Goal: Task Accomplishment & Management: Manage account settings

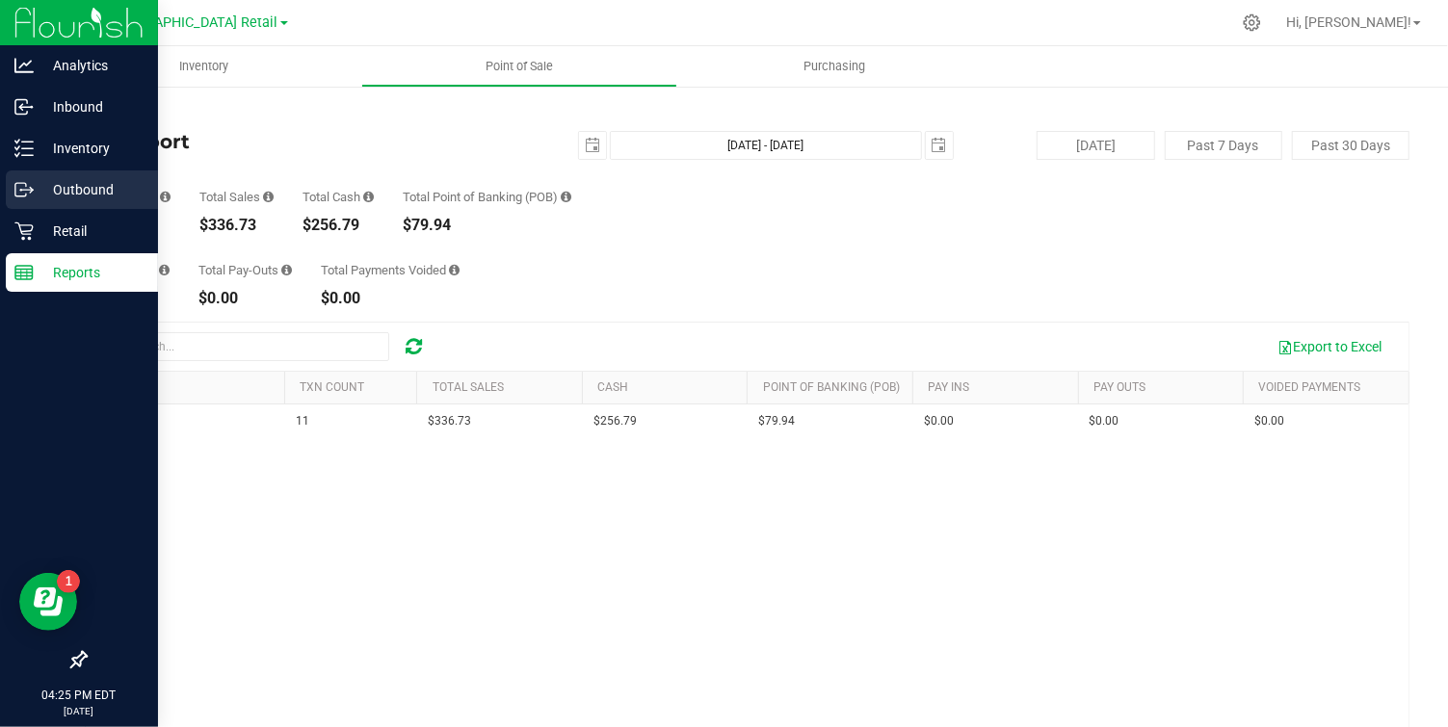
click at [98, 191] on p "Outbound" at bounding box center [92, 189] width 116 height 23
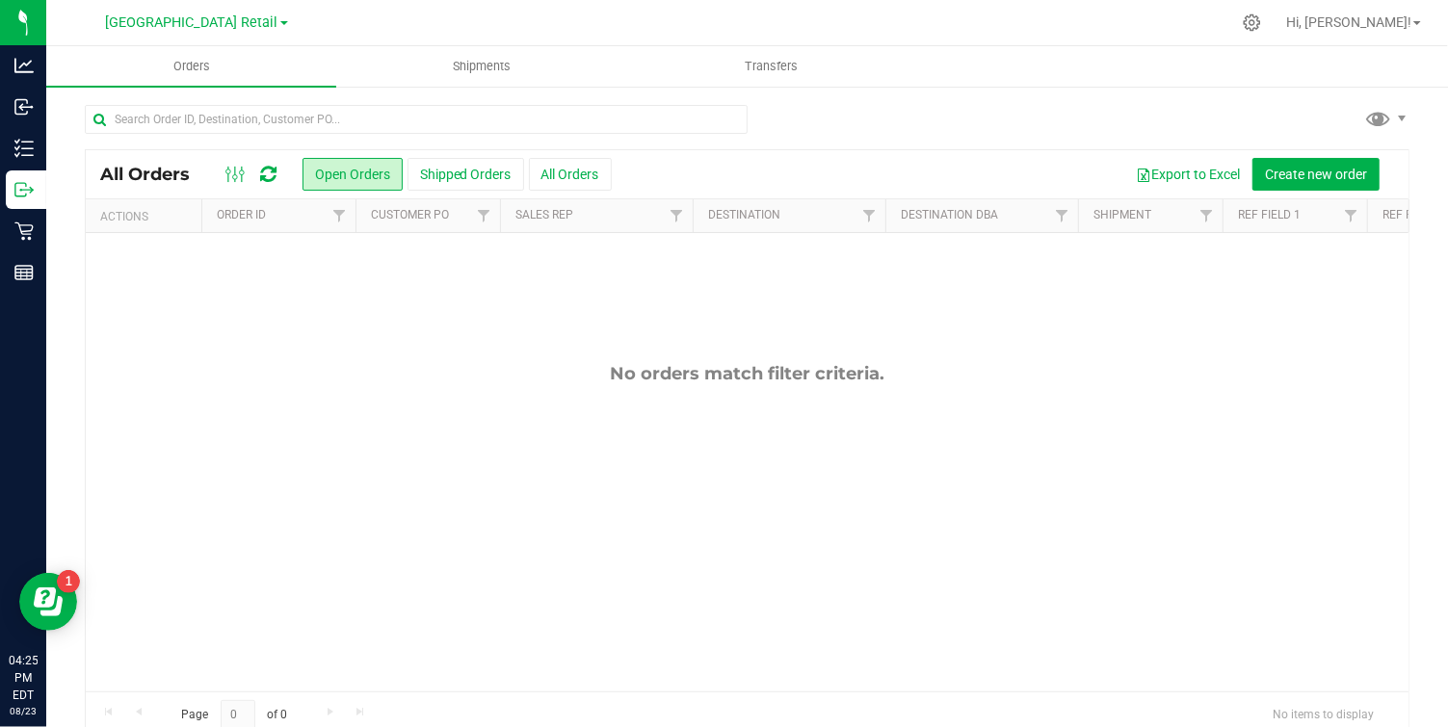
click at [784, 107] on div at bounding box center [747, 127] width 1325 height 44
click at [1262, 22] on icon at bounding box center [1252, 23] width 20 height 20
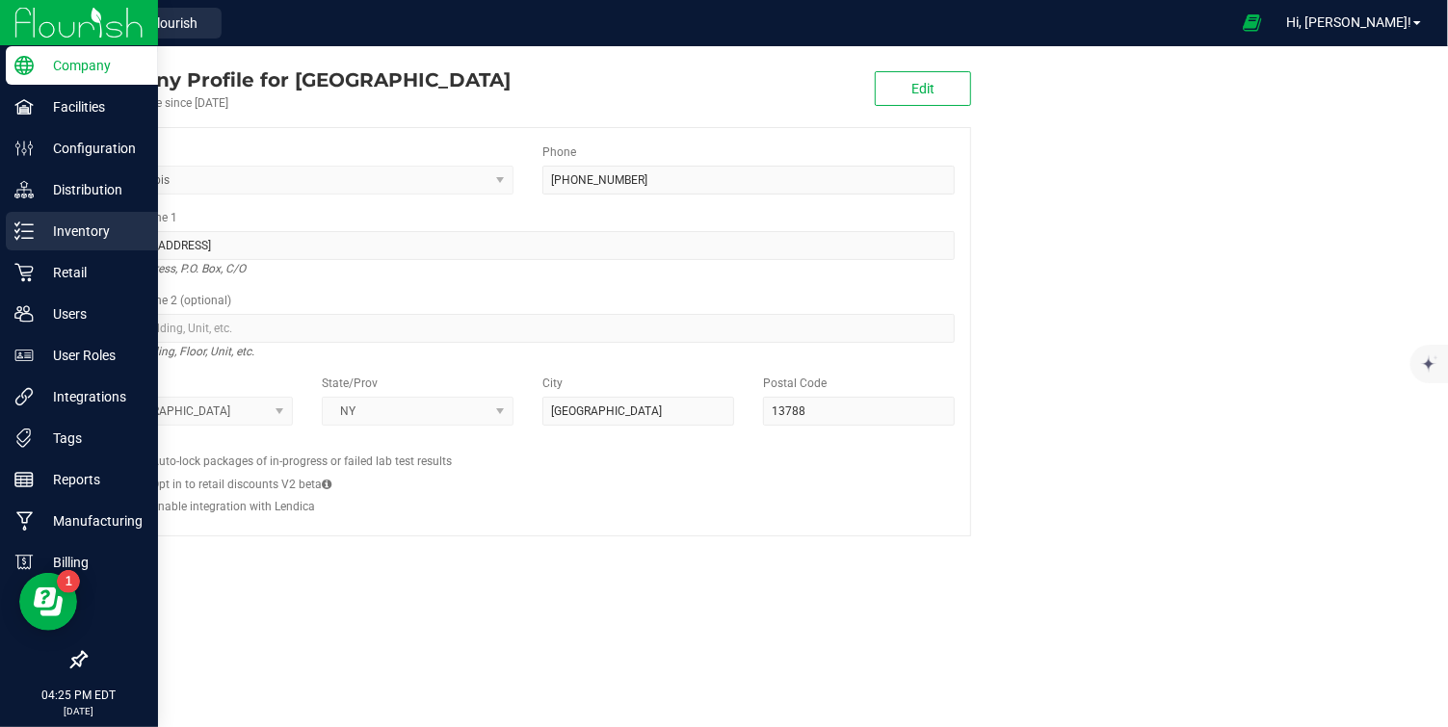
click at [94, 223] on p "Inventory" at bounding box center [92, 231] width 116 height 23
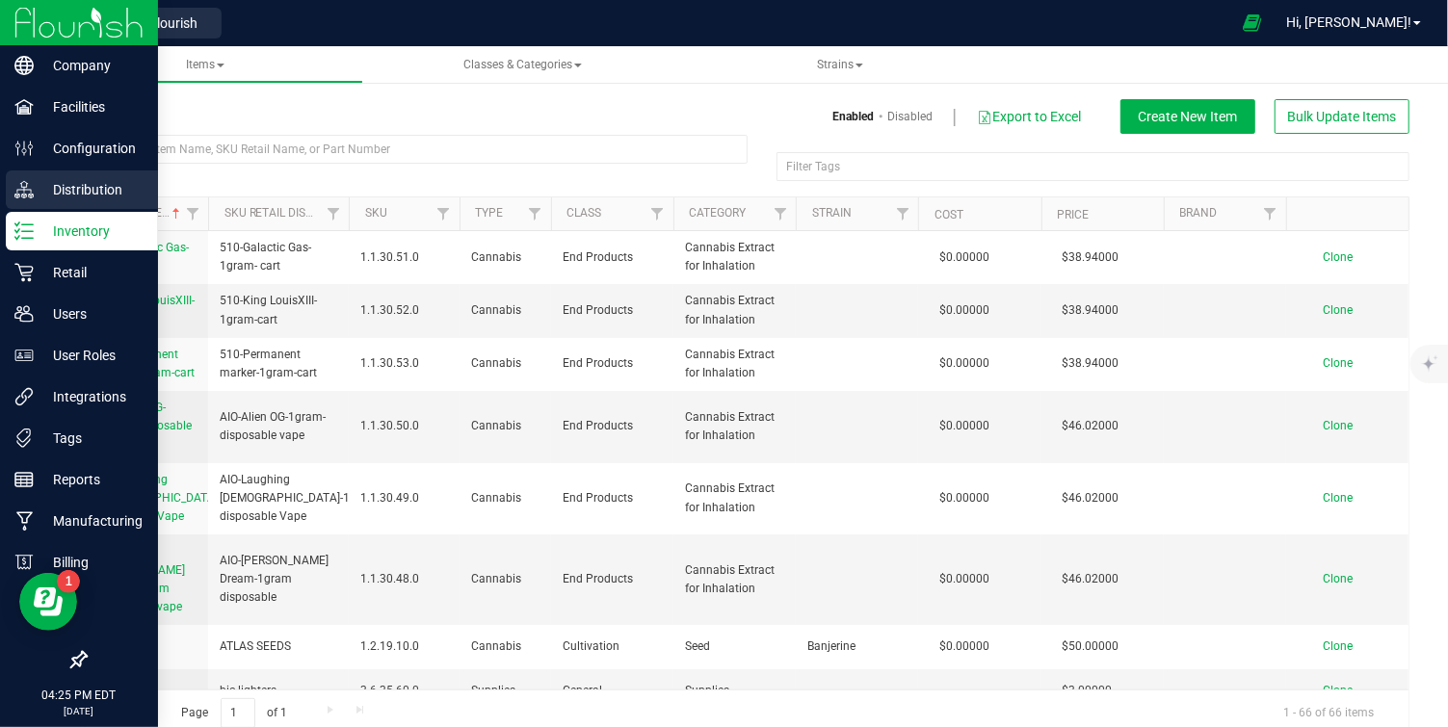
click at [91, 190] on p "Distribution" at bounding box center [92, 189] width 116 height 23
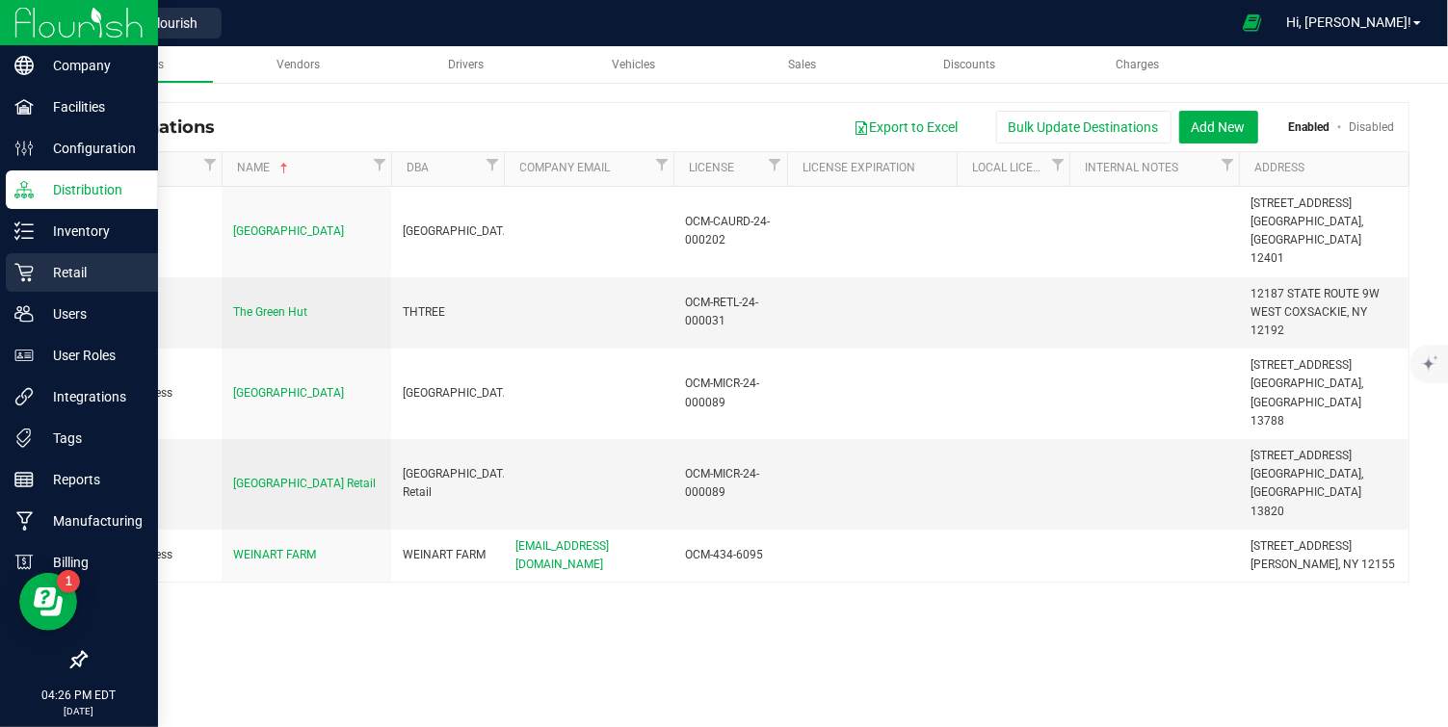
click at [94, 276] on p "Retail" at bounding box center [92, 272] width 116 height 23
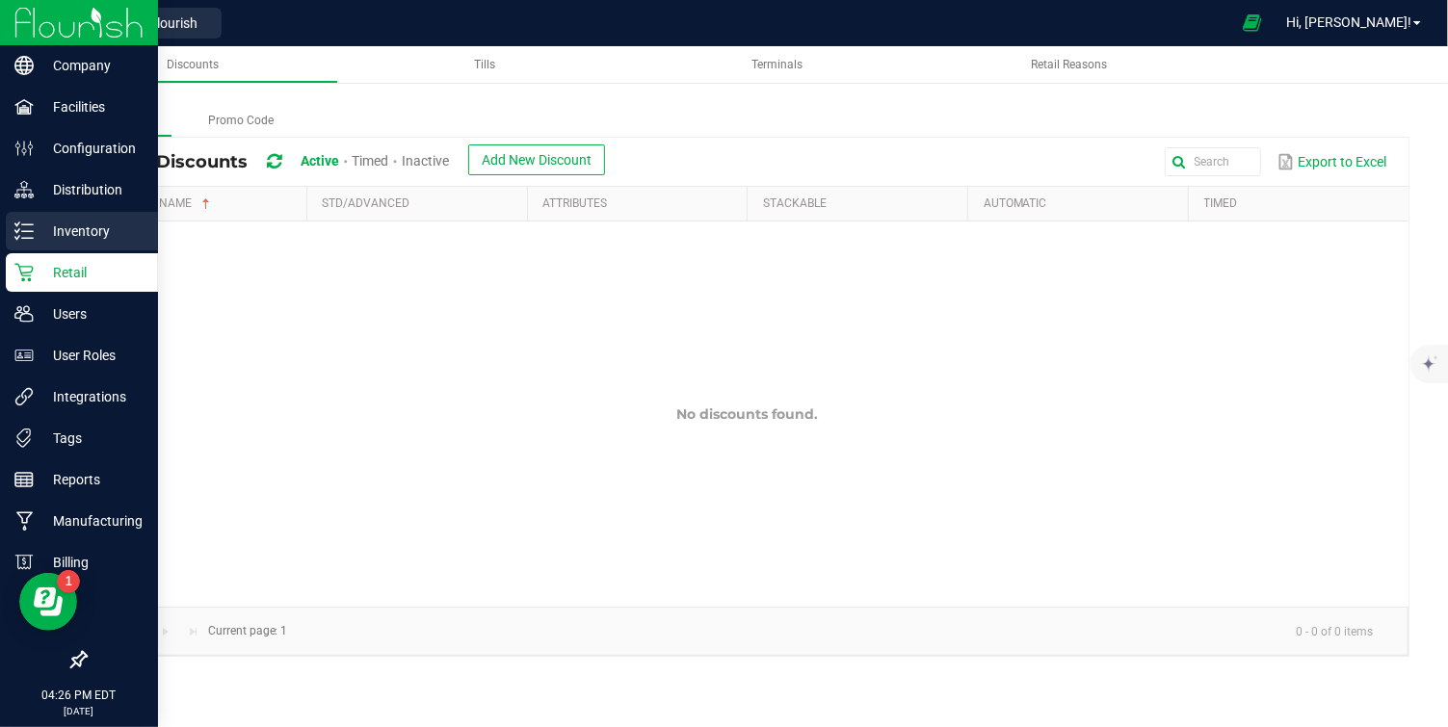
click at [34, 227] on p "Inventory" at bounding box center [92, 231] width 116 height 23
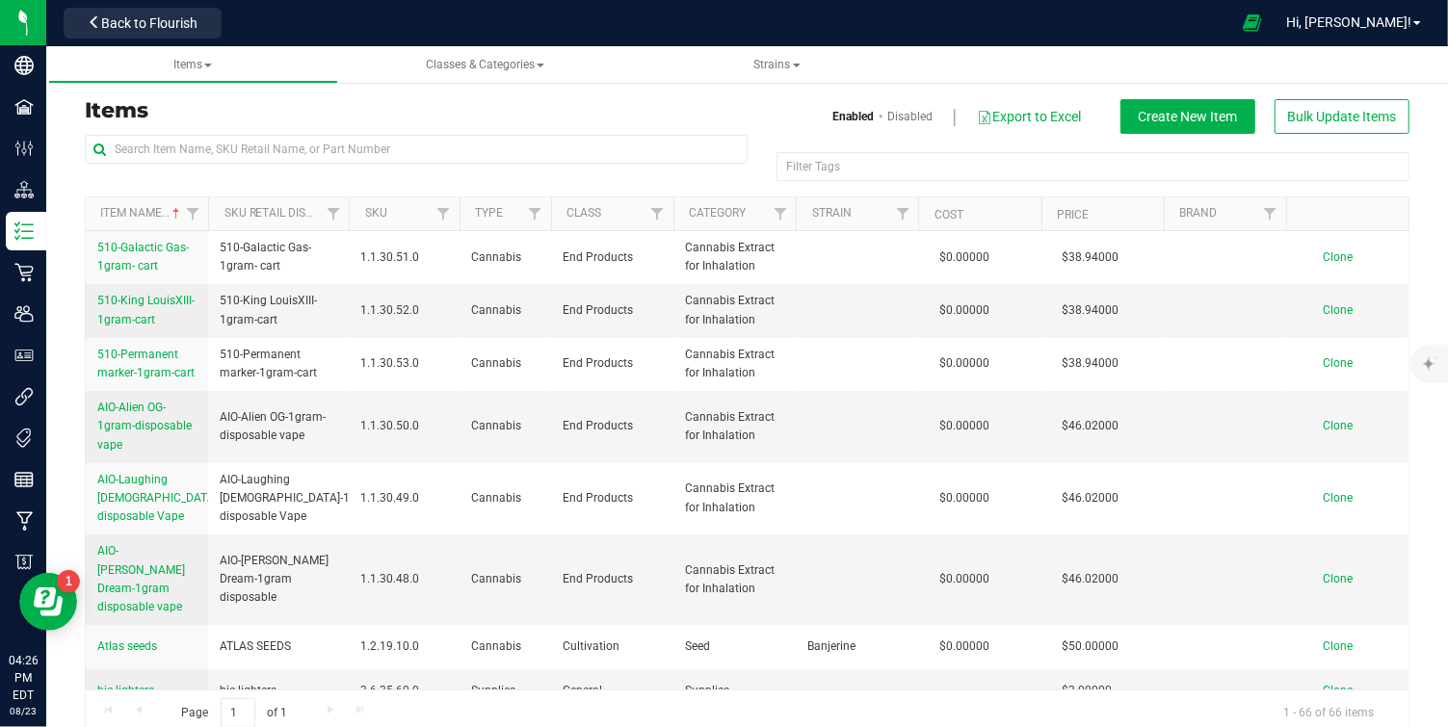
click at [1030, 38] on div at bounding box center [729, 23] width 1001 height 38
click at [1355, 39] on div "Hi, MIchael!" at bounding box center [1354, 23] width 150 height 34
click at [1369, 31] on link "Hi, MIchael!" at bounding box center [1354, 23] width 150 height 20
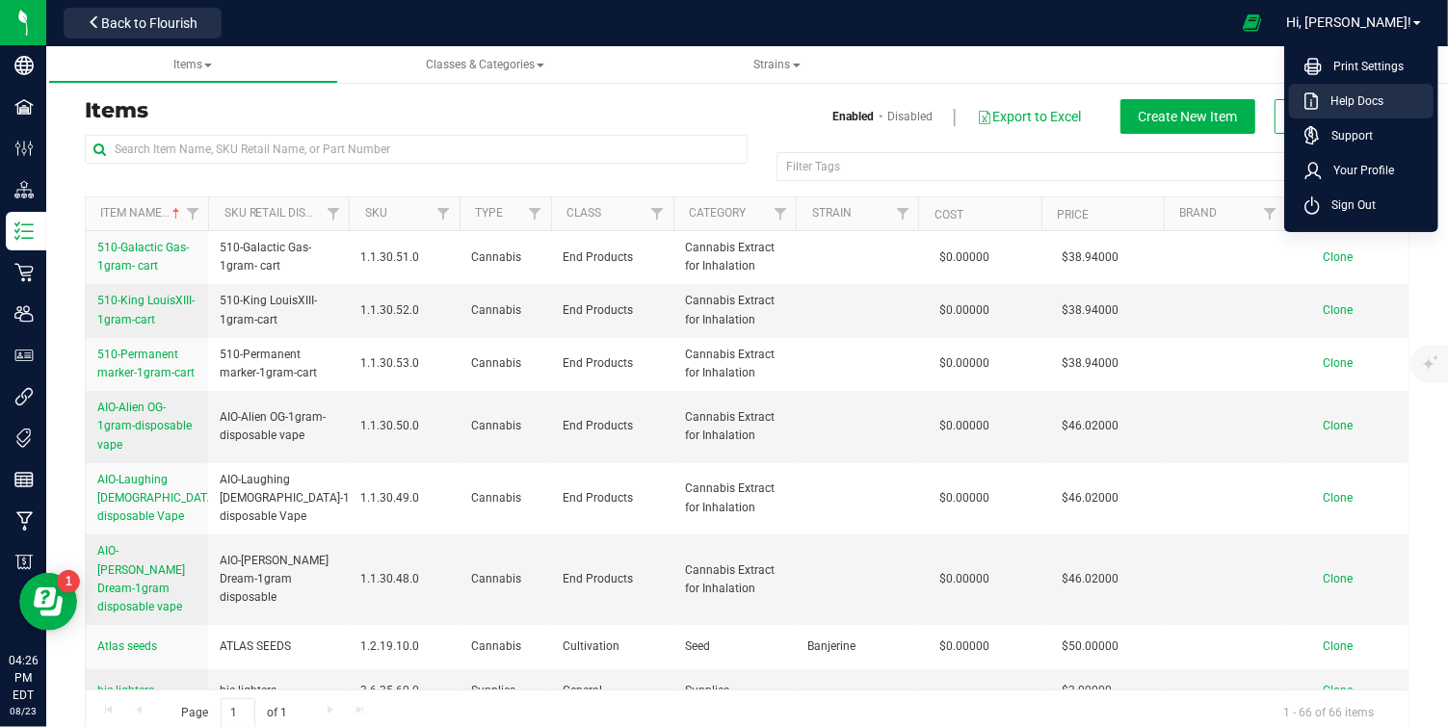
click at [1353, 92] on span "Help Docs" at bounding box center [1351, 101] width 65 height 19
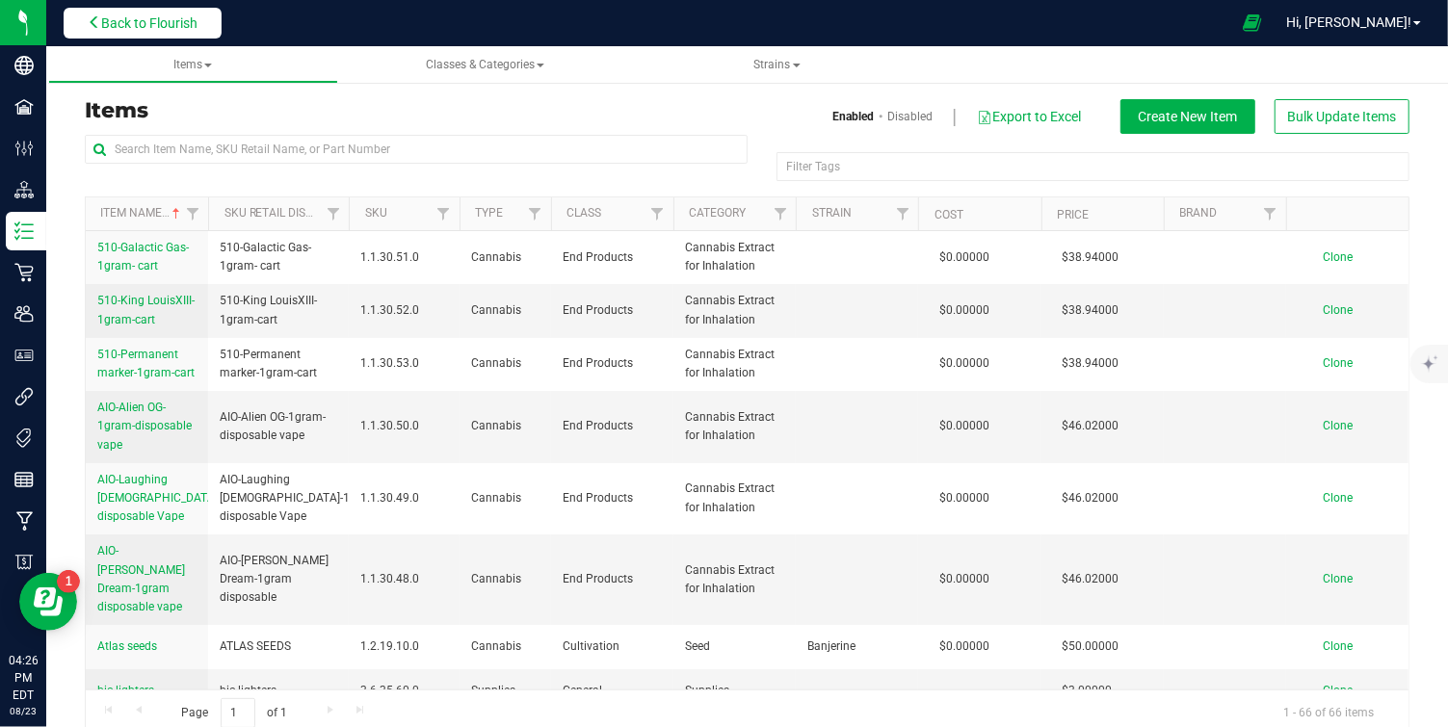
click at [186, 29] on span "Back to Flourish" at bounding box center [149, 22] width 96 height 15
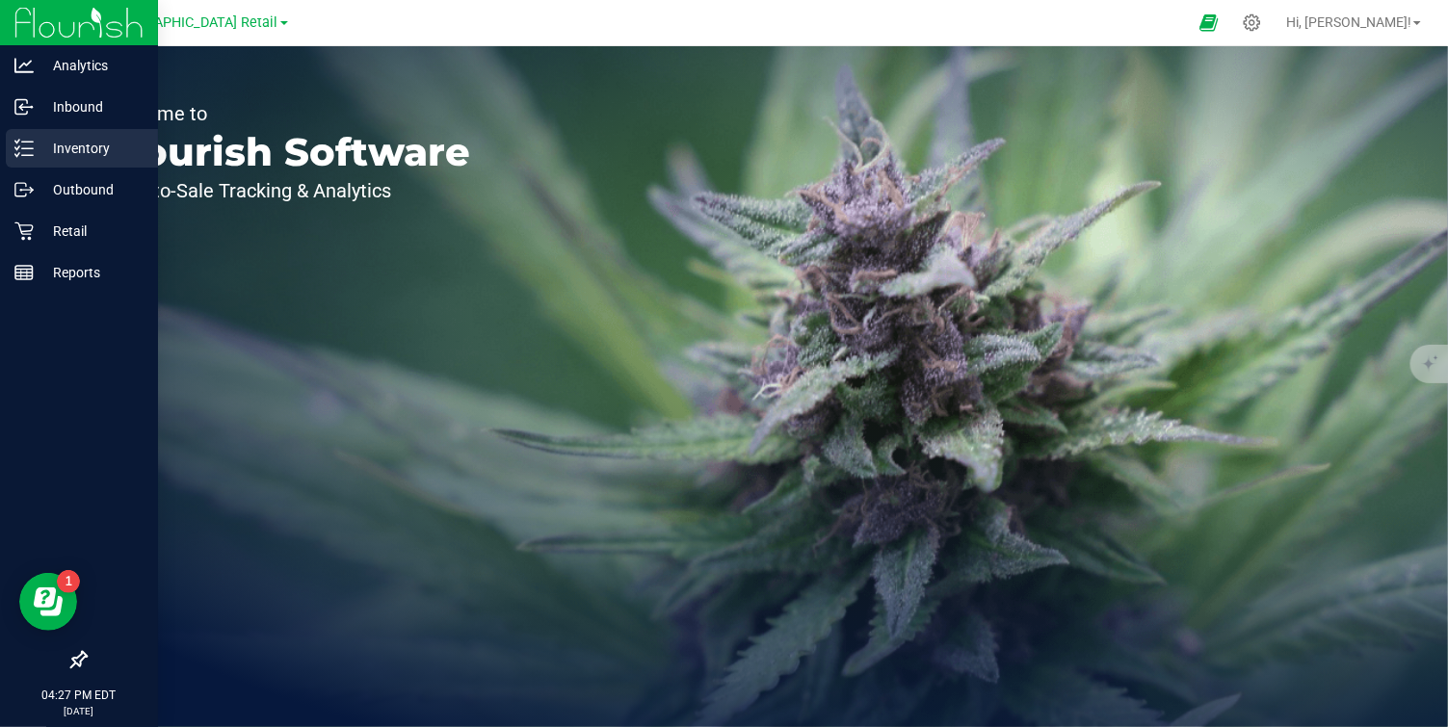
click at [21, 150] on icon at bounding box center [23, 148] width 19 height 19
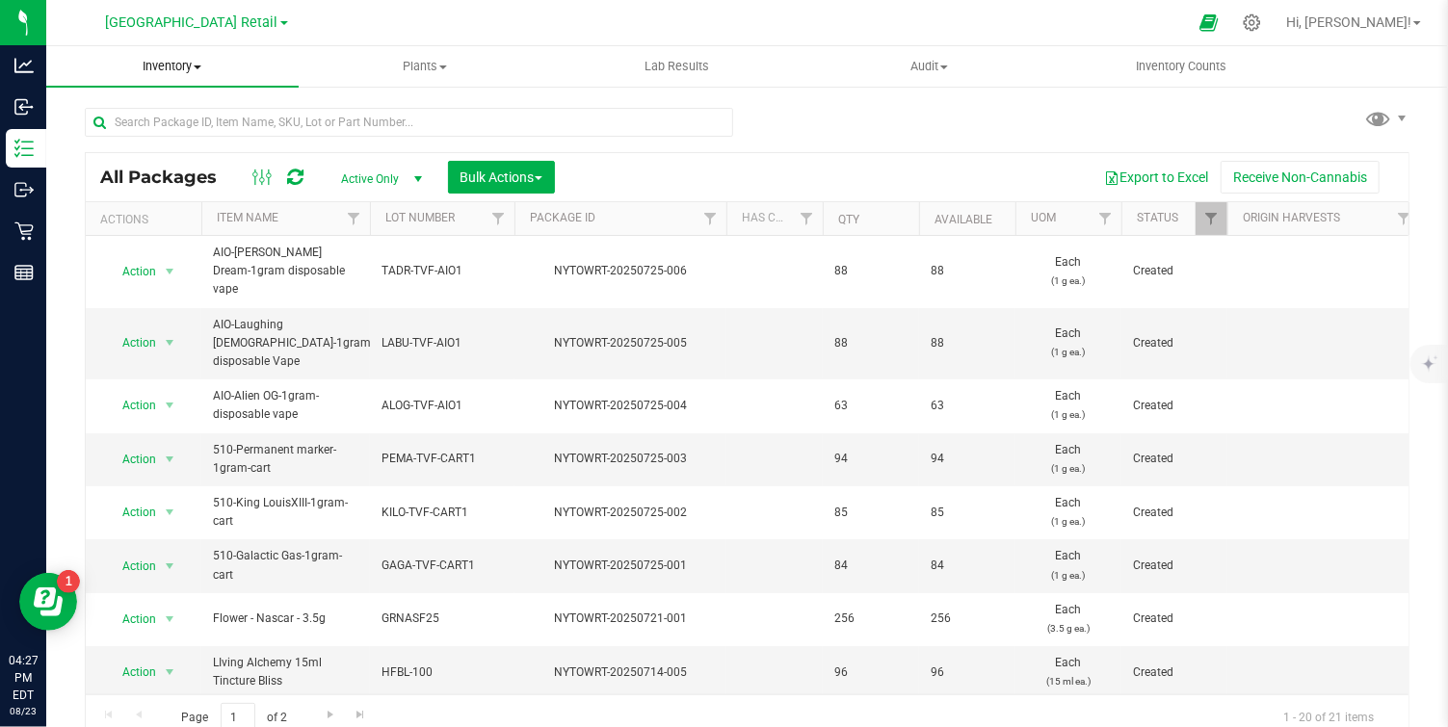
click at [193, 65] on span "Inventory" at bounding box center [172, 66] width 252 height 17
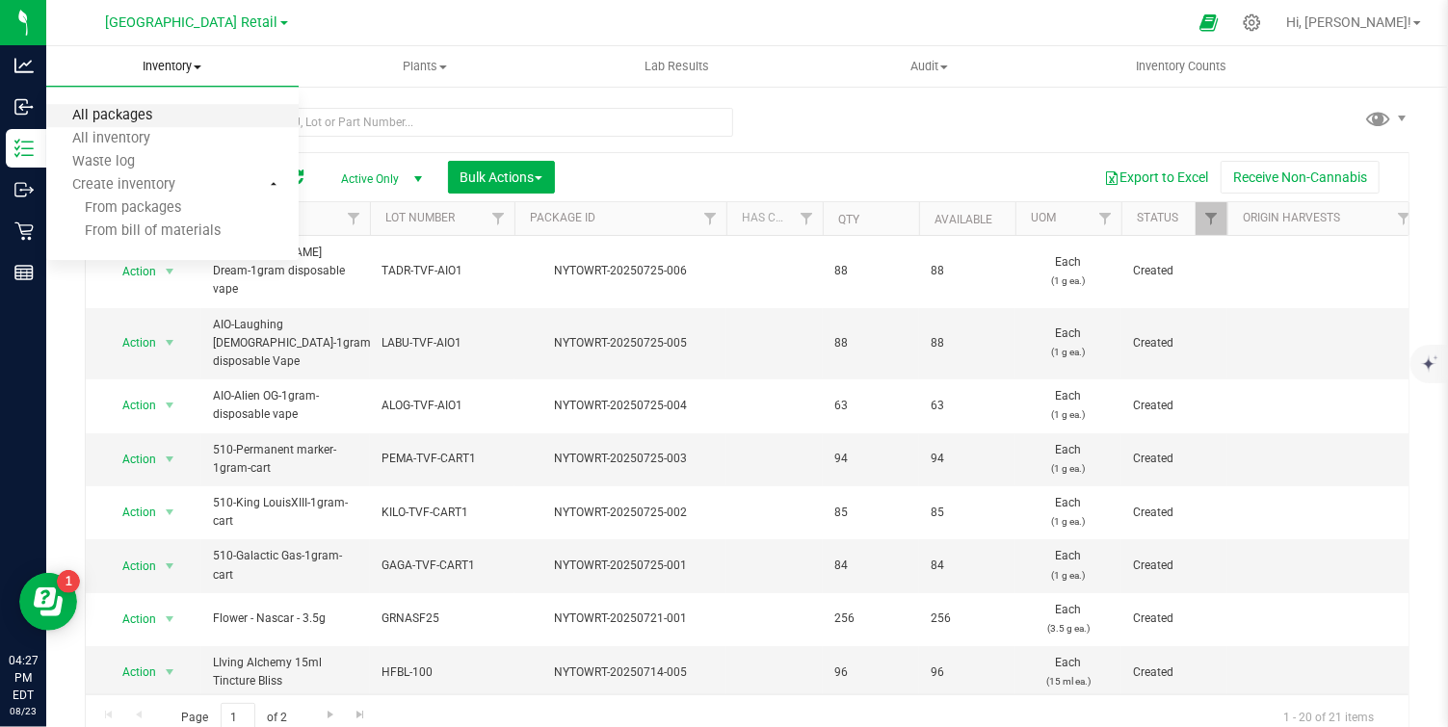
click at [120, 114] on span "All packages" at bounding box center [112, 116] width 132 height 16
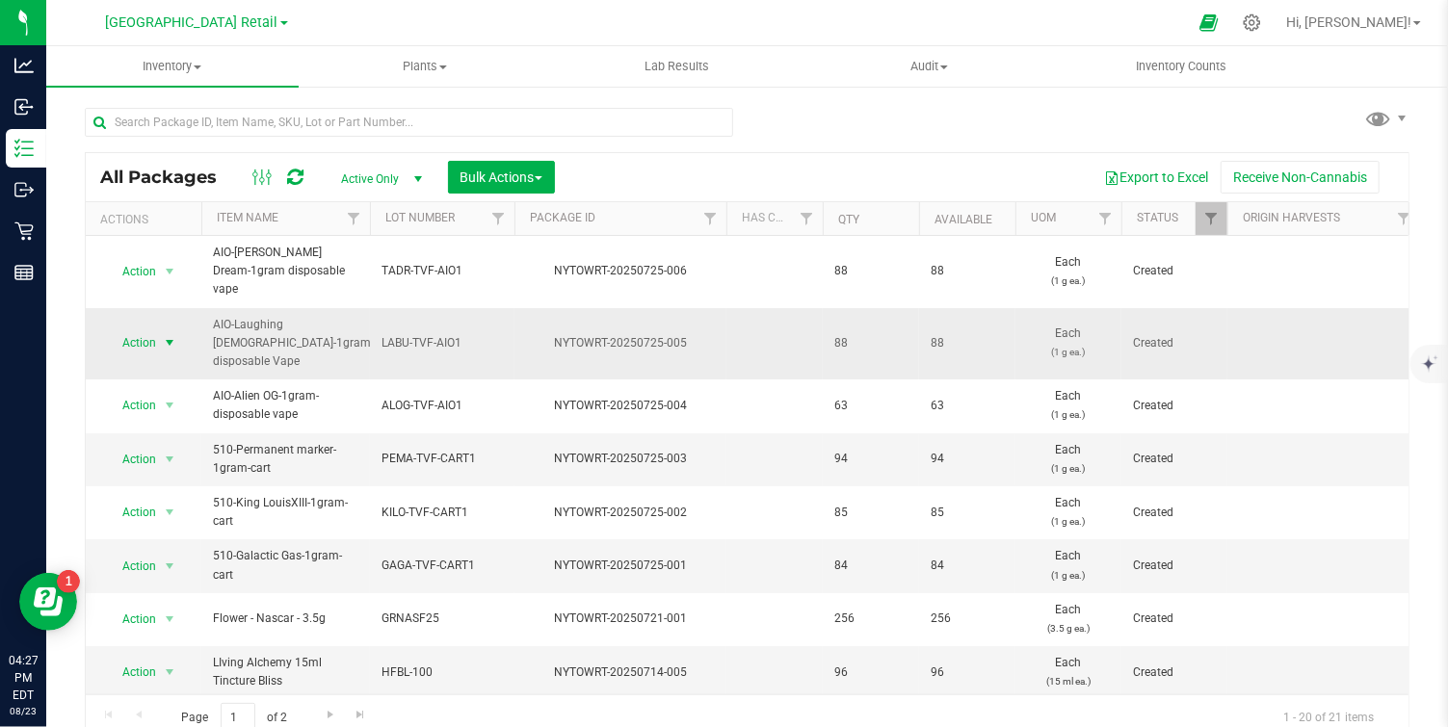
click at [169, 335] on span "select" at bounding box center [169, 342] width 15 height 15
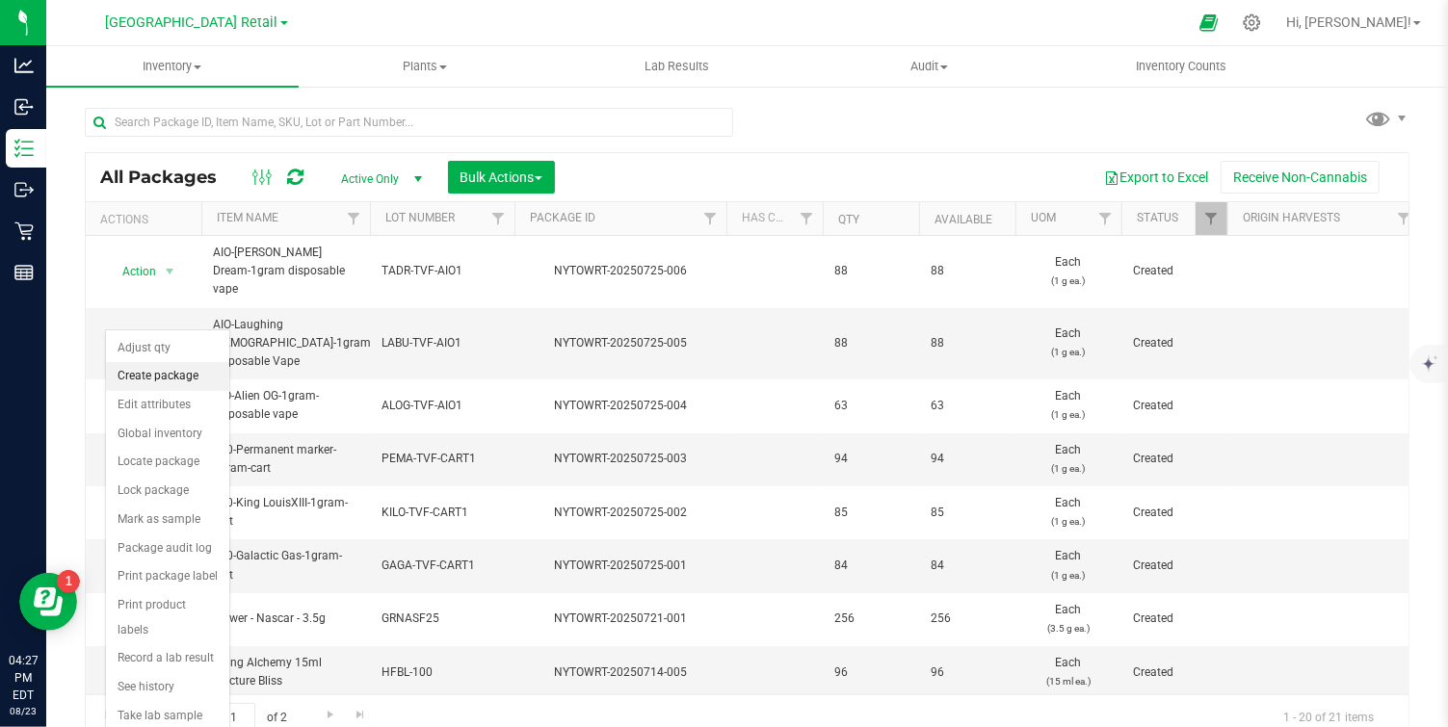
click at [181, 376] on li "Create package" at bounding box center [167, 376] width 123 height 29
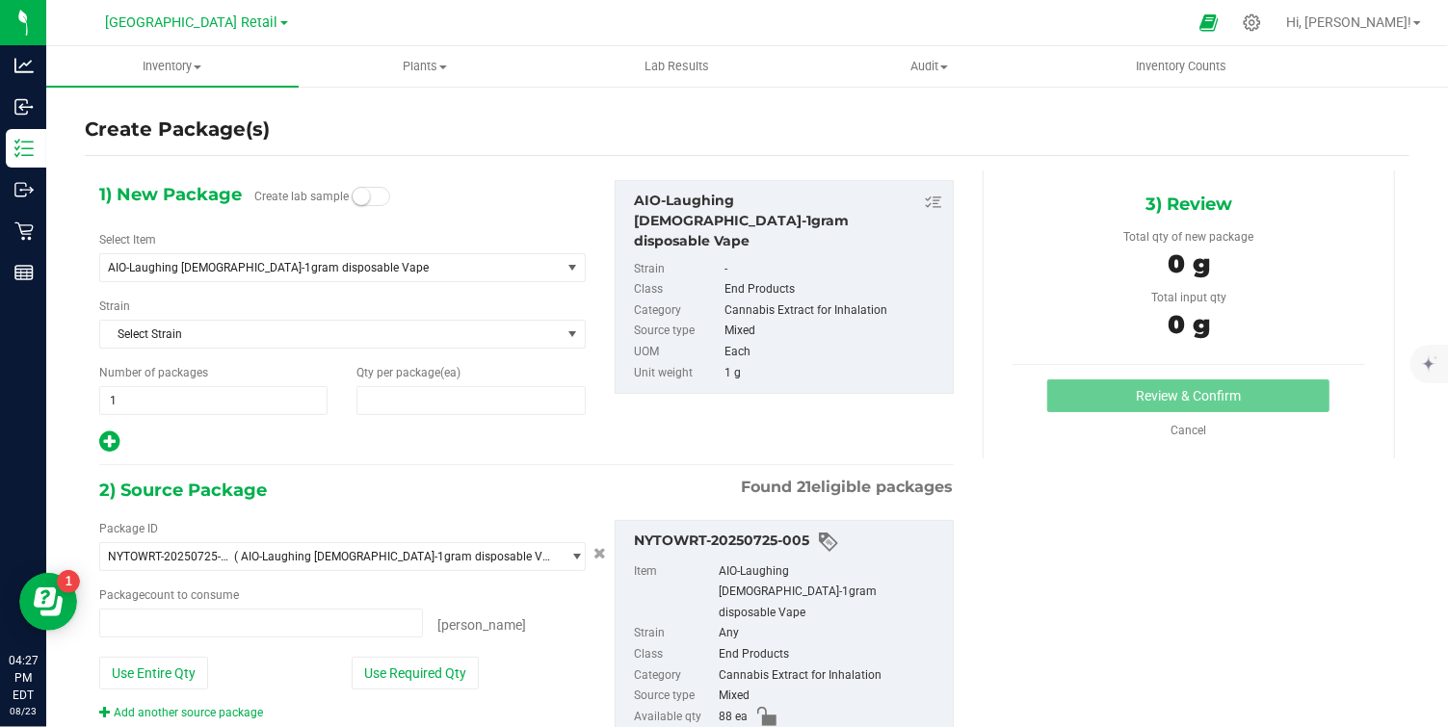
type input "0"
type input "0 ea"
click at [372, 189] on span at bounding box center [371, 196] width 39 height 19
click at [406, 404] on span "0 0" at bounding box center [471, 400] width 228 height 29
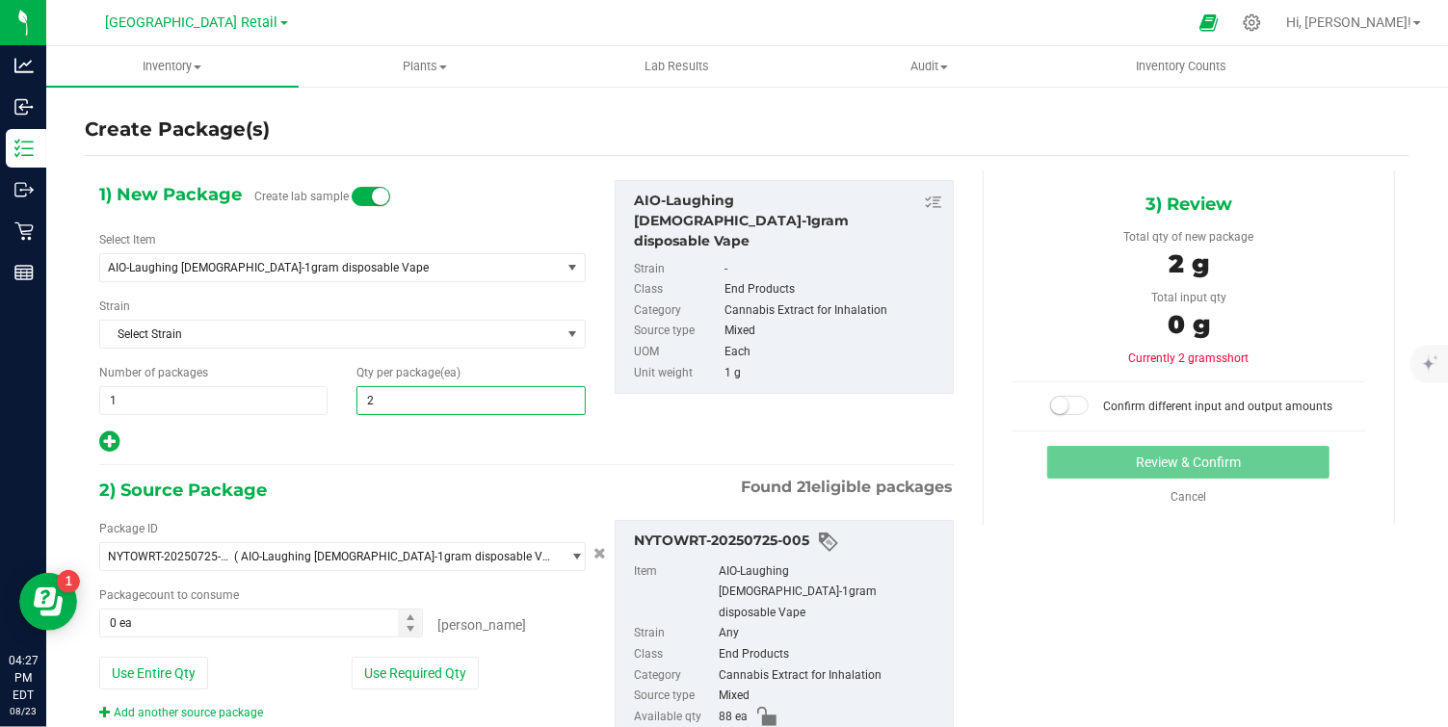
type input "20"
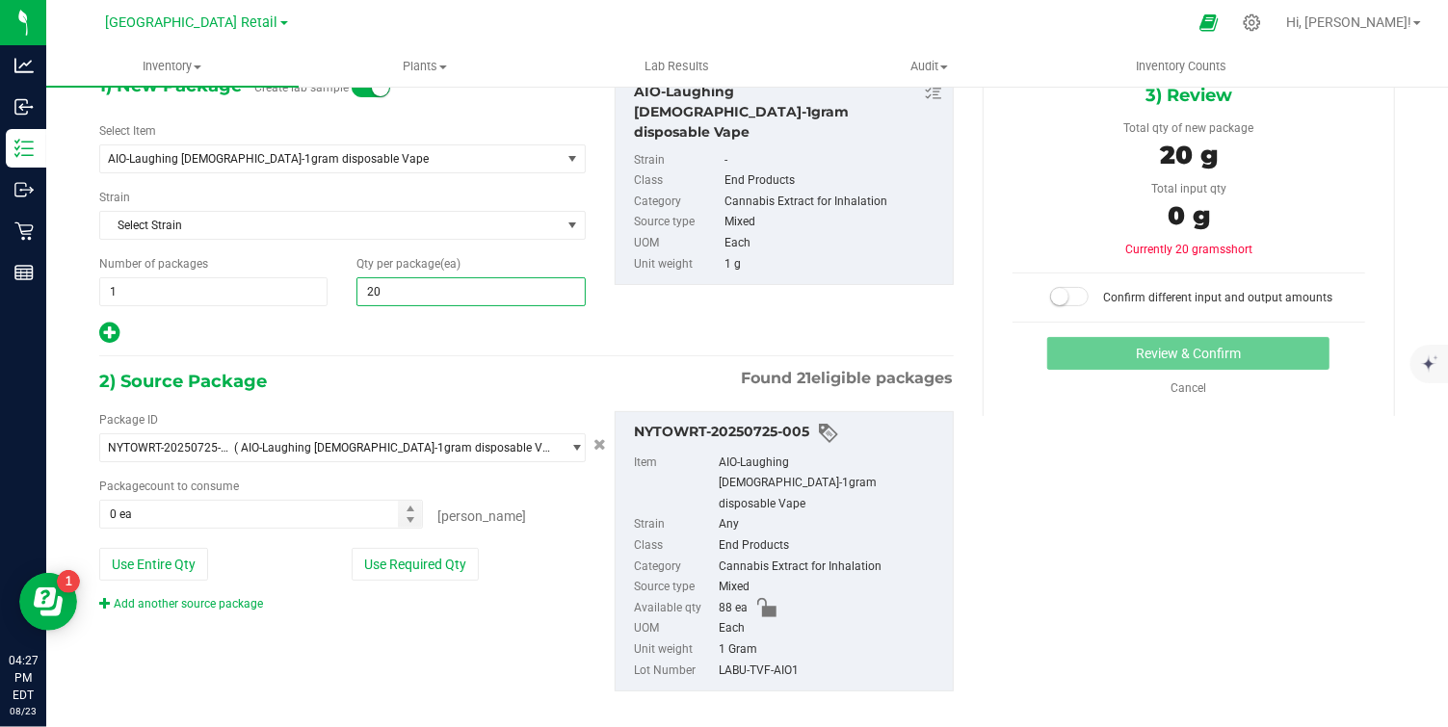
scroll to position [108, 0]
type input "20"
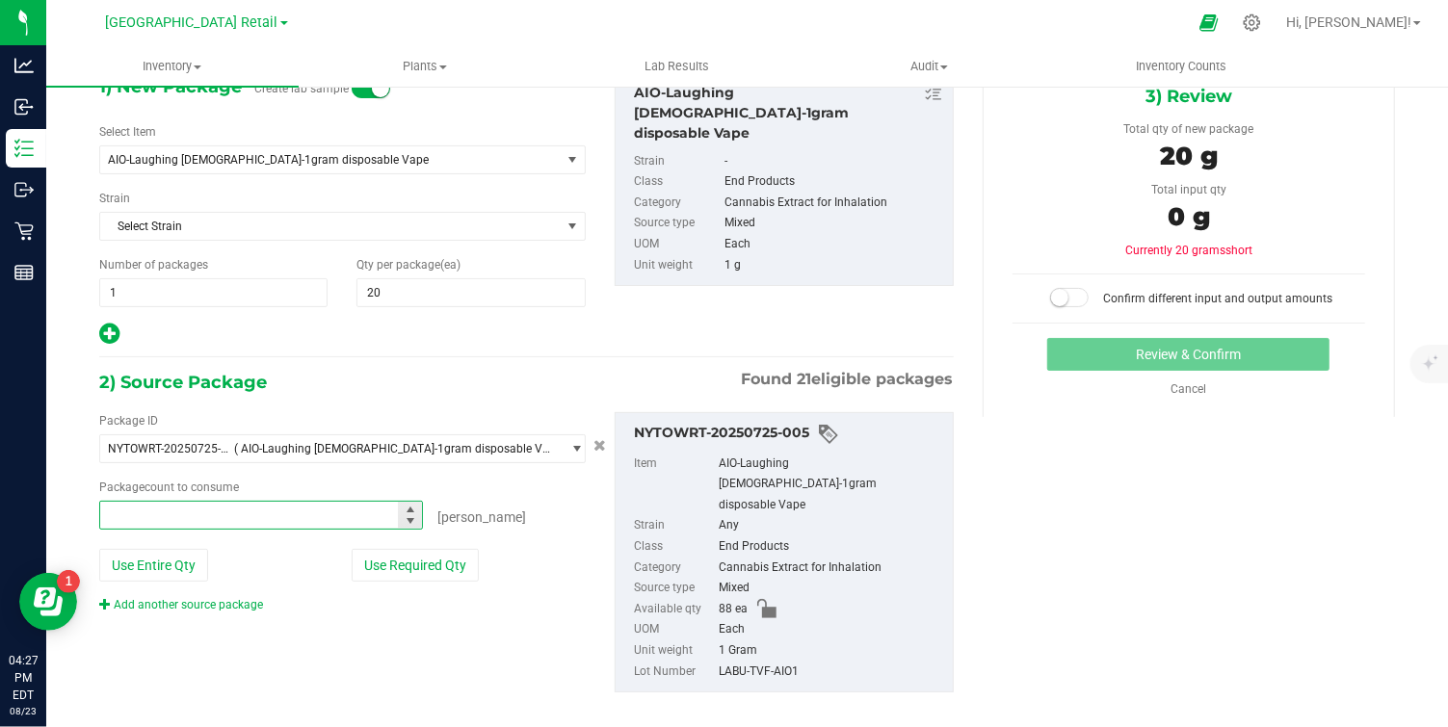
click at [182, 517] on span at bounding box center [261, 515] width 324 height 29
type input "20"
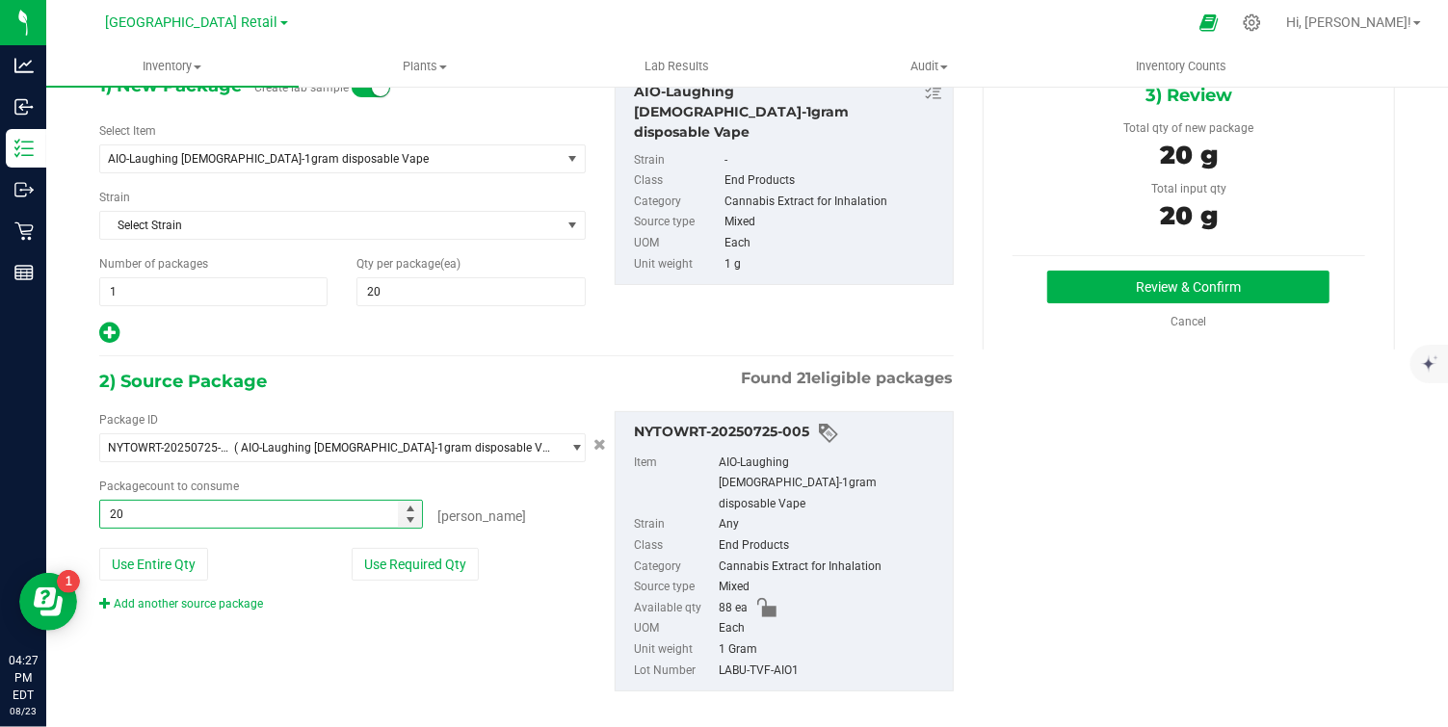
scroll to position [106, 0]
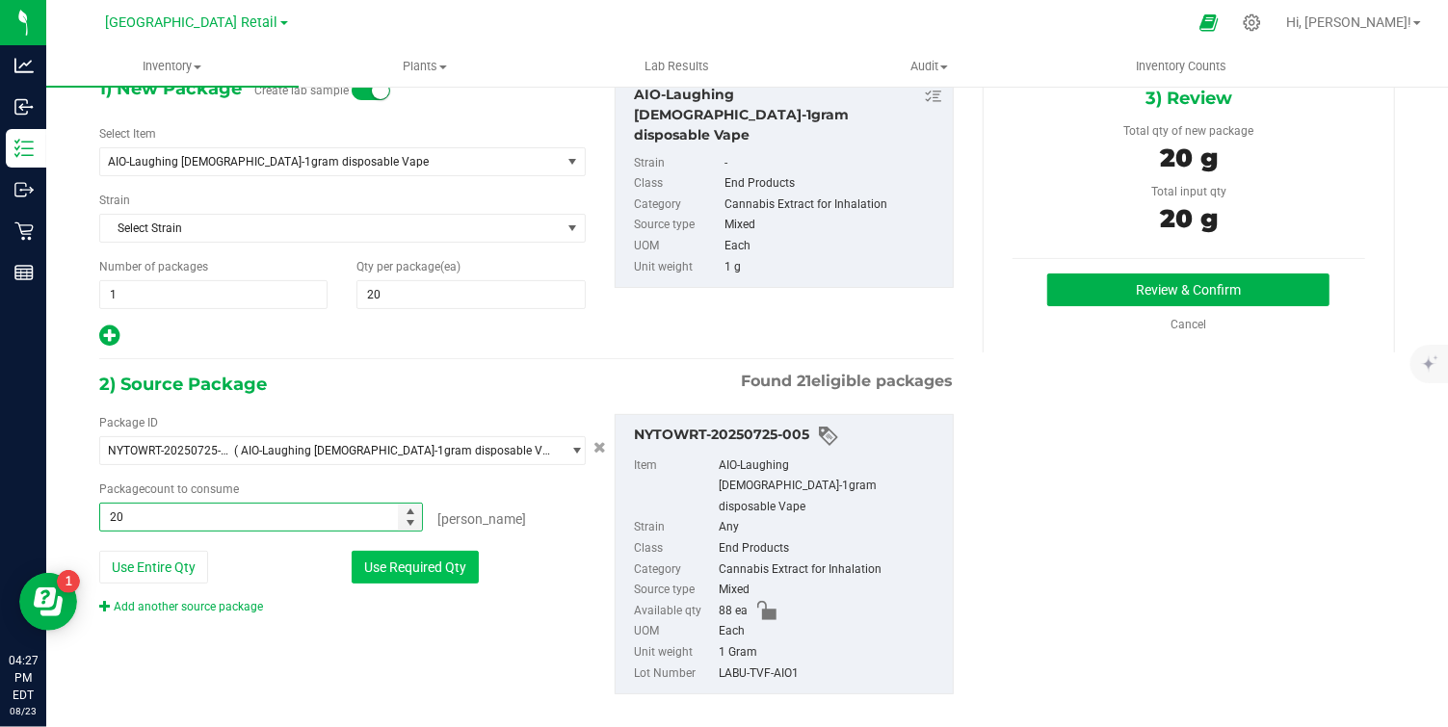
type input "20 ea"
click at [396, 565] on button "Use Required Qty" at bounding box center [415, 567] width 127 height 33
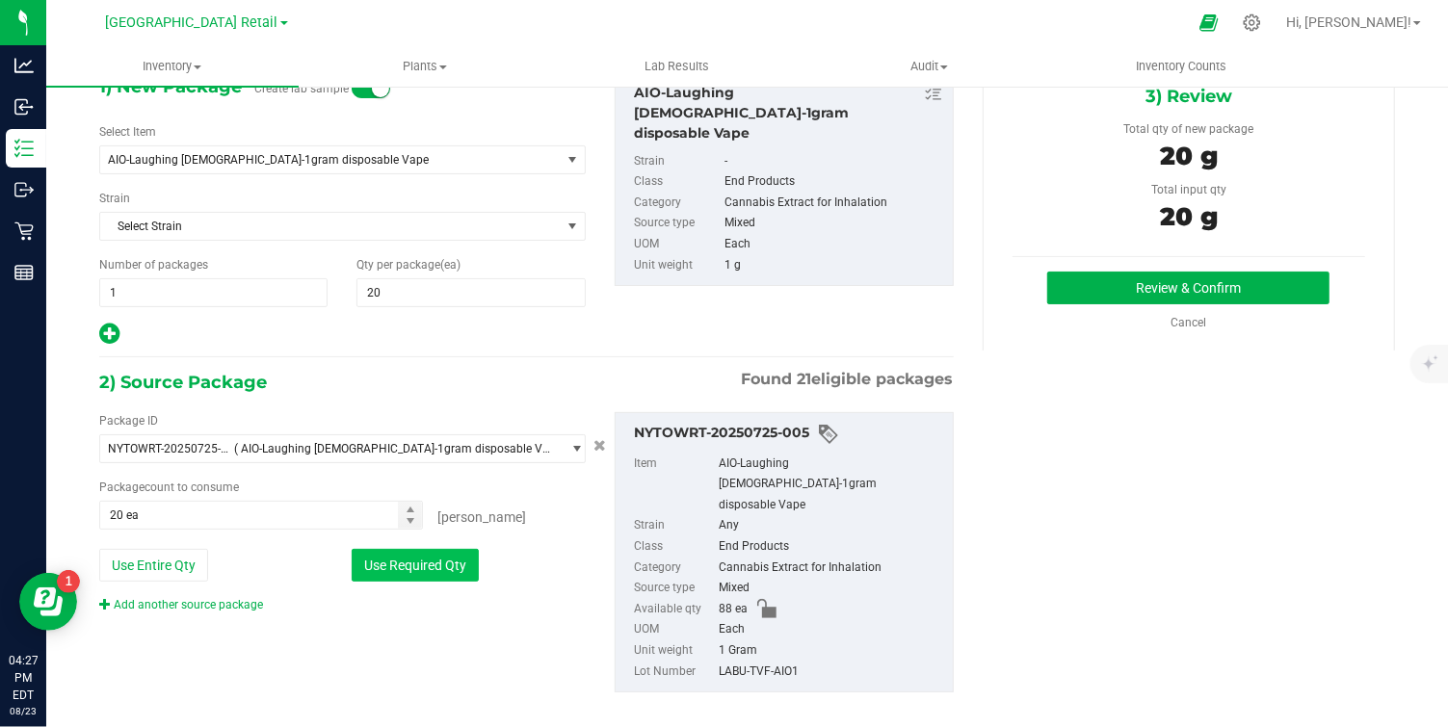
scroll to position [109, 0]
click at [396, 565] on button "Use Required Qty" at bounding box center [415, 564] width 127 height 33
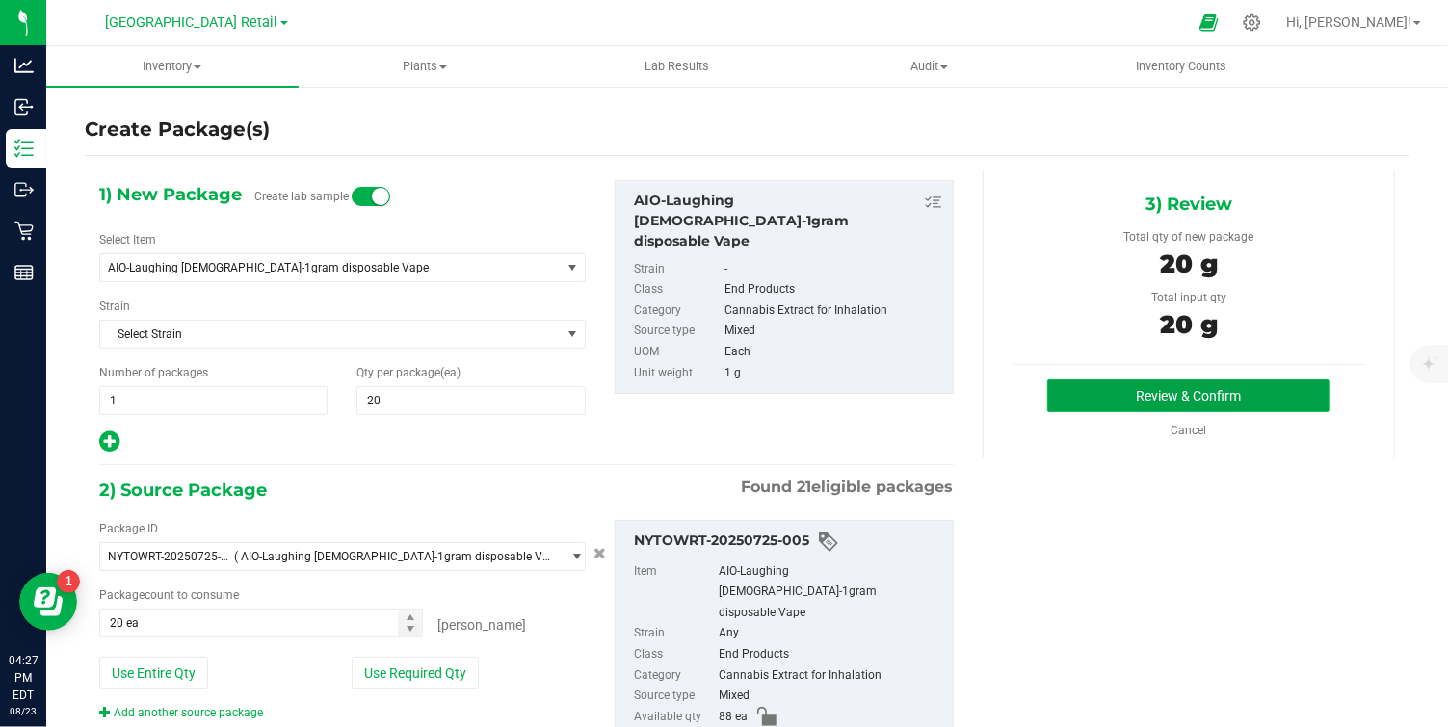
click at [1160, 399] on button "Review & Confirm" at bounding box center [1188, 396] width 282 height 33
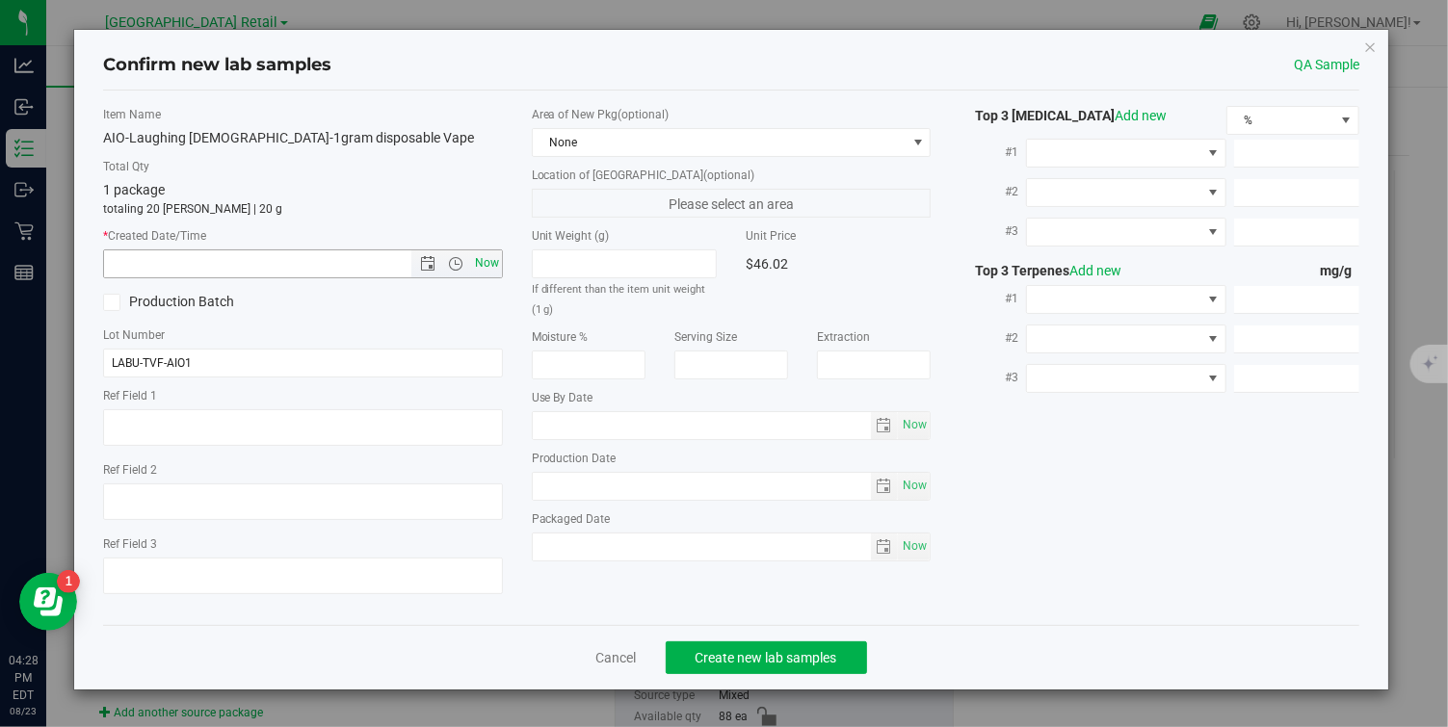
click at [483, 267] on span "Now" at bounding box center [486, 264] width 33 height 28
type input "8/23/2025 4:28 PM"
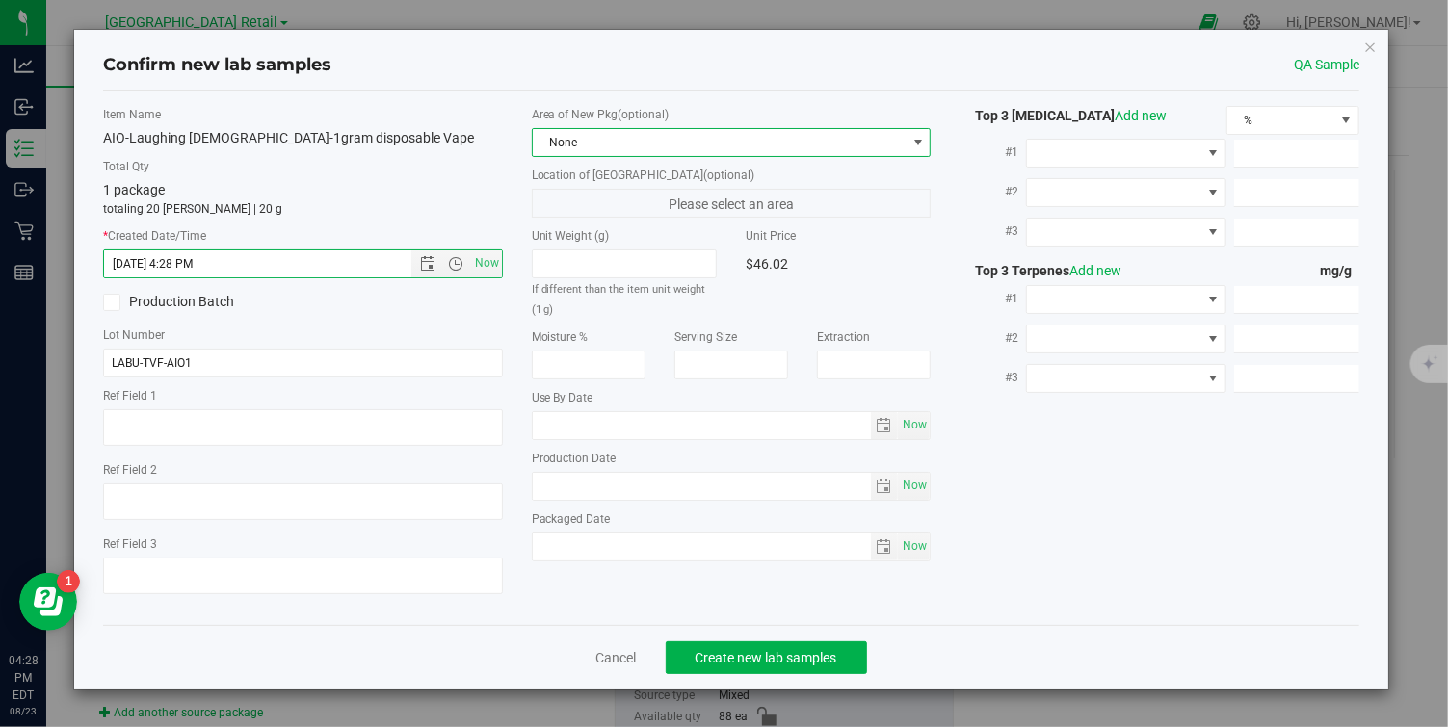
click at [921, 140] on span at bounding box center [918, 142] width 15 height 15
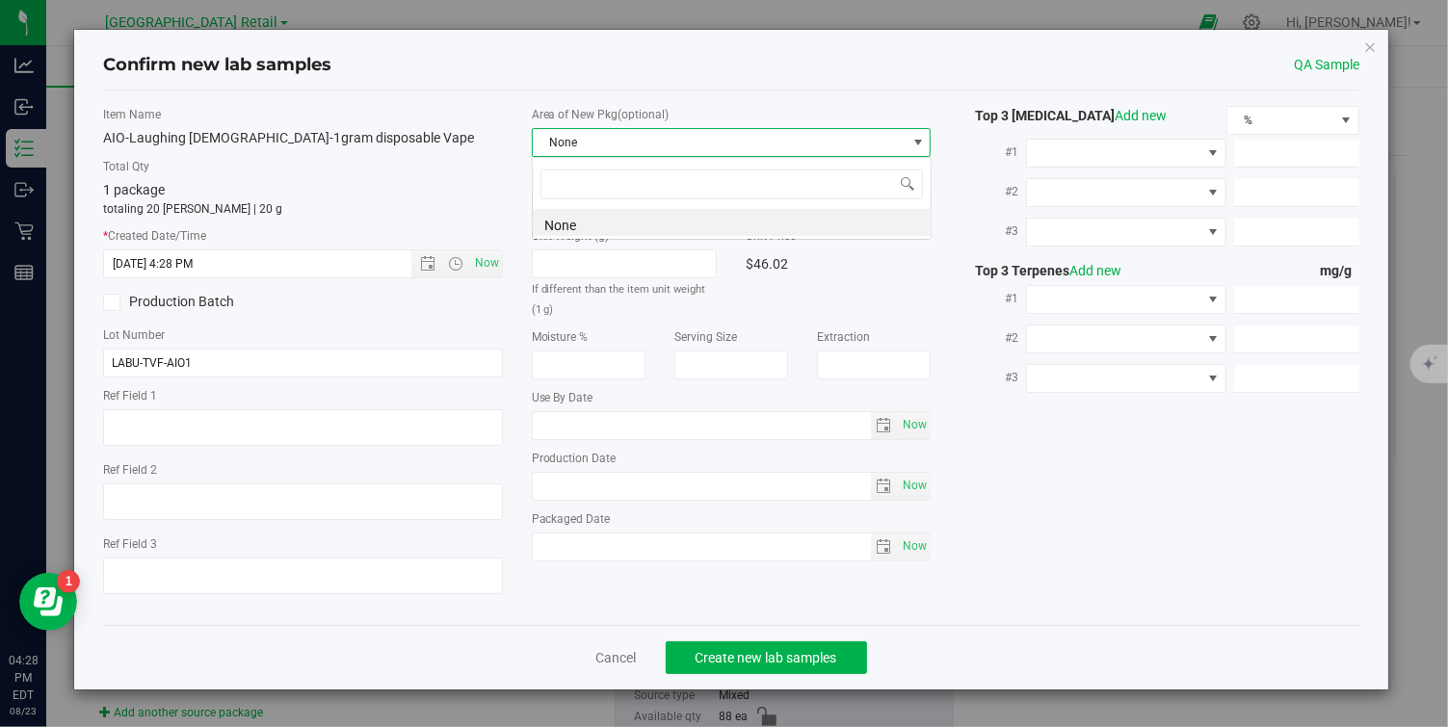
scroll to position [29, 400]
click at [906, 320] on div "Unit Weight (g) If different than the item unit weight (1 g) Unit Price $46.02 …" at bounding box center [732, 394] width 400 height 334
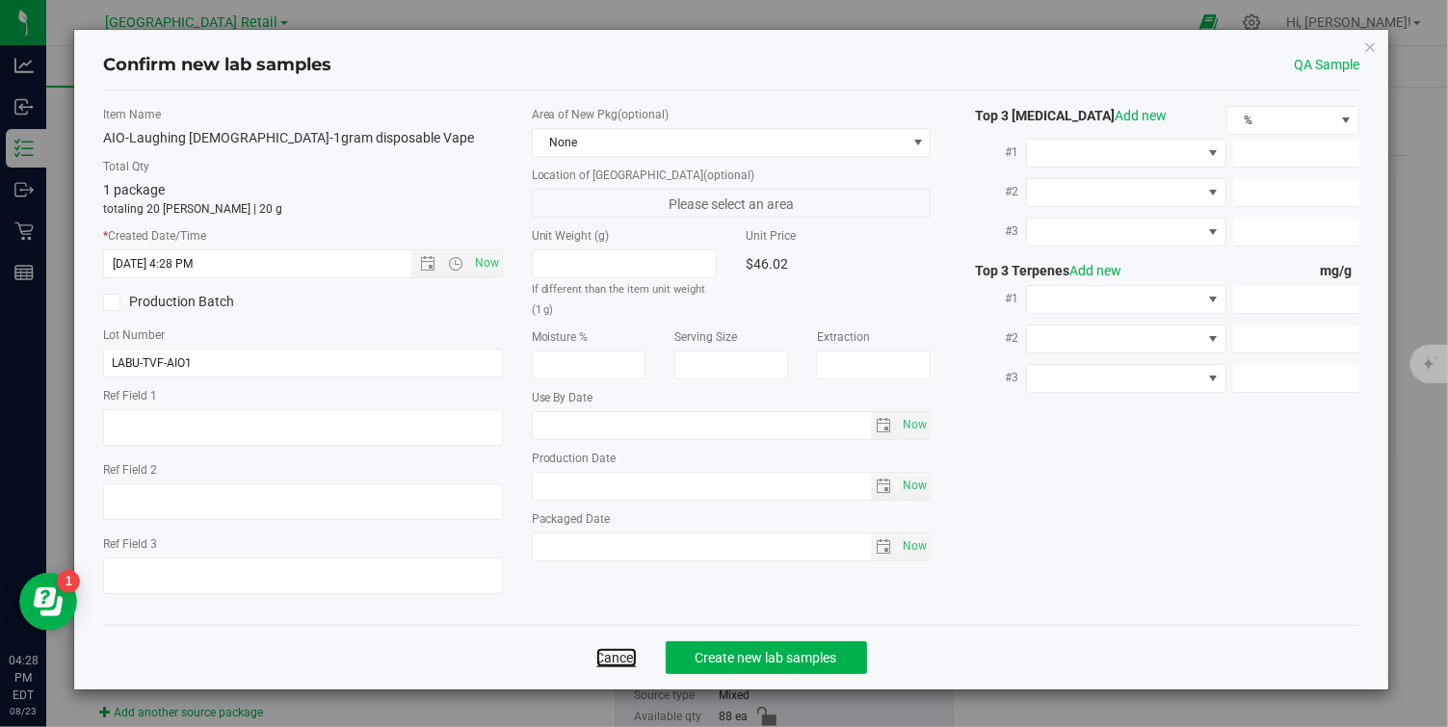
click at [622, 652] on link "Cancel" at bounding box center [616, 657] width 40 height 19
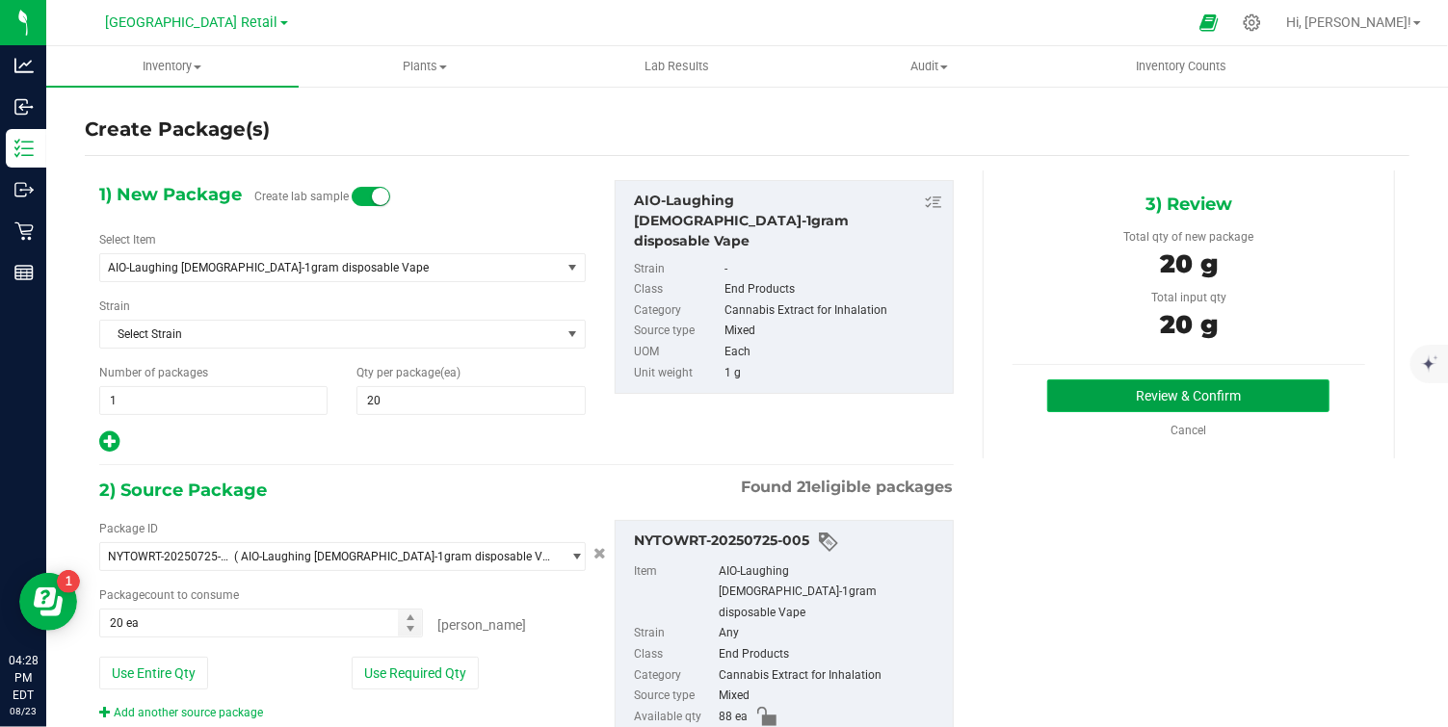
click at [1103, 390] on button "Review & Confirm" at bounding box center [1188, 396] width 282 height 33
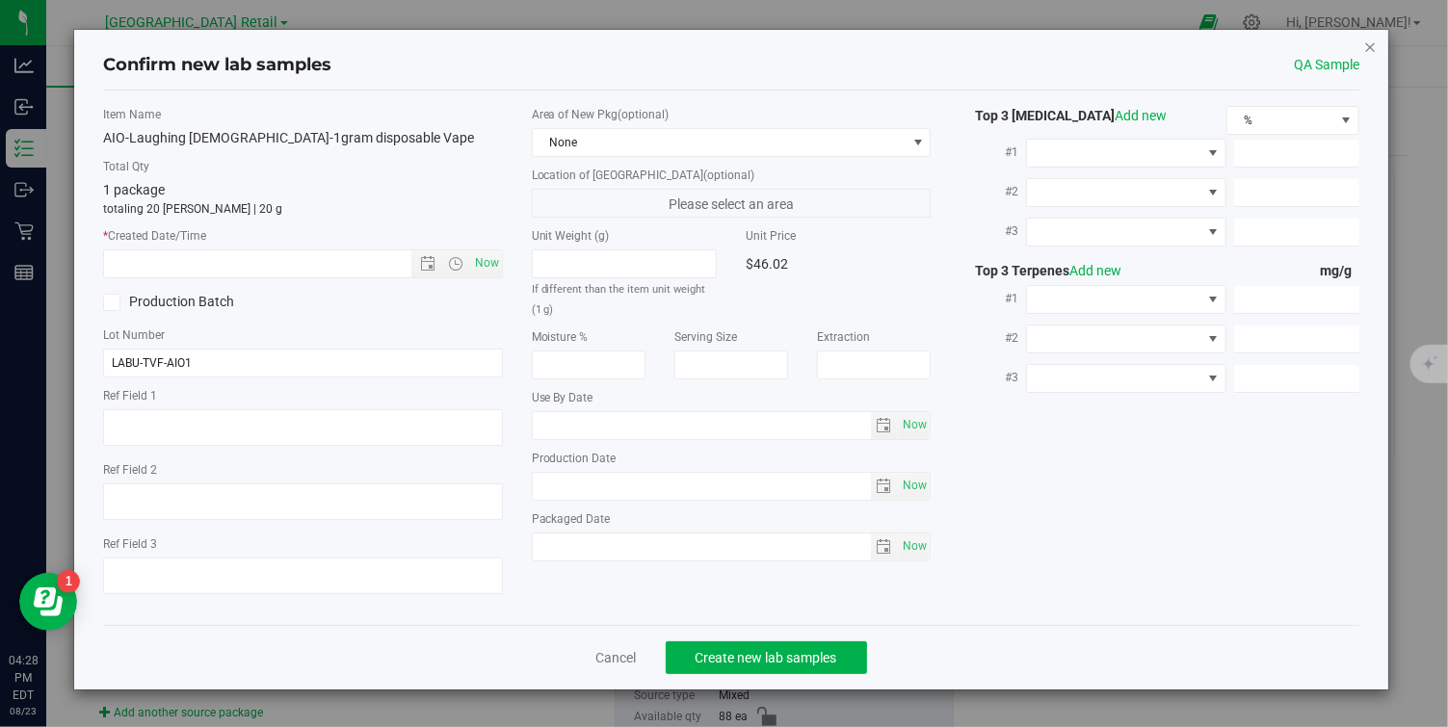
click at [1370, 40] on icon "button" at bounding box center [1370, 46] width 13 height 23
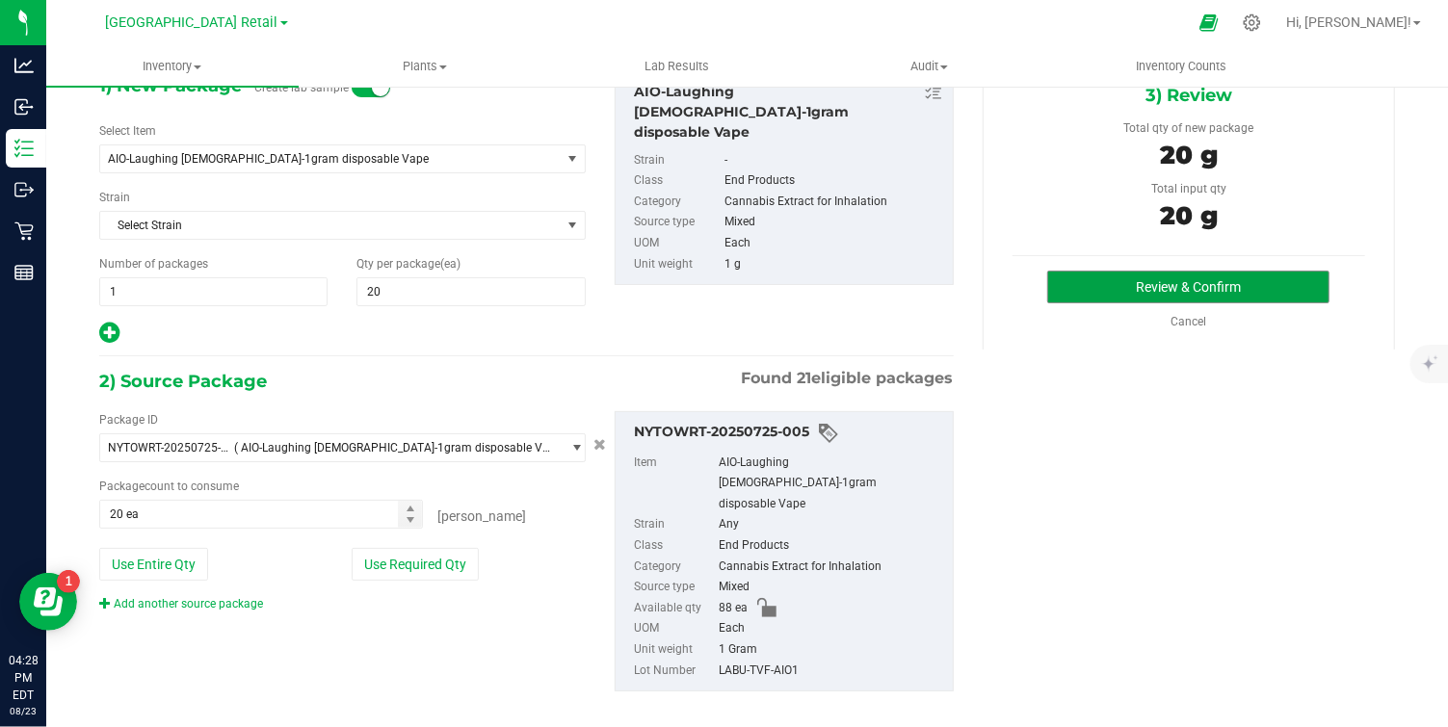
scroll to position [0, 0]
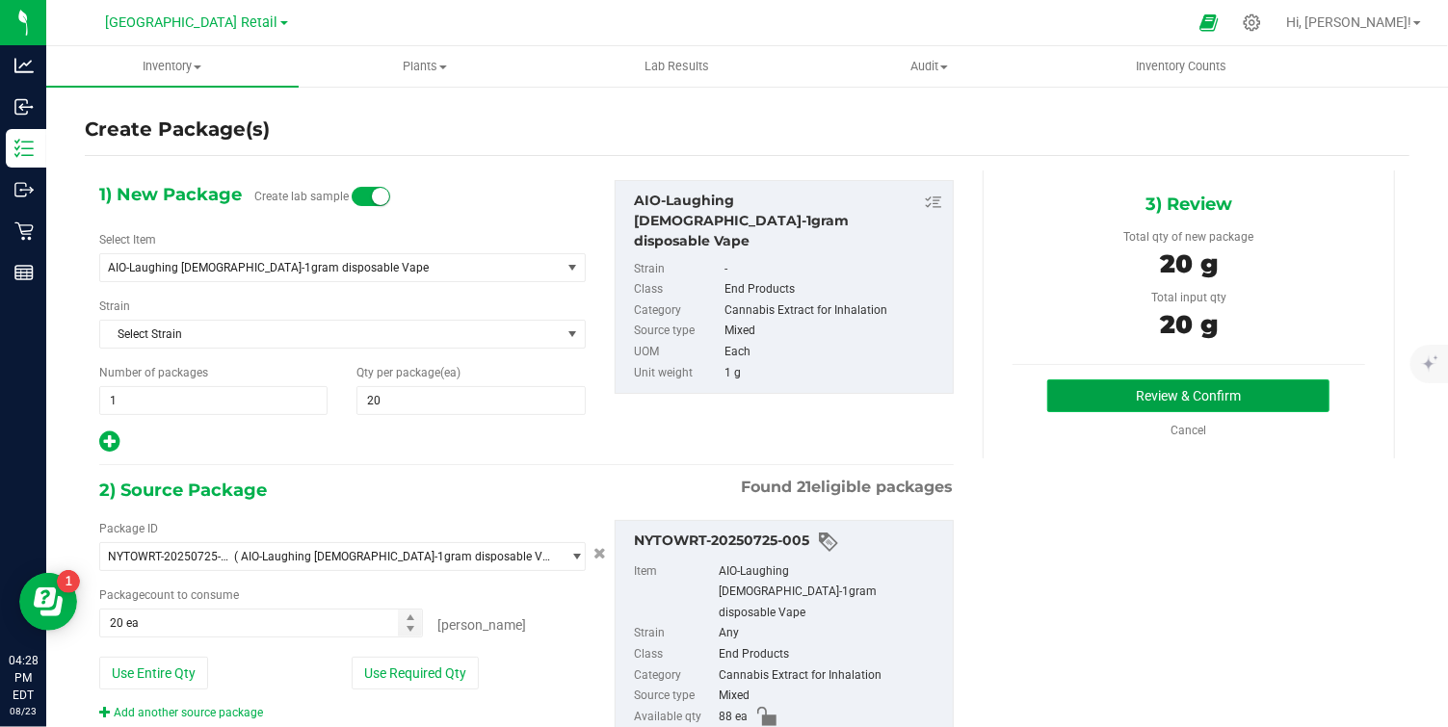
click at [1136, 404] on button "Review & Confirm" at bounding box center [1188, 396] width 282 height 33
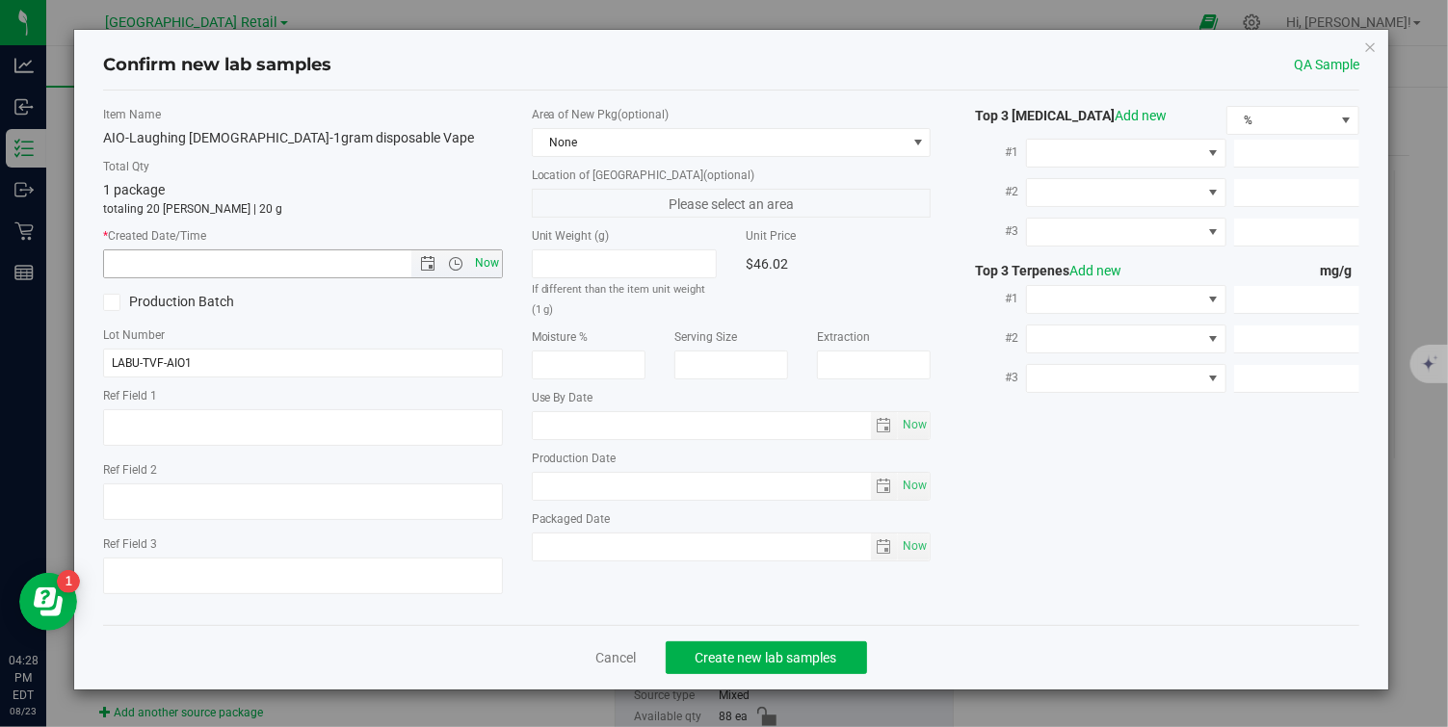
click at [491, 266] on span "Now" at bounding box center [486, 264] width 33 height 28
type input "8/23/2025 4:29 PM"
click at [623, 659] on link "Cancel" at bounding box center [616, 657] width 40 height 19
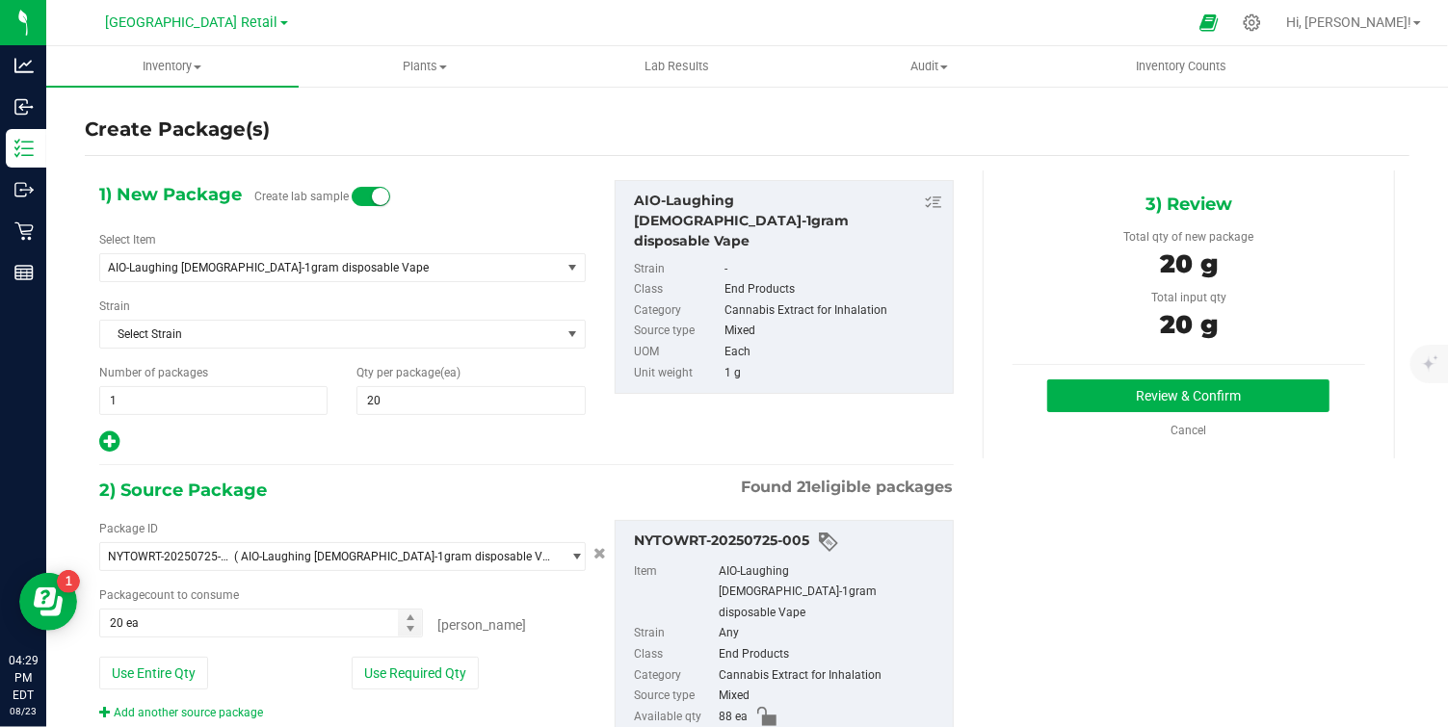
click at [372, 191] on small at bounding box center [380, 196] width 17 height 17
click at [1170, 389] on button "Review & Confirm" at bounding box center [1188, 396] width 282 height 33
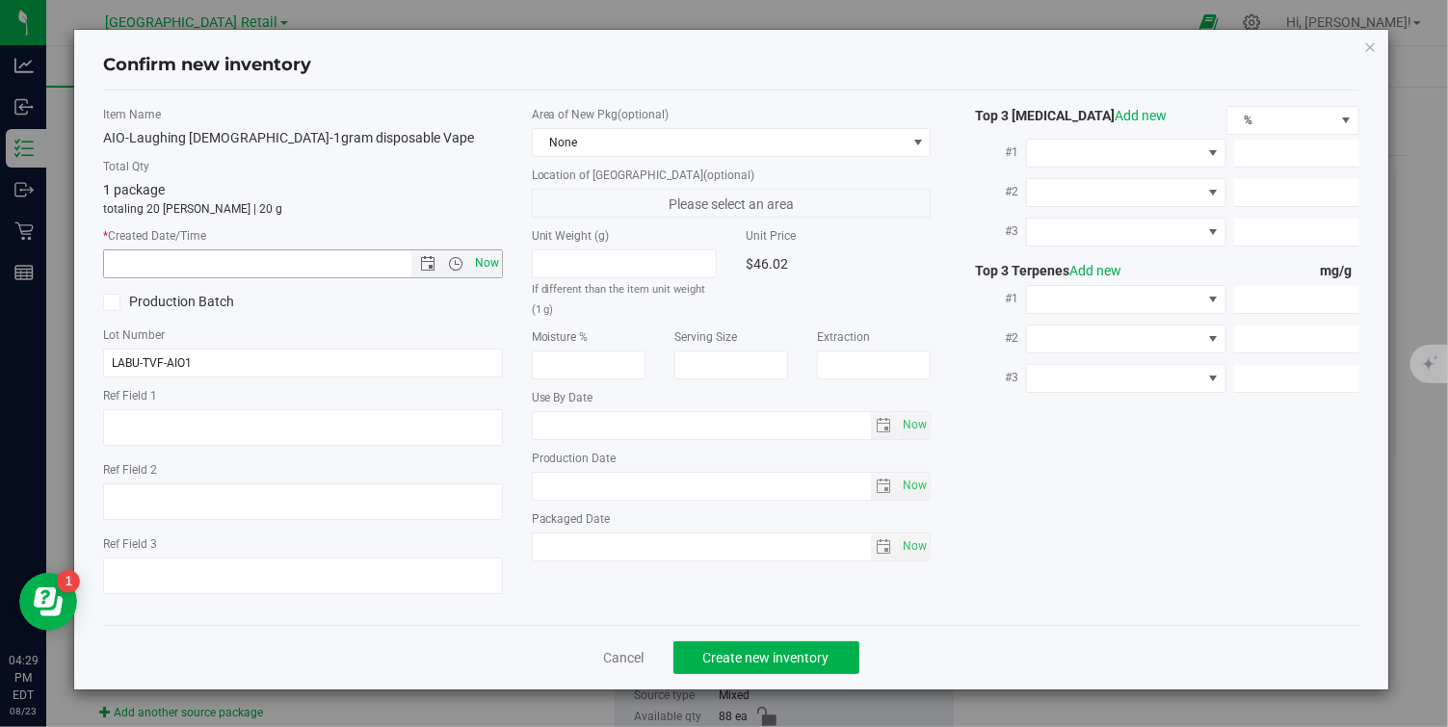
click at [487, 262] on span "Now" at bounding box center [486, 264] width 33 height 28
type input "8/23/2025 4:29 PM"
click at [739, 665] on span "Create new inventory" at bounding box center [766, 657] width 126 height 15
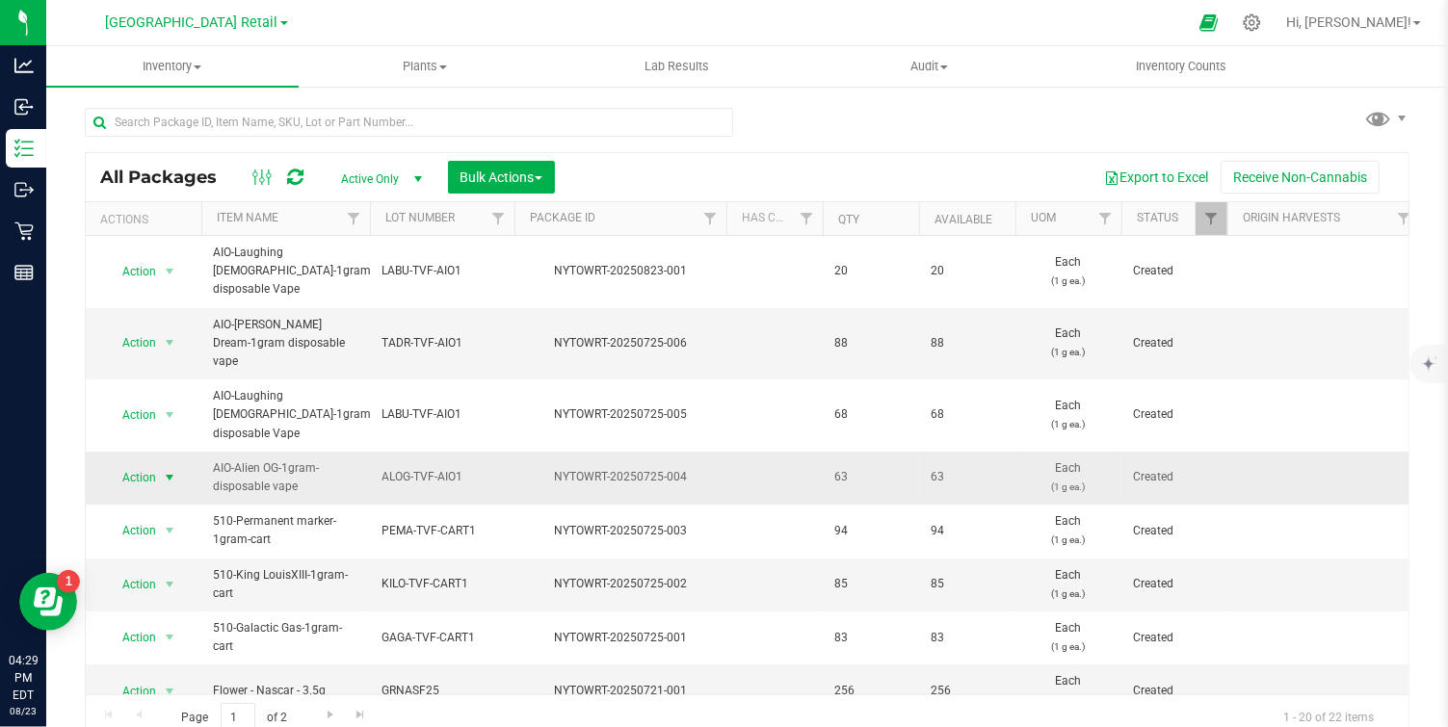
click at [166, 470] on span "select" at bounding box center [169, 477] width 15 height 15
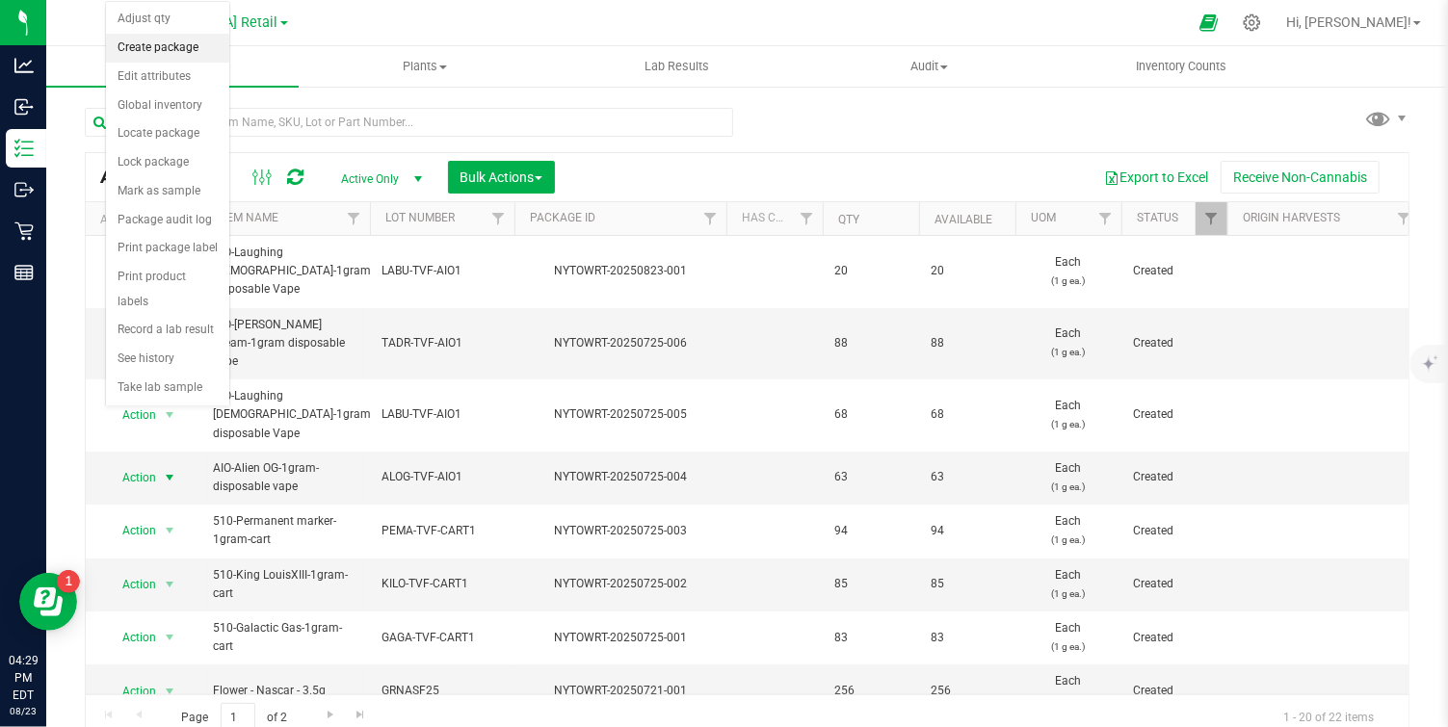
click at [161, 50] on li "Create package" at bounding box center [167, 48] width 123 height 29
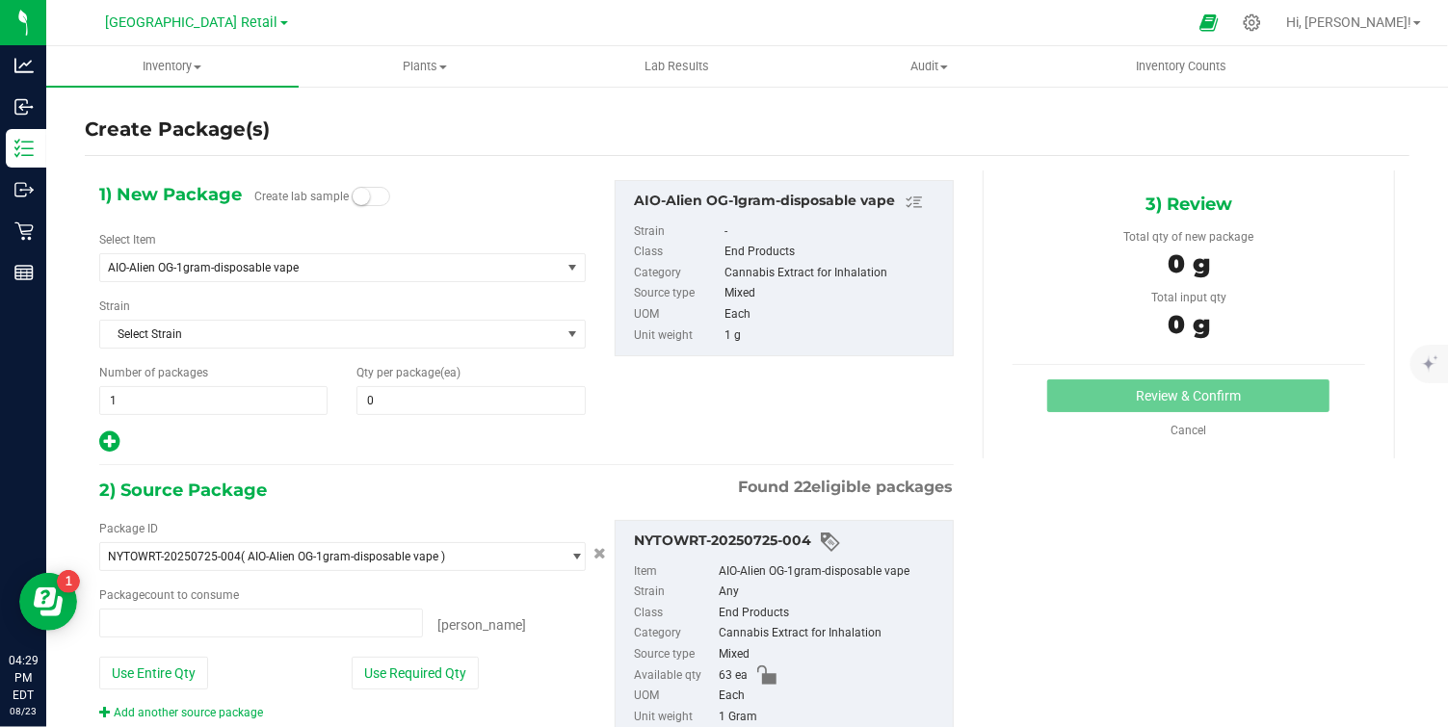
type input "0 ea"
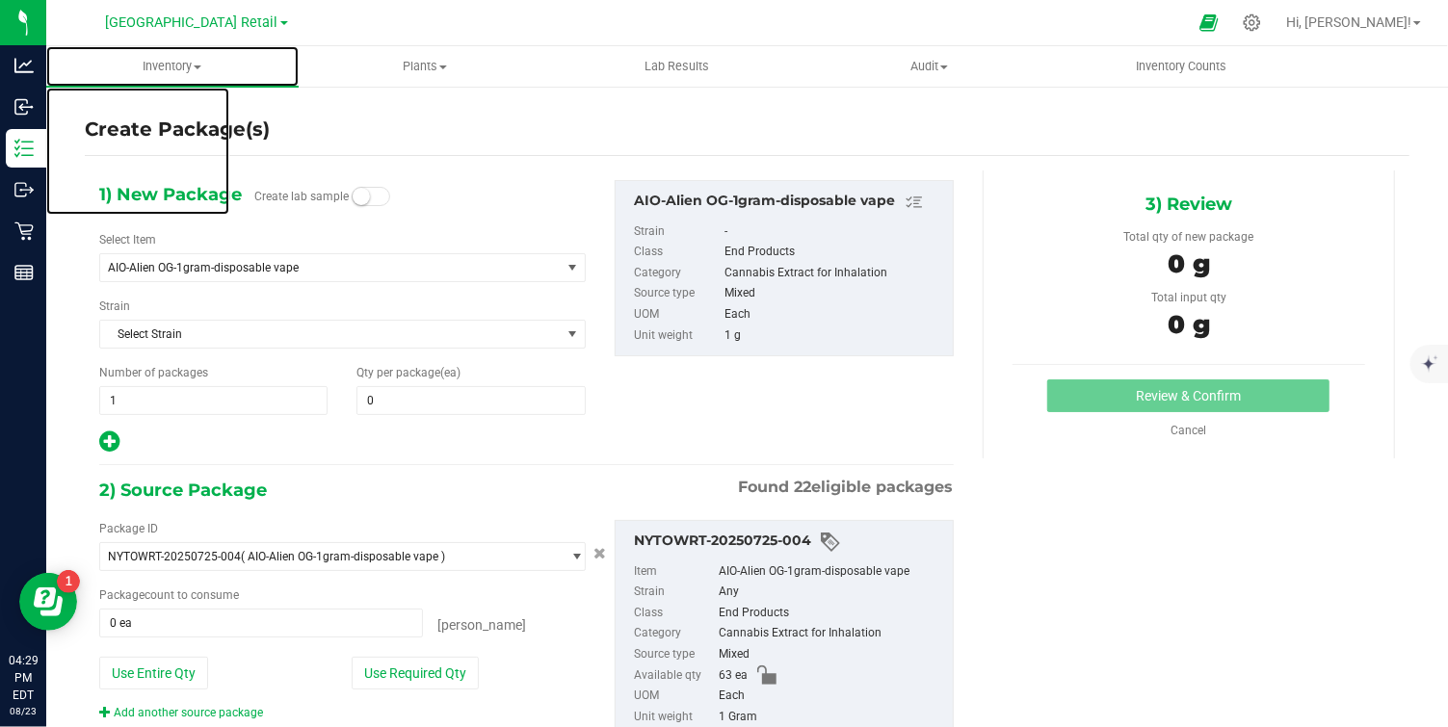
click at [161, 50] on uib-tab-heading "Inventory All packages All inventory Waste log Create inventory" at bounding box center [172, 66] width 252 height 40
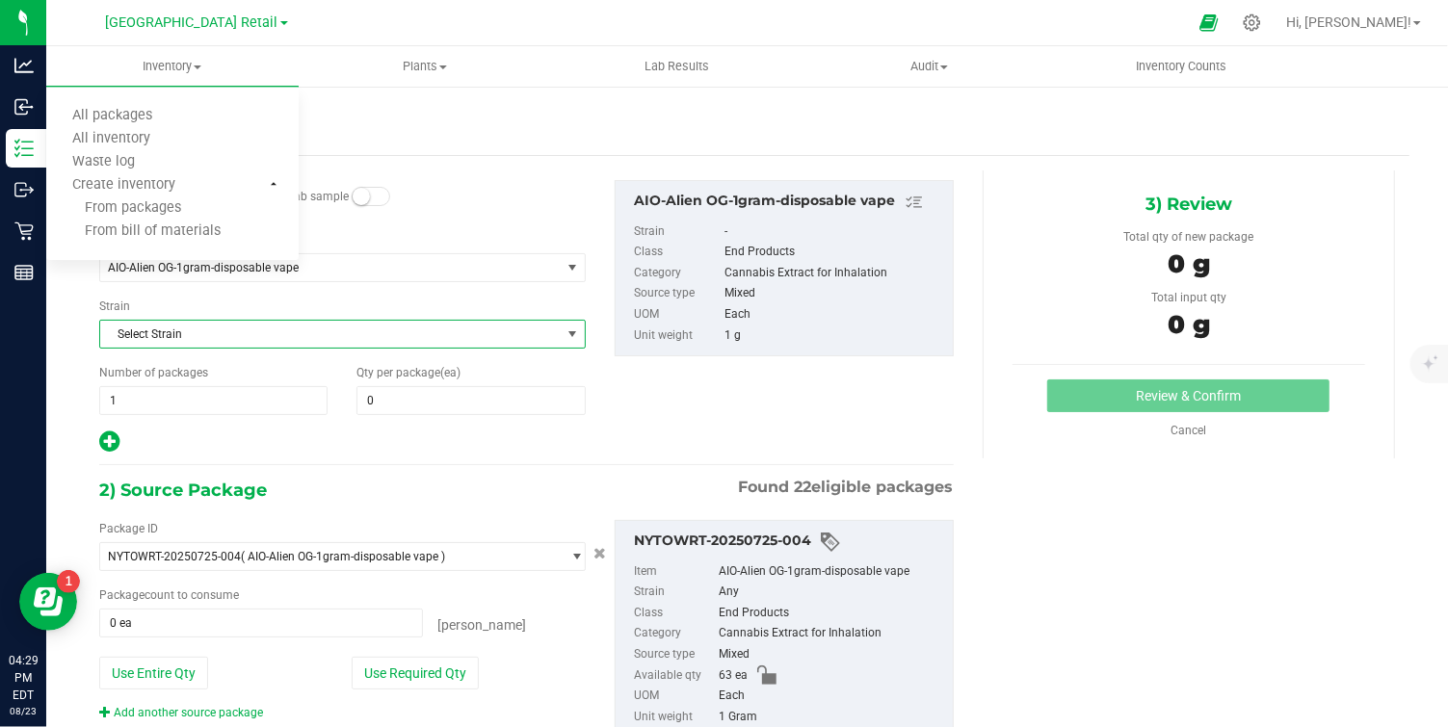
click at [577, 328] on span "select" at bounding box center [572, 334] width 15 height 15
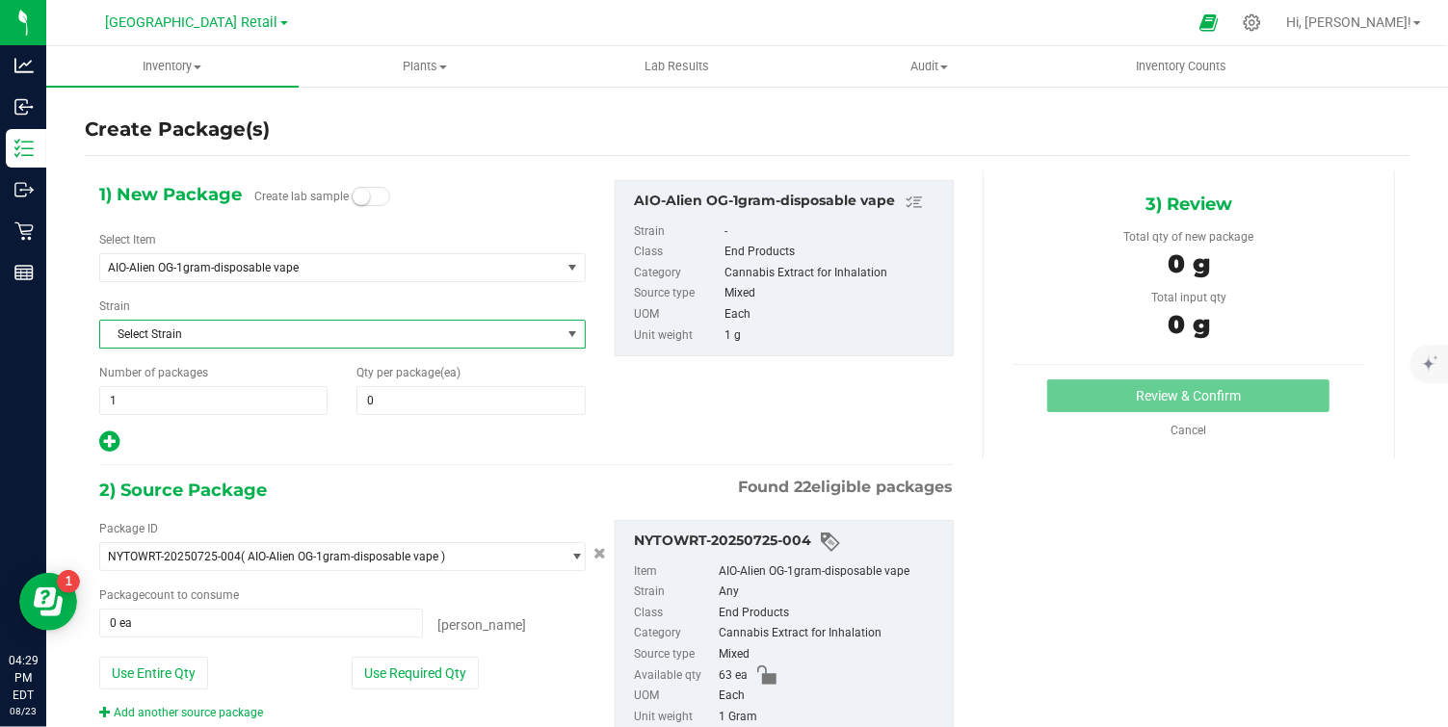
click at [628, 412] on div "1) New Package Create lab sample Select Item AIO-Alien OG-1gram-disposable vape…" at bounding box center [527, 317] width 884 height 275
click at [393, 401] on span at bounding box center [471, 400] width 228 height 29
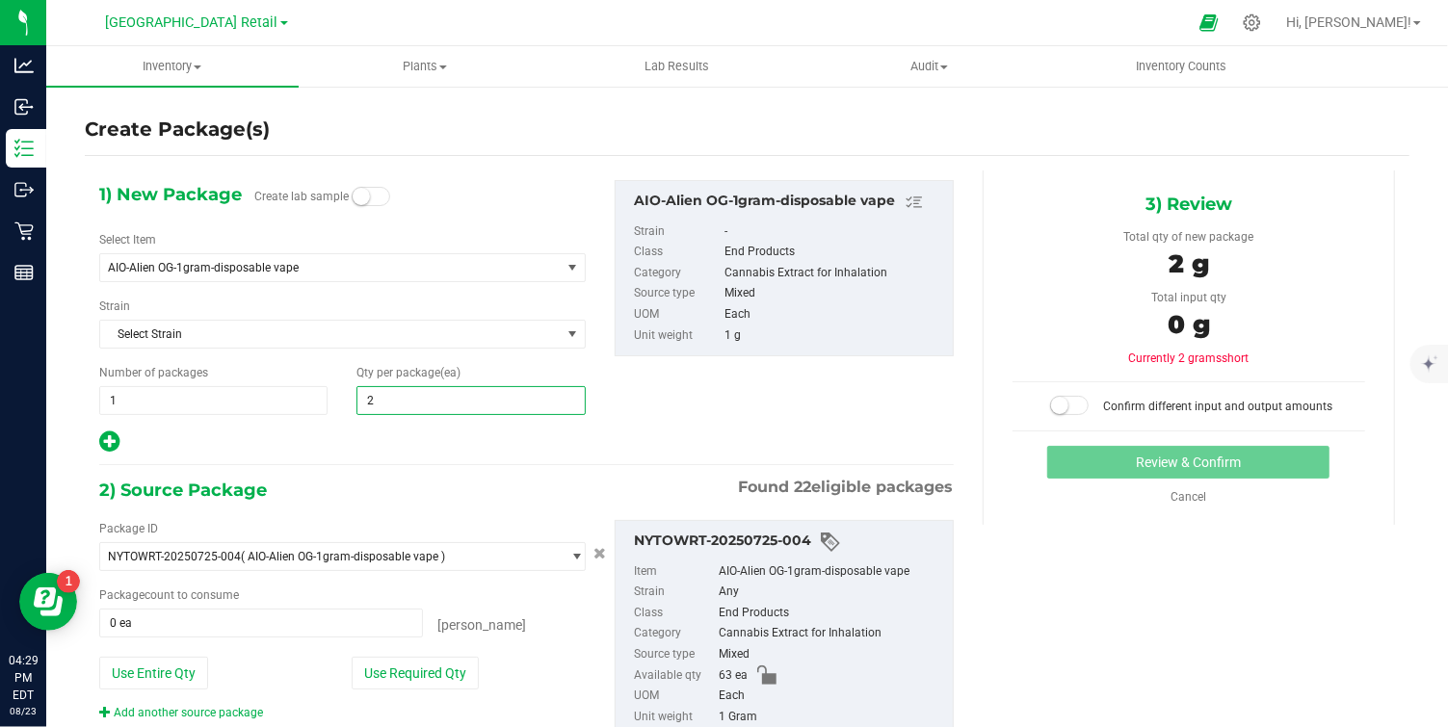
type input "20"
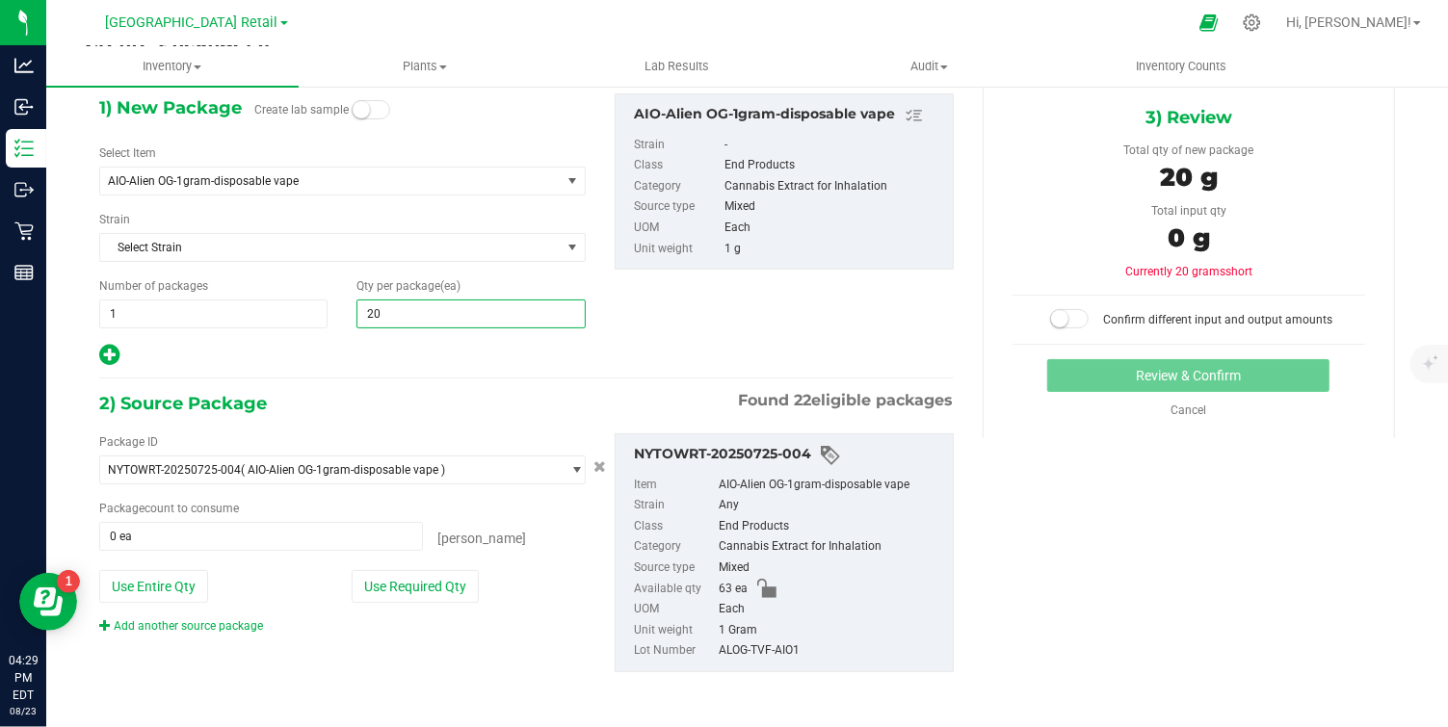
scroll to position [85, 0]
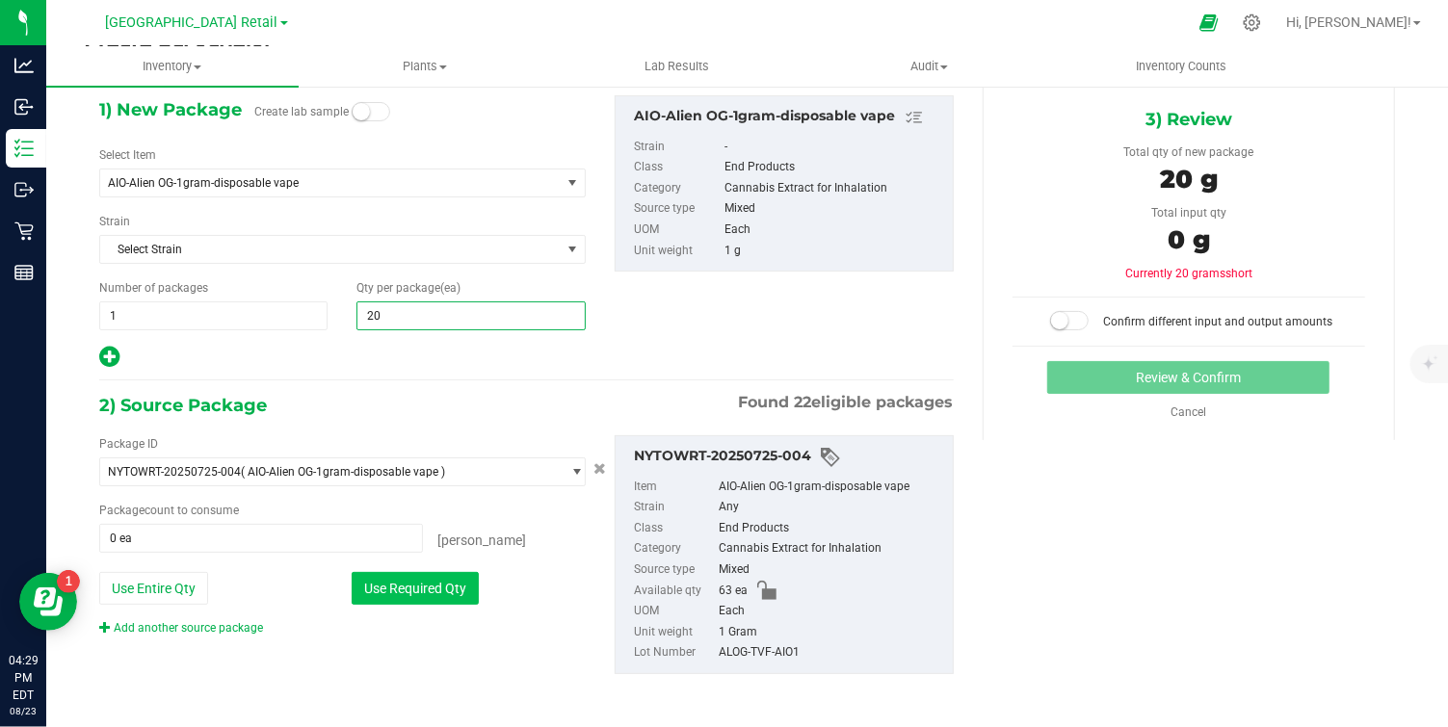
type input "20"
click at [434, 586] on button "Use Required Qty" at bounding box center [415, 588] width 127 height 33
type input "20 ea"
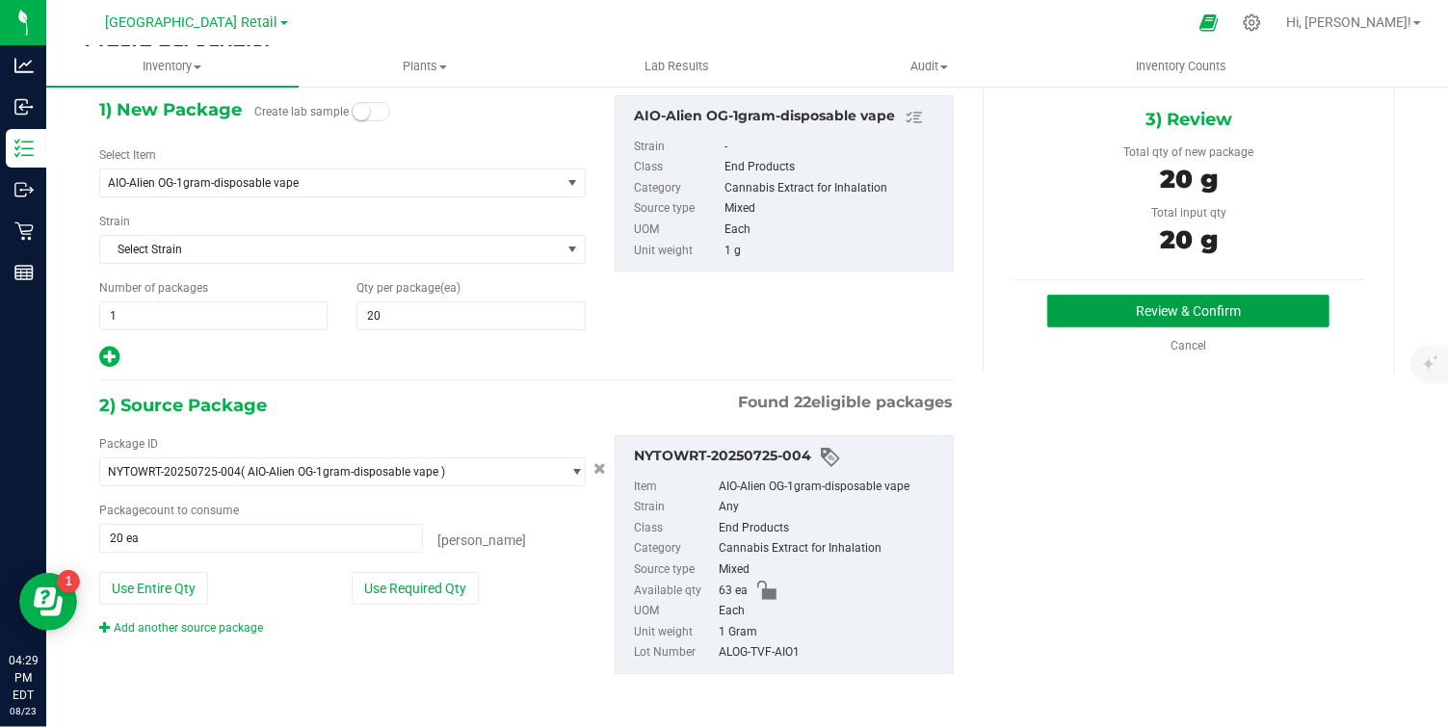
click at [1135, 315] on button "Review & Confirm" at bounding box center [1188, 311] width 282 height 33
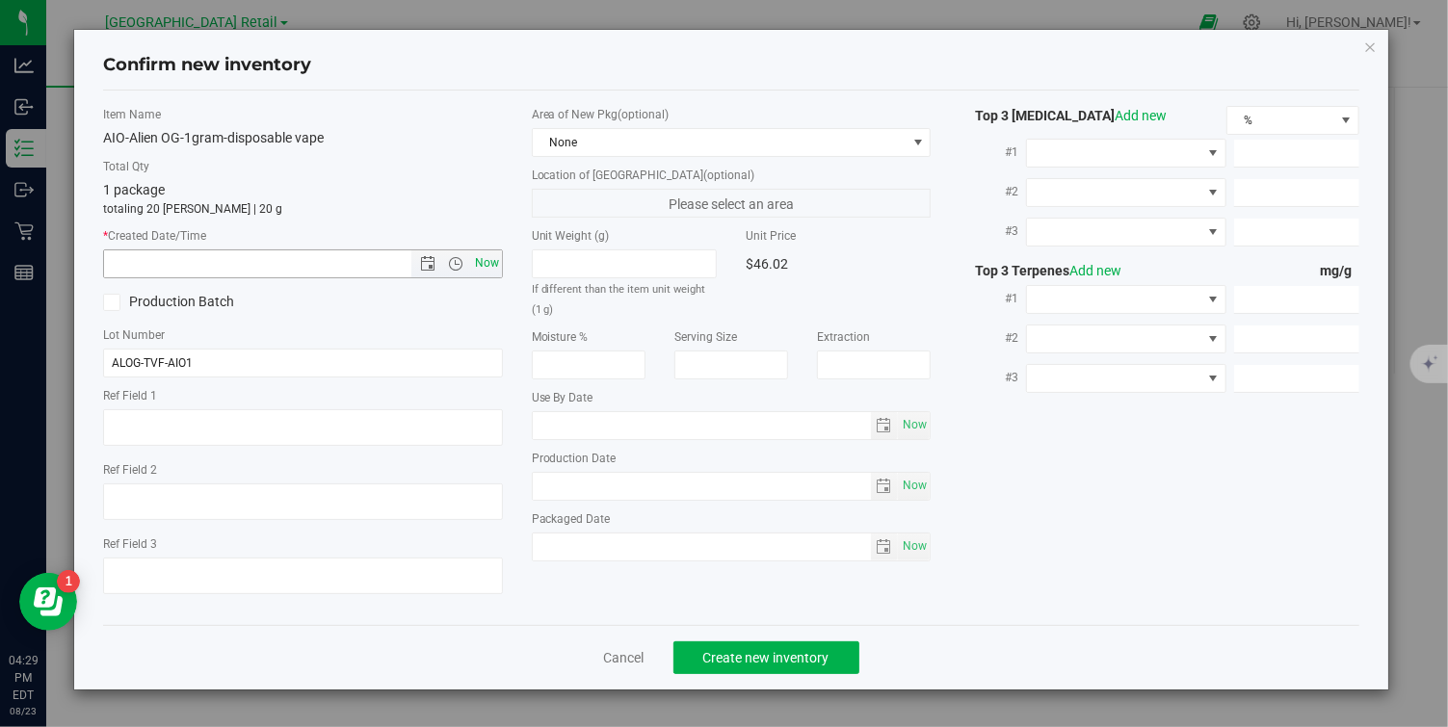
click at [485, 268] on span "Now" at bounding box center [486, 264] width 33 height 28
type input "8/23/2025 4:29 PM"
click at [759, 661] on span "Create new inventory" at bounding box center [766, 657] width 126 height 15
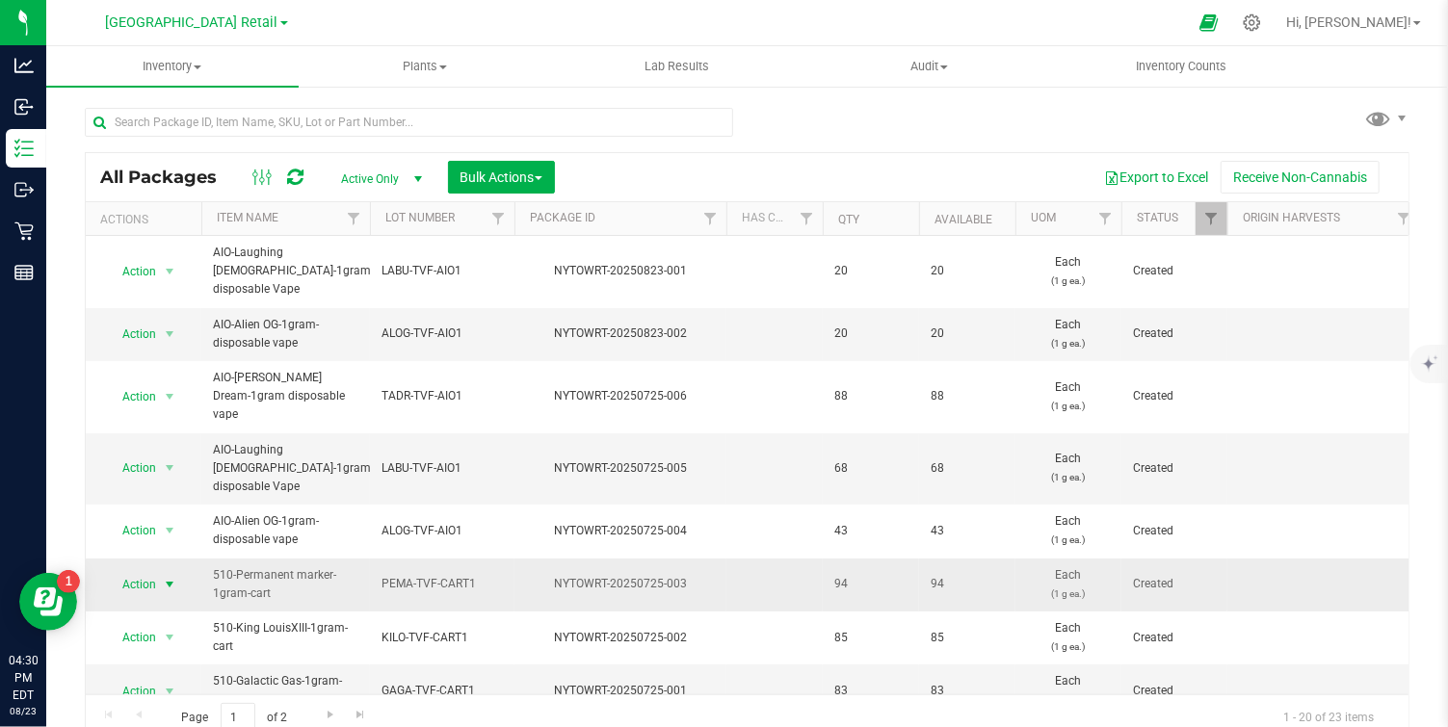
click at [143, 571] on span "Action" at bounding box center [131, 584] width 52 height 27
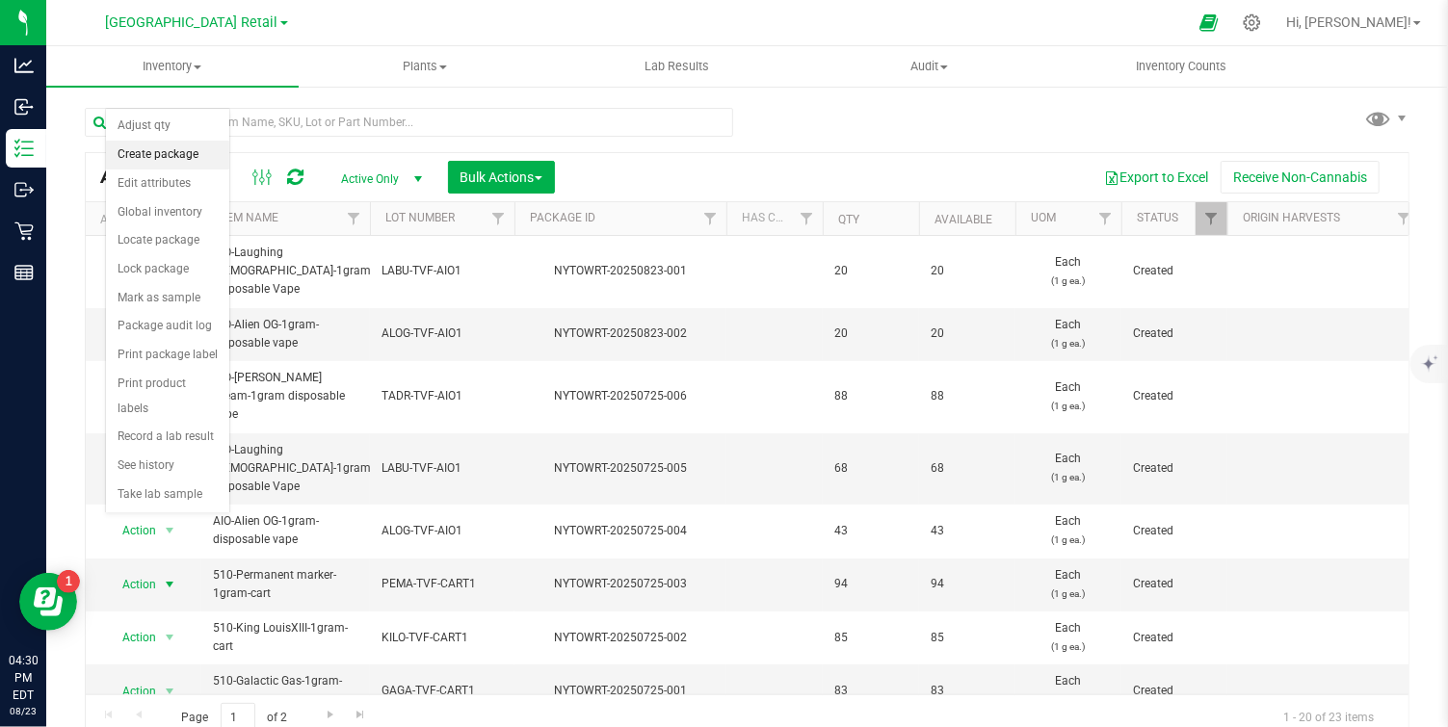
click at [146, 155] on li "Create package" at bounding box center [167, 155] width 123 height 29
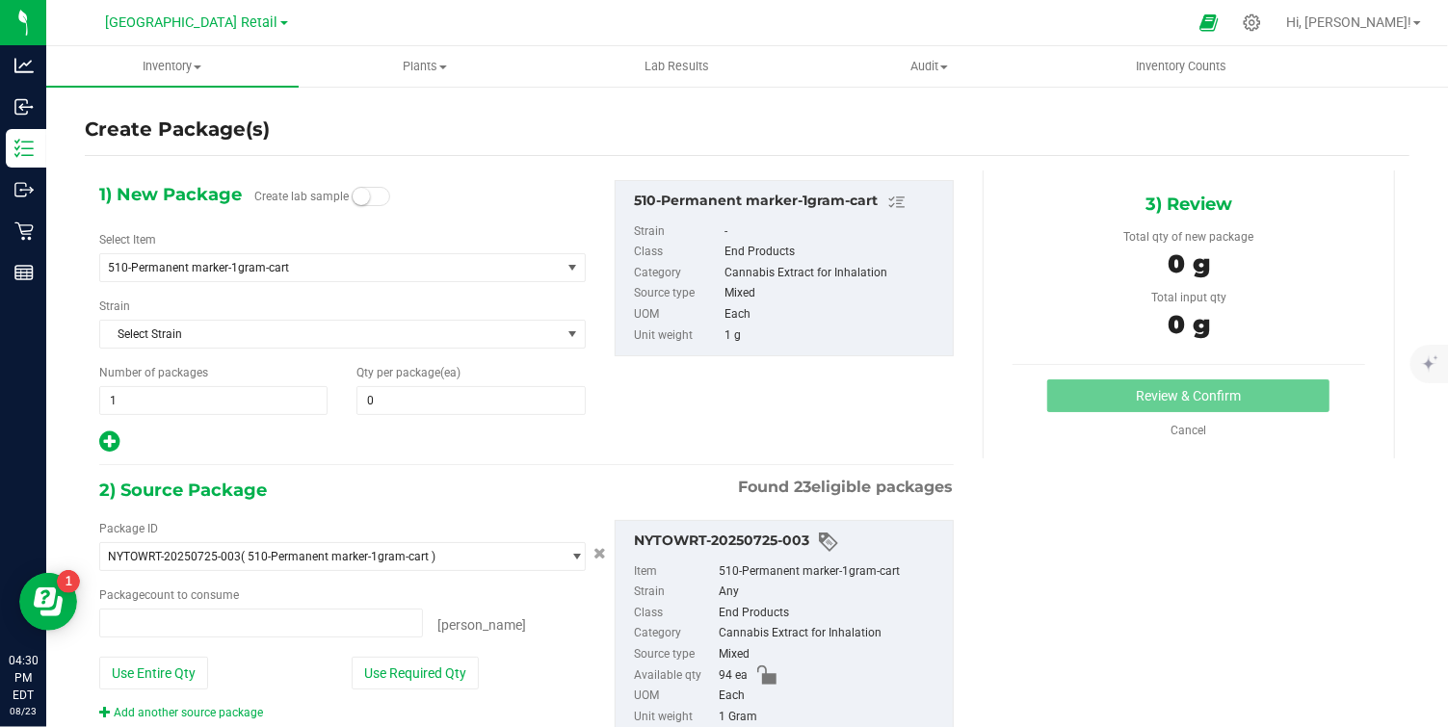
type input "0 ea"
click at [429, 402] on span "0 0" at bounding box center [471, 400] width 228 height 29
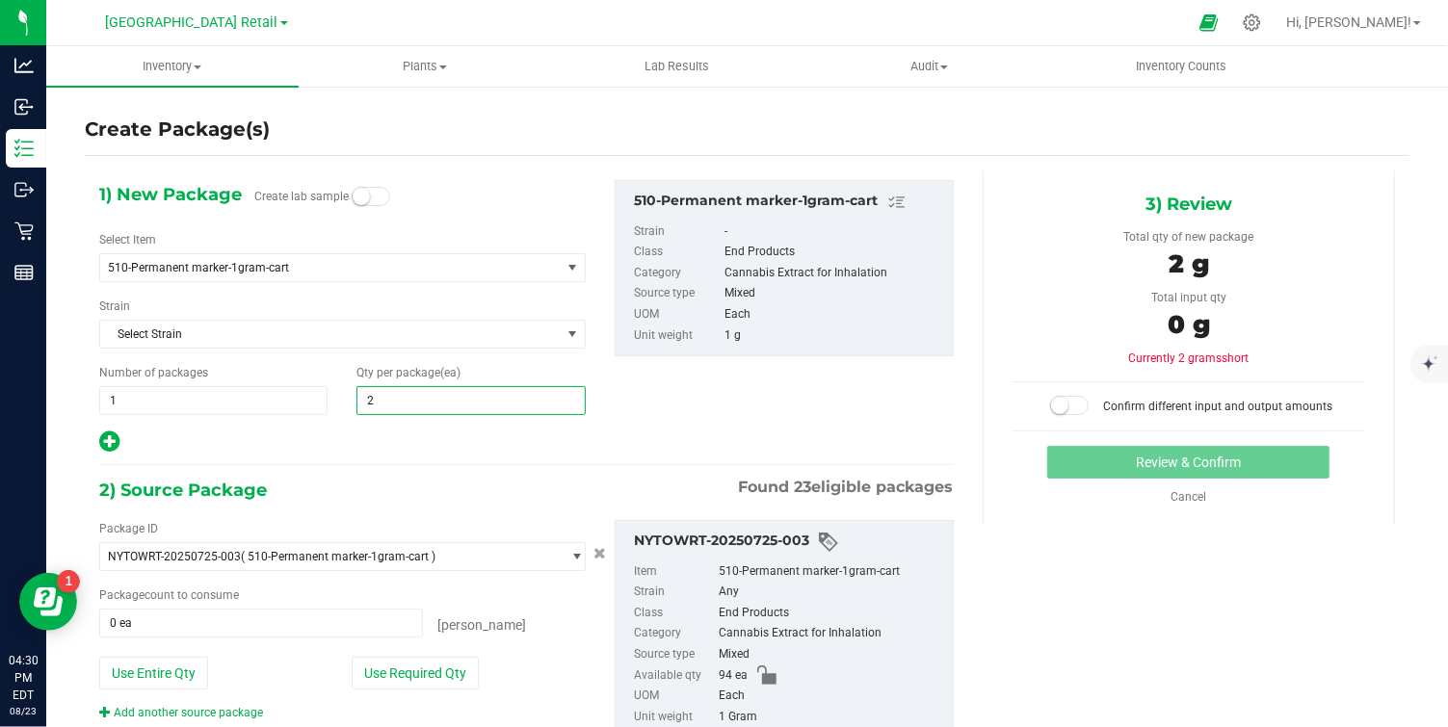
type input "20"
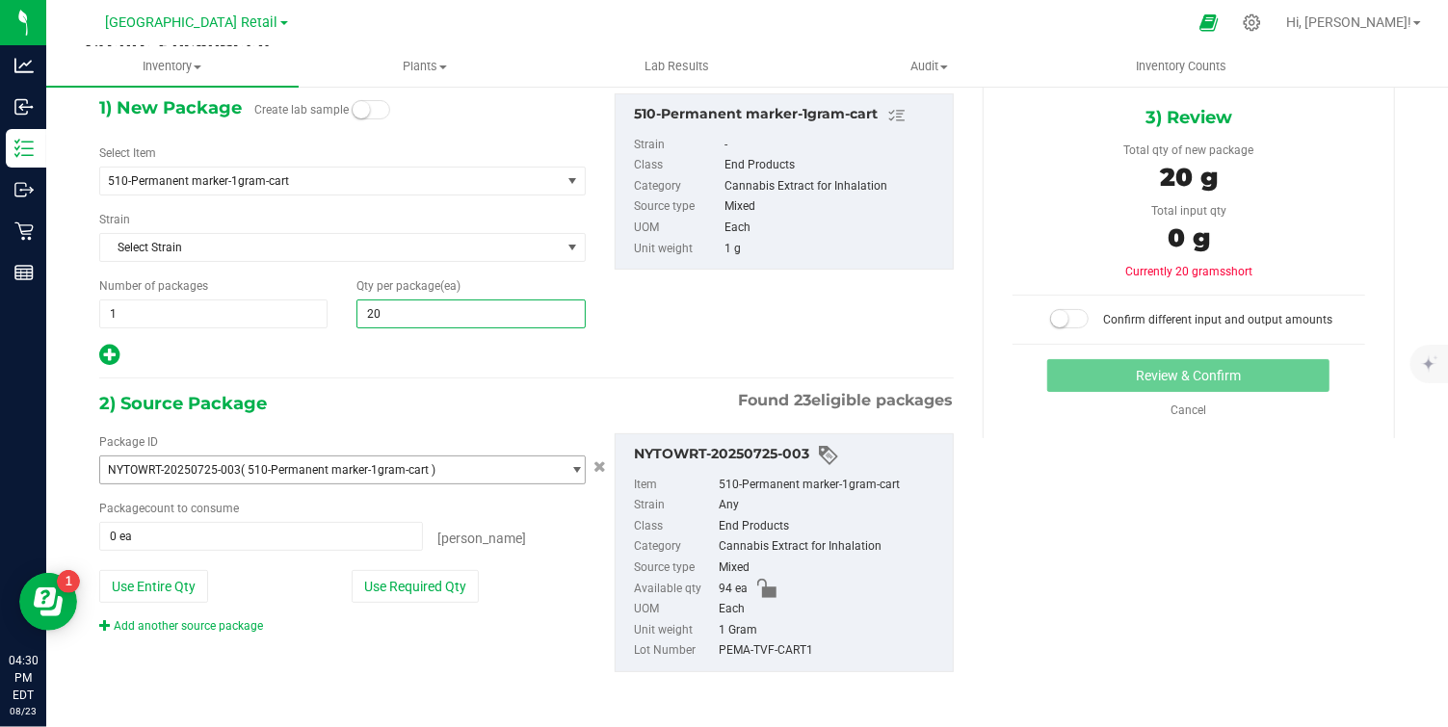
scroll to position [87, 0]
type input "20"
click at [437, 595] on button "Use Required Qty" at bounding box center [415, 586] width 127 height 33
type input "20 ea"
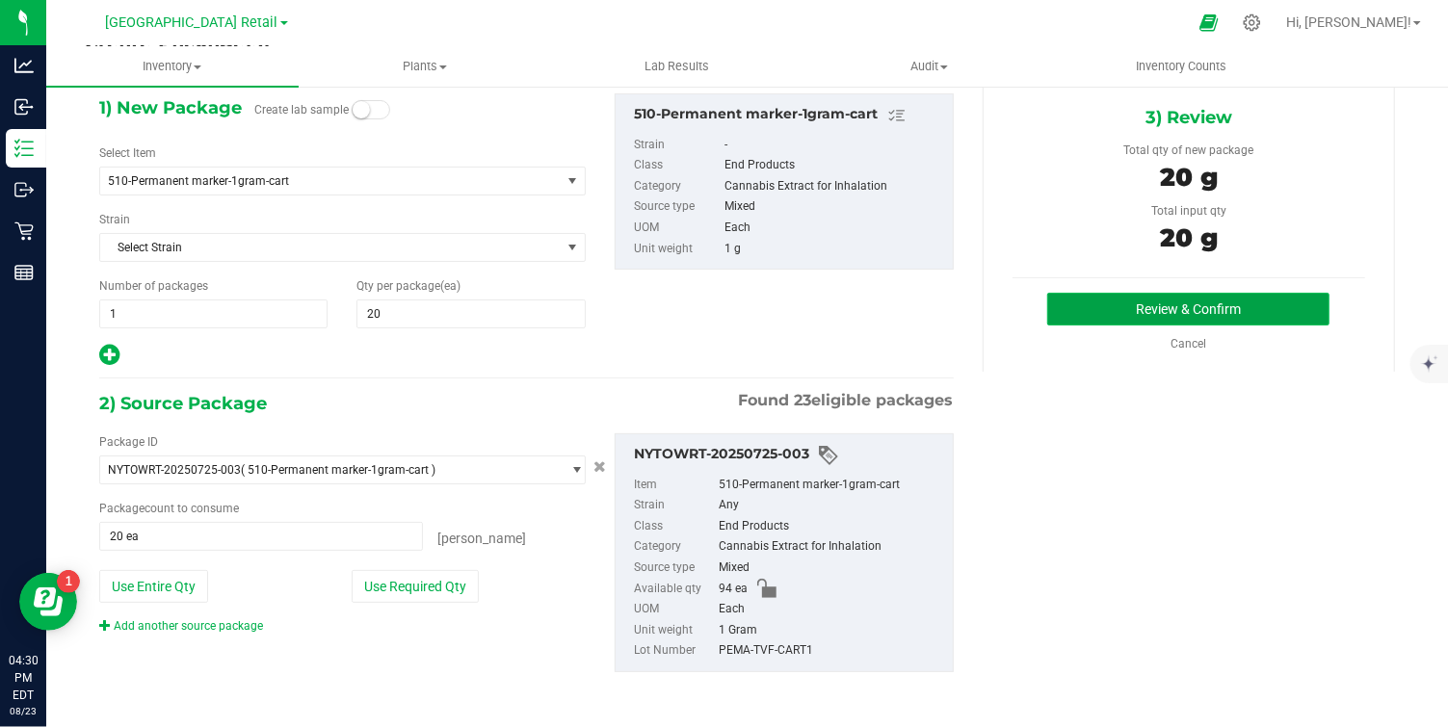
click at [1151, 298] on button "Review & Confirm" at bounding box center [1188, 309] width 282 height 33
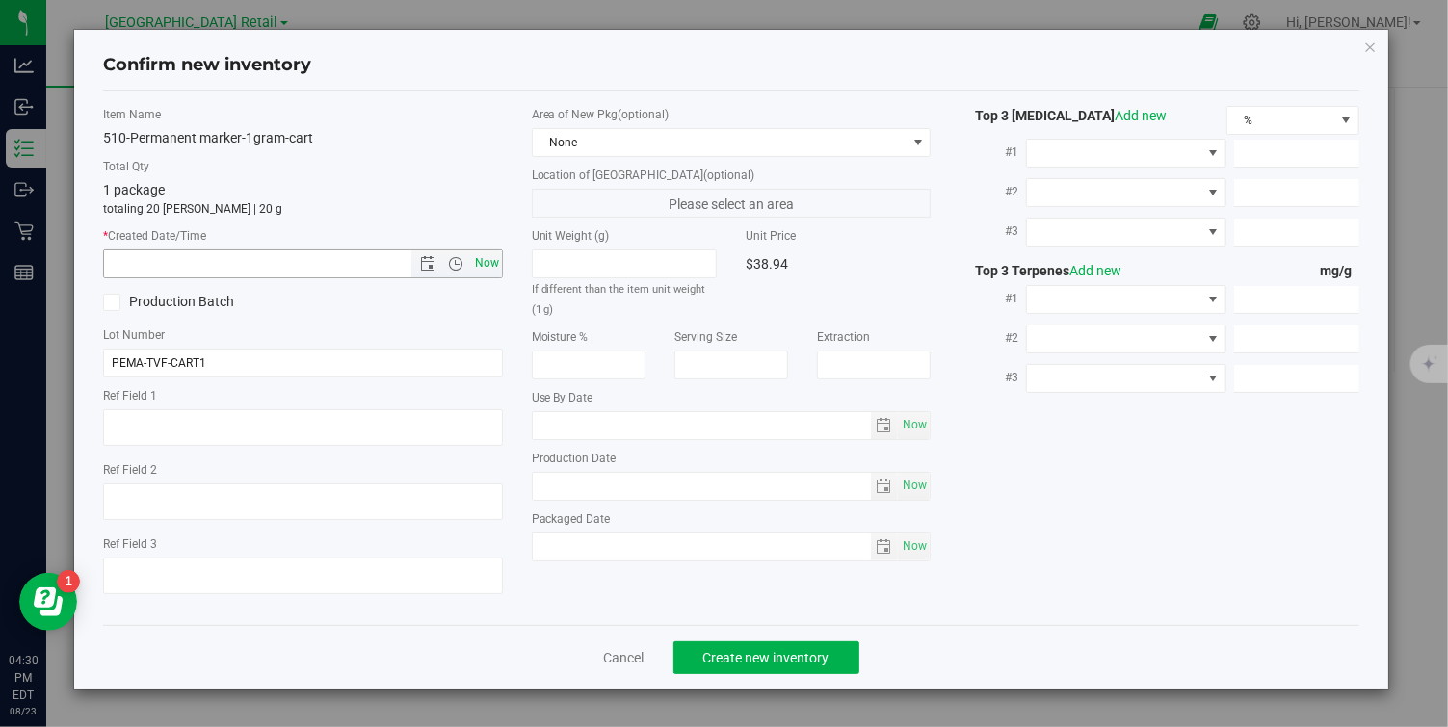
click at [478, 266] on span "Now" at bounding box center [486, 264] width 33 height 28
type input "8/23/2025 4:30 PM"
click at [745, 663] on span "Create new inventory" at bounding box center [766, 657] width 126 height 15
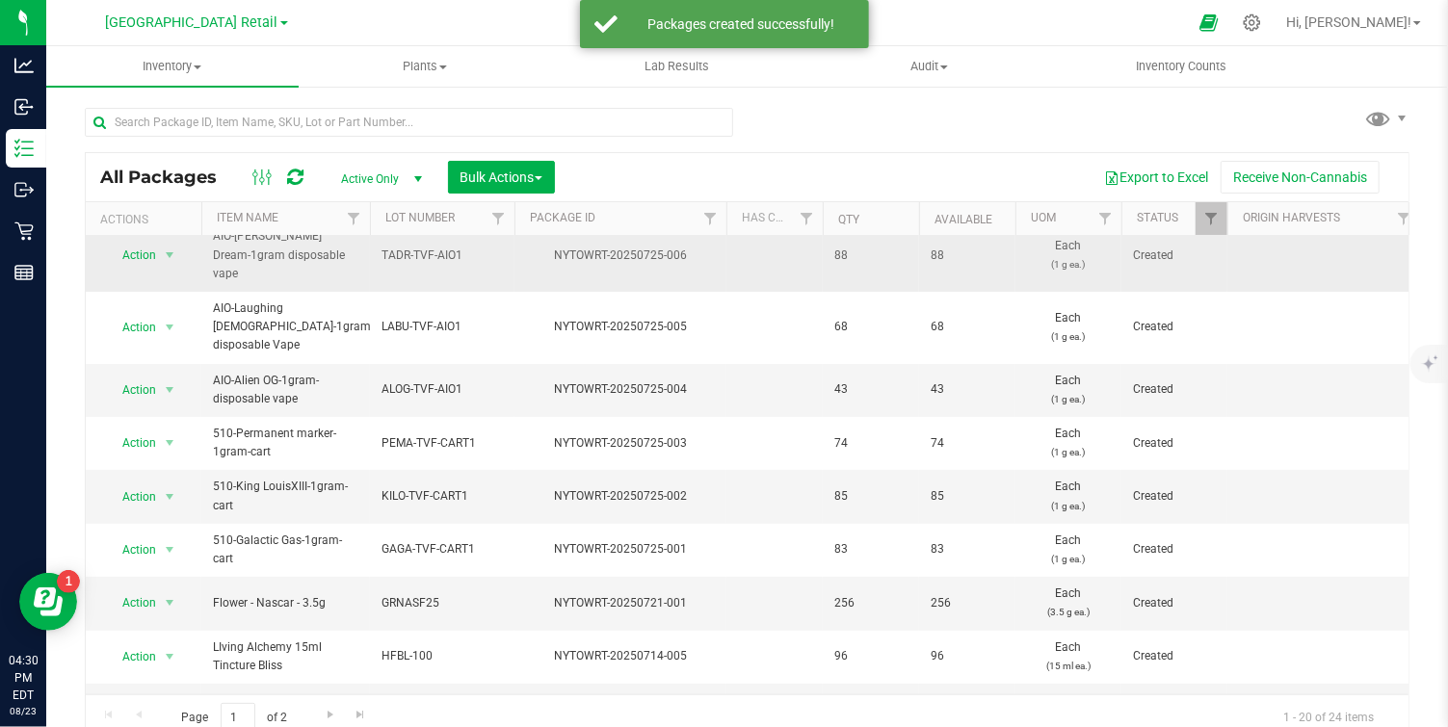
scroll to position [195, 0]
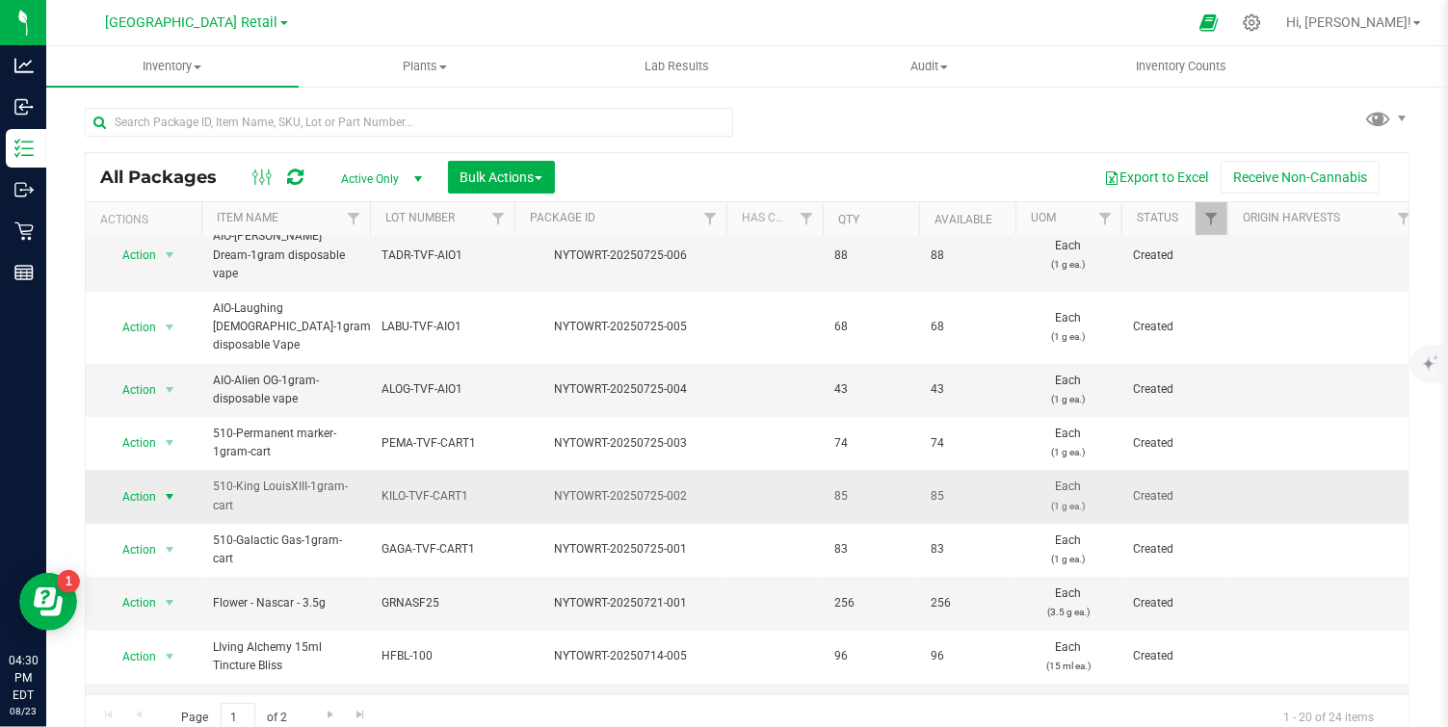
click at [166, 489] on span "select" at bounding box center [169, 496] width 15 height 15
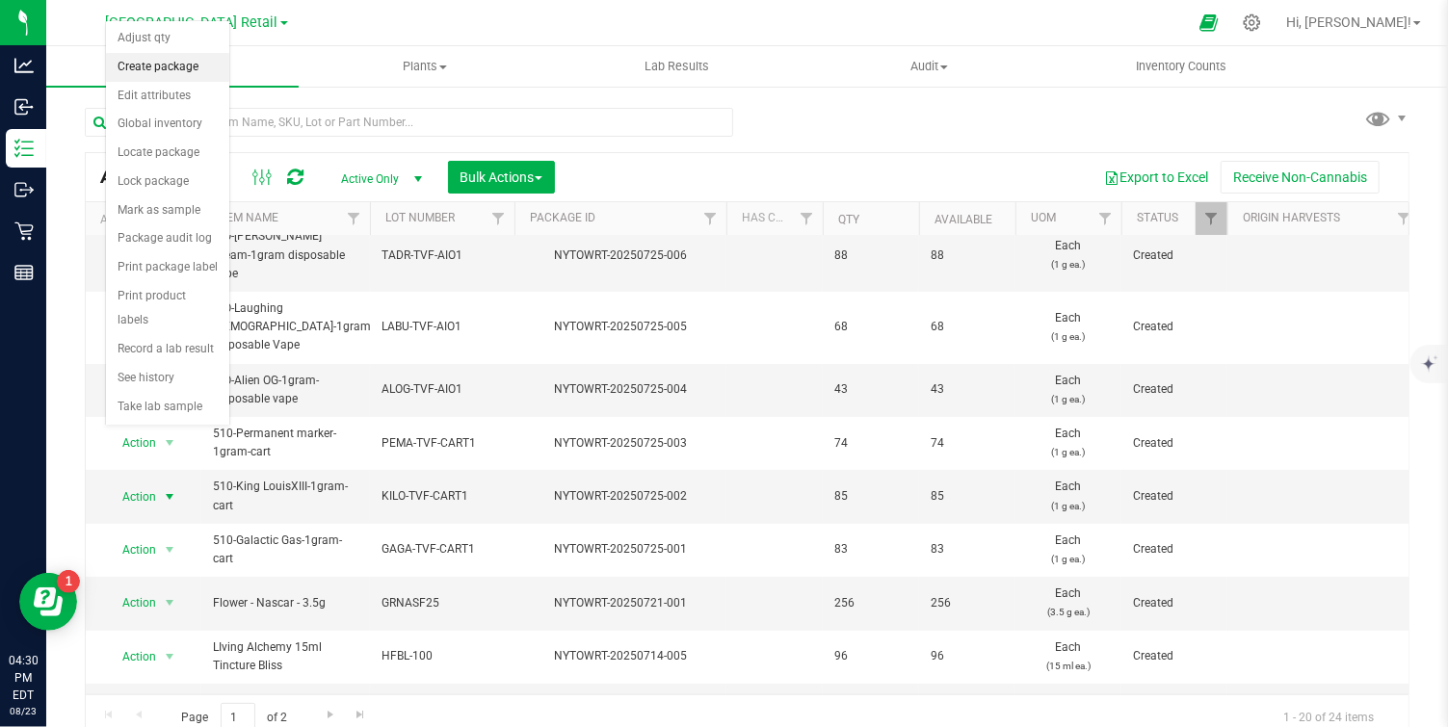
click at [183, 62] on li "Create package" at bounding box center [167, 67] width 123 height 29
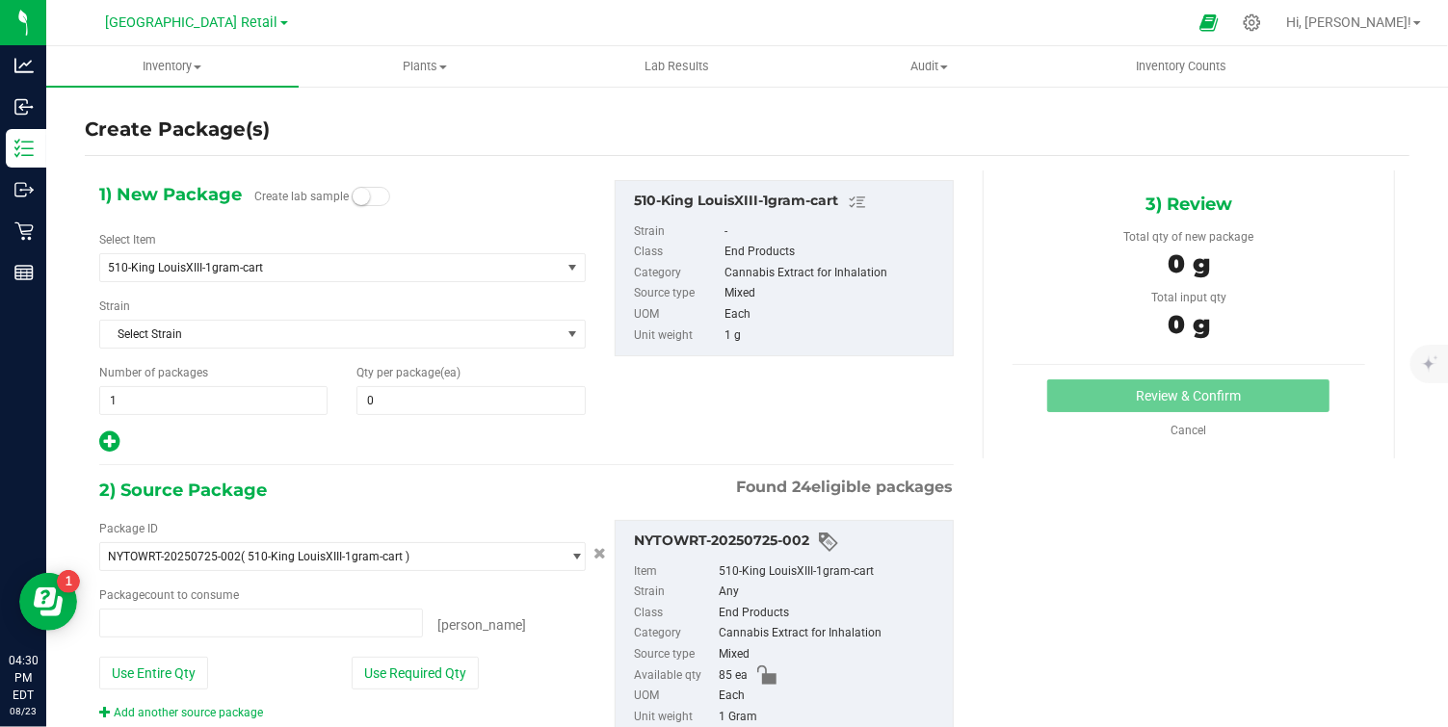
type input "0 ea"
click at [427, 397] on span "0 0" at bounding box center [471, 400] width 228 height 29
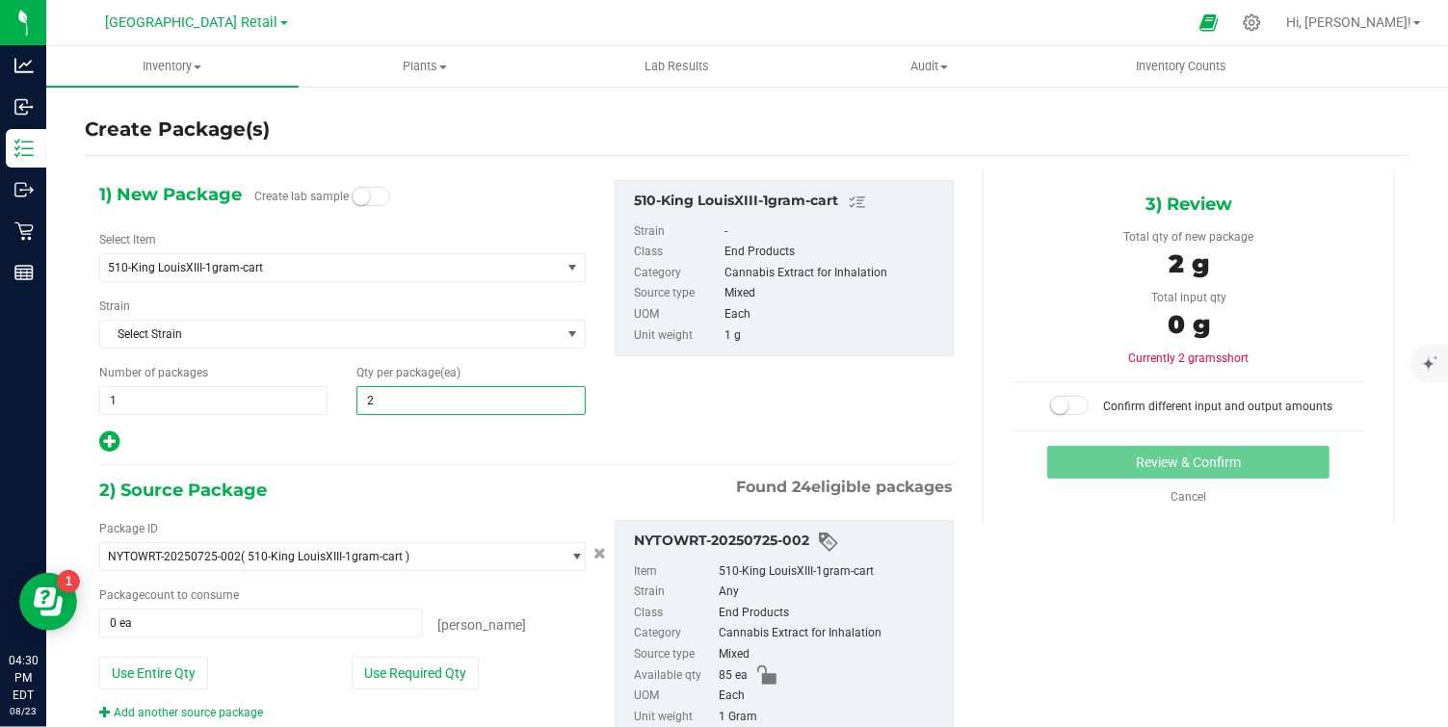
type input "20"
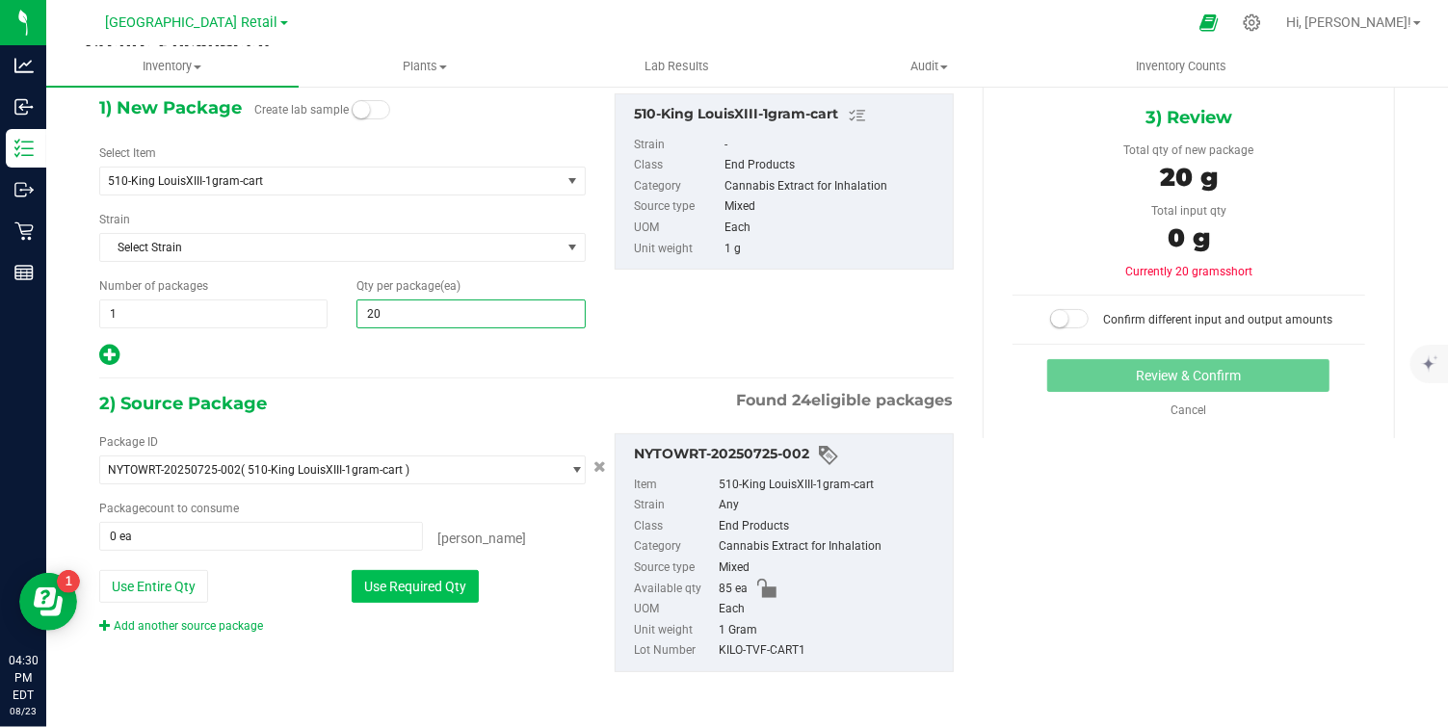
click at [433, 590] on button "Use Required Qty" at bounding box center [415, 586] width 127 height 33
type input "20"
type input "20 ea"
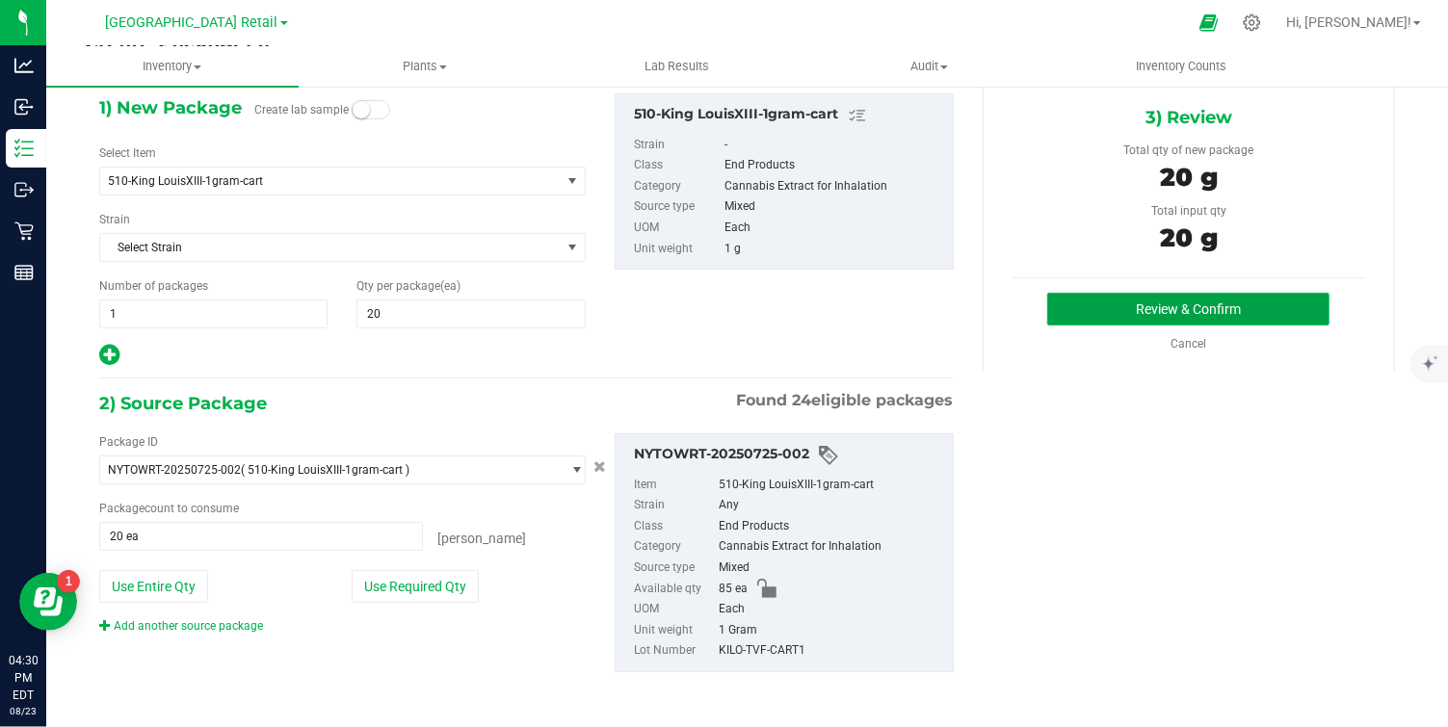
click at [1212, 312] on button "Review & Confirm" at bounding box center [1188, 309] width 282 height 33
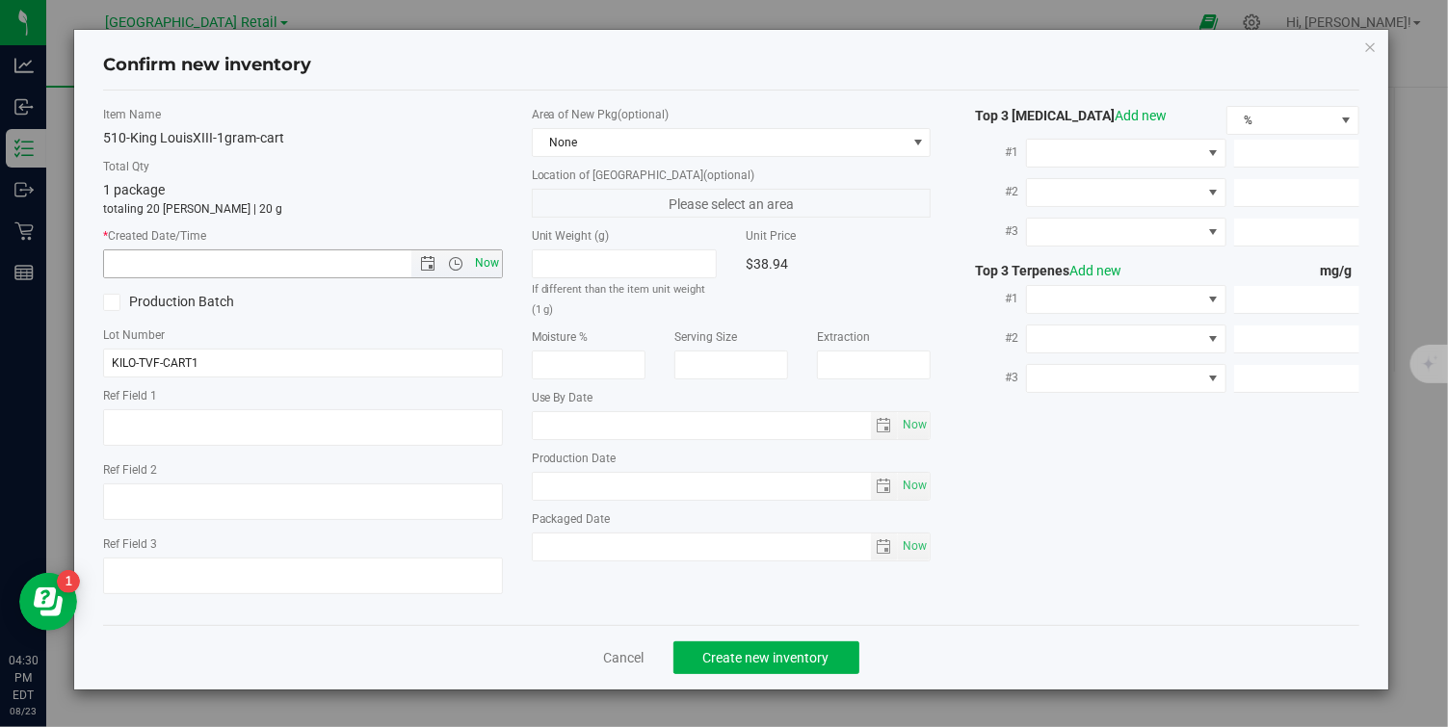
click at [474, 272] on span "Now" at bounding box center [486, 264] width 33 height 28
type input "8/23/2025 4:30 PM"
click at [772, 658] on span "Create new inventory" at bounding box center [766, 657] width 126 height 15
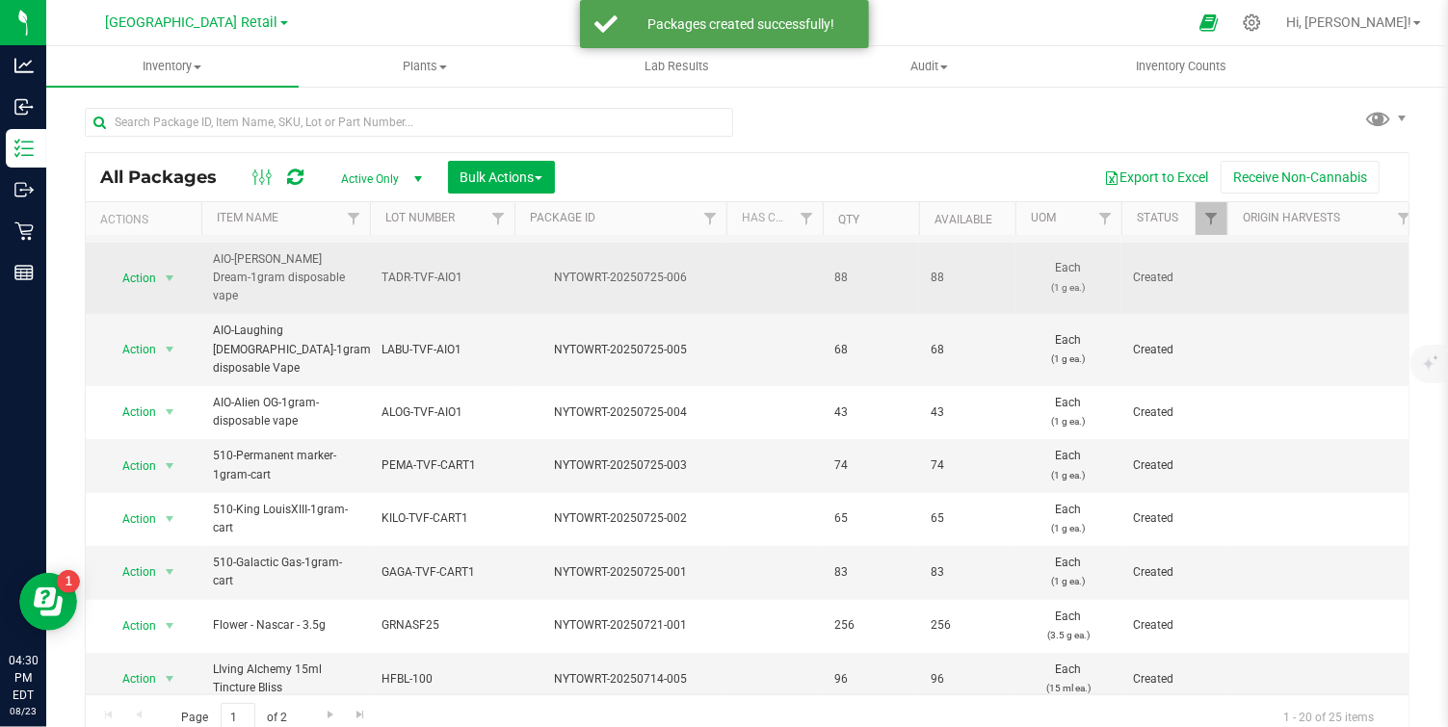
scroll to position [226, 0]
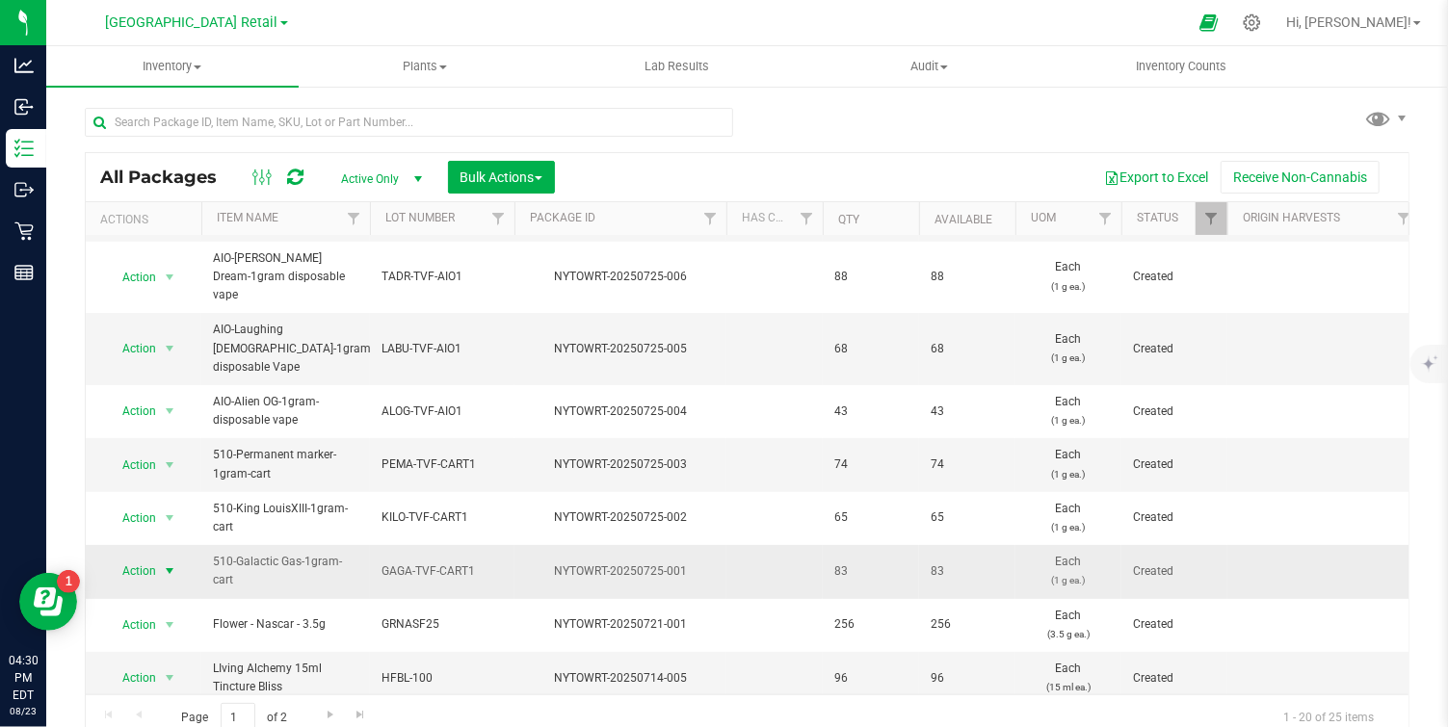
click at [172, 564] on span "select" at bounding box center [169, 571] width 15 height 15
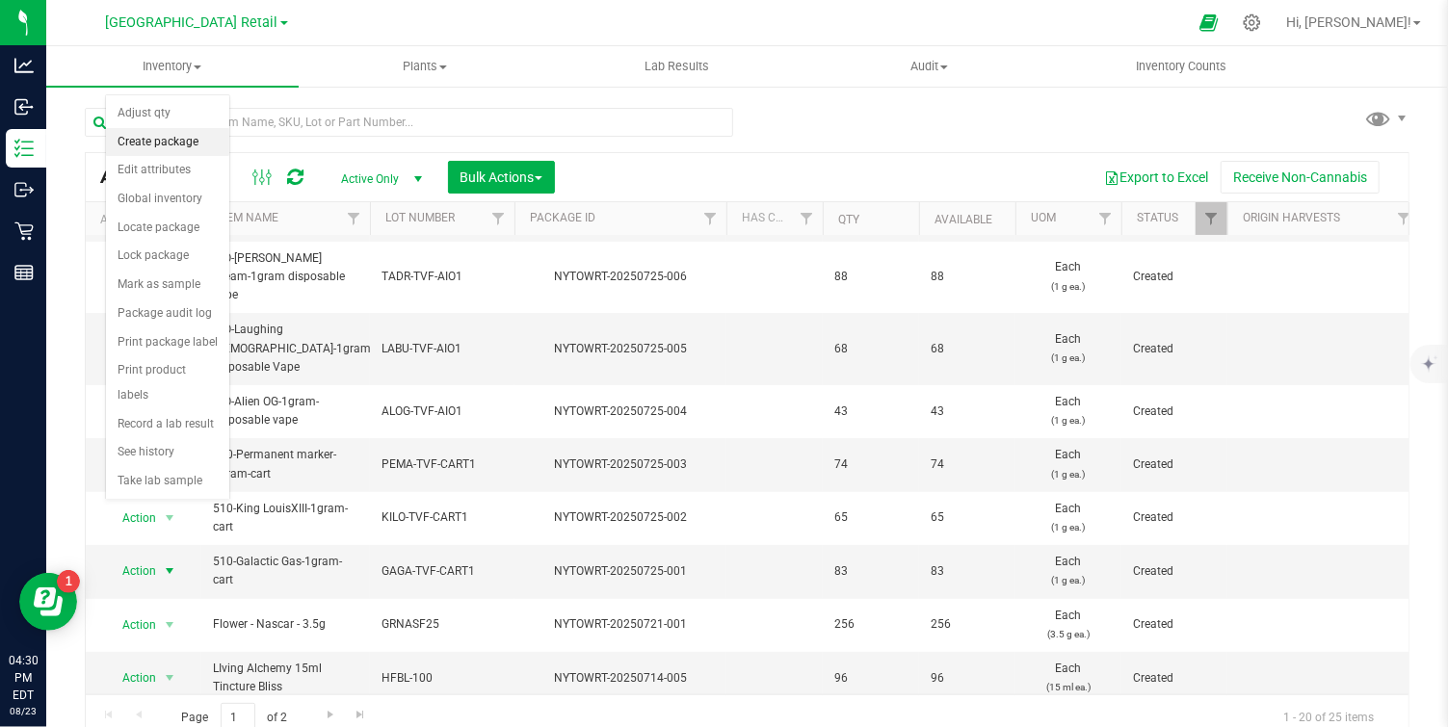
click at [168, 145] on li "Create package" at bounding box center [167, 142] width 123 height 29
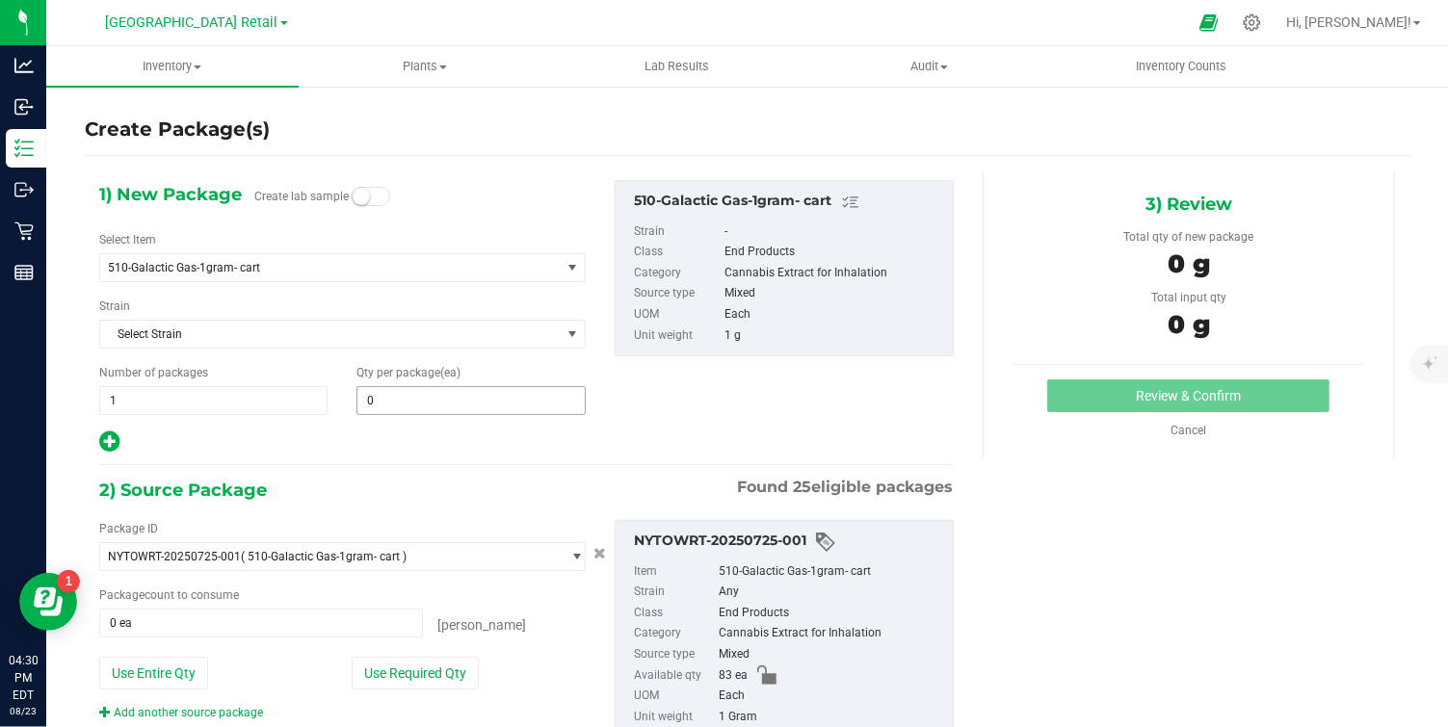
click at [403, 398] on span "0 0" at bounding box center [471, 400] width 228 height 29
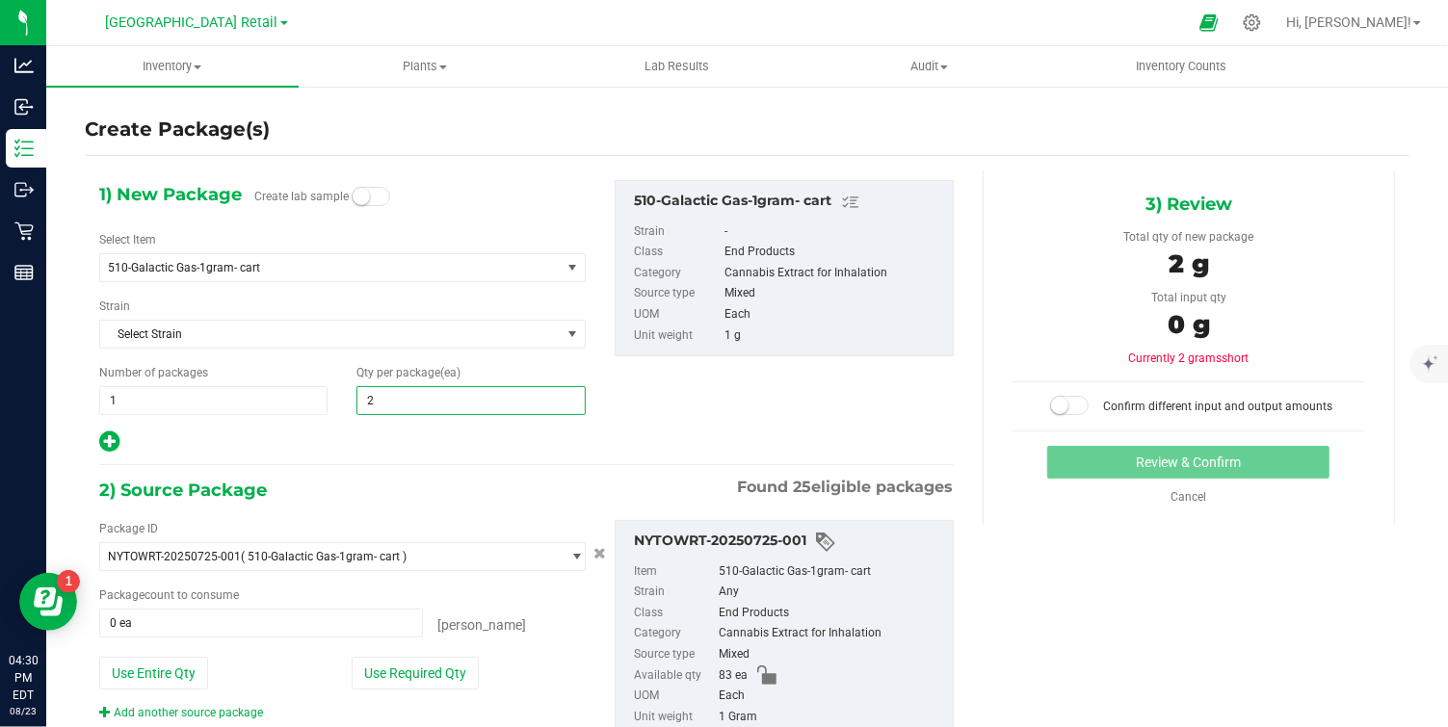
type input "20"
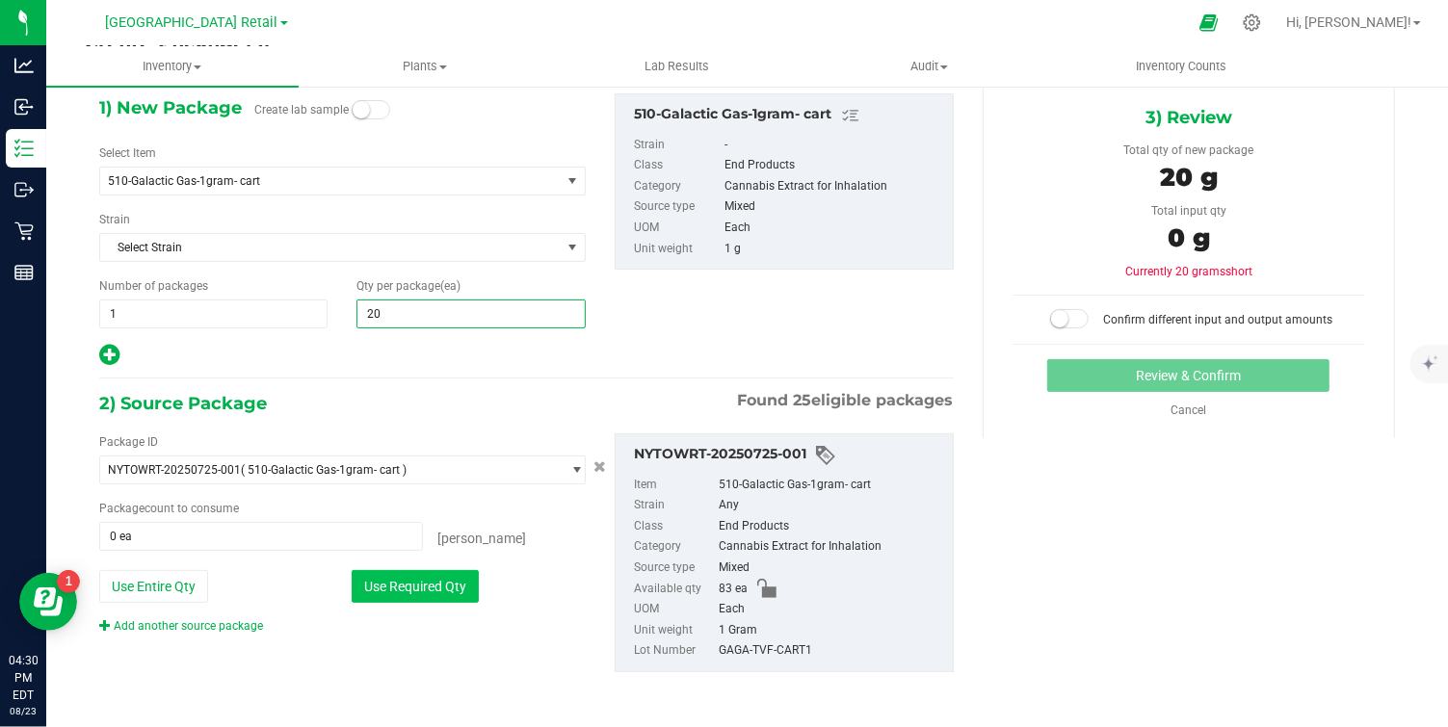
type input "20"
click at [439, 591] on button "Use Required Qty" at bounding box center [415, 586] width 127 height 33
type input "20 ea"
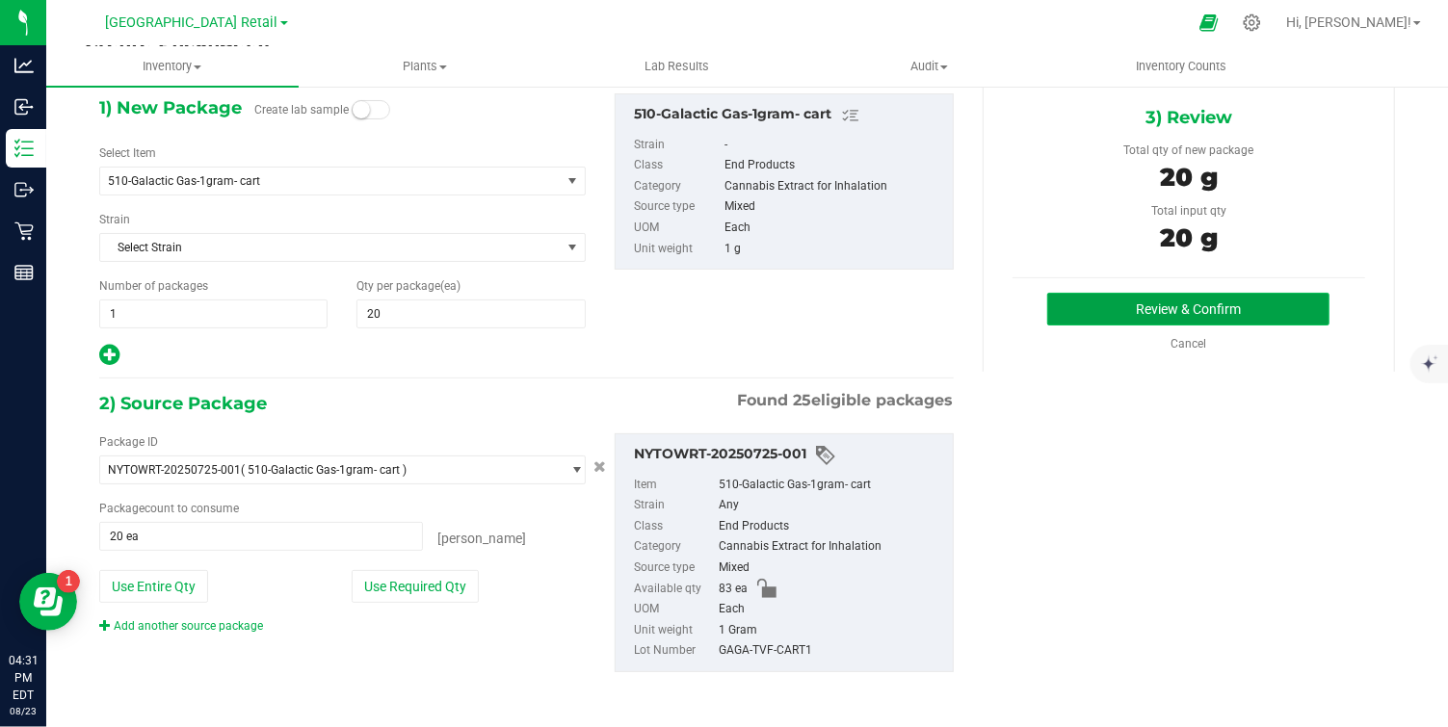
click at [1177, 304] on button "Review & Confirm" at bounding box center [1188, 309] width 282 height 33
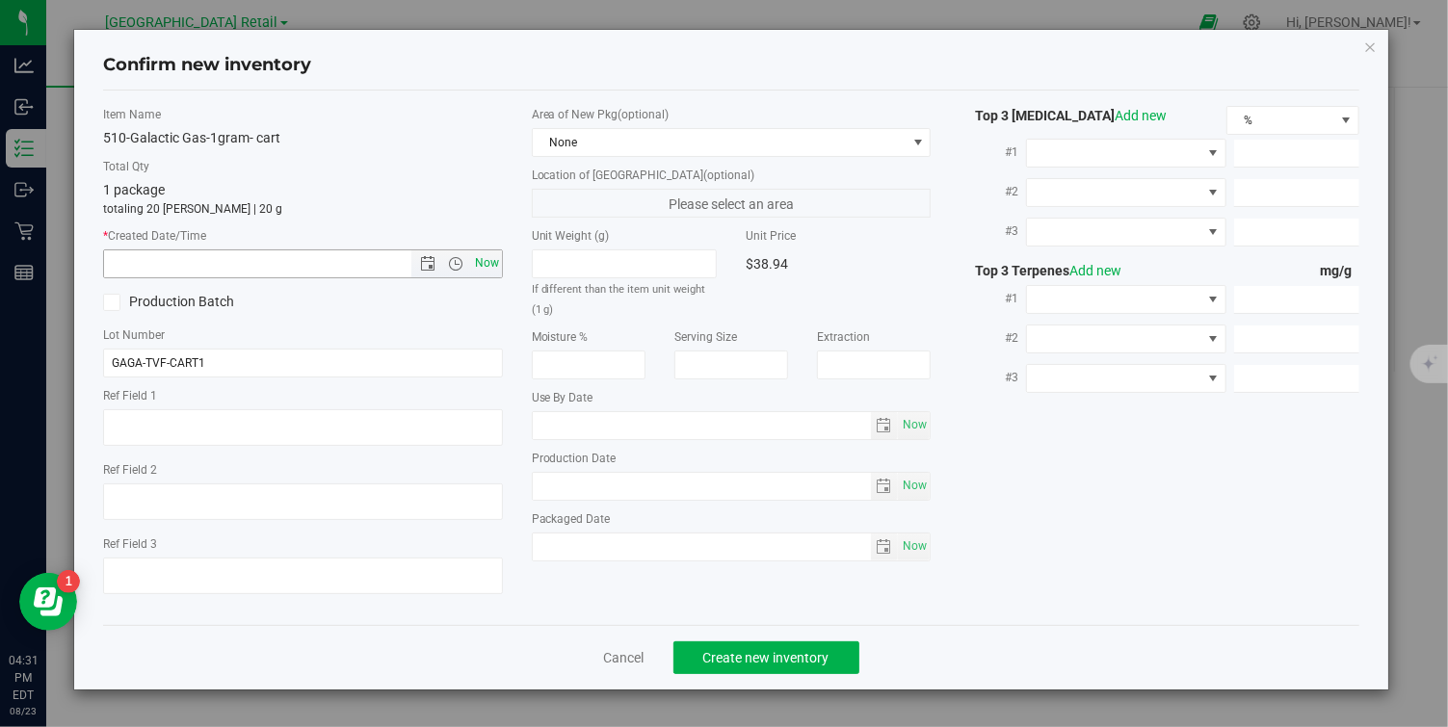
click at [470, 258] on span "Now" at bounding box center [486, 264] width 33 height 28
type input "8/23/2025 4:31 PM"
click at [734, 655] on span "Create new inventory" at bounding box center [766, 657] width 126 height 15
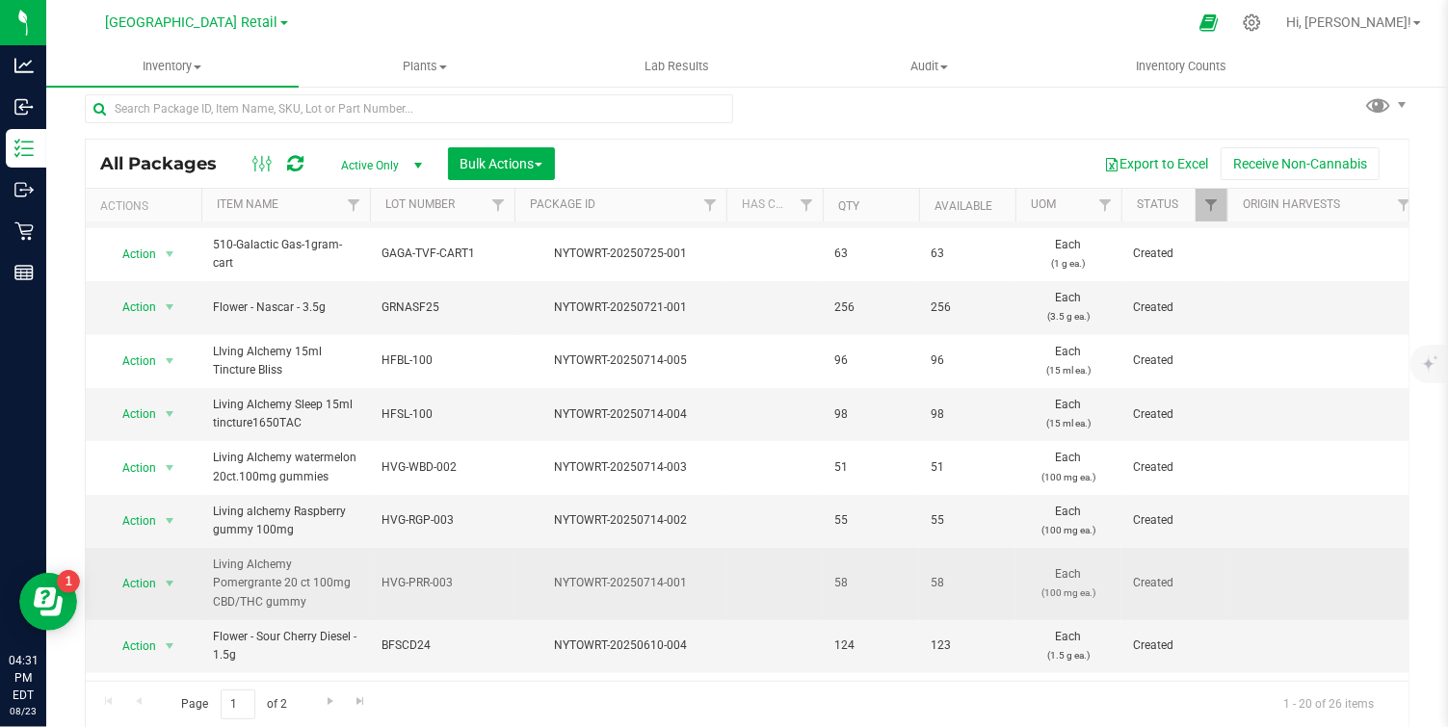
scroll to position [628, 0]
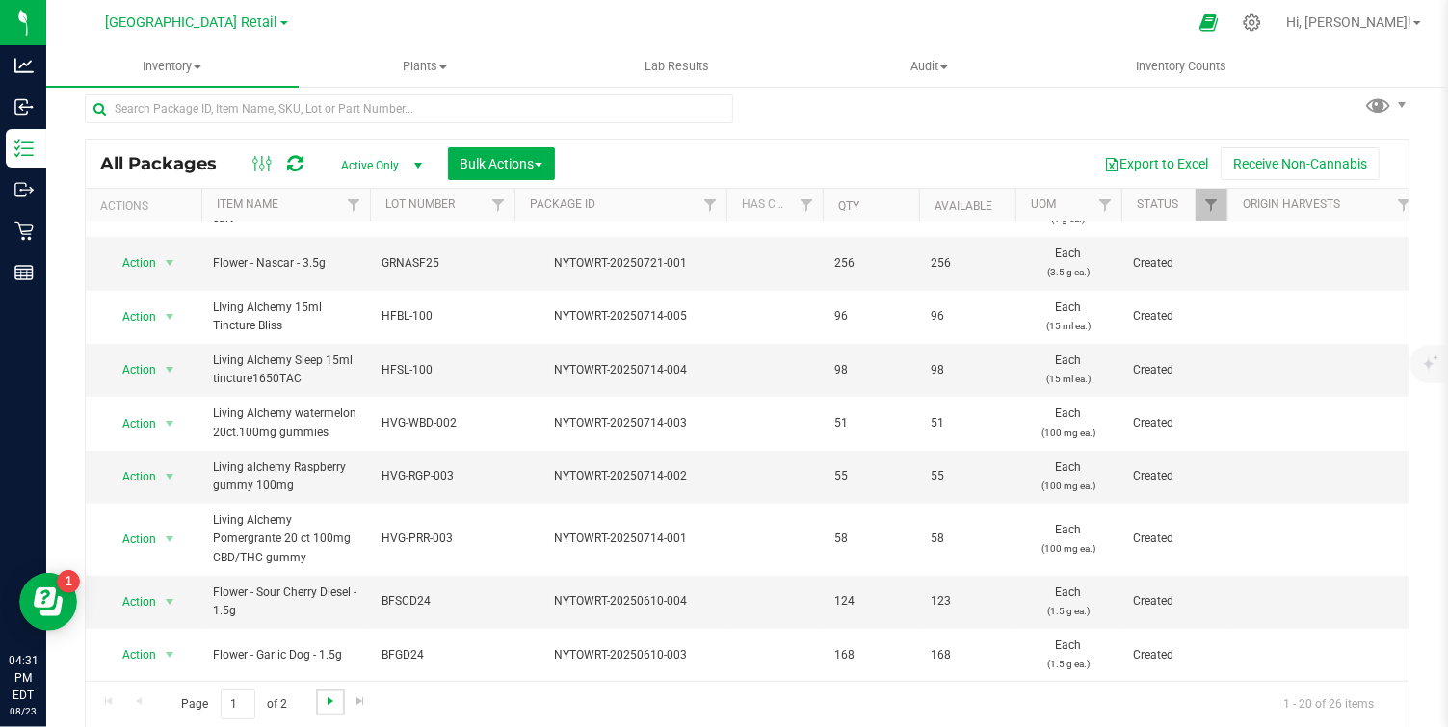
click at [330, 700] on span "Go to the next page" at bounding box center [330, 701] width 15 height 15
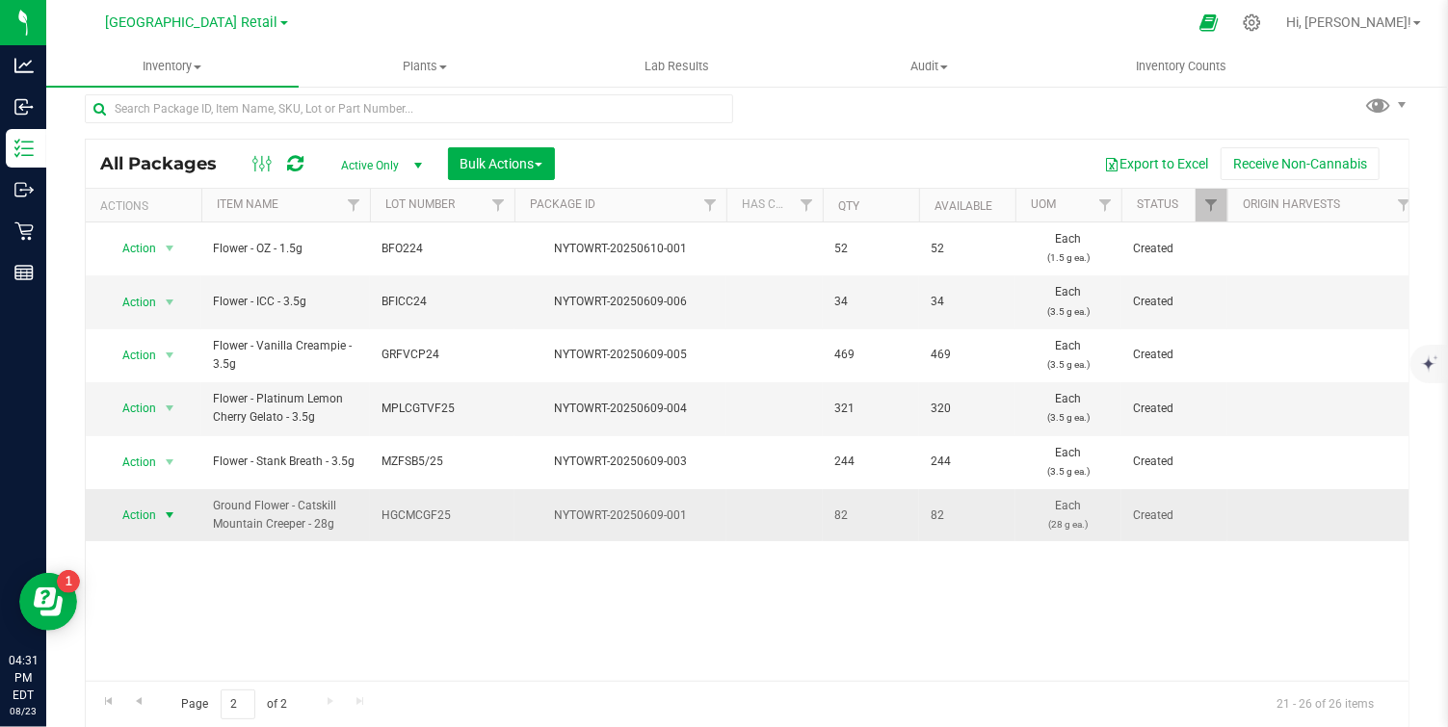
click at [172, 514] on span "select" at bounding box center [169, 515] width 15 height 15
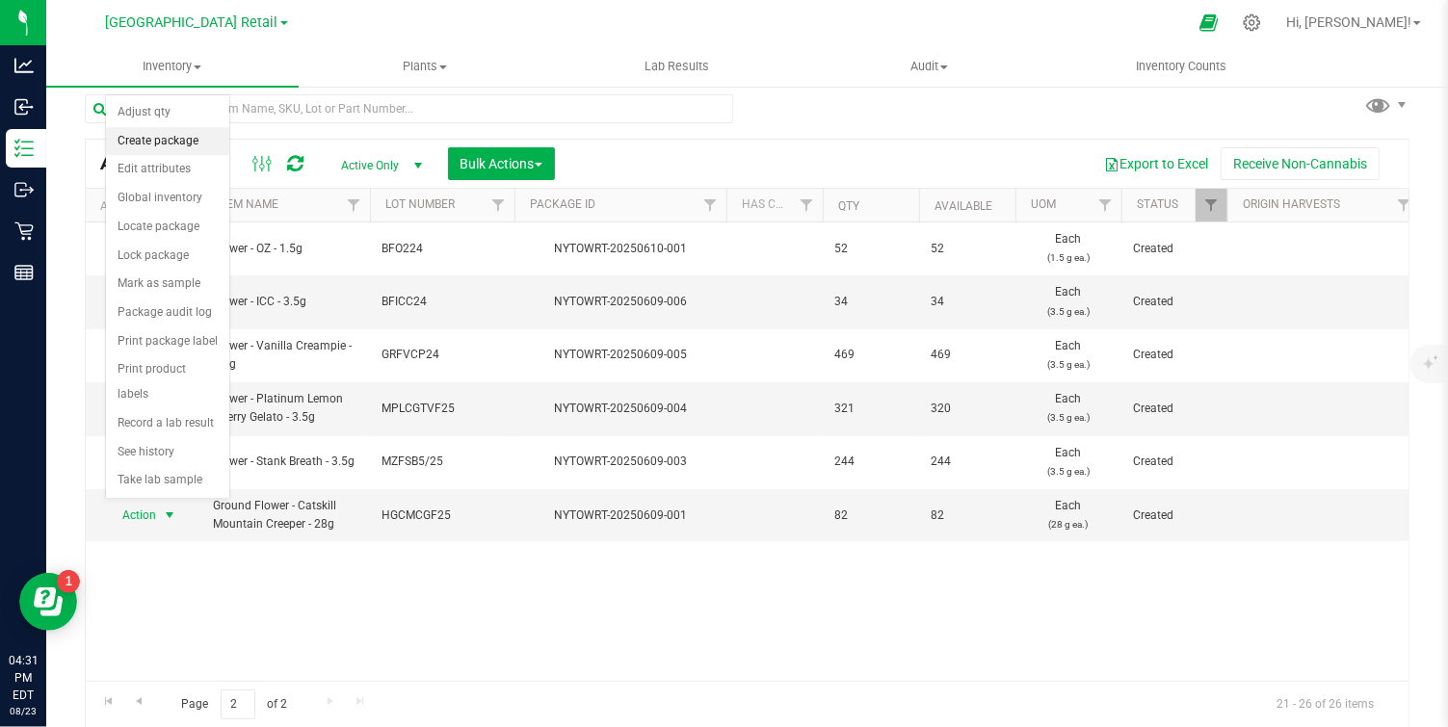
click at [186, 141] on li "Create package" at bounding box center [167, 141] width 123 height 29
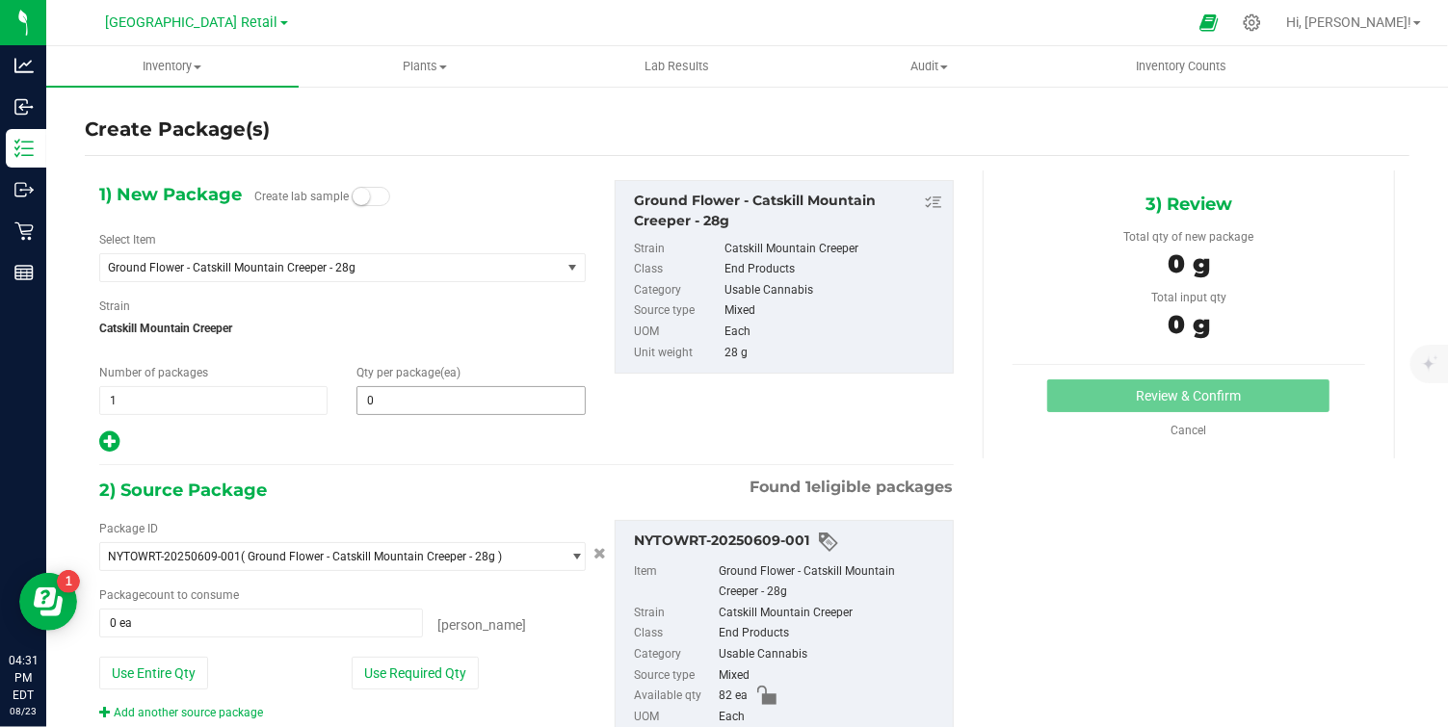
click at [401, 400] on span "0 0" at bounding box center [471, 400] width 228 height 29
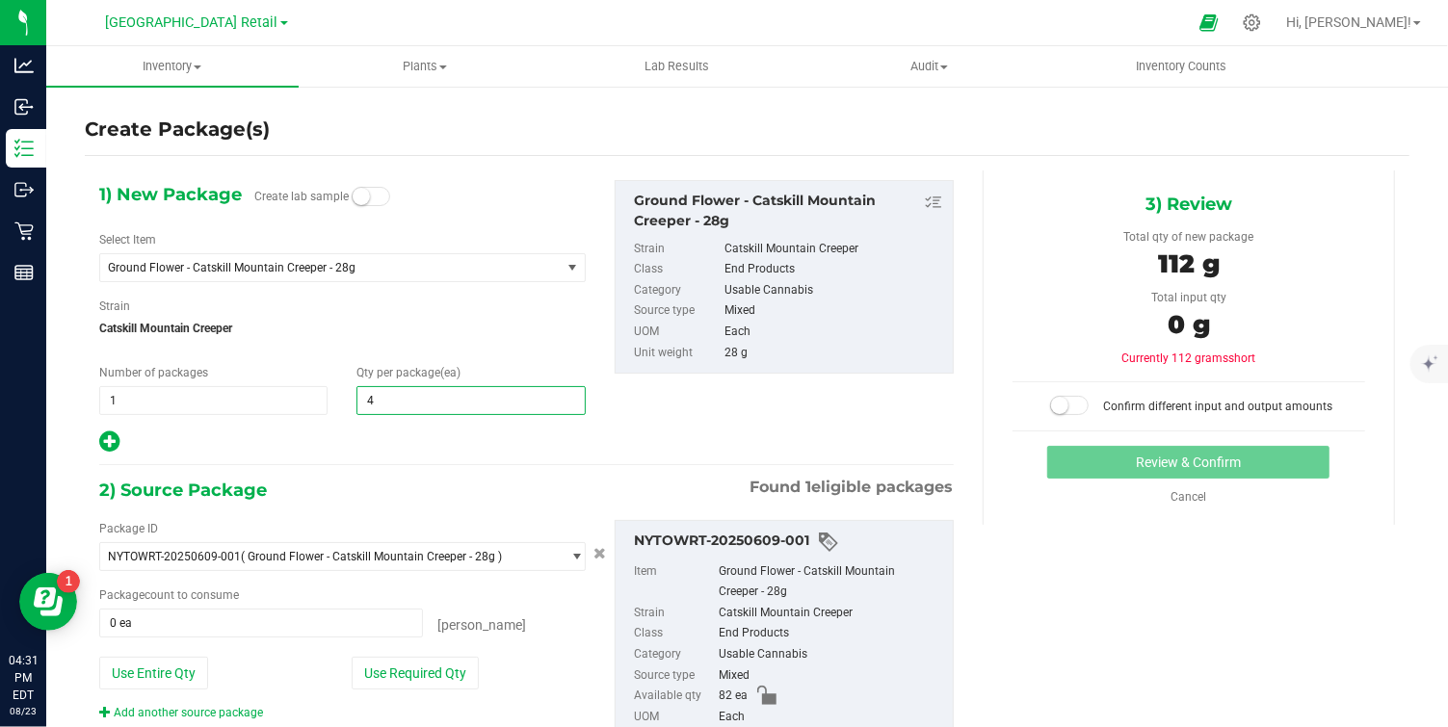
type input "40"
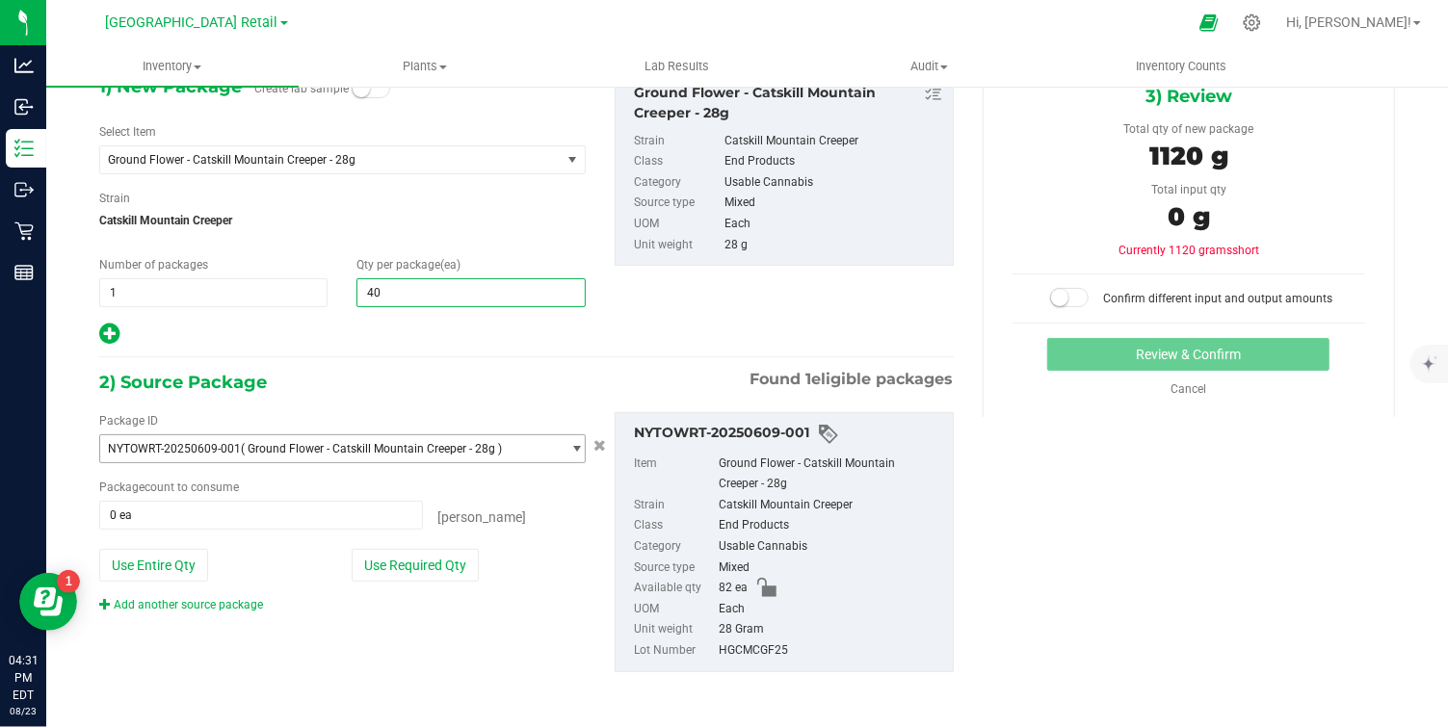
scroll to position [107, 0]
type input "40"
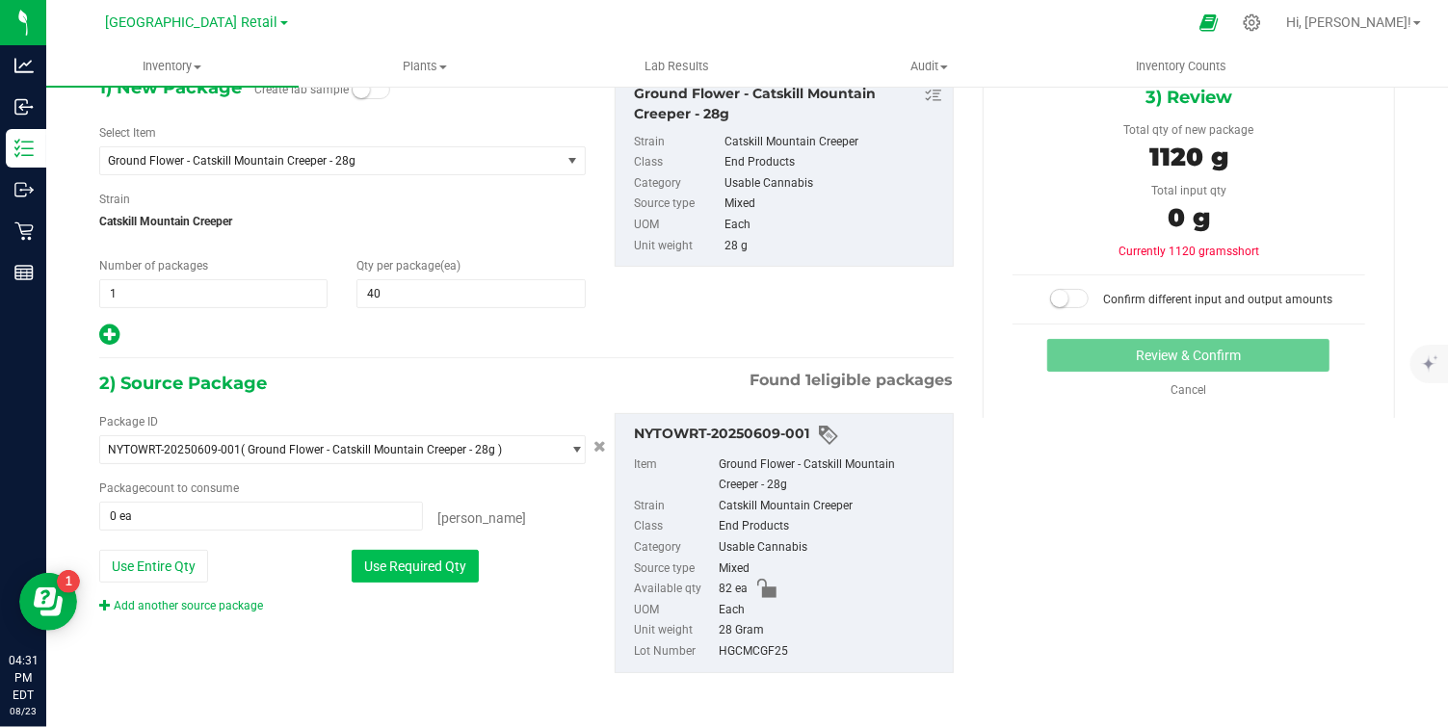
click at [395, 568] on button "Use Required Qty" at bounding box center [415, 566] width 127 height 33
type input "40 ea"
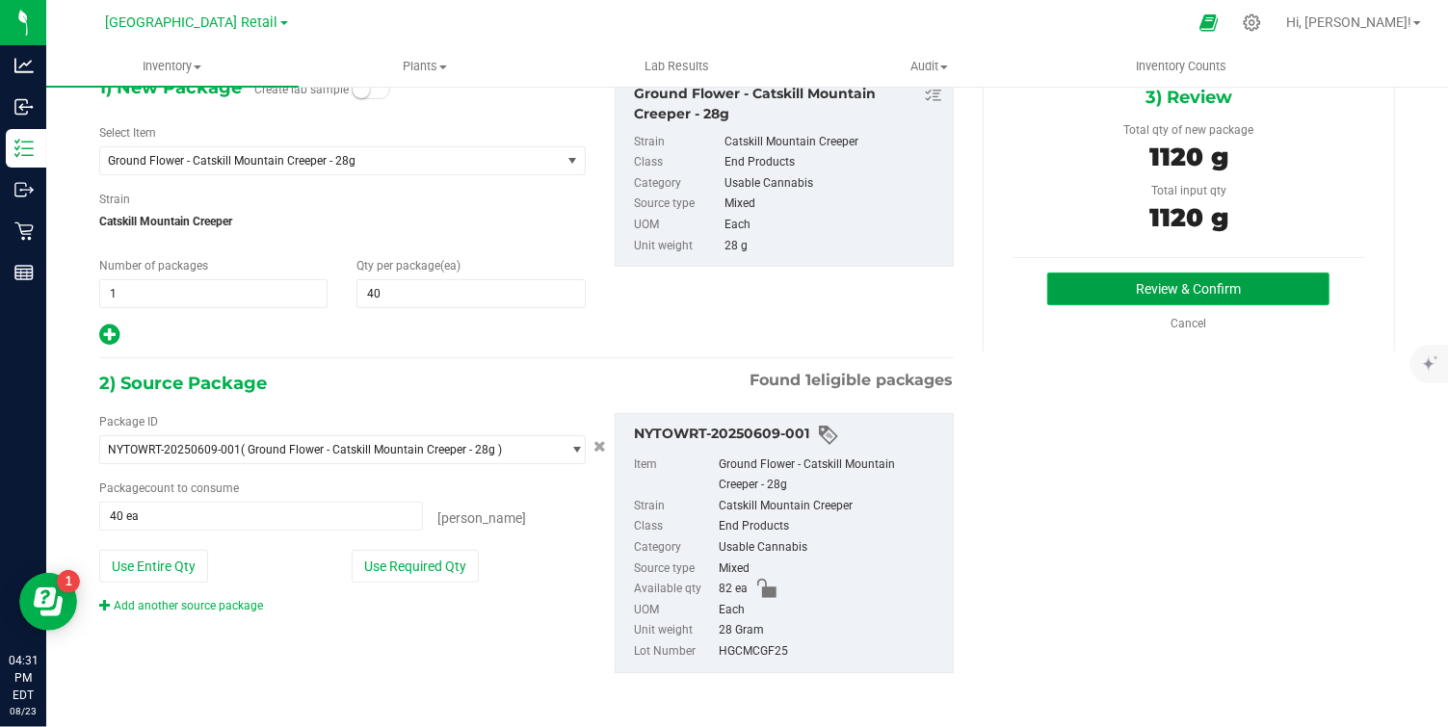
click at [1149, 285] on button "Review & Confirm" at bounding box center [1188, 289] width 282 height 33
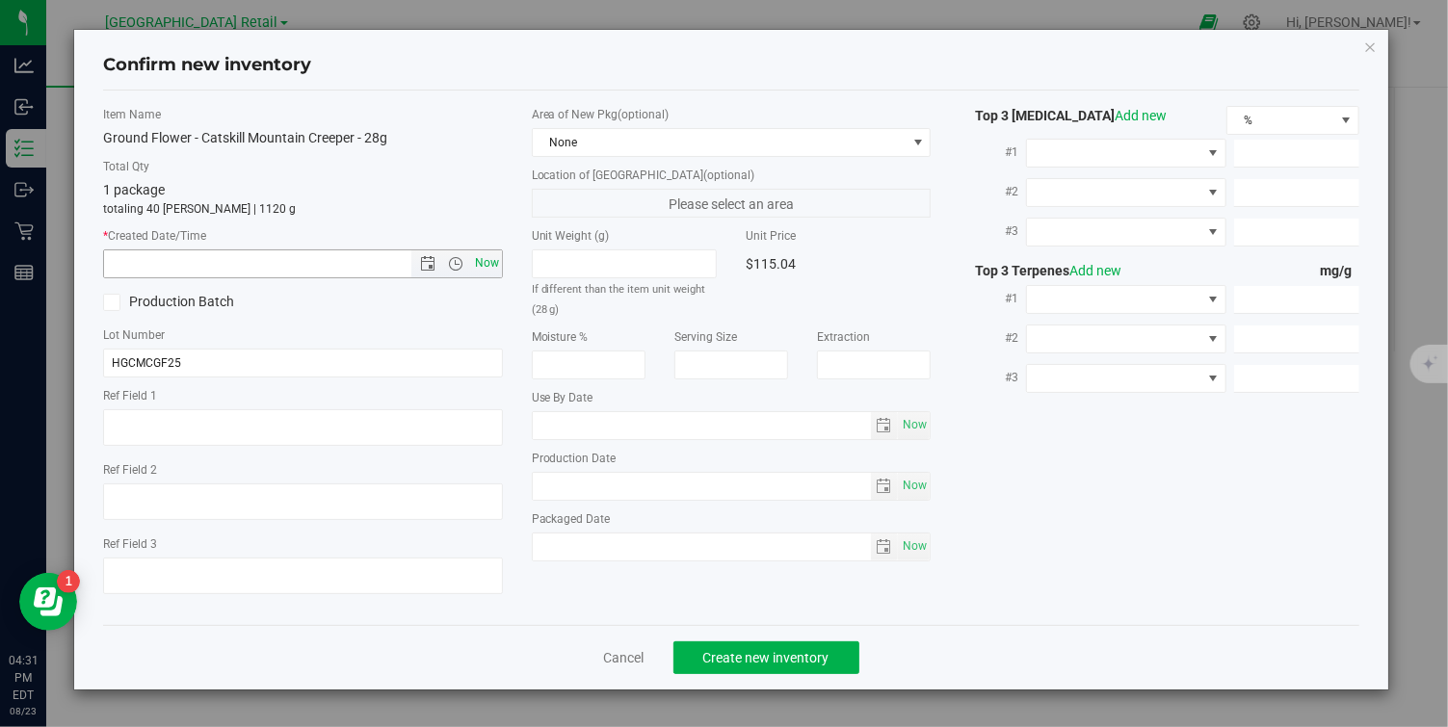
click at [481, 263] on span "Now" at bounding box center [486, 264] width 33 height 28
type input "8/23/2025 4:31 PM"
click at [767, 660] on span "Create new inventory" at bounding box center [766, 657] width 126 height 15
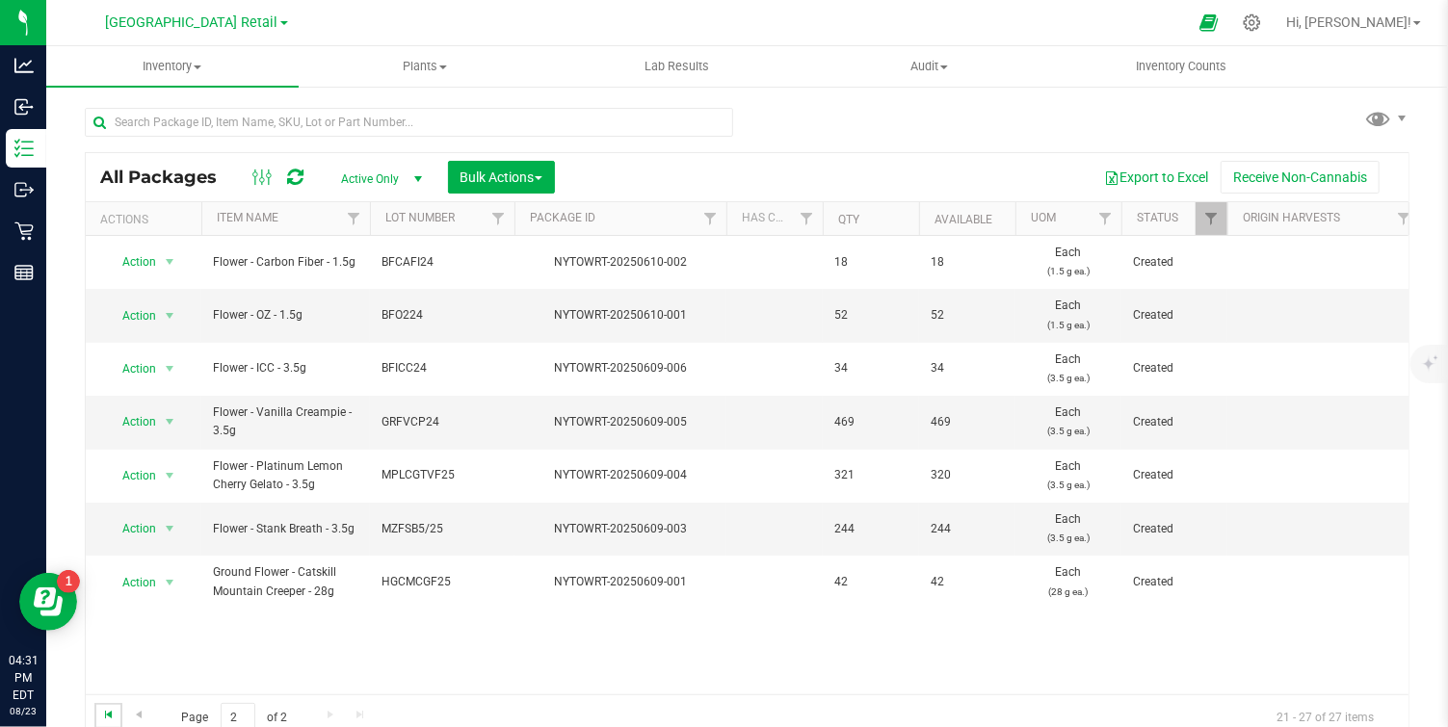
click at [109, 717] on span "Go to the first page" at bounding box center [108, 714] width 15 height 15
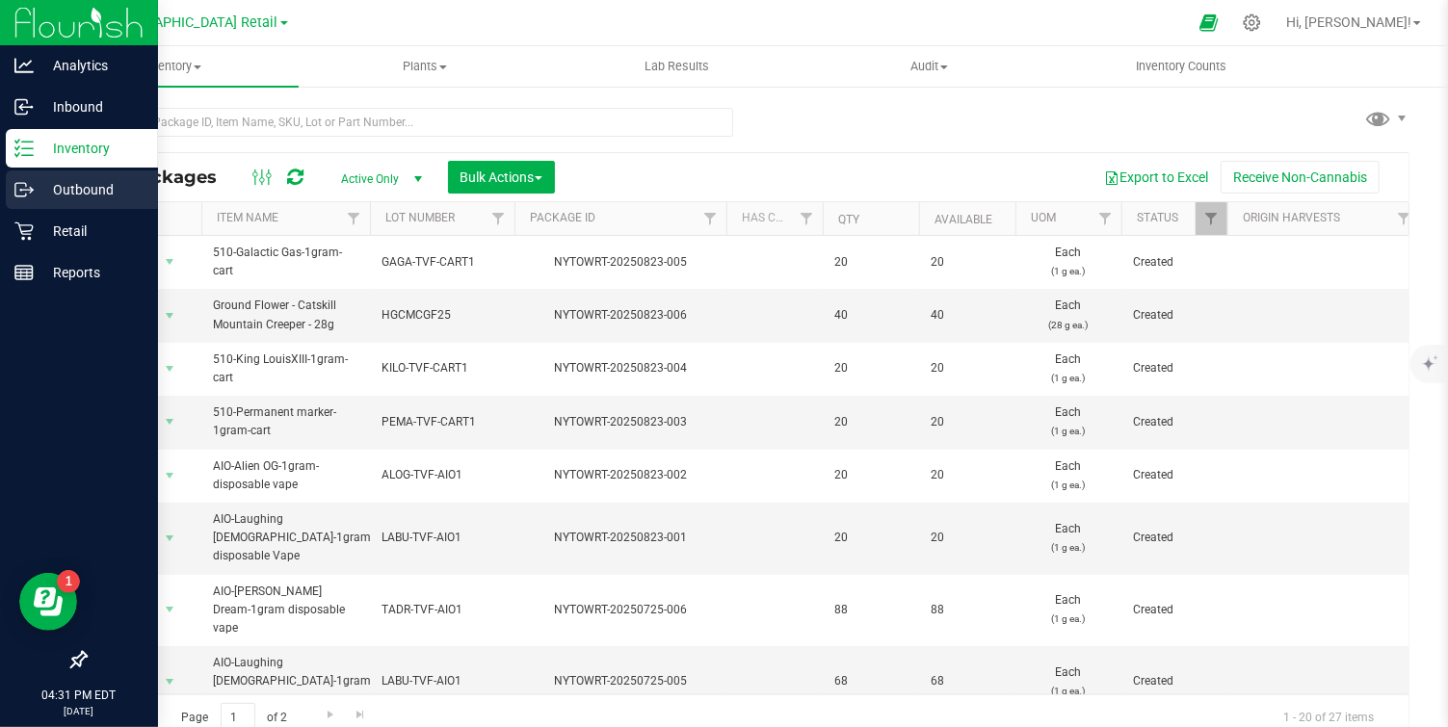
drag, startPoint x: 86, startPoint y: 185, endPoint x: 76, endPoint y: 180, distance: 10.8
click at [80, 187] on p "Outbound" at bounding box center [92, 189] width 116 height 23
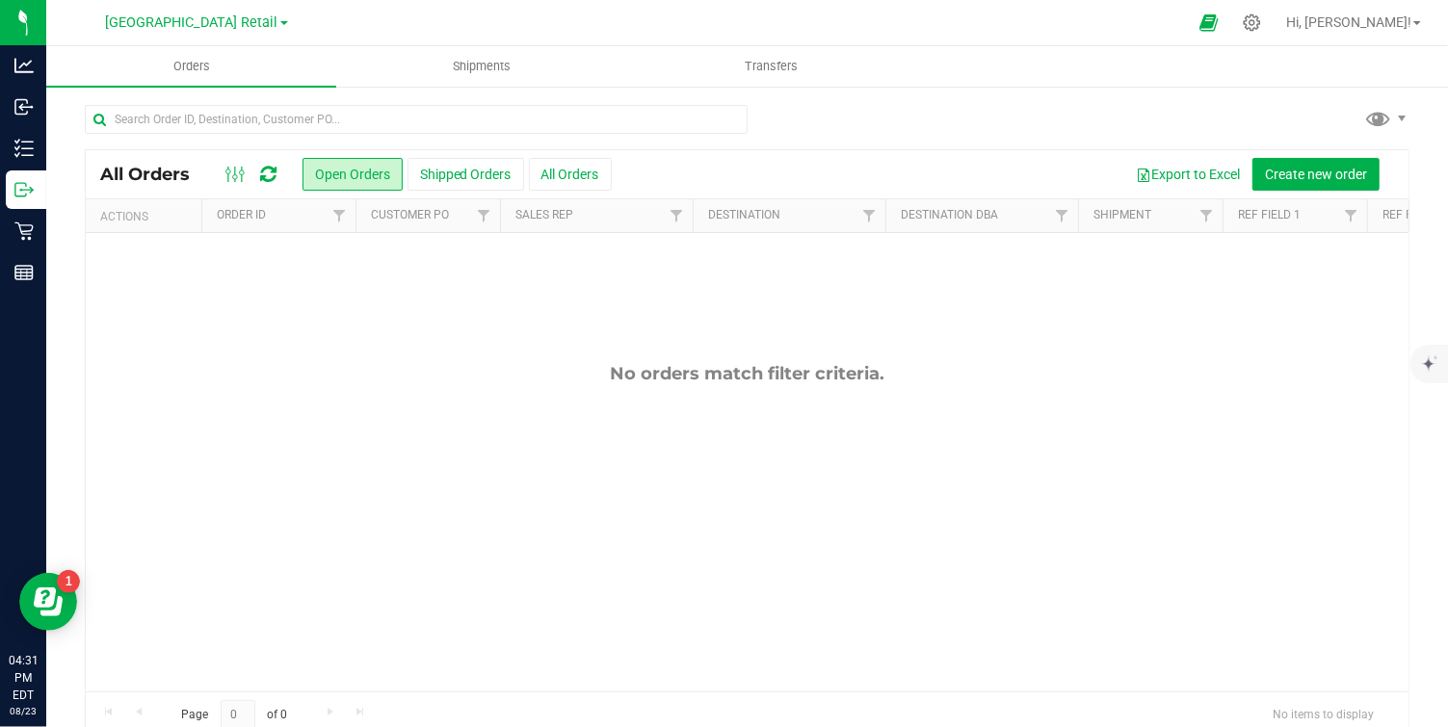
click at [1255, 386] on div "No orders match filter criteria." at bounding box center [747, 527] width 1323 height 589
click at [1309, 172] on span "Create new order" at bounding box center [1316, 174] width 102 height 15
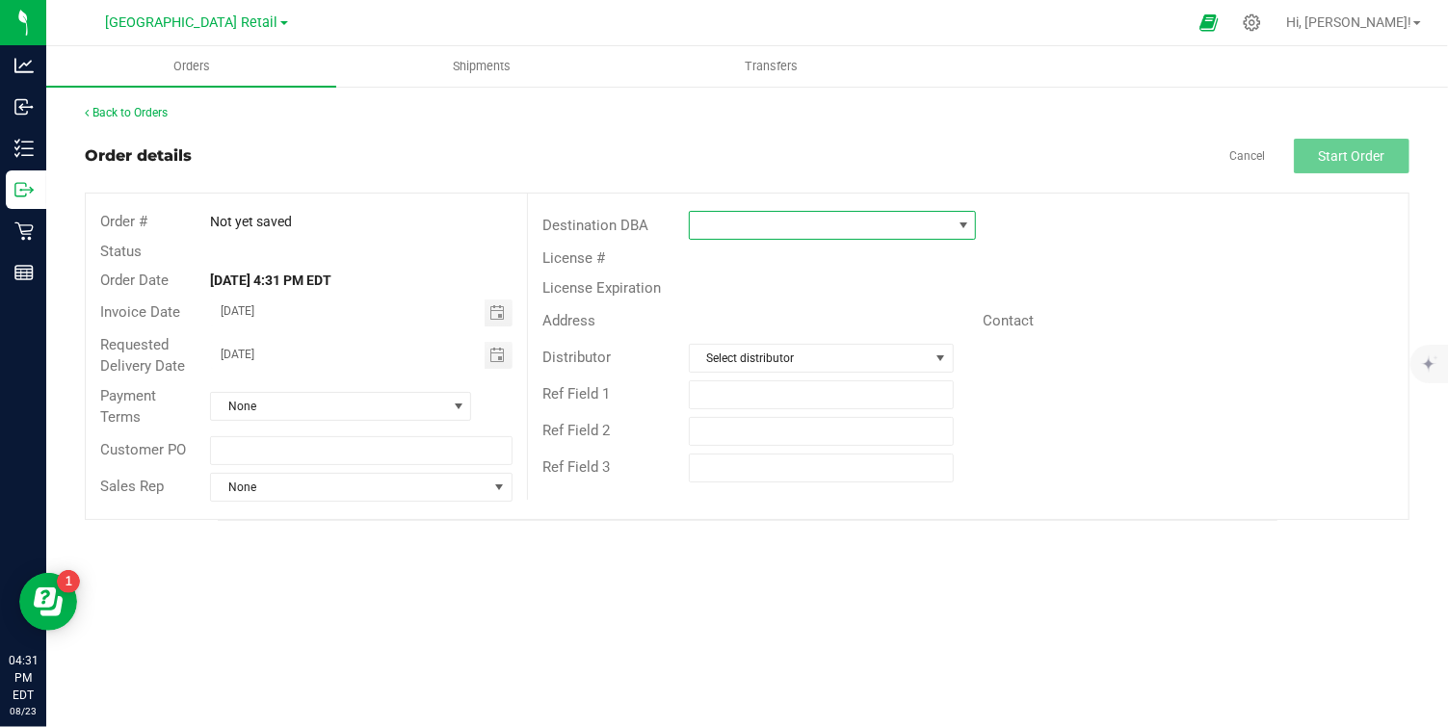
click at [961, 224] on span at bounding box center [963, 225] width 15 height 15
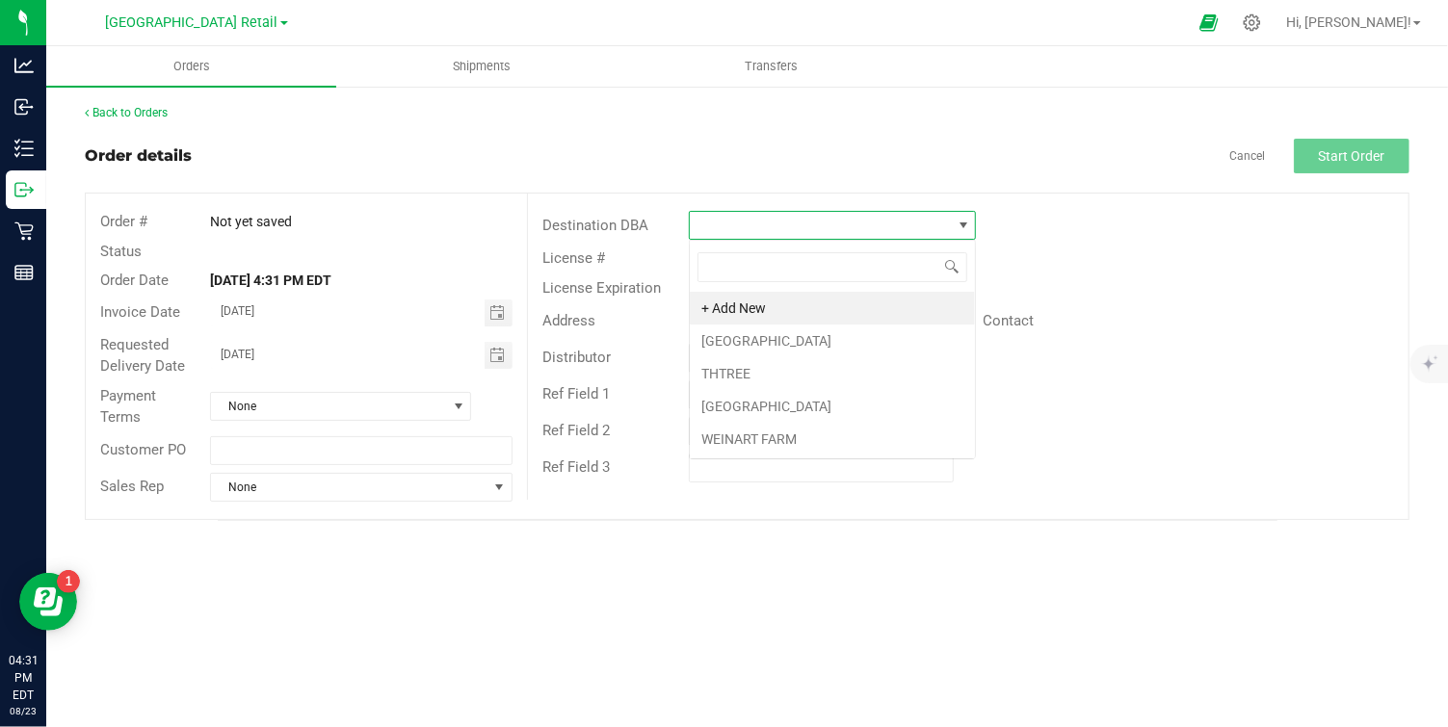
scroll to position [29, 287]
click at [778, 344] on li "CATSKILL MOUNTAIN HIGH" at bounding box center [832, 341] width 285 height 33
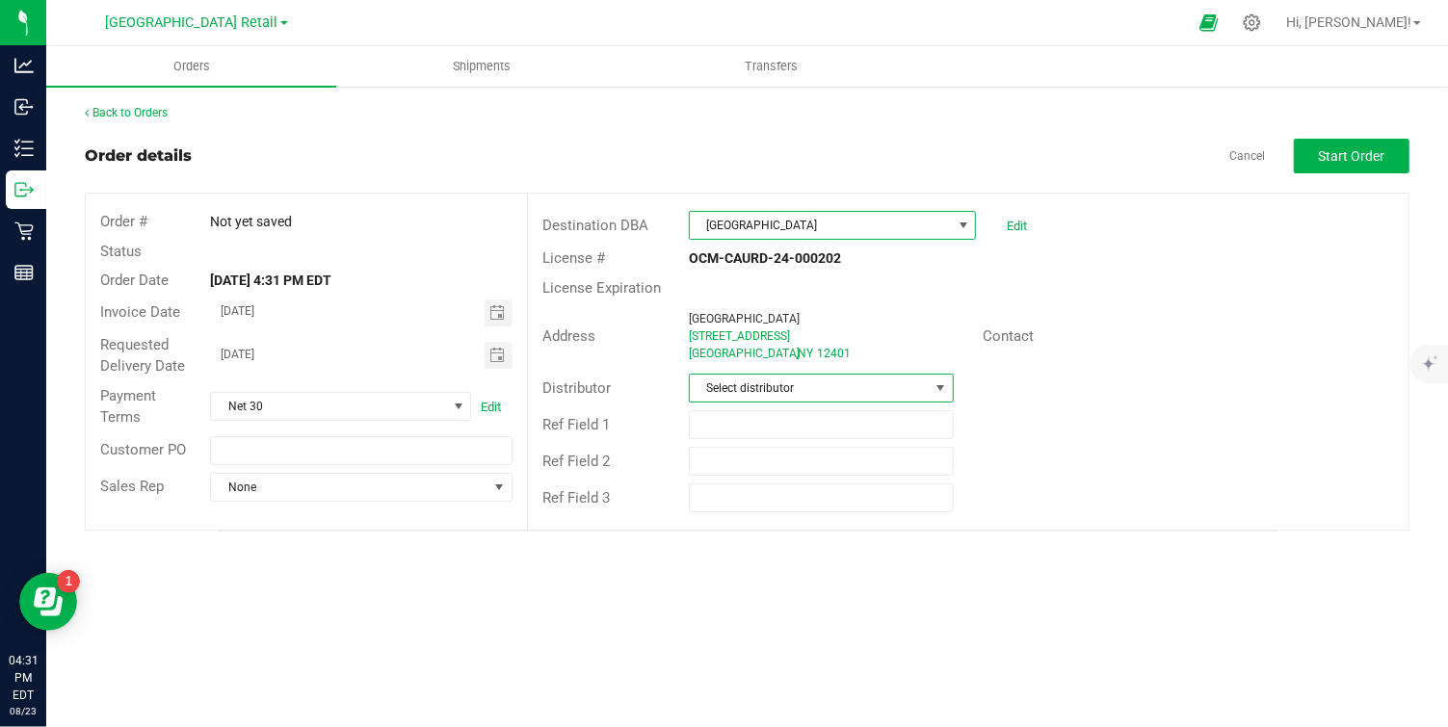
click at [941, 383] on span at bounding box center [940, 388] width 15 height 15
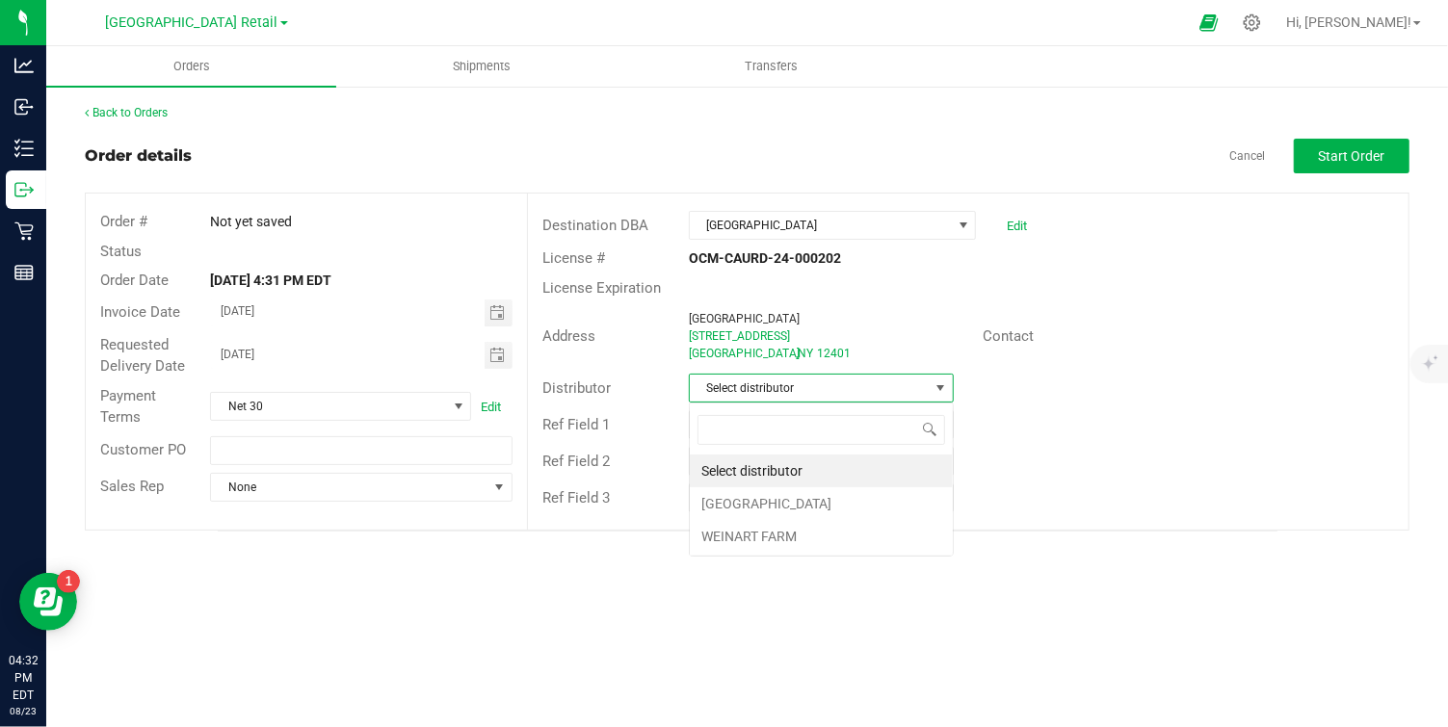
scroll to position [29, 265]
click at [801, 506] on li "Township Valley Farm" at bounding box center [821, 504] width 263 height 33
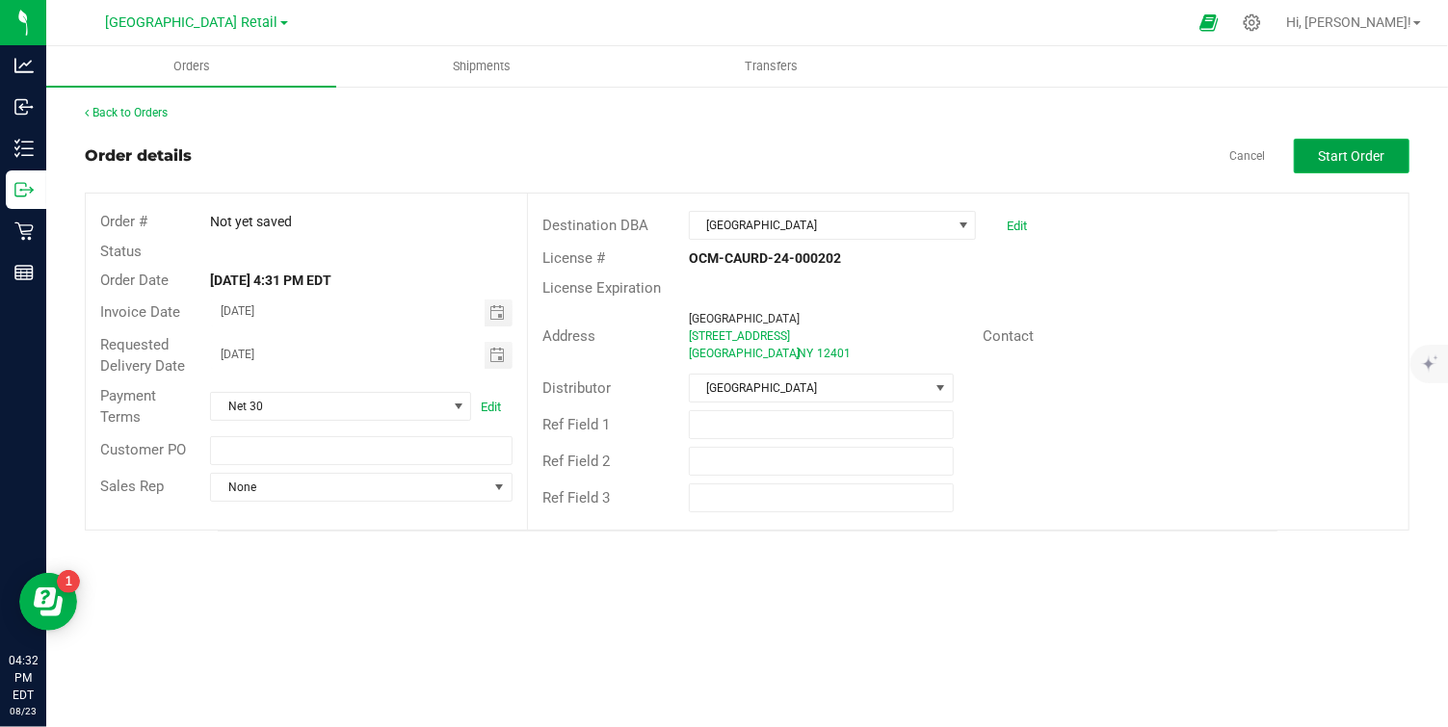
click at [1361, 164] on button "Start Order" at bounding box center [1352, 156] width 116 height 35
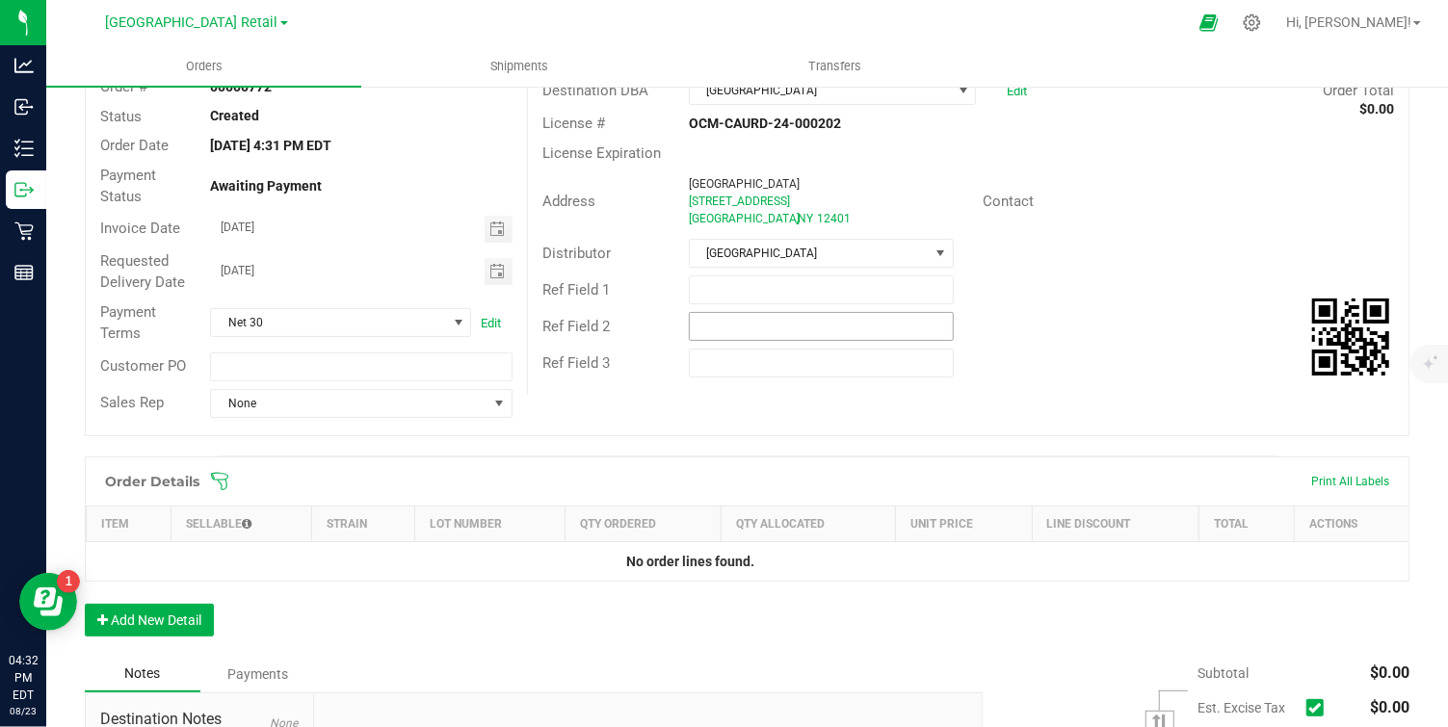
scroll to position [237, 0]
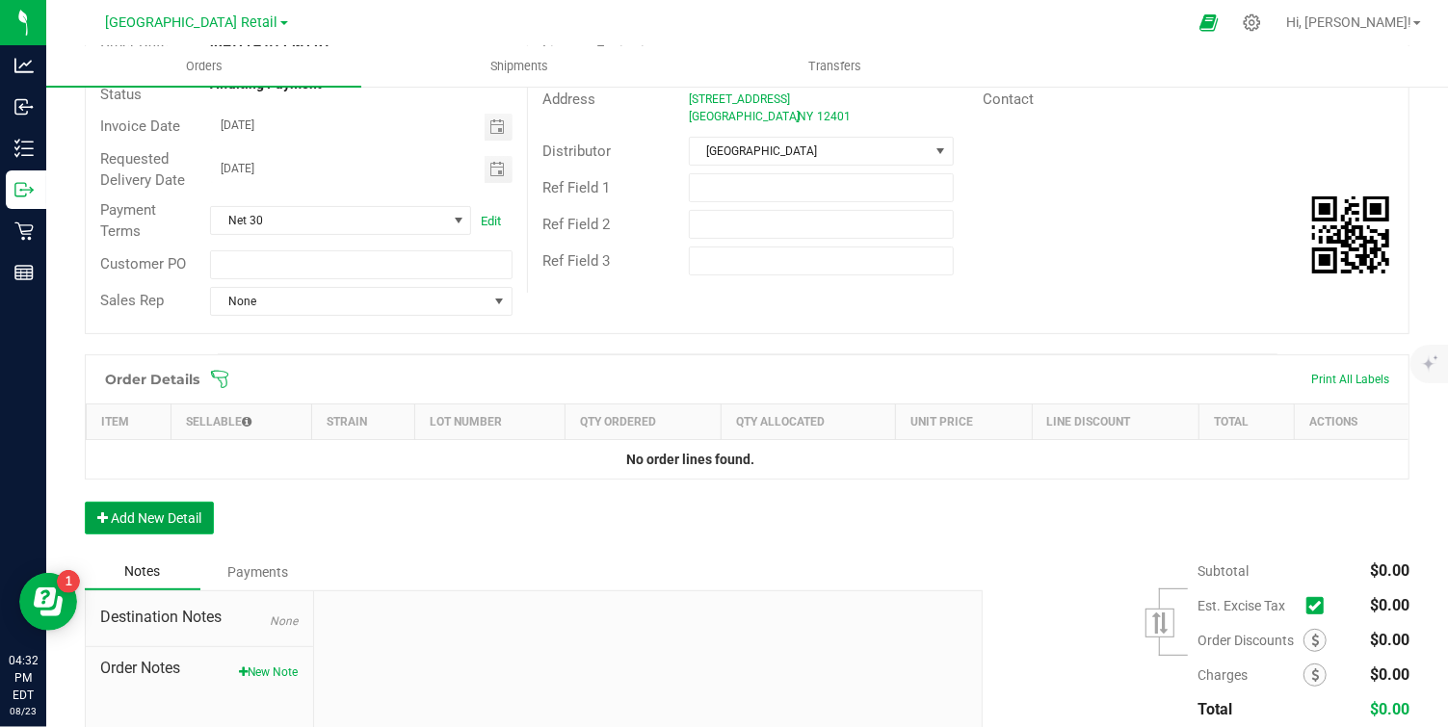
click at [158, 522] on button "Add New Detail" at bounding box center [149, 518] width 129 height 33
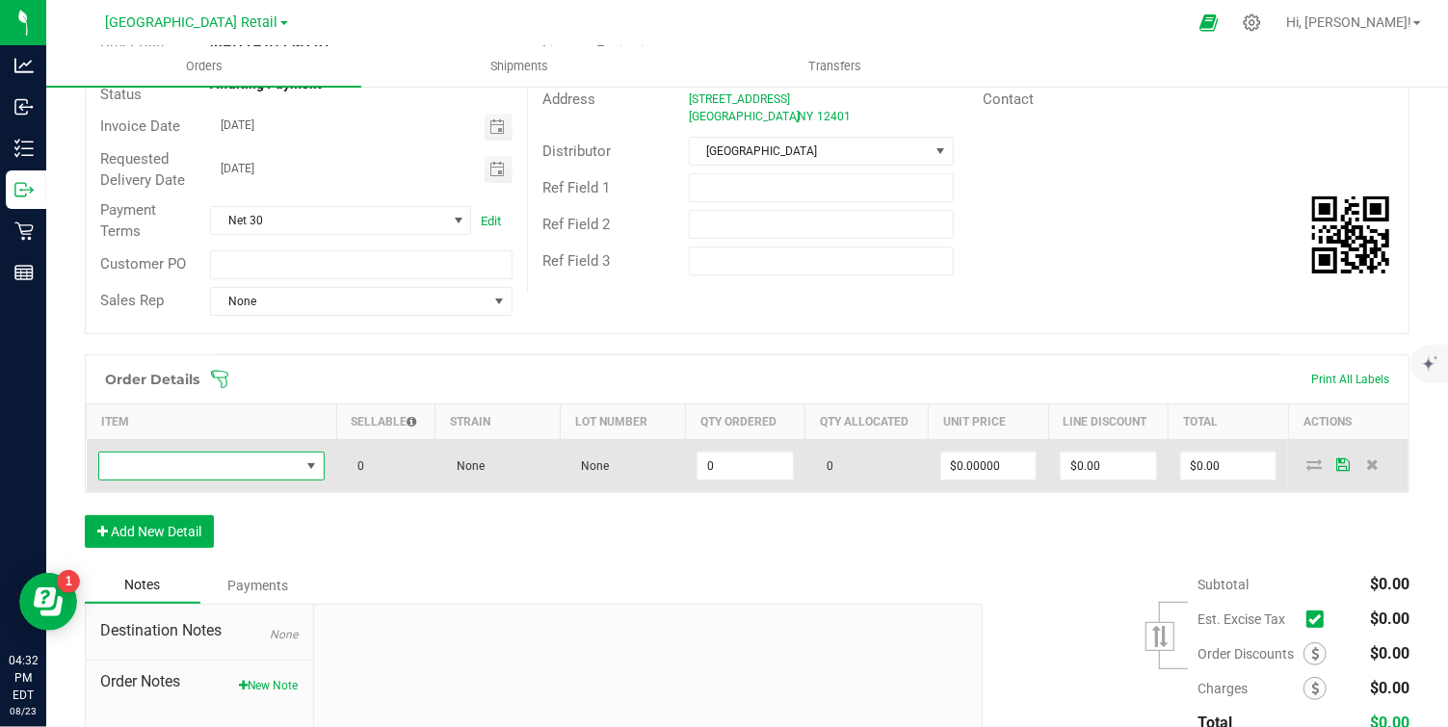
click at [310, 461] on span "NO DATA FOUND" at bounding box center [311, 466] width 15 height 15
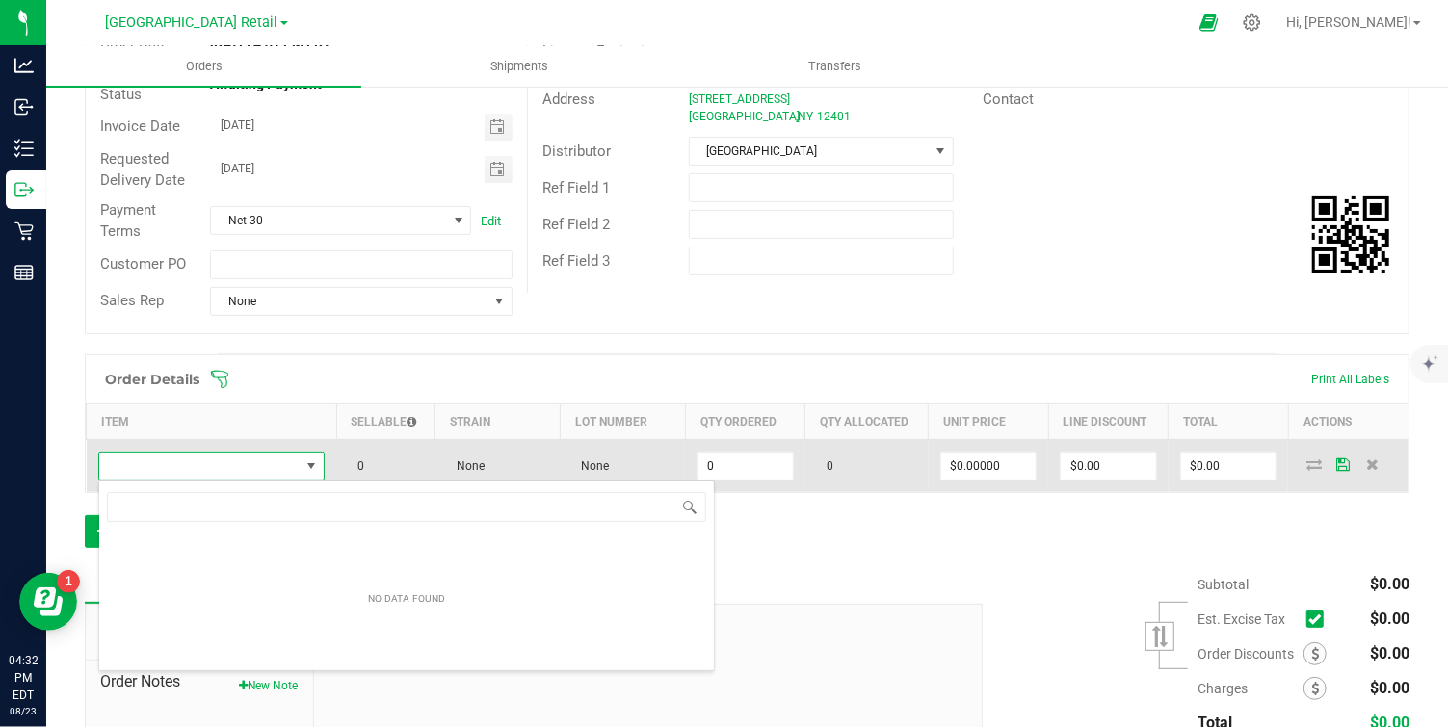
scroll to position [29, 225]
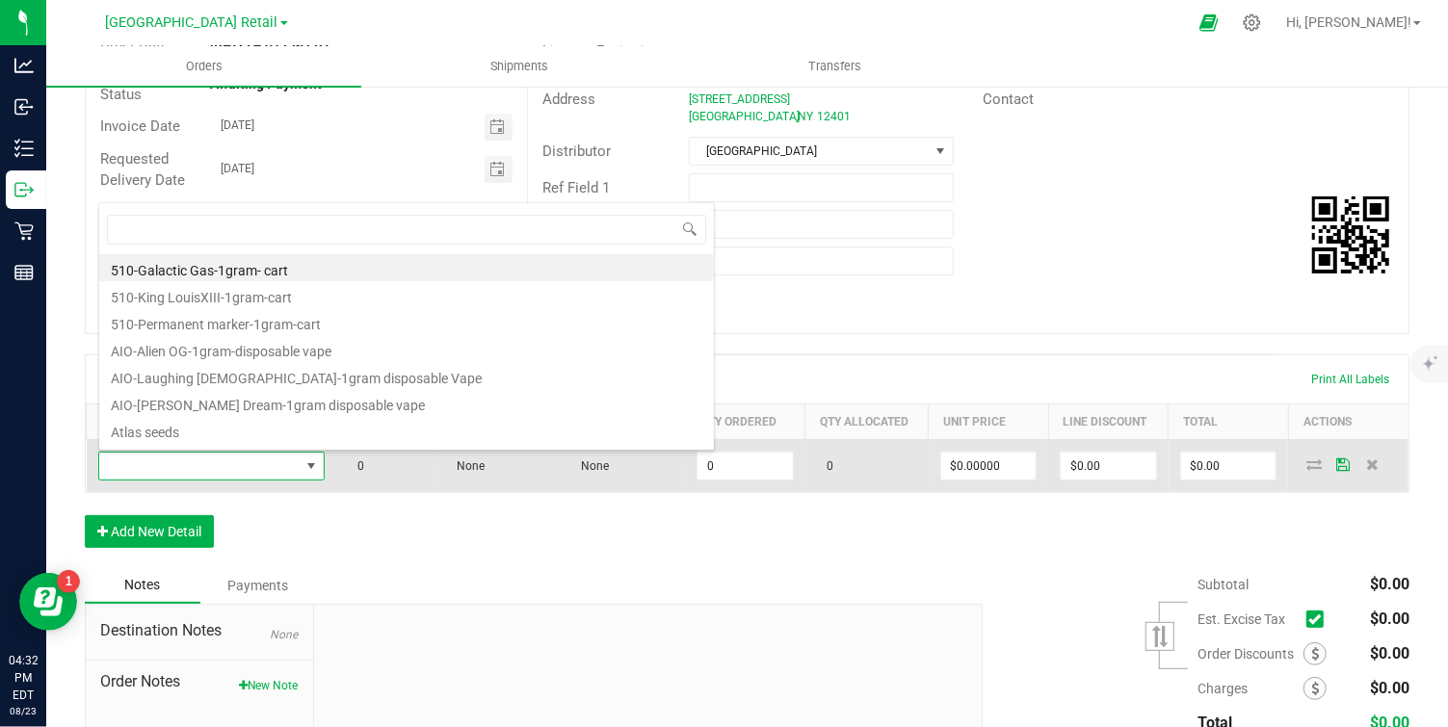
click at [310, 461] on span at bounding box center [311, 466] width 15 height 15
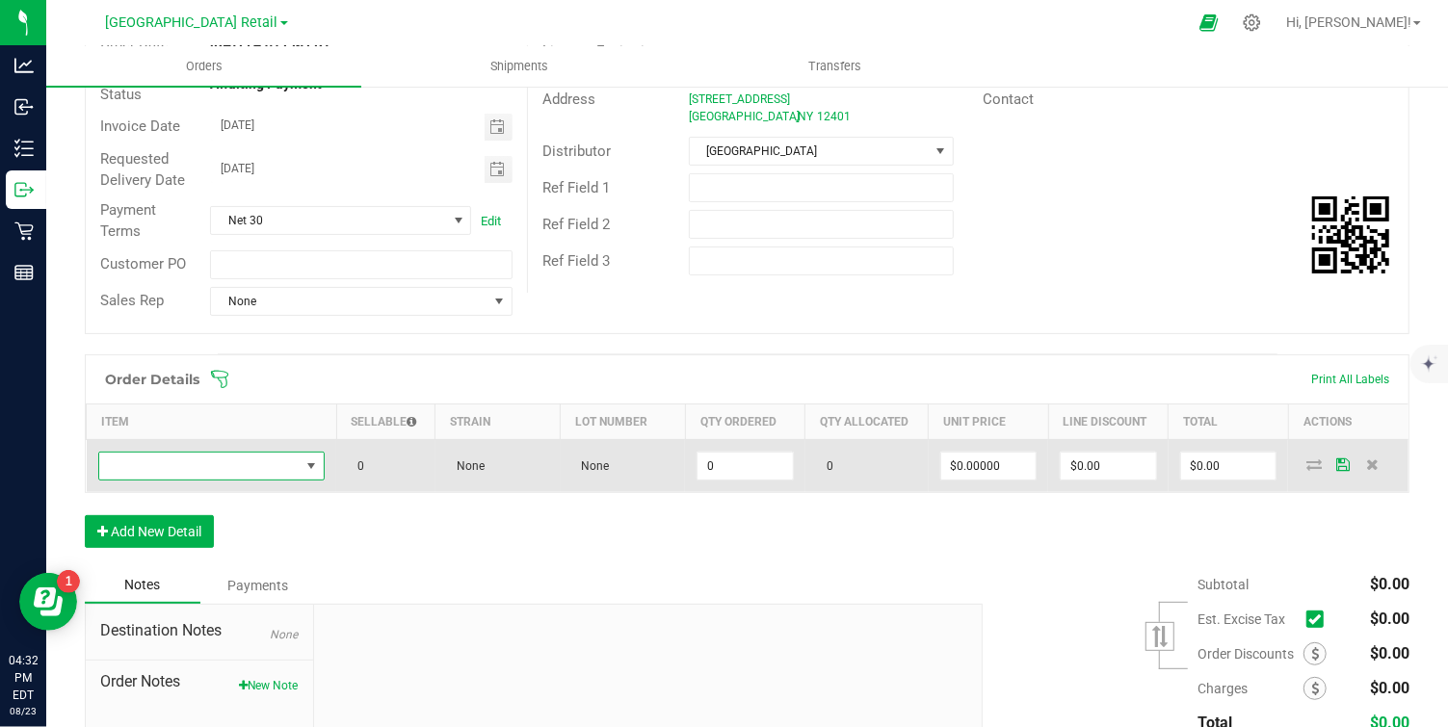
click at [311, 462] on span "NO DATA FOUND" at bounding box center [311, 466] width 15 height 15
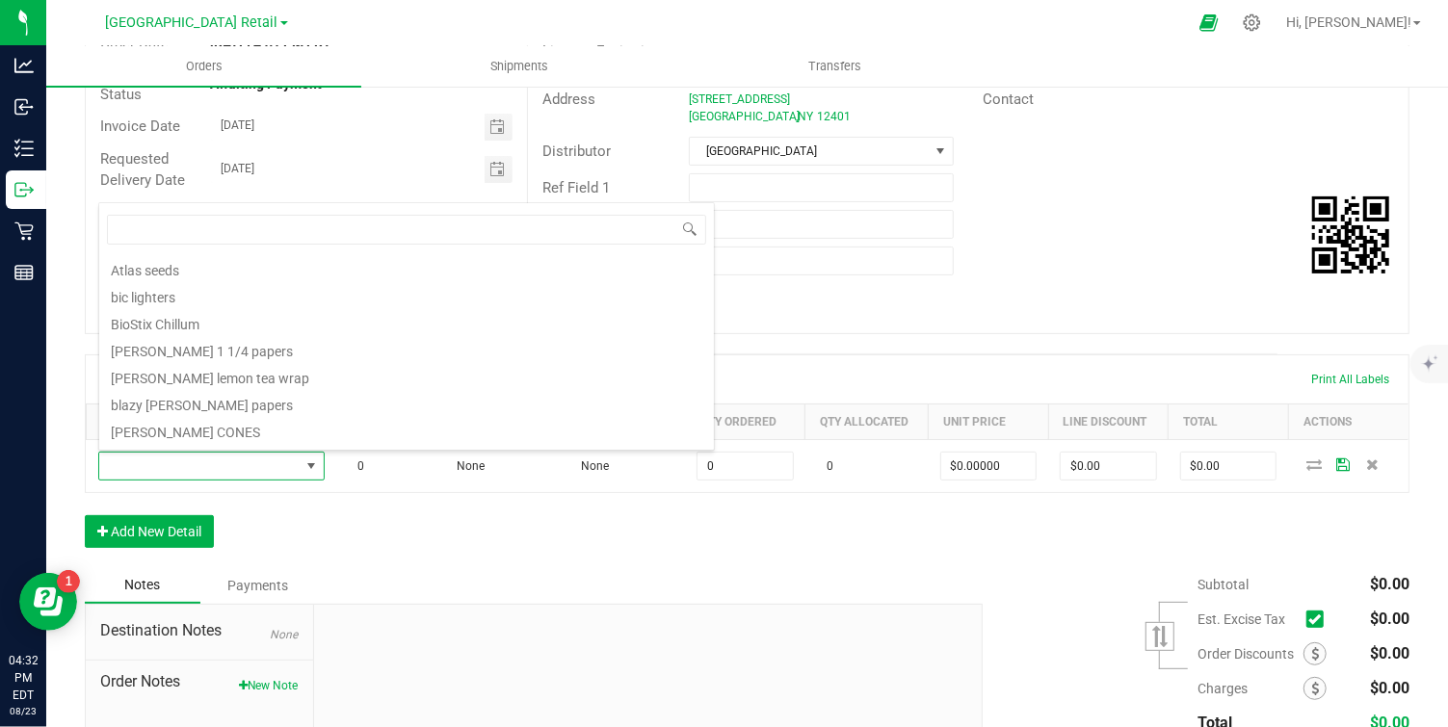
scroll to position [0, 0]
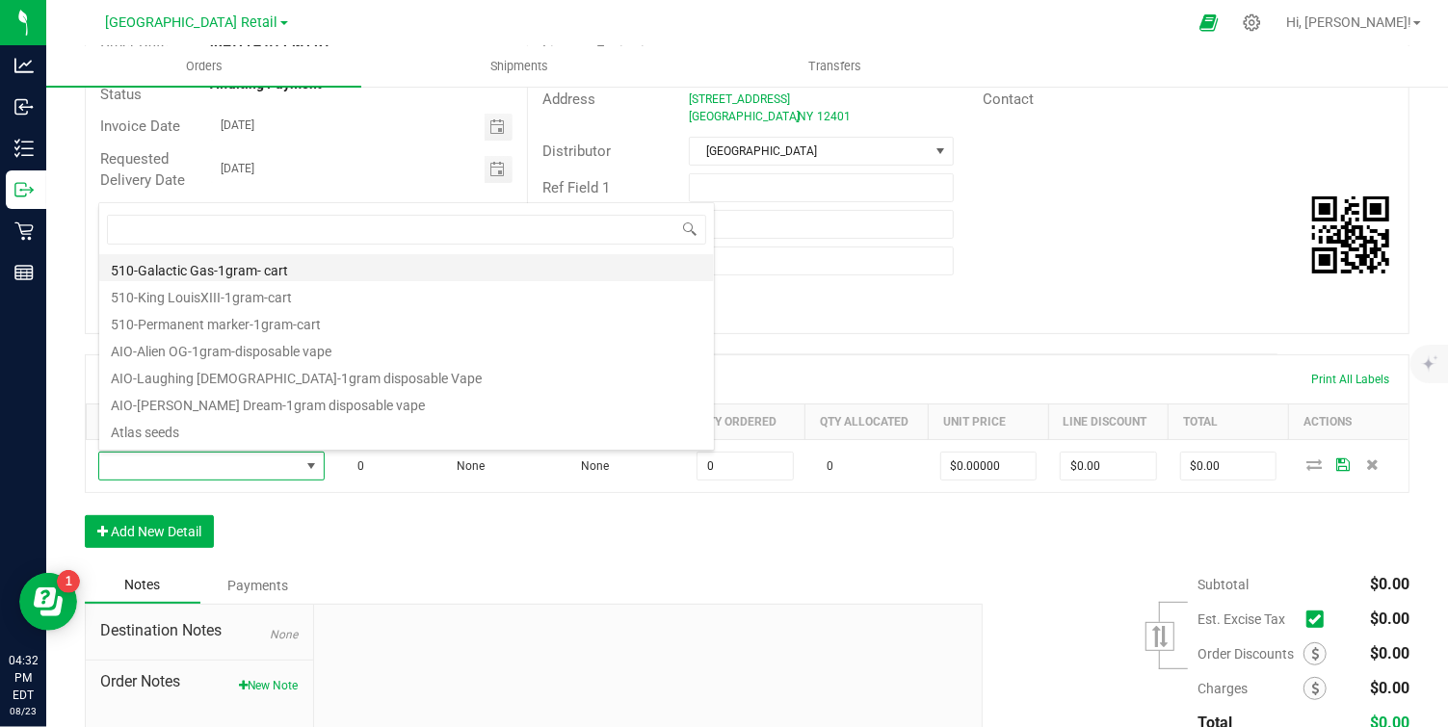
click at [247, 271] on li "510-Galactic Gas-1gram- cart" at bounding box center [406, 267] width 615 height 27
type input "0 ea"
type input "$38.94000"
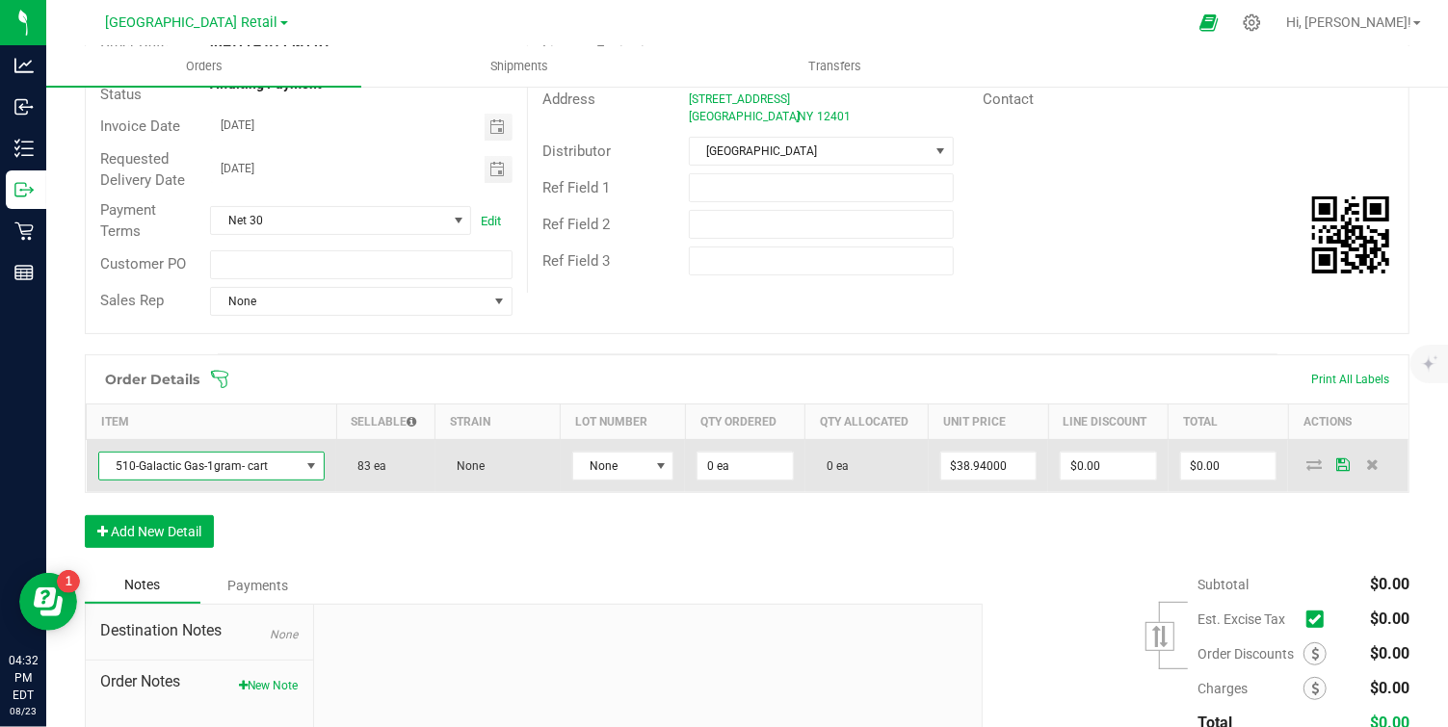
click at [307, 462] on span at bounding box center [311, 466] width 15 height 15
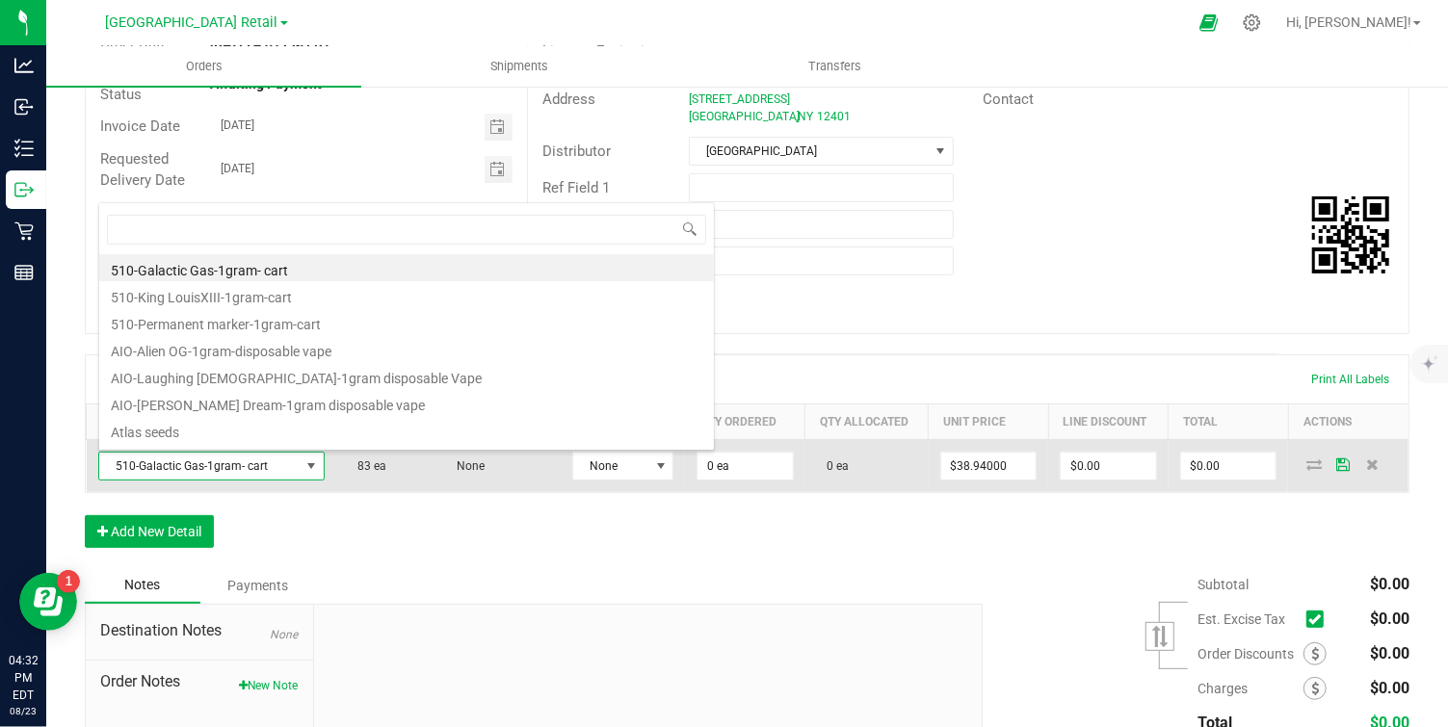
scroll to position [29, 225]
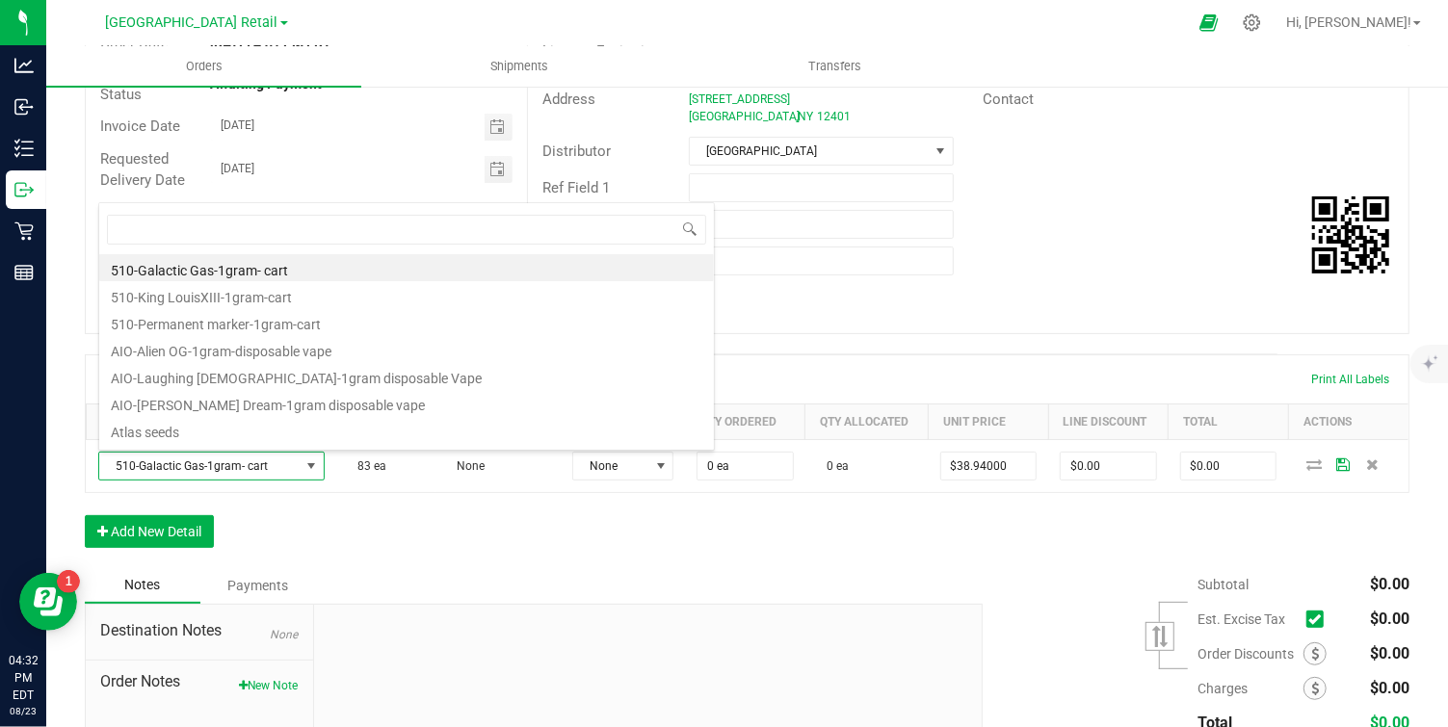
click at [617, 584] on div "Notes Payments" at bounding box center [527, 586] width 884 height 37
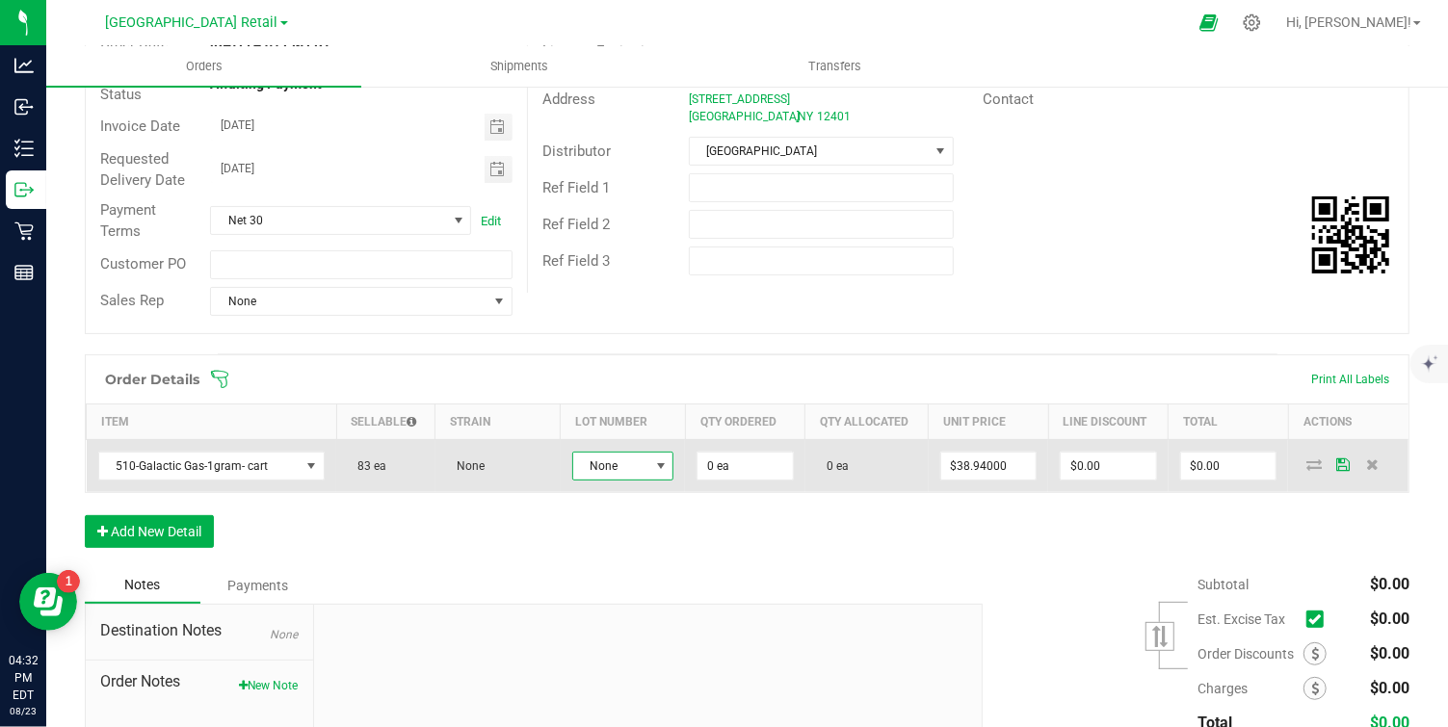
click at [660, 462] on span at bounding box center [660, 466] width 15 height 15
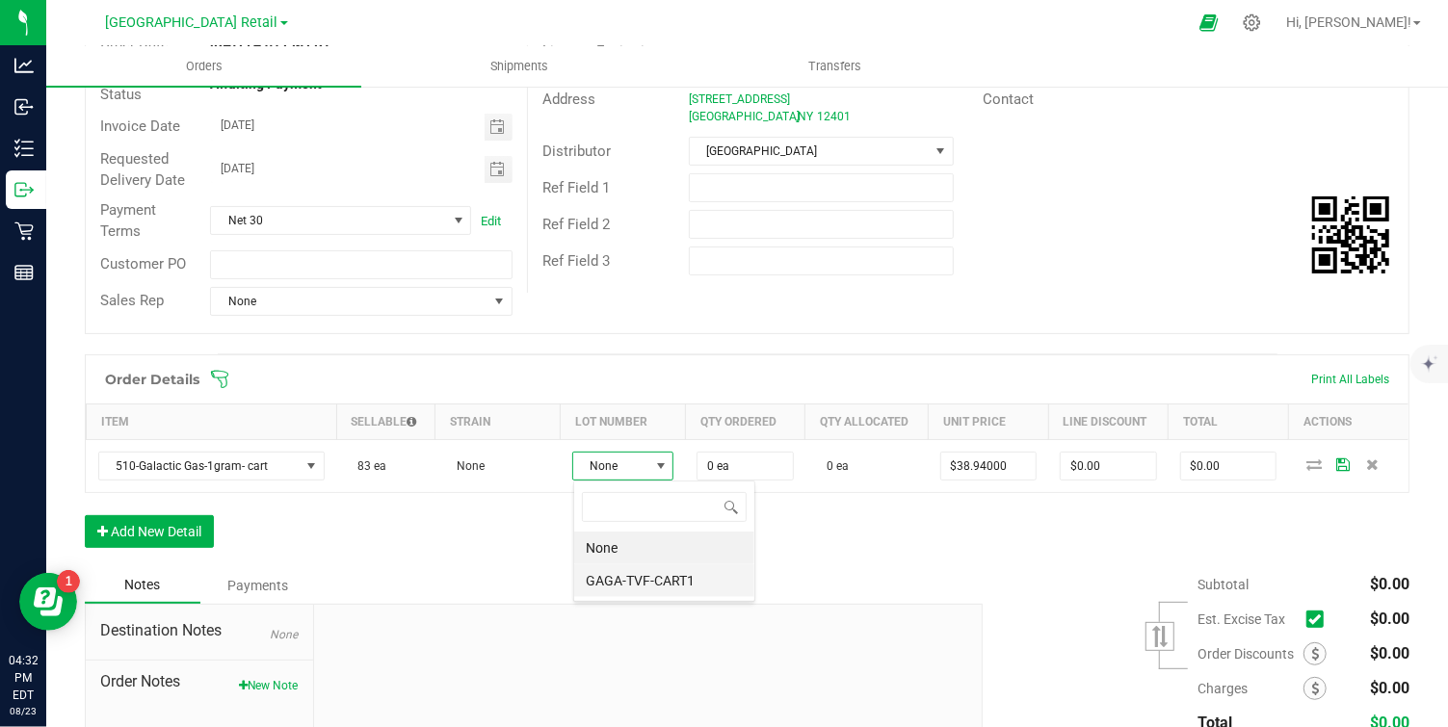
click at [650, 581] on li "GAGA-TVF-CART1" at bounding box center [664, 581] width 180 height 33
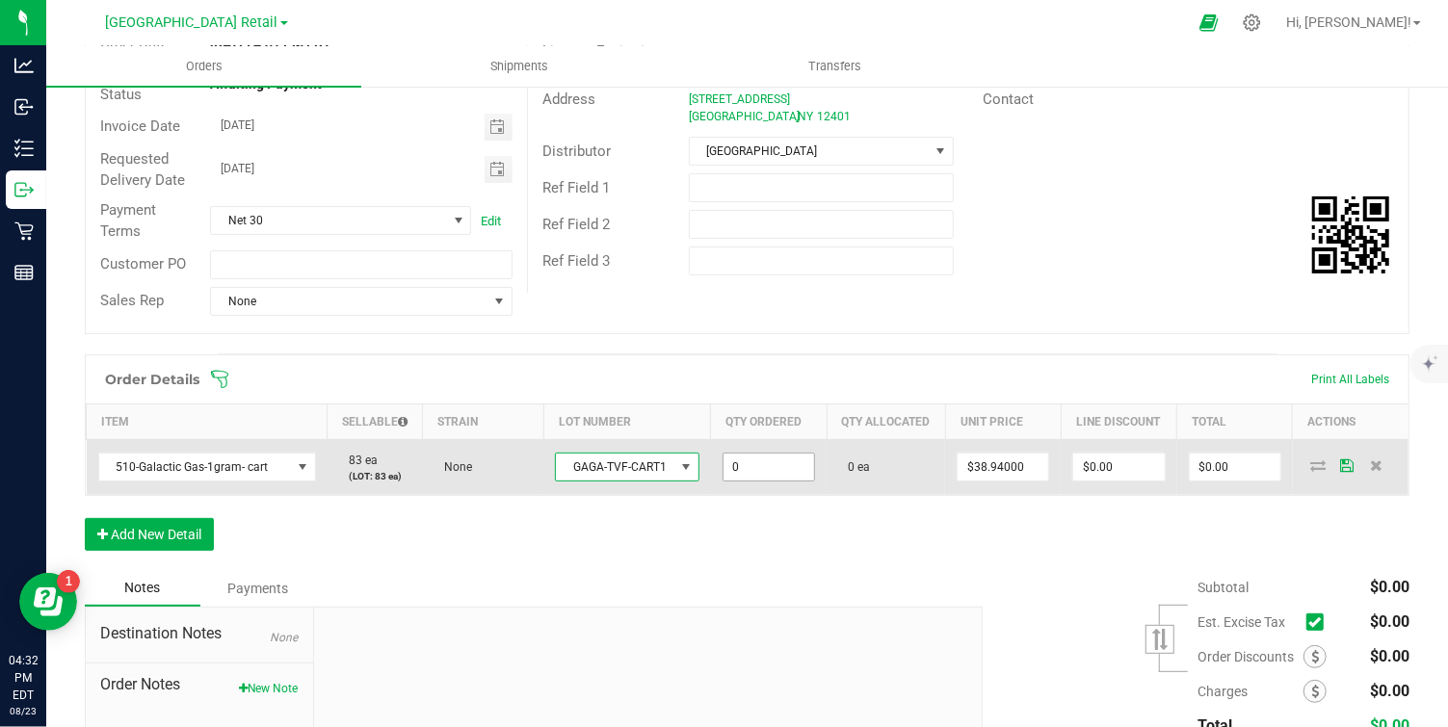
click at [763, 462] on input "0" at bounding box center [769, 467] width 91 height 27
type input "20 ea"
type input "38.94"
type input "$778.80"
click at [1028, 469] on input "38.94" at bounding box center [1003, 467] width 91 height 27
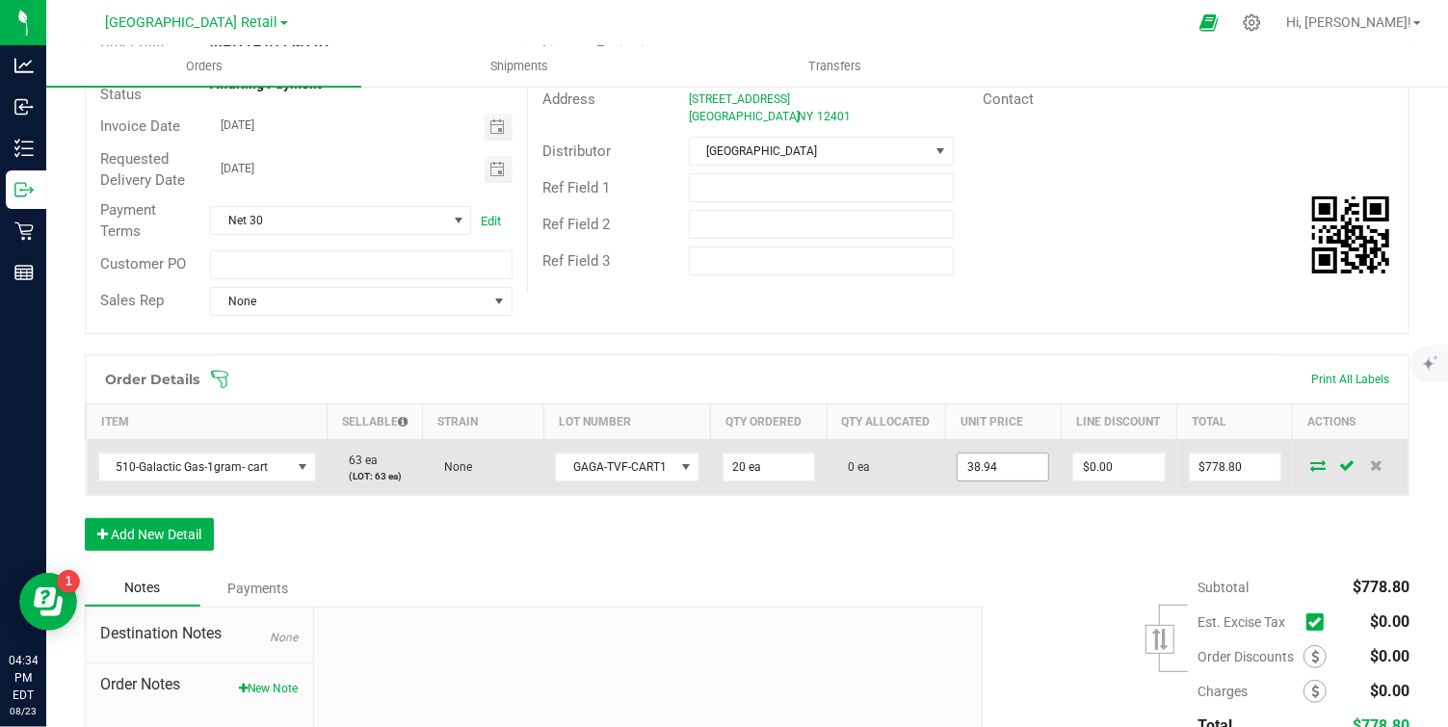
click at [1045, 470] on input "38.94" at bounding box center [1003, 467] width 91 height 27
type input "$19.45000"
type input "$389.00"
click at [1295, 484] on td at bounding box center [1351, 467] width 116 height 56
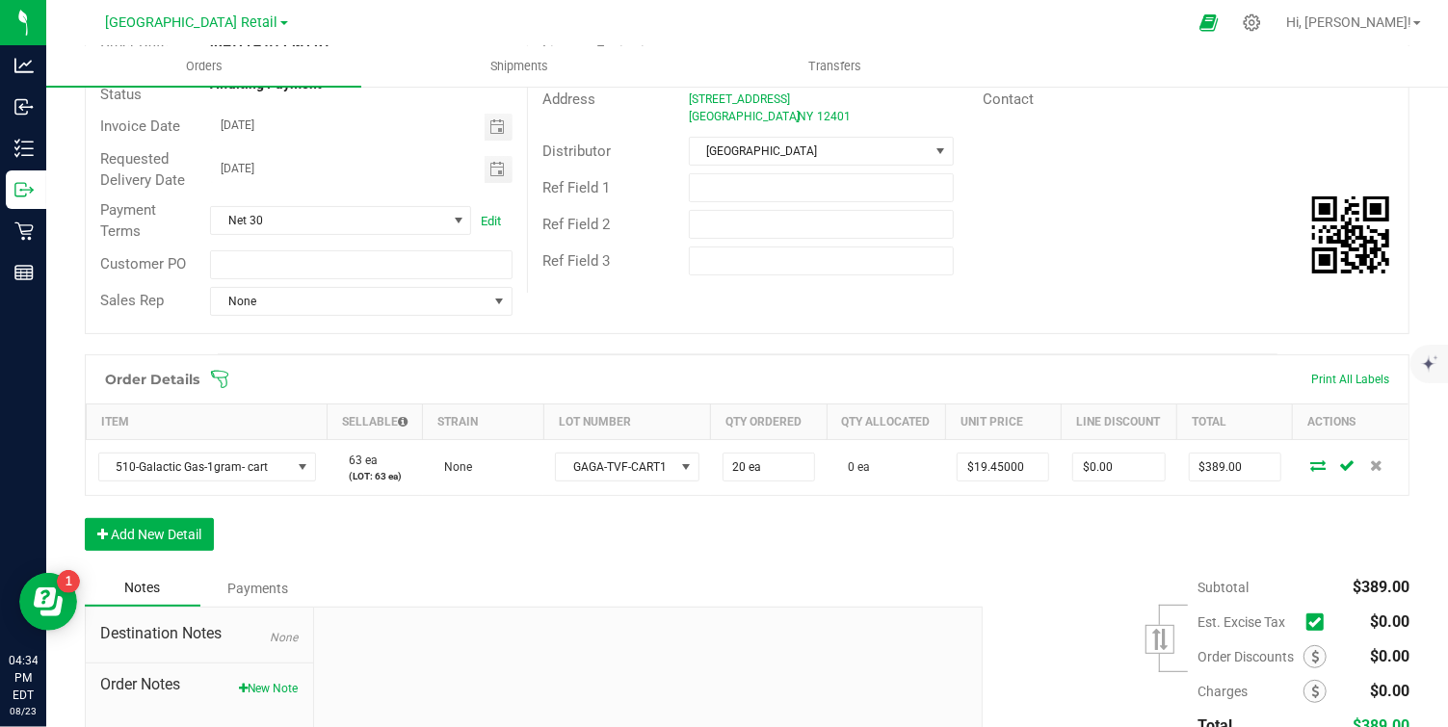
click at [1295, 484] on td at bounding box center [1351, 467] width 116 height 56
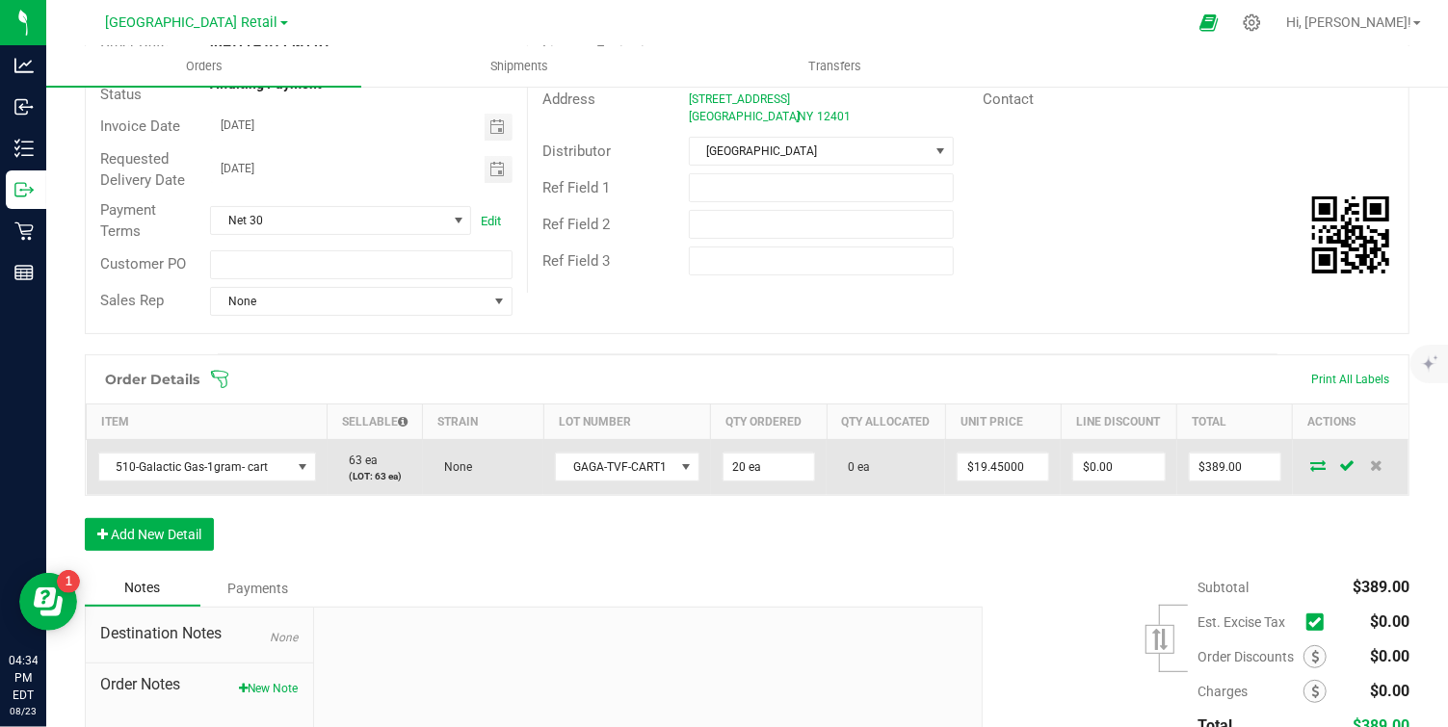
click at [1301, 486] on td at bounding box center [1351, 467] width 116 height 56
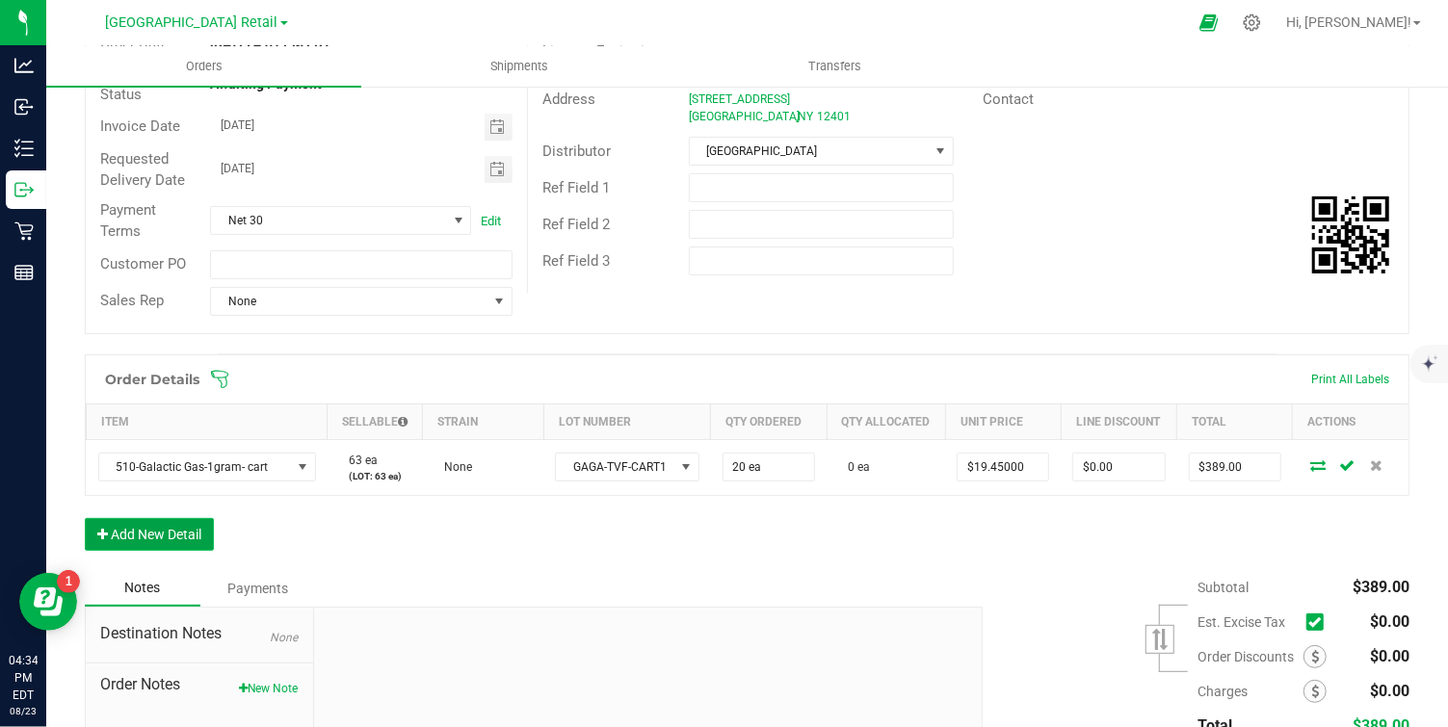
click at [187, 538] on button "Add New Detail" at bounding box center [149, 534] width 129 height 33
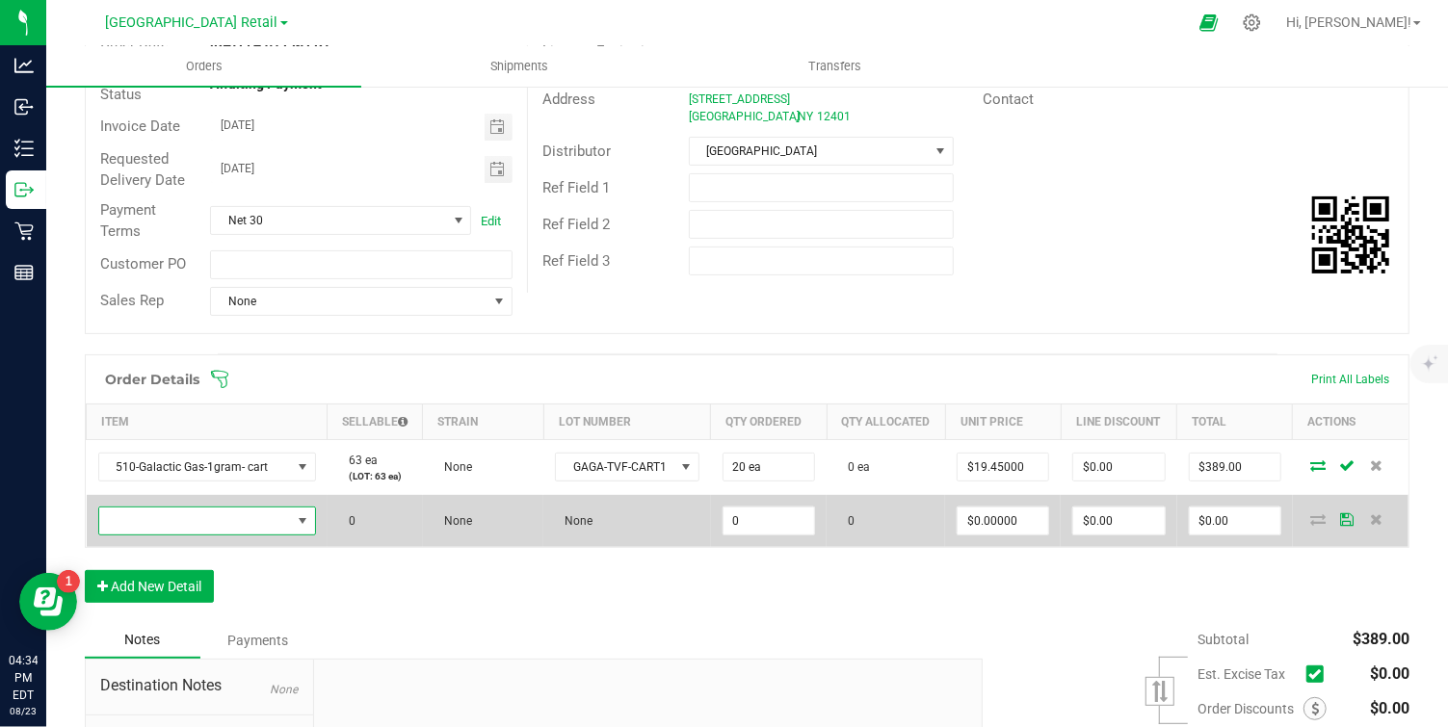
click at [305, 520] on span "NO DATA FOUND" at bounding box center [302, 521] width 15 height 15
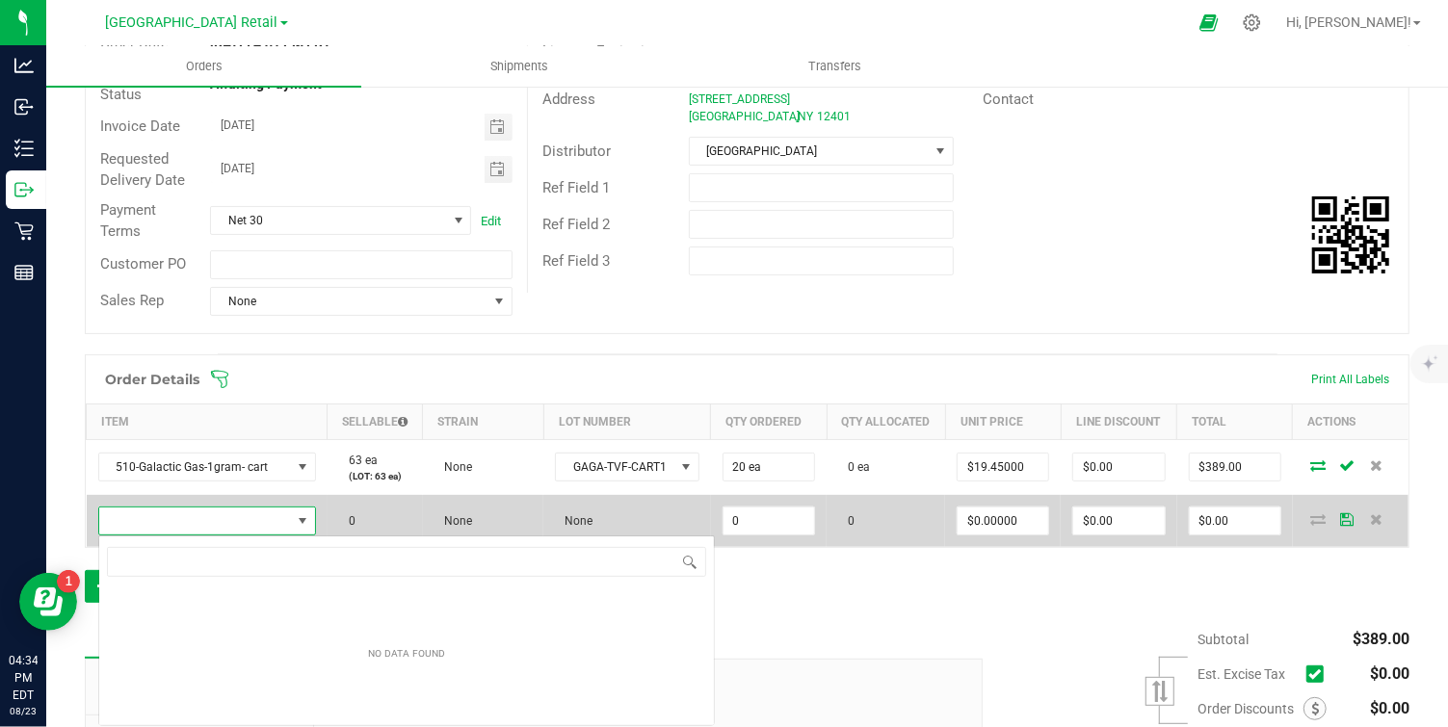
scroll to position [29, 217]
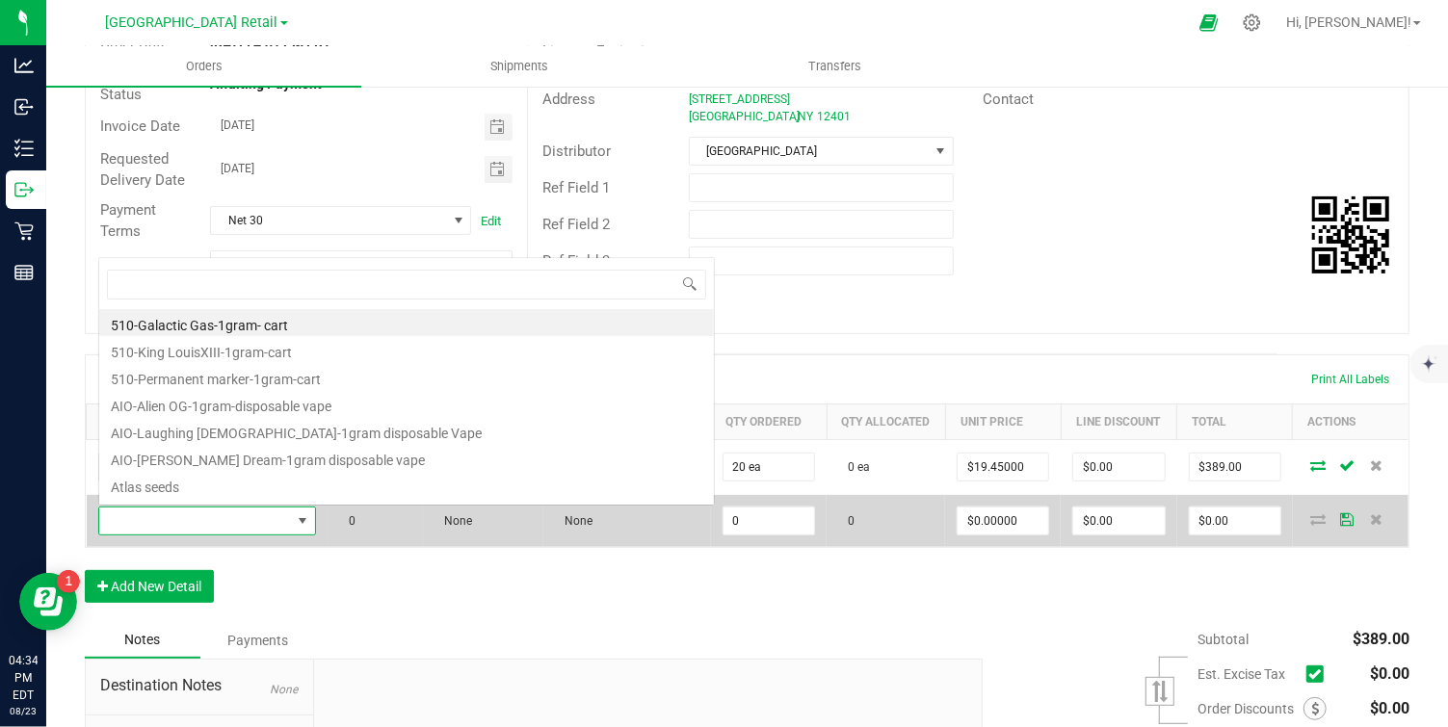
click at [305, 520] on span at bounding box center [302, 521] width 15 height 15
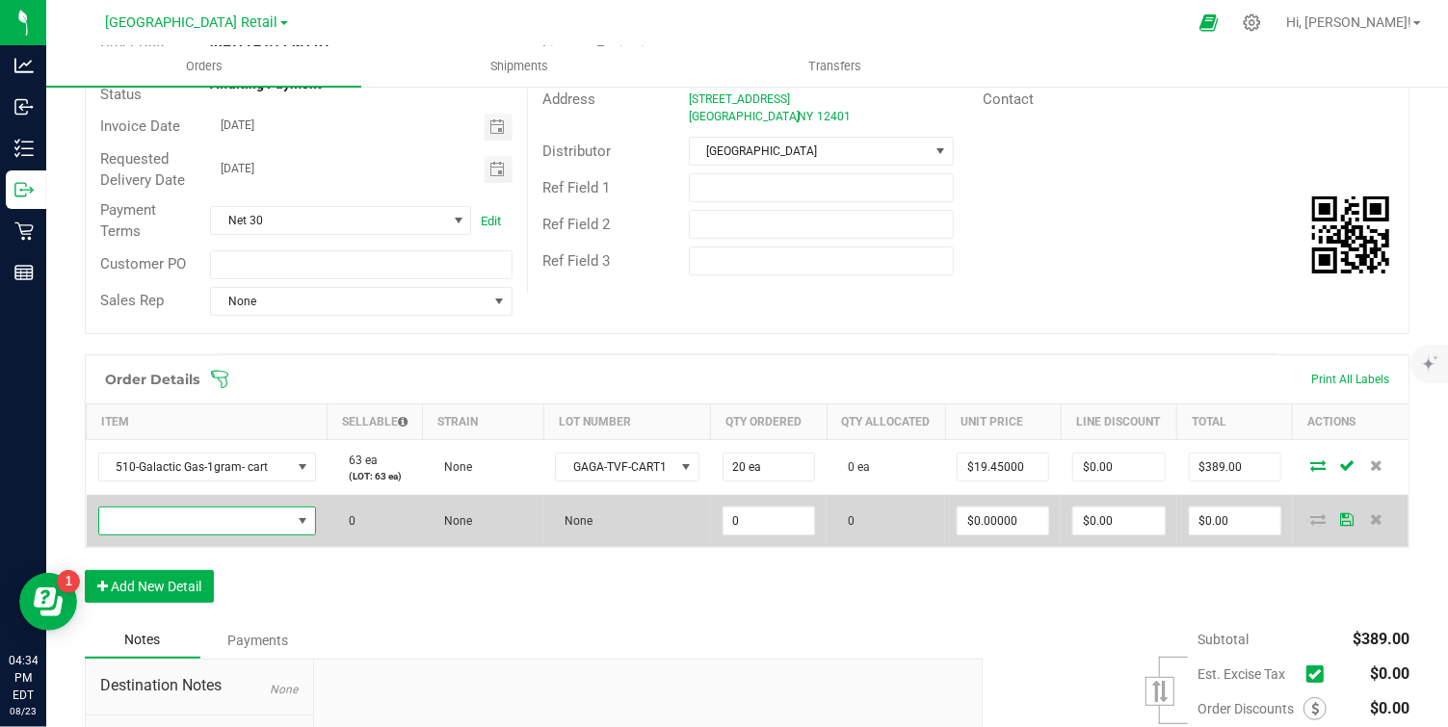
click at [304, 510] on span "NO DATA FOUND" at bounding box center [303, 521] width 24 height 27
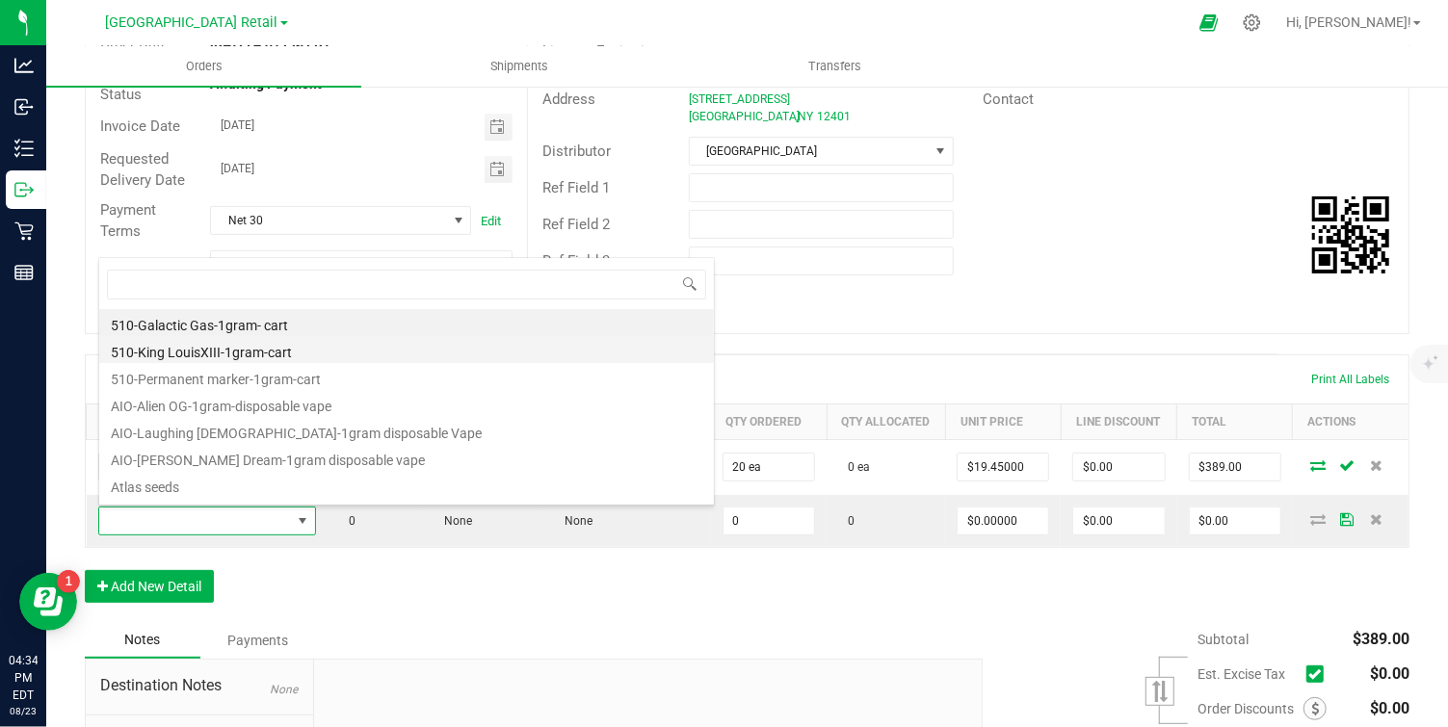
click at [257, 353] on li "510-King LouisXIII-1gram-cart" at bounding box center [406, 349] width 615 height 27
type input "0 ea"
type input "$38.94000"
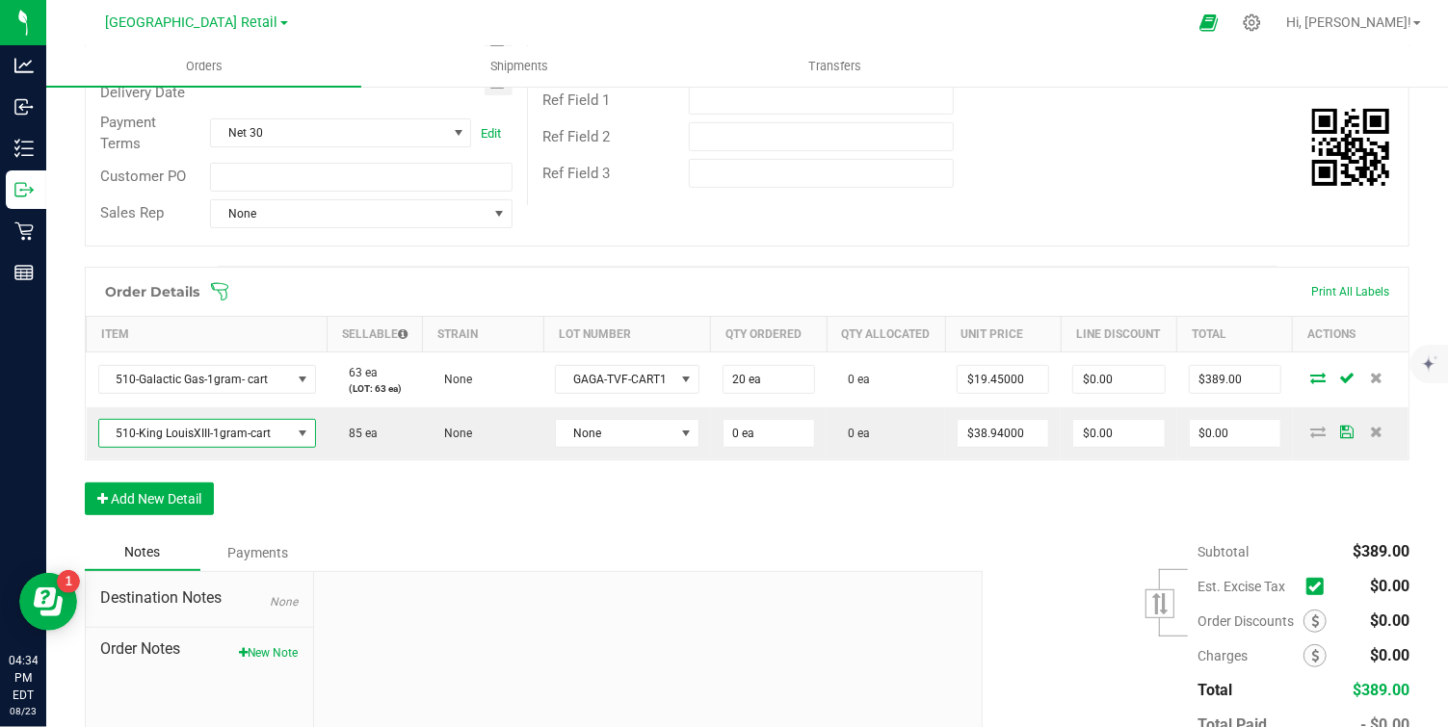
scroll to position [330, 0]
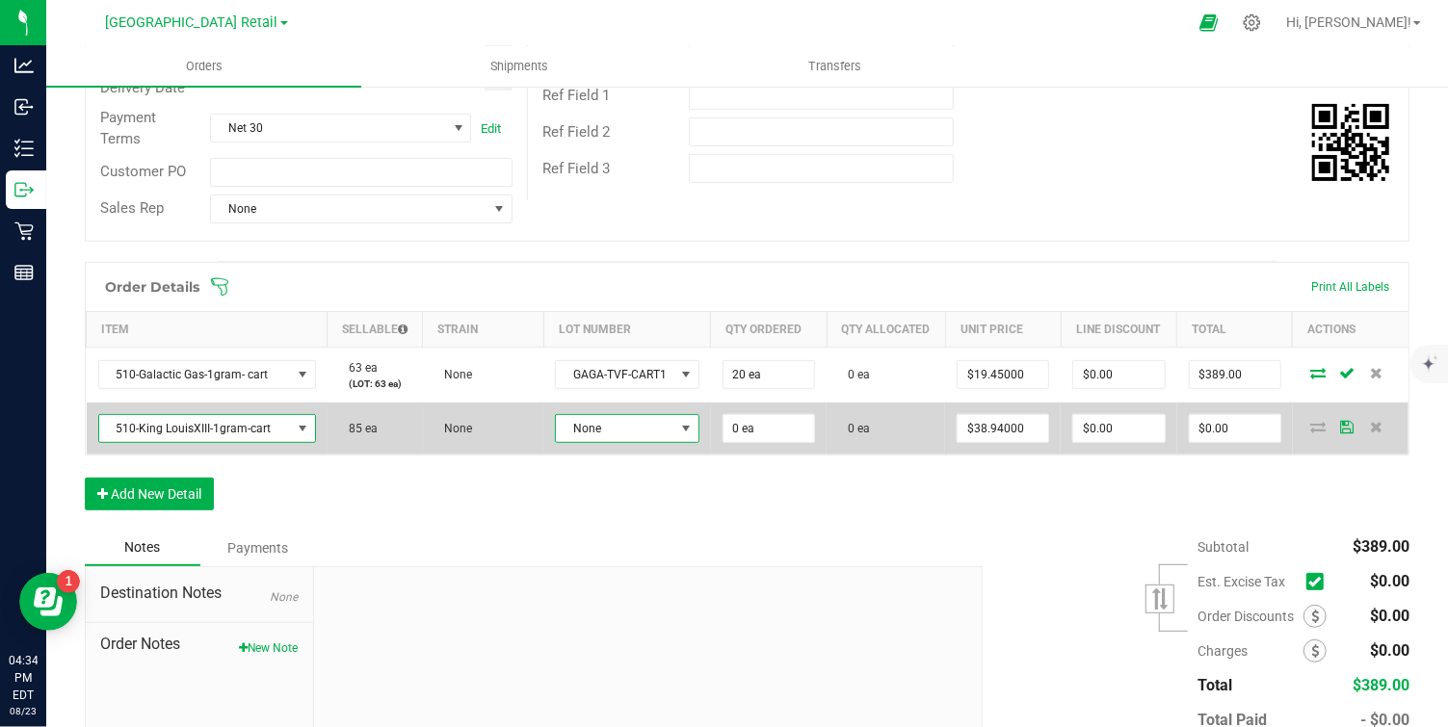
click at [687, 426] on span at bounding box center [685, 428] width 15 height 15
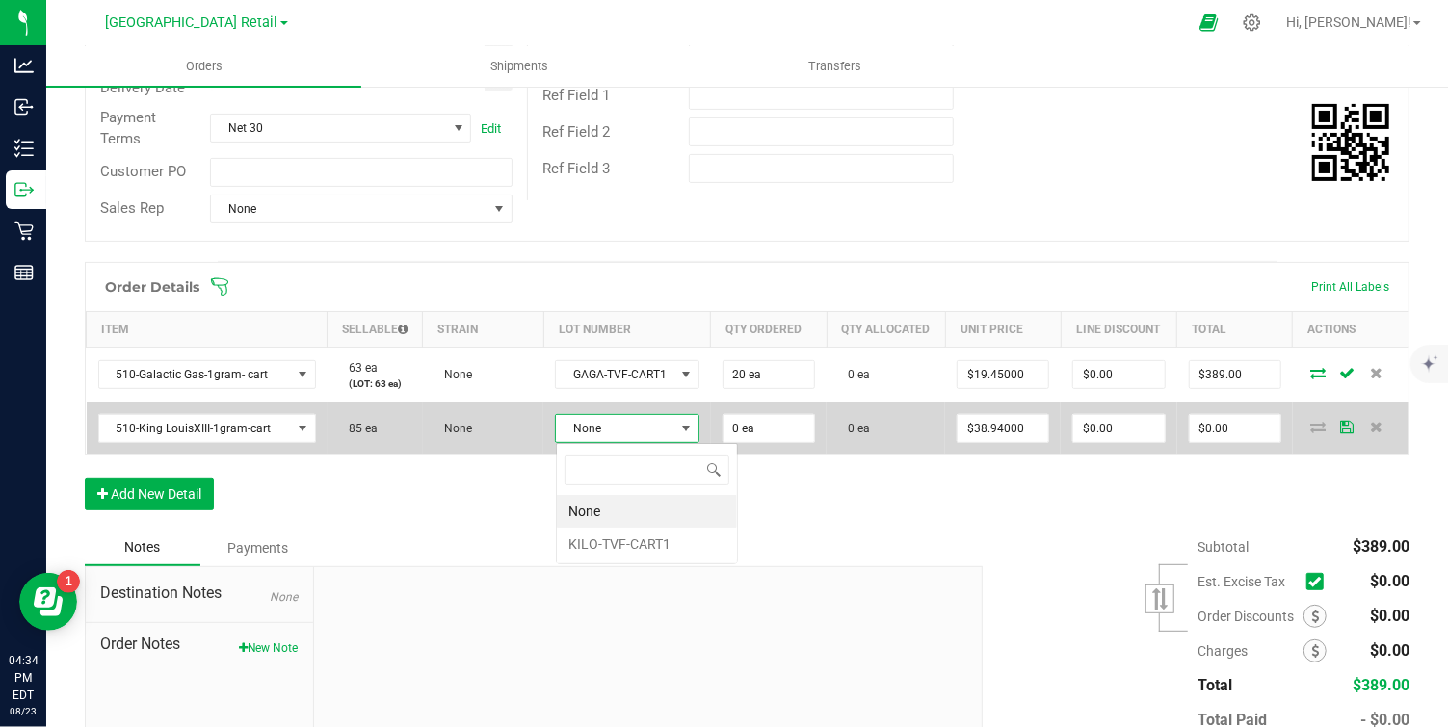
scroll to position [29, 145]
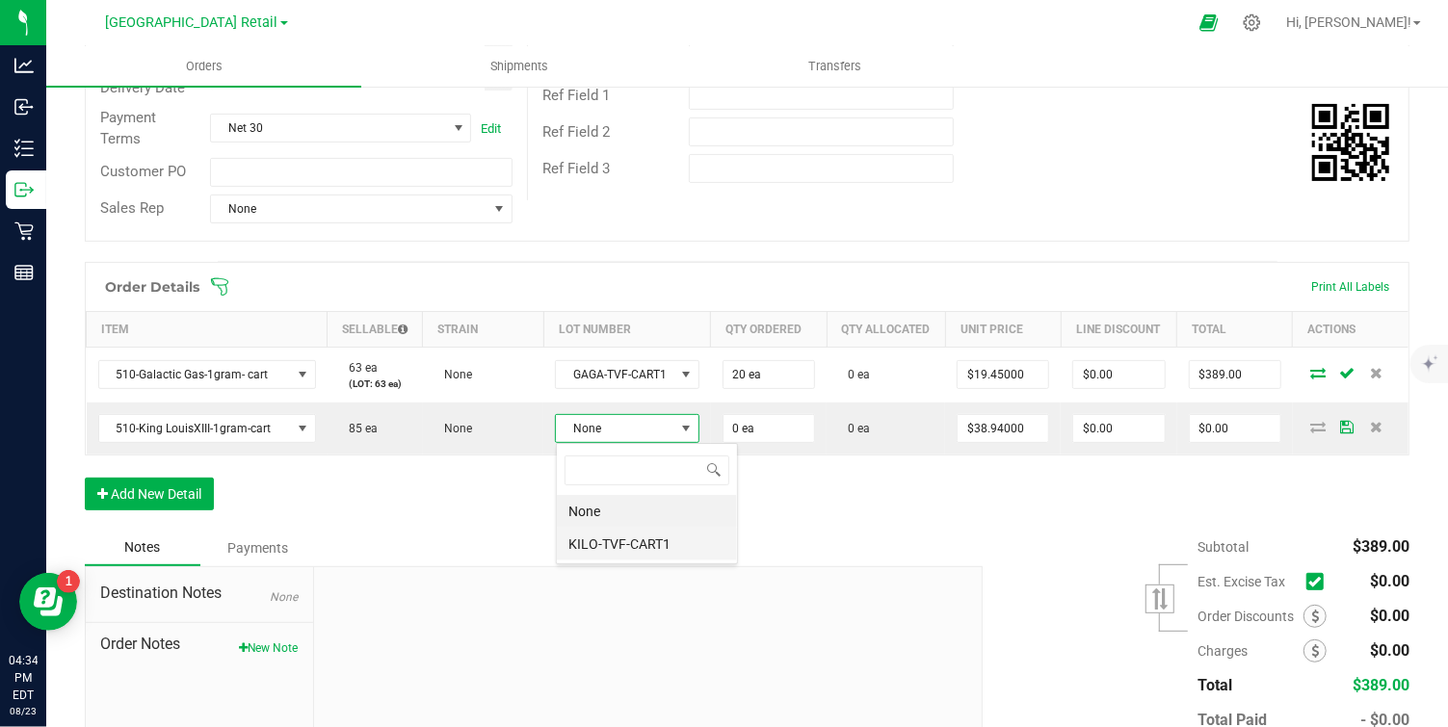
click at [634, 537] on li "KILO-TVF-CART1" at bounding box center [647, 544] width 180 height 33
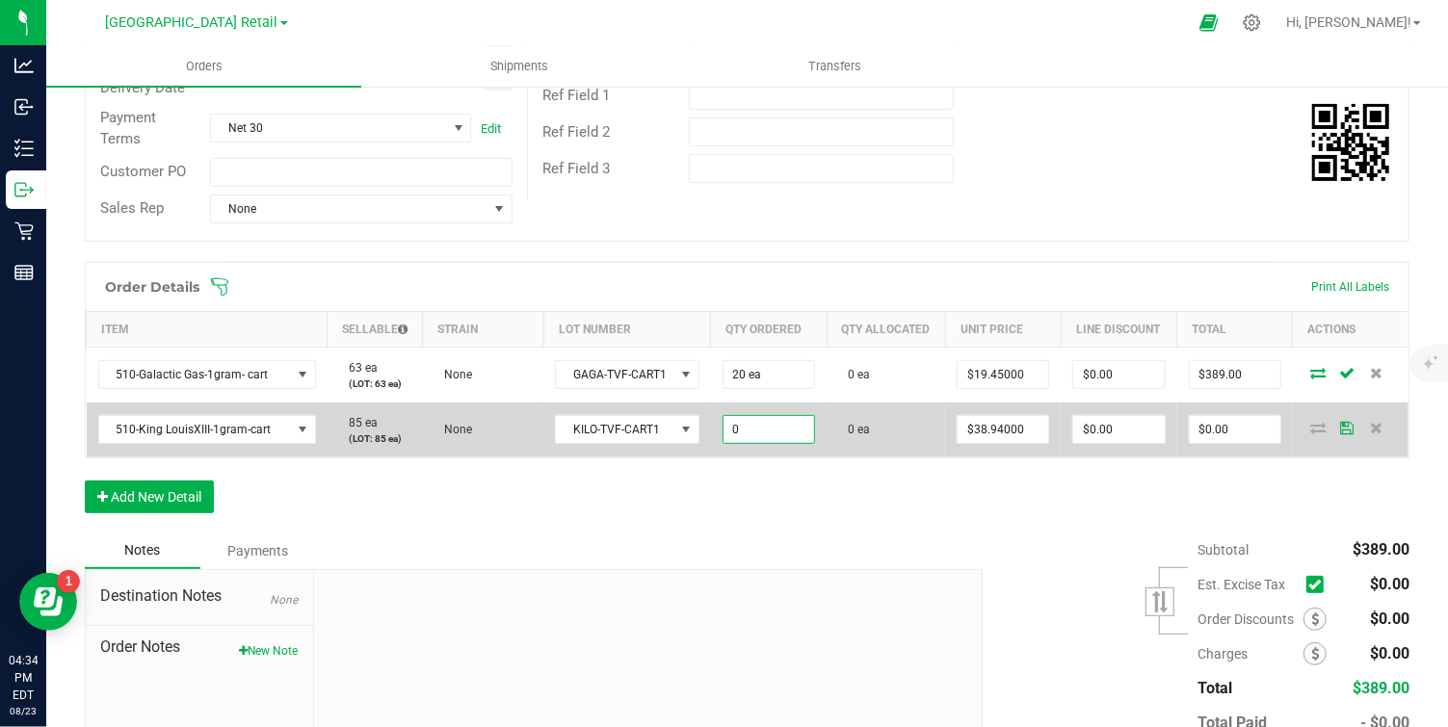
click at [758, 434] on input "0" at bounding box center [769, 429] width 91 height 27
type input "20 ea"
type input "38.94"
type input "$778.80"
click at [1025, 435] on input "38.94" at bounding box center [1003, 429] width 91 height 27
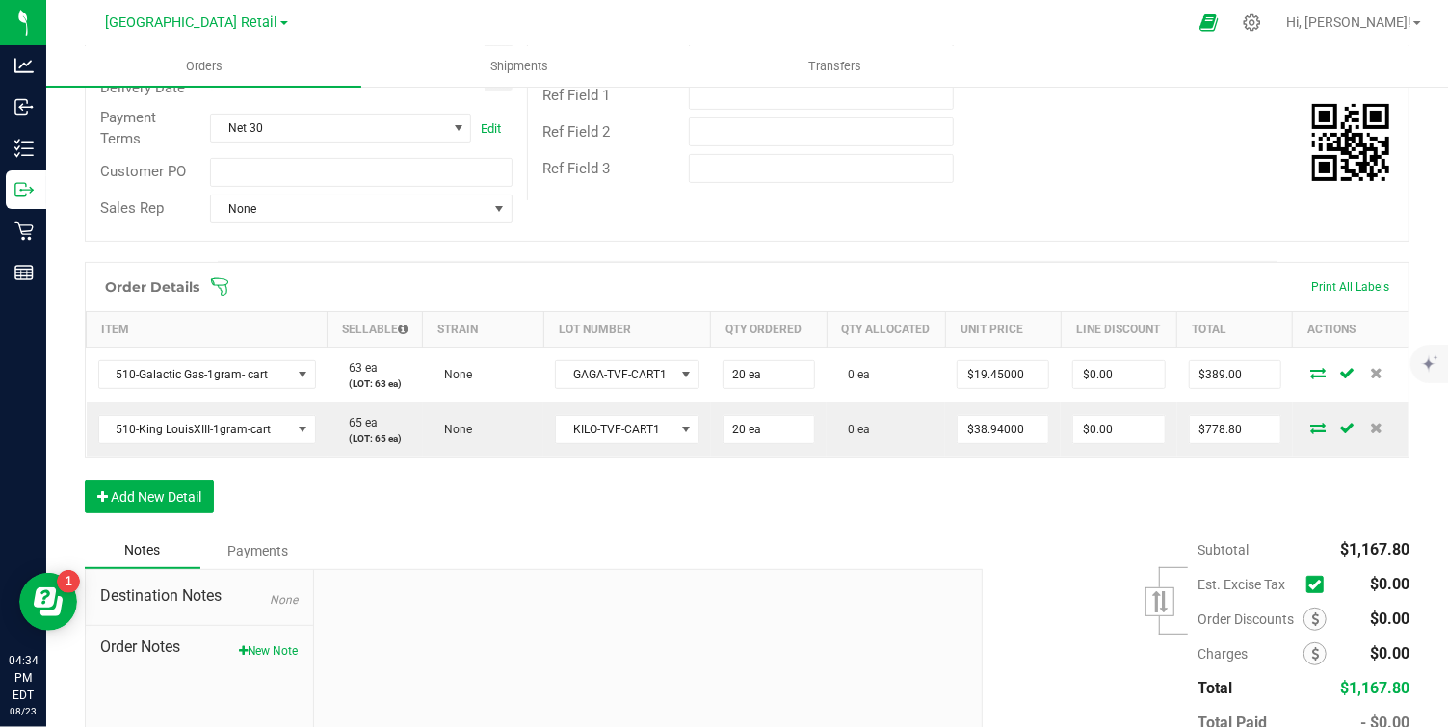
click at [1274, 461] on div "Order Details Print All Labels Item Sellable Strain Lot Number Qty Ordered Qty …" at bounding box center [747, 397] width 1325 height 271
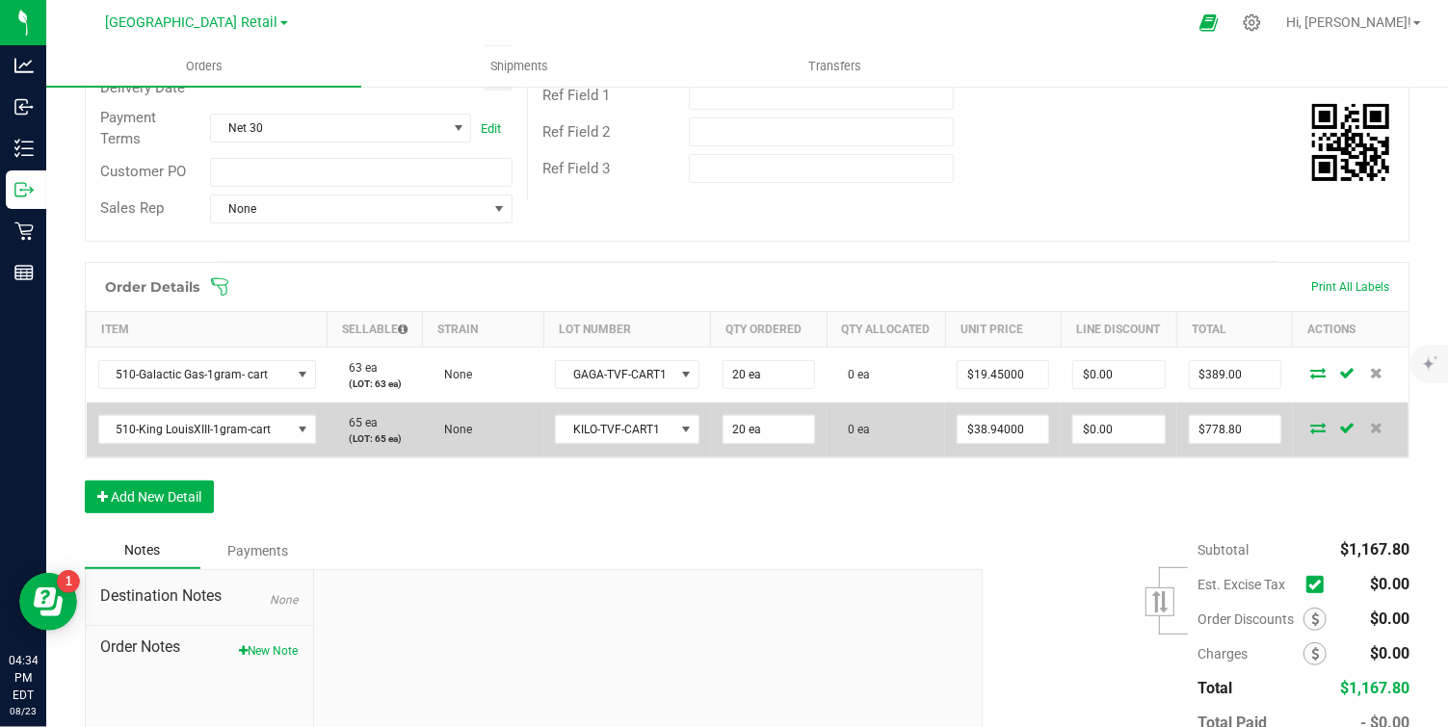
click at [1300, 447] on td at bounding box center [1351, 430] width 116 height 55
click at [1025, 433] on input "38.94" at bounding box center [1003, 429] width 91 height 27
click at [1031, 431] on input "38.94" at bounding box center [1003, 429] width 91 height 27
type input "3"
type input "$19.45000"
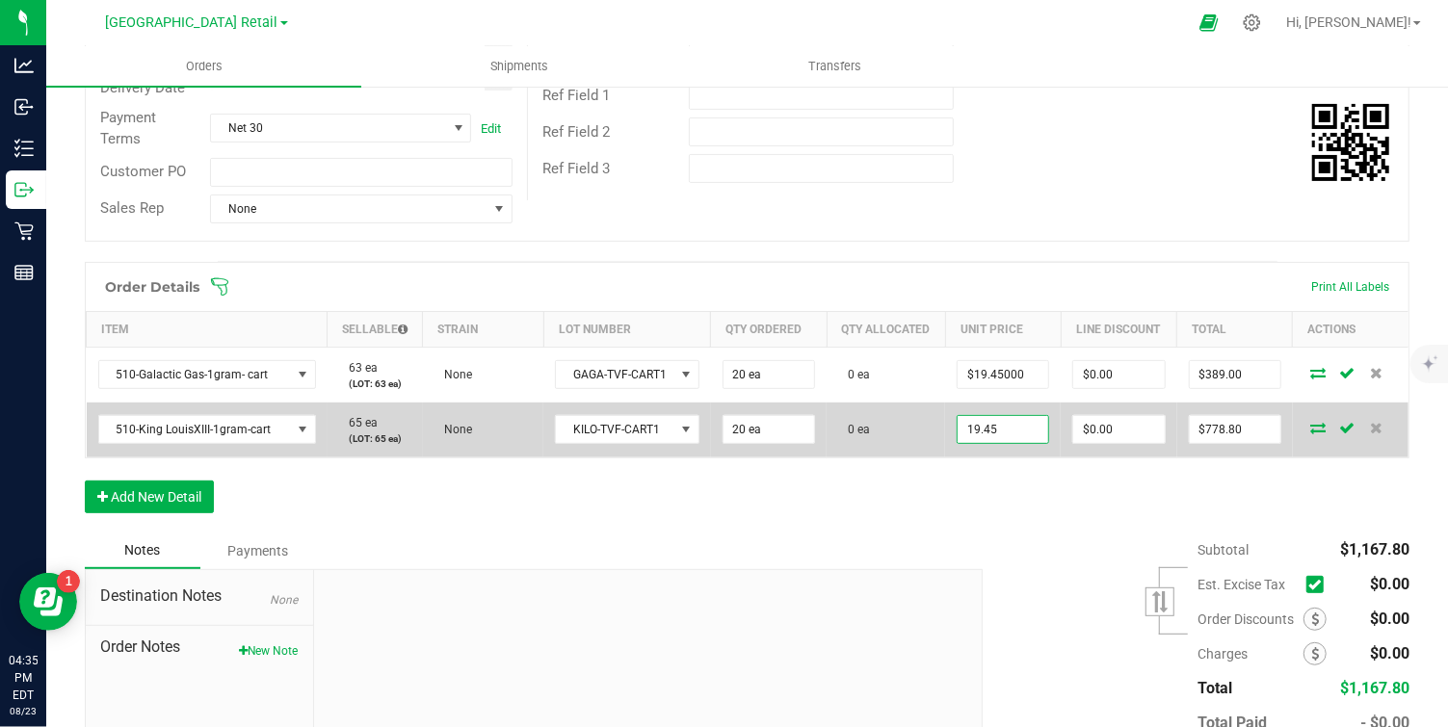
type input "$389.00"
click at [1296, 445] on td at bounding box center [1351, 430] width 116 height 55
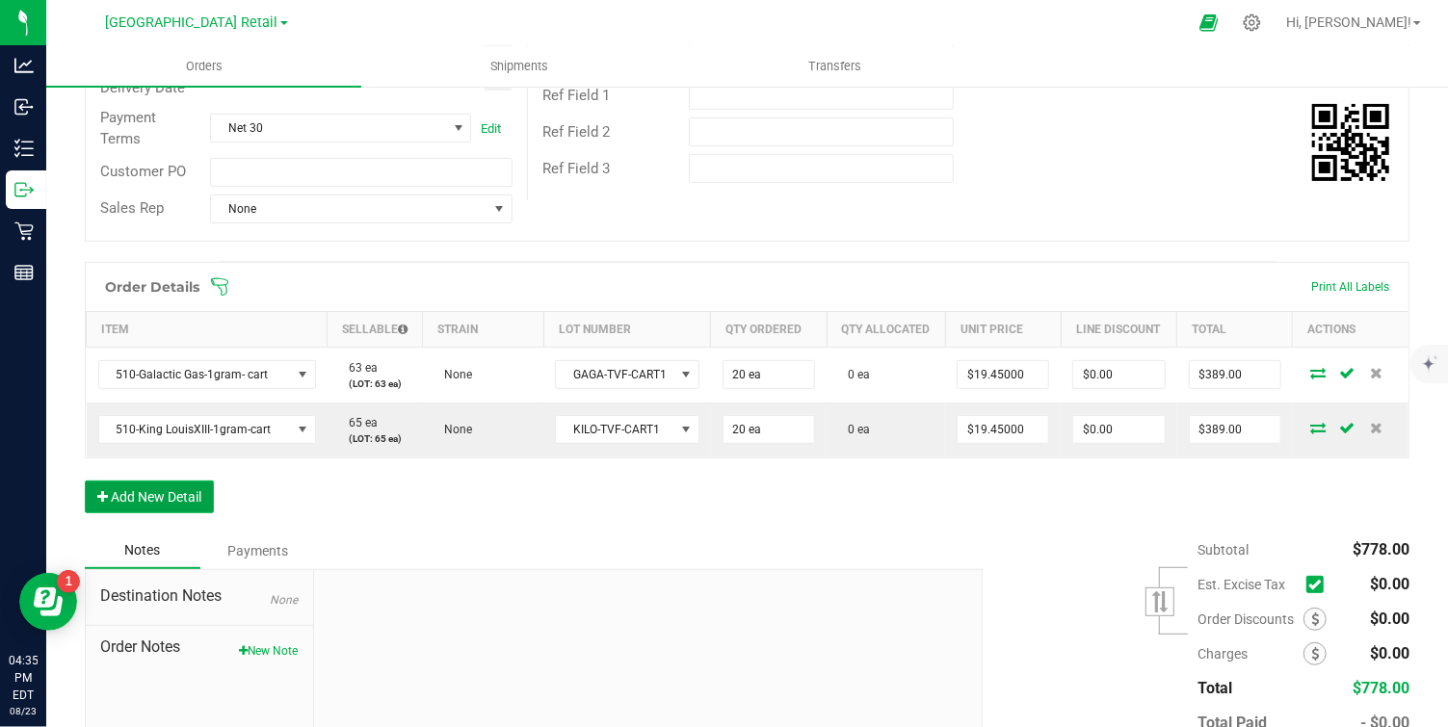
click at [189, 489] on button "Add New Detail" at bounding box center [149, 497] width 129 height 33
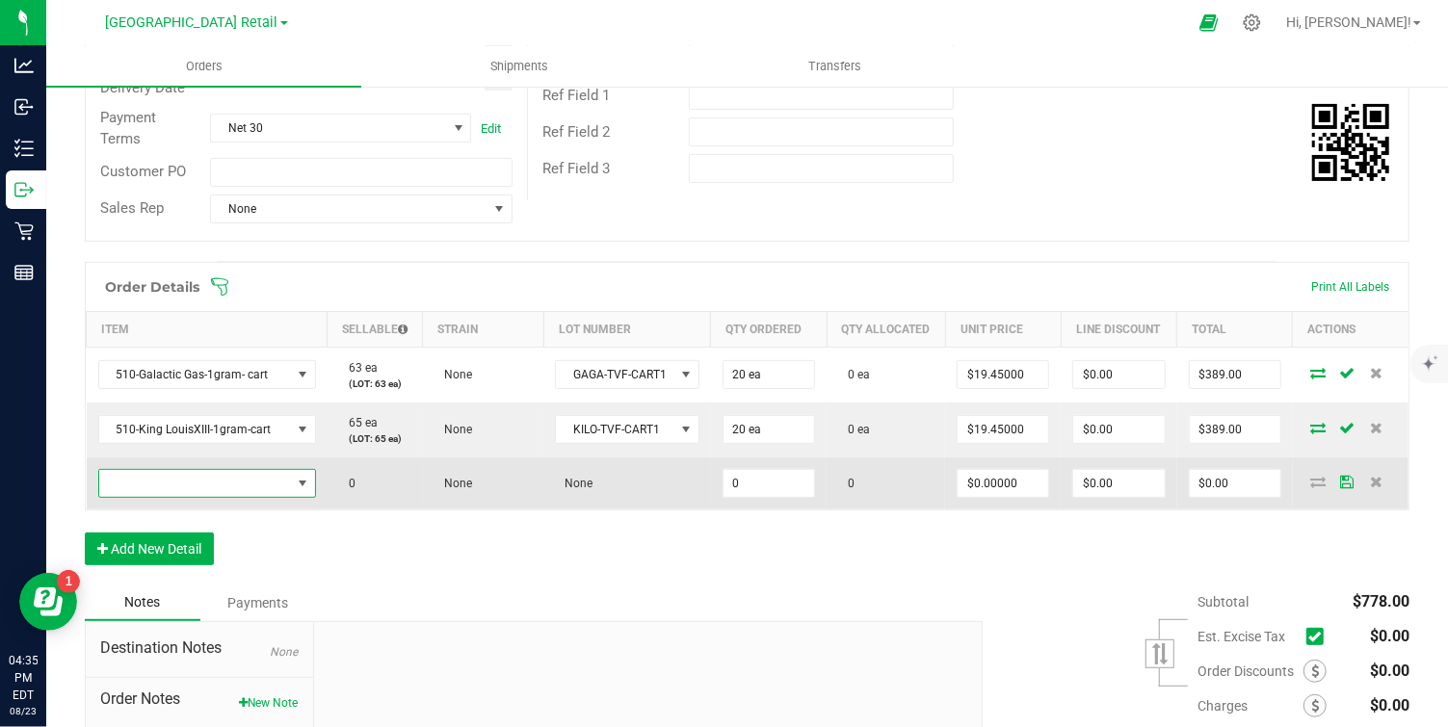
click at [304, 479] on span "NO DATA FOUND" at bounding box center [302, 483] width 15 height 15
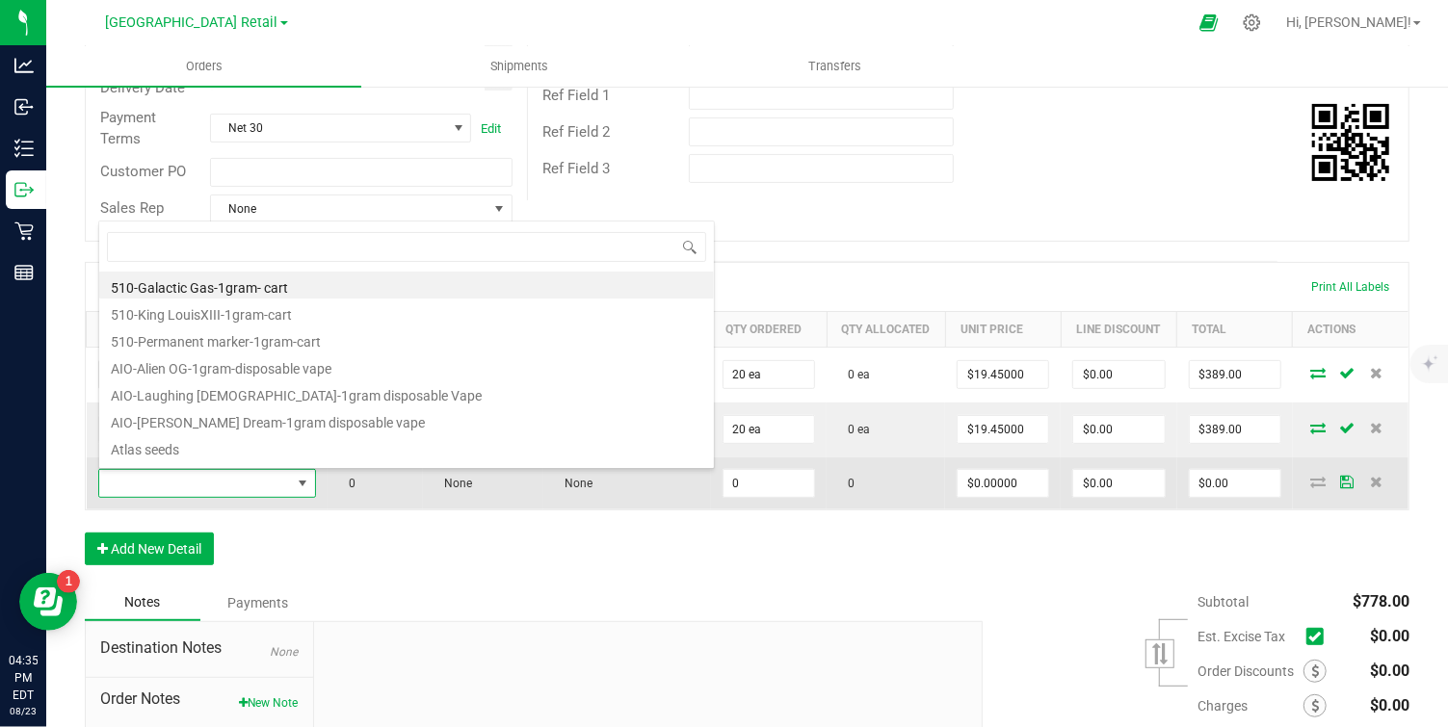
scroll to position [29, 217]
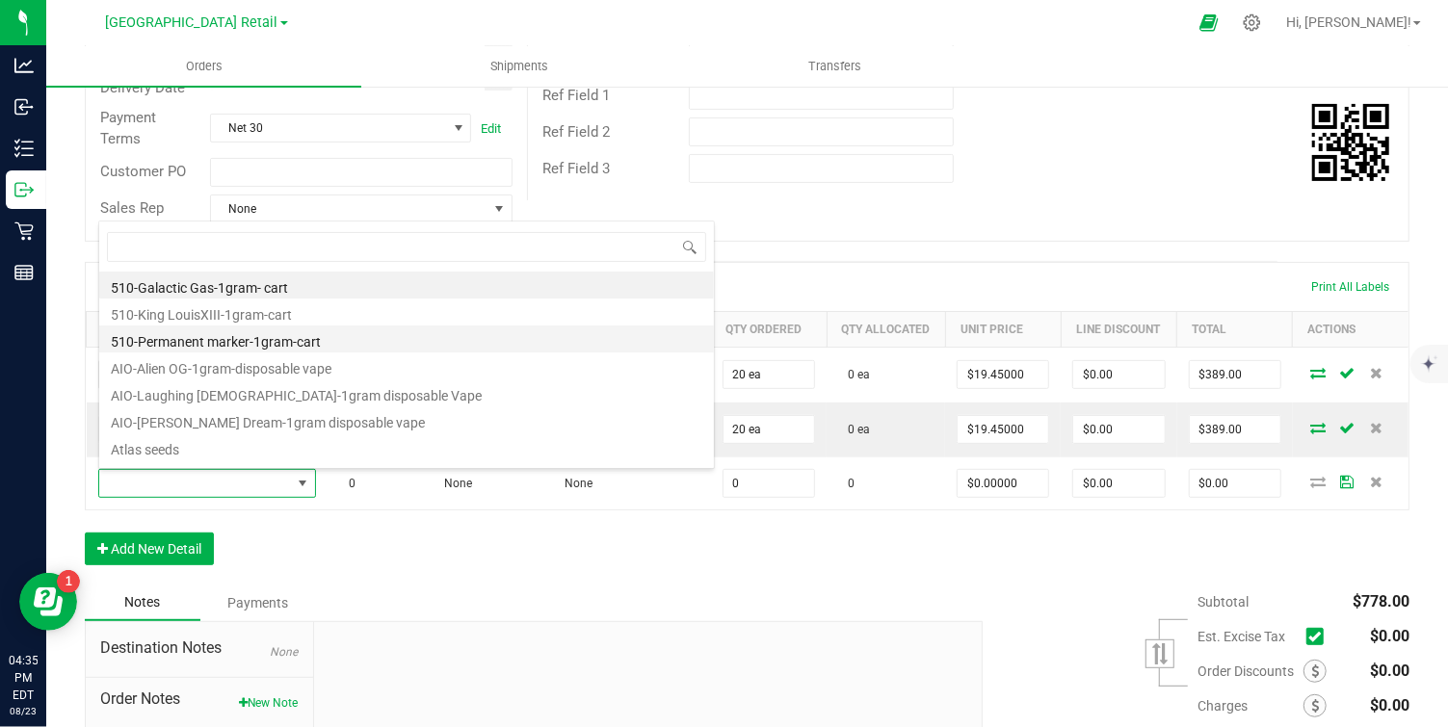
click at [280, 339] on li "510-Permanent marker-1gram-cart" at bounding box center [406, 339] width 615 height 27
type input "0 ea"
type input "$38.94000"
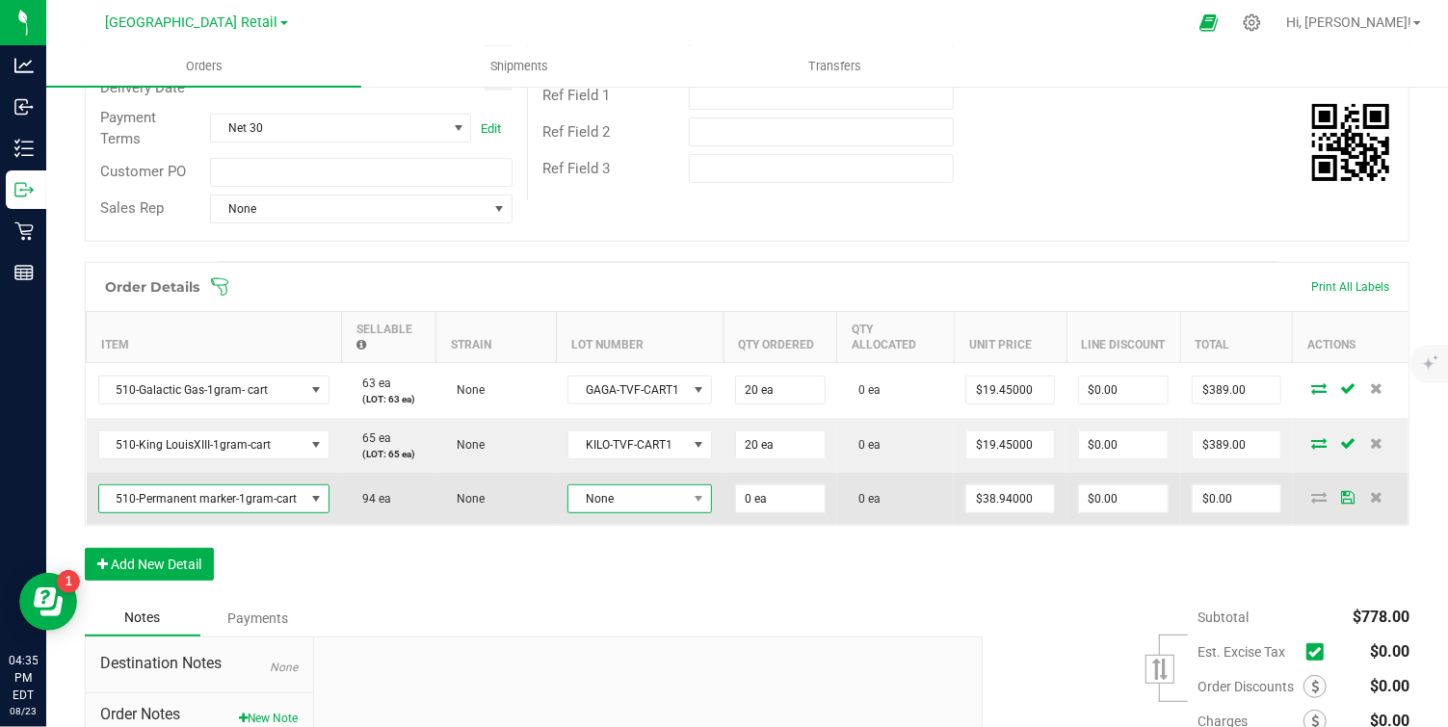
click at [687, 495] on span at bounding box center [699, 499] width 24 height 27
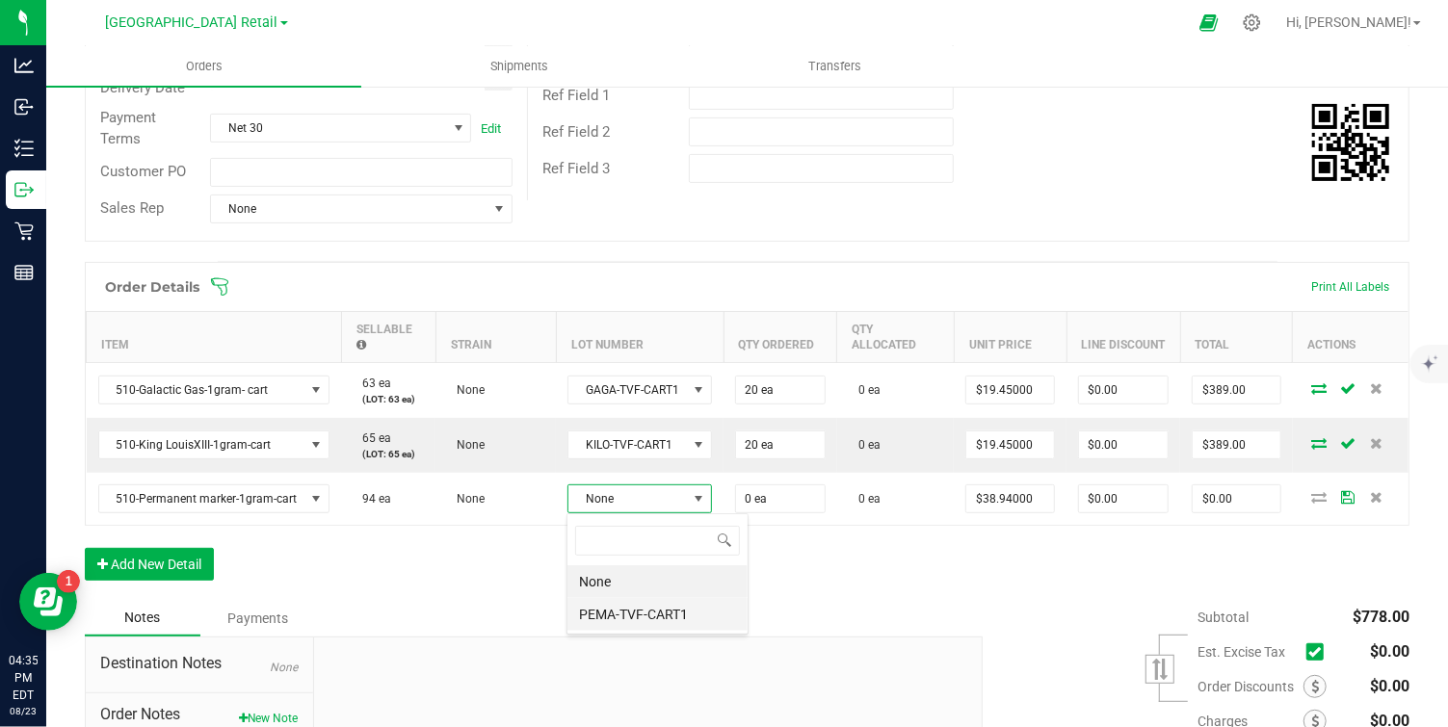
click at [638, 619] on li "PEMA-TVF-CART1" at bounding box center [658, 614] width 180 height 33
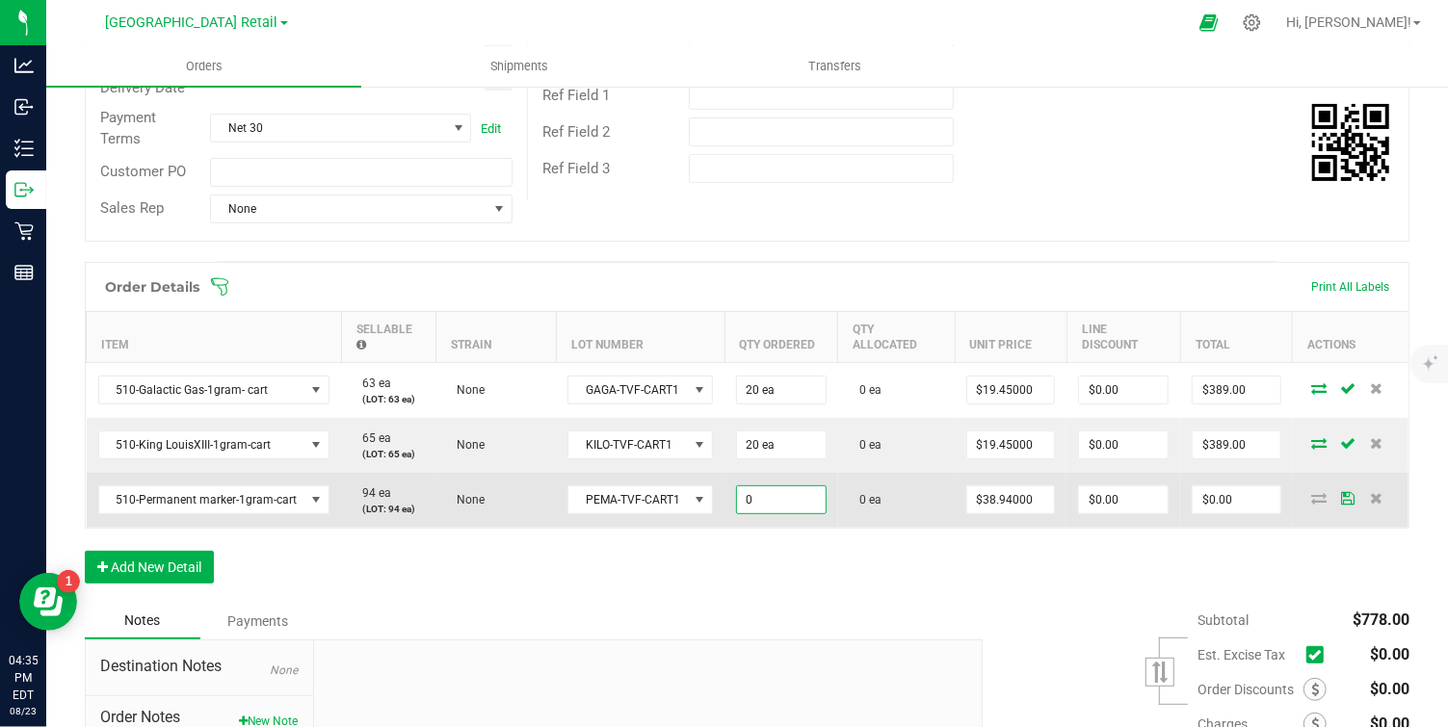
click at [780, 496] on input "0" at bounding box center [781, 500] width 89 height 27
type input "20 ea"
type input "38.94"
type input "$778.80"
click at [1029, 501] on input "38.94" at bounding box center [1010, 500] width 87 height 27
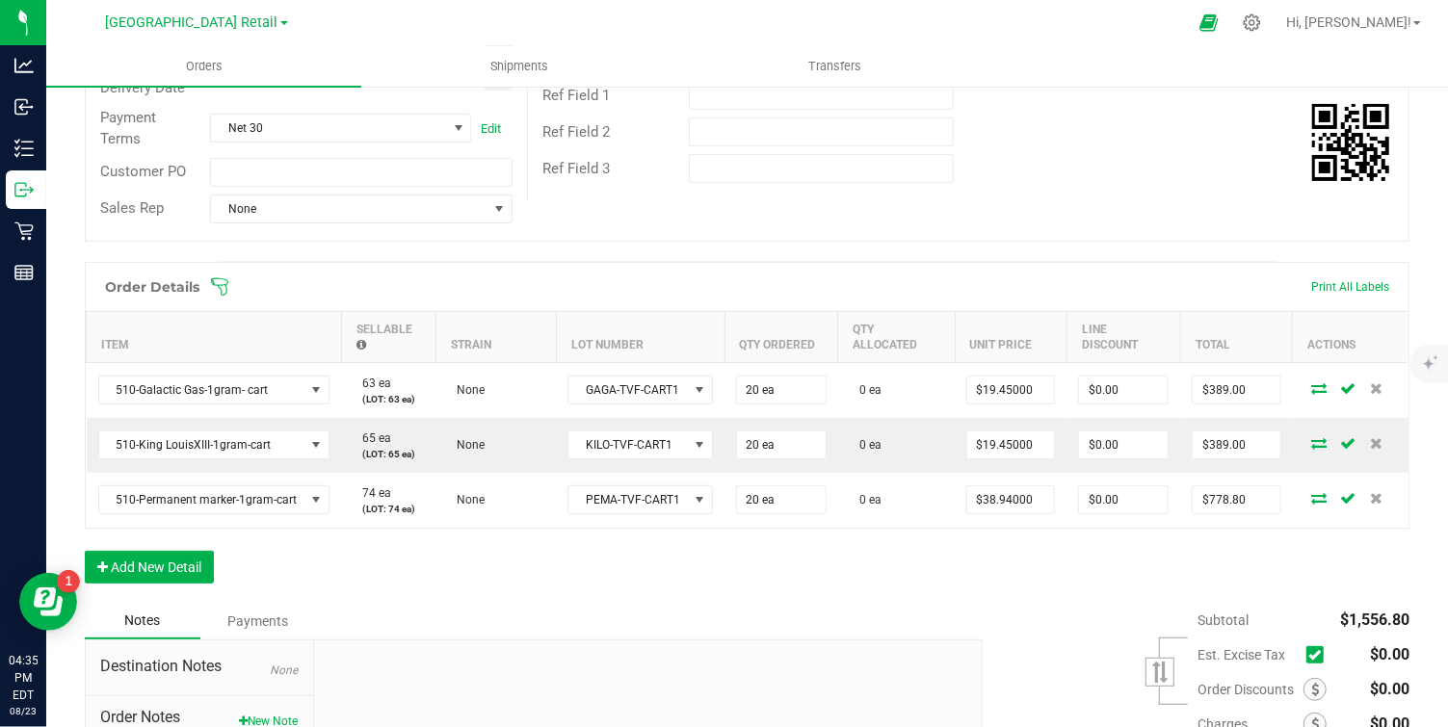
type input "38.94"
click at [1029, 501] on input "38.94" at bounding box center [1010, 500] width 87 height 27
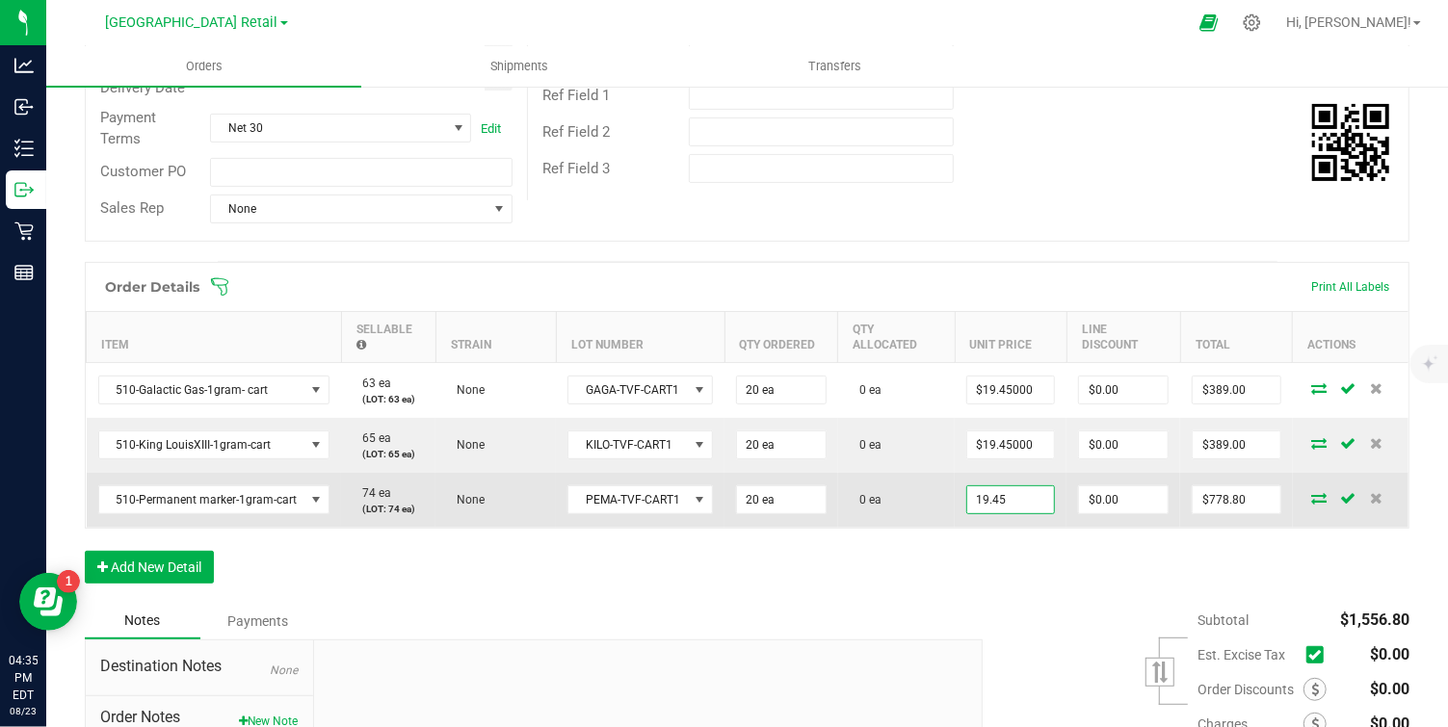
type input "$19.45000"
type input "$389.00"
click at [1278, 515] on td "$389.00" at bounding box center [1236, 500] width 113 height 55
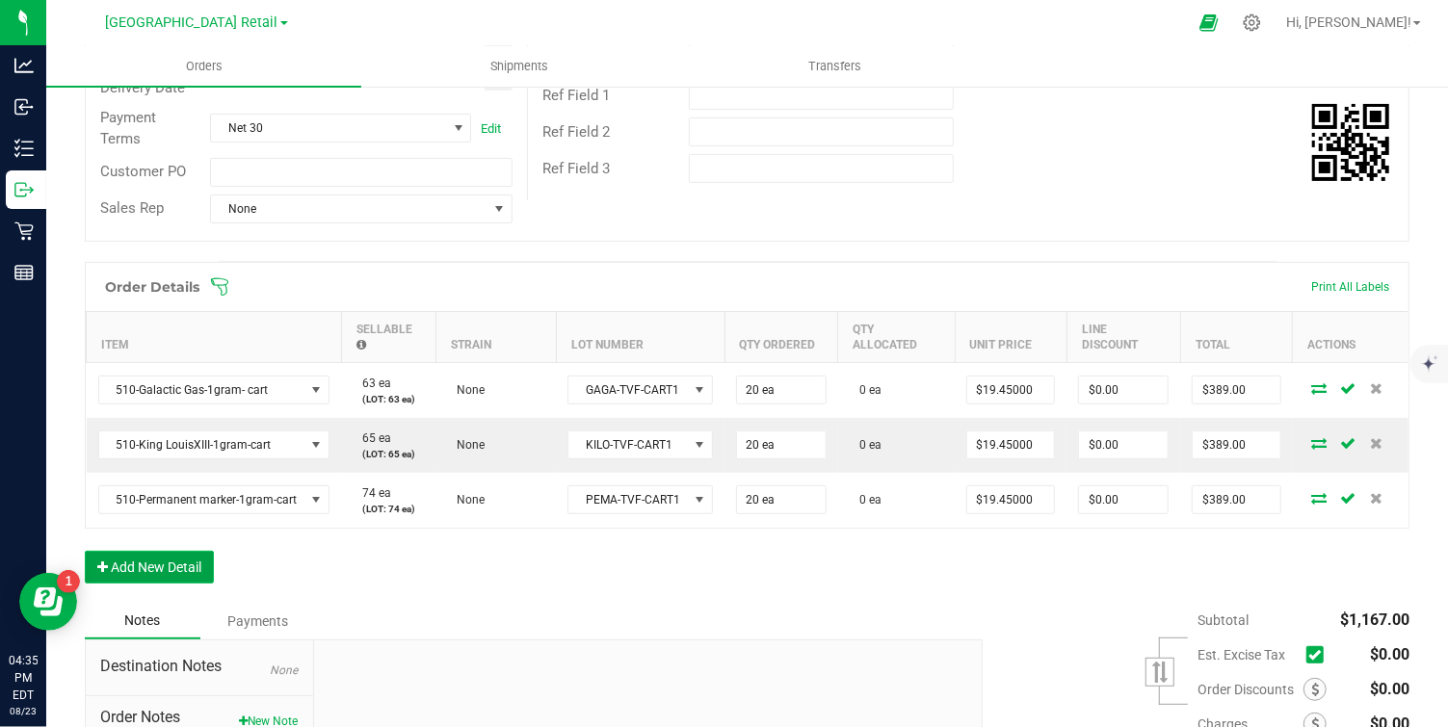
click at [150, 559] on button "Add New Detail" at bounding box center [149, 567] width 129 height 33
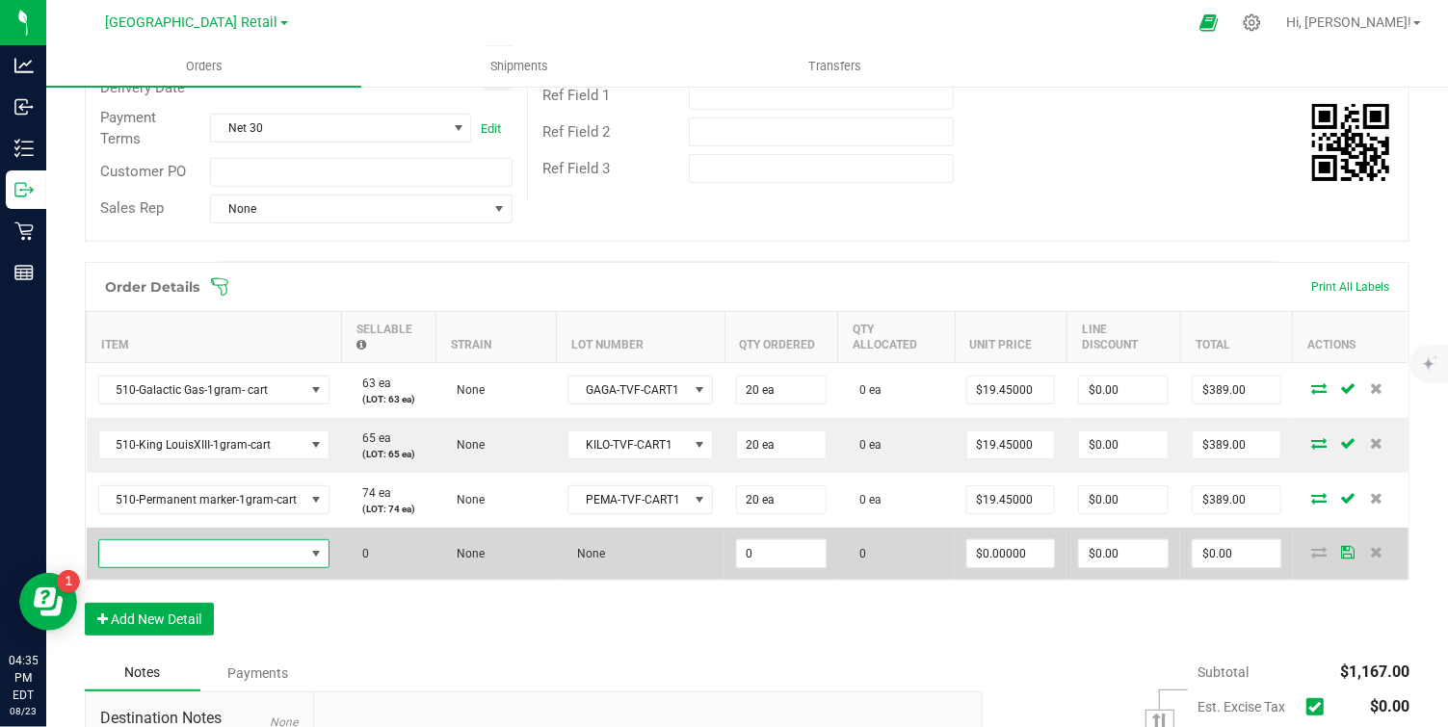
click at [314, 551] on span "NO DATA FOUND" at bounding box center [316, 553] width 15 height 15
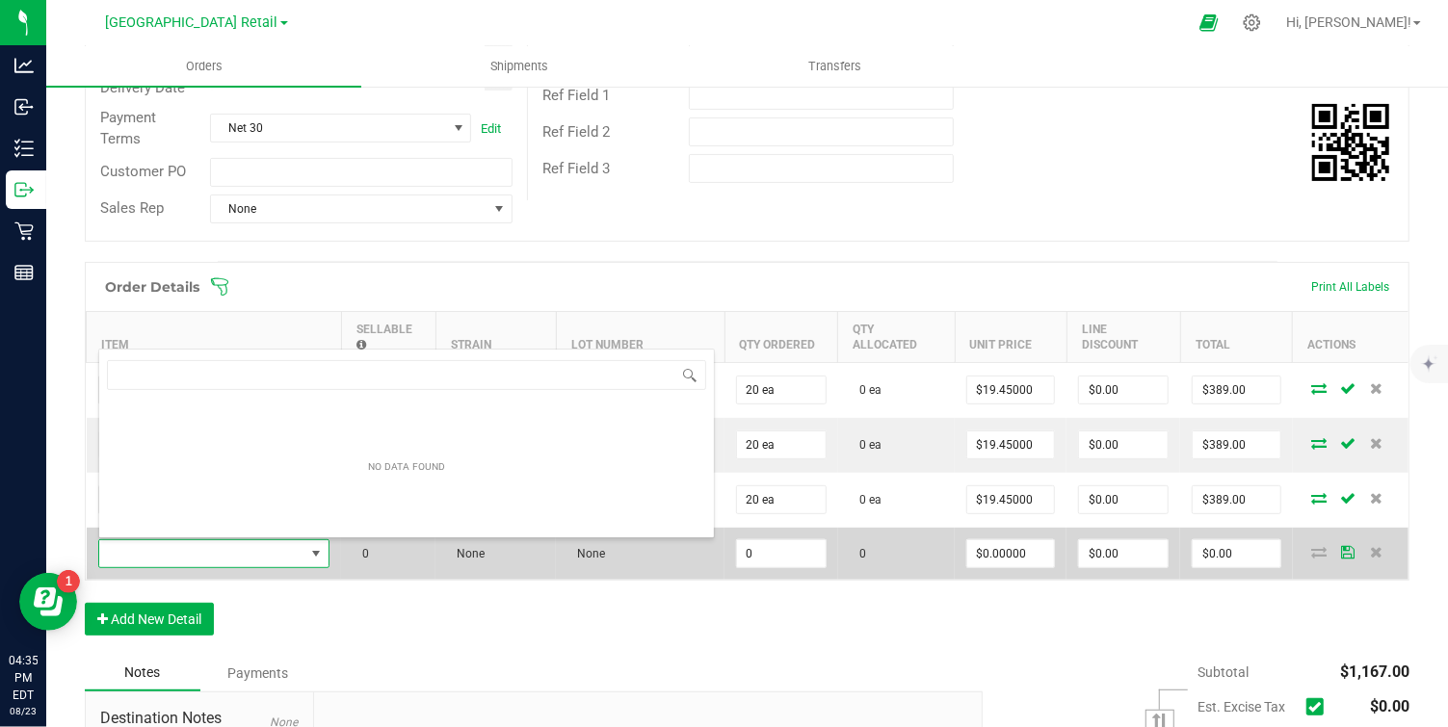
scroll to position [29, 227]
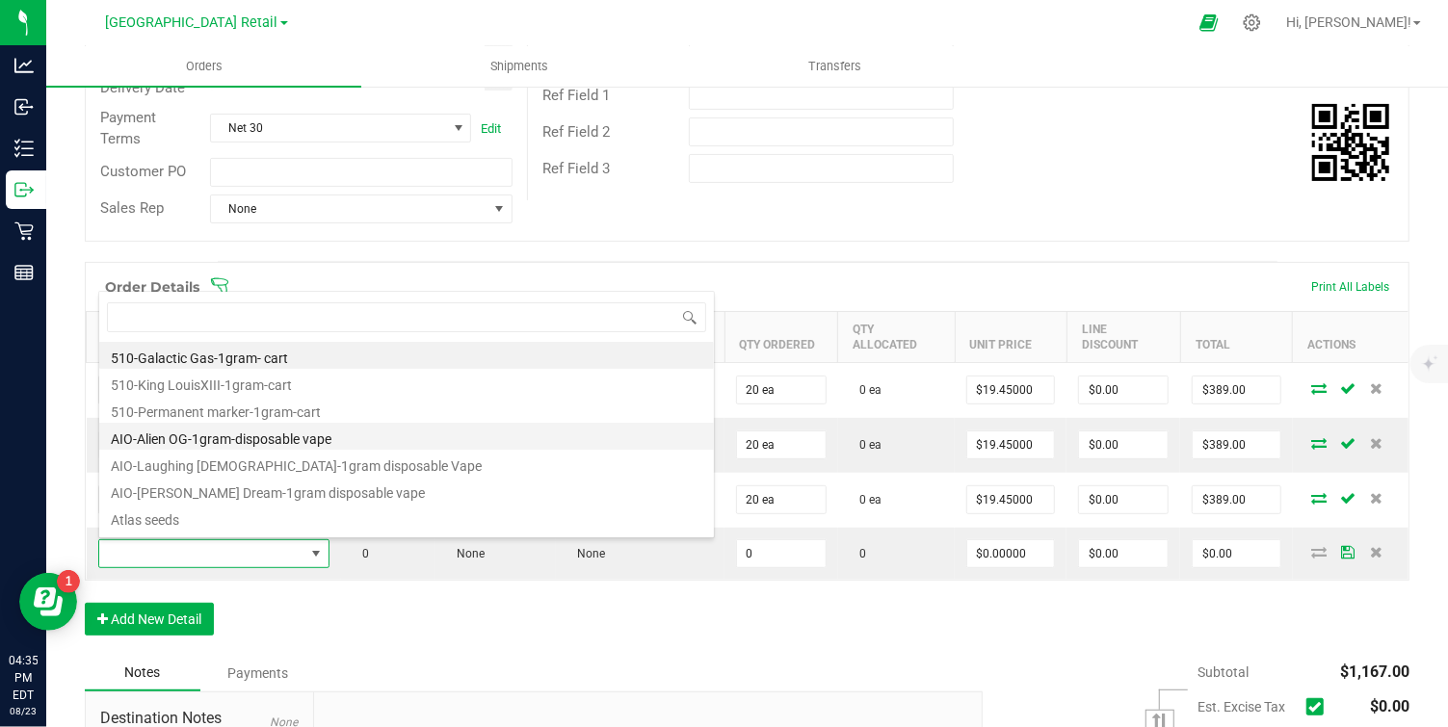
click at [228, 440] on li "AIO-Alien OG-1gram-disposable vape" at bounding box center [406, 436] width 615 height 27
type input "0 ea"
type input "$46.02000"
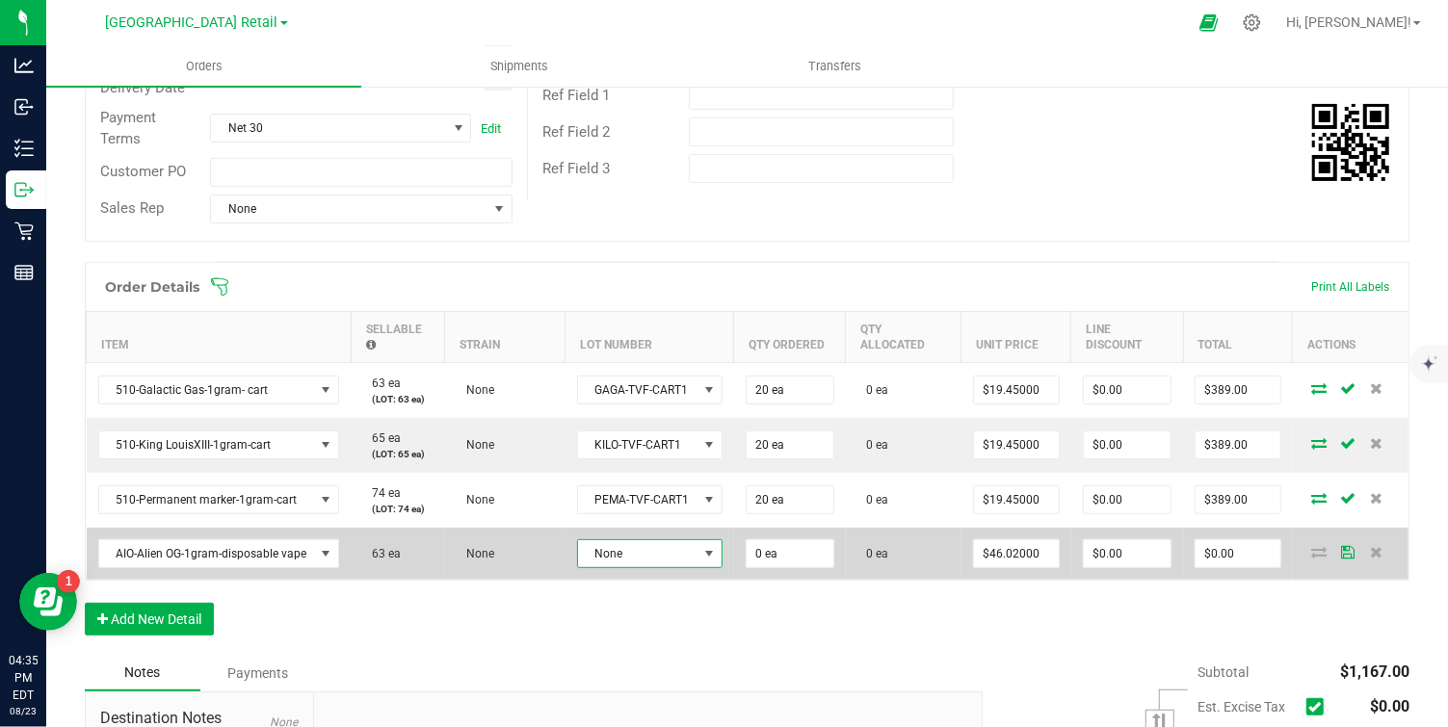
click at [701, 552] on span at bounding box center [708, 553] width 15 height 15
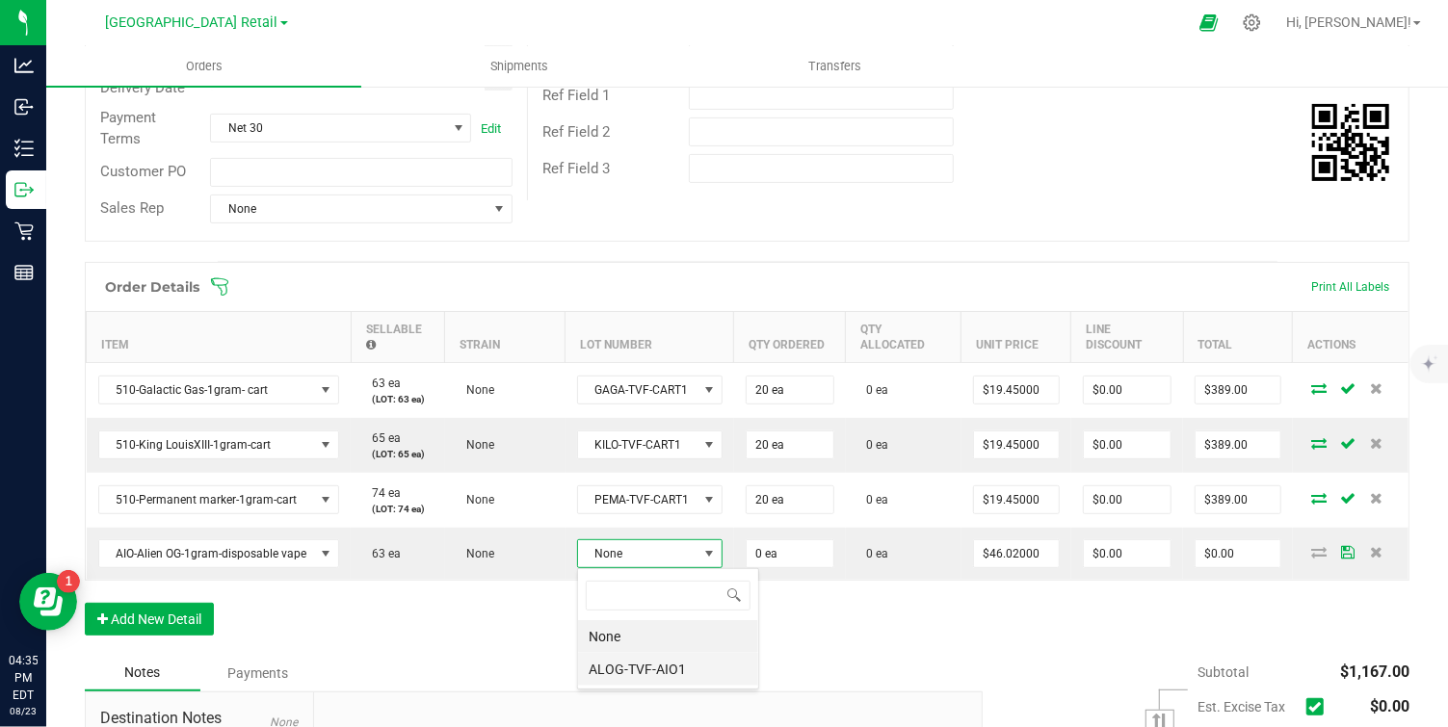
click at [629, 667] on li "ALOG-TVF-AIO1" at bounding box center [668, 669] width 180 height 33
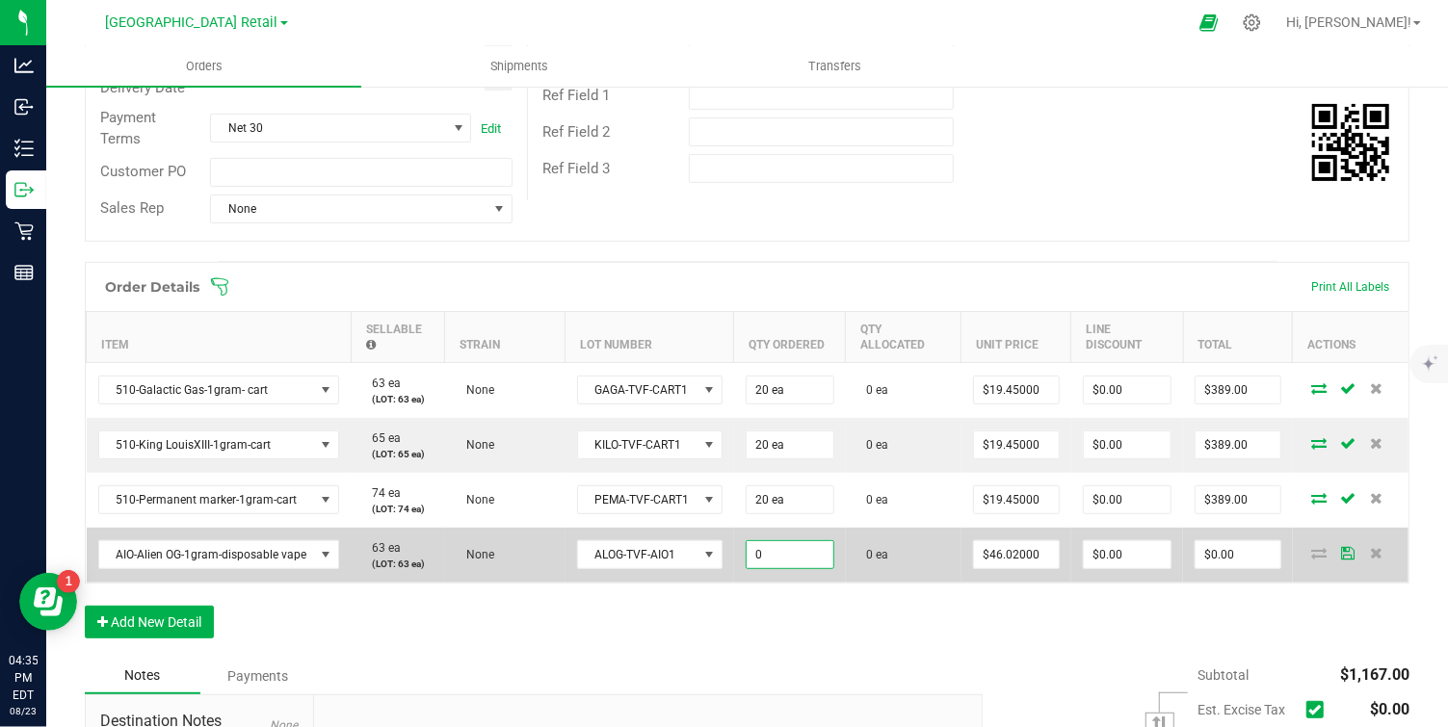
click at [770, 553] on input "0" at bounding box center [790, 555] width 87 height 27
type input "20 ea"
type input "46.02"
type input "$920.40"
click at [1041, 553] on input "46.02" at bounding box center [1016, 555] width 85 height 27
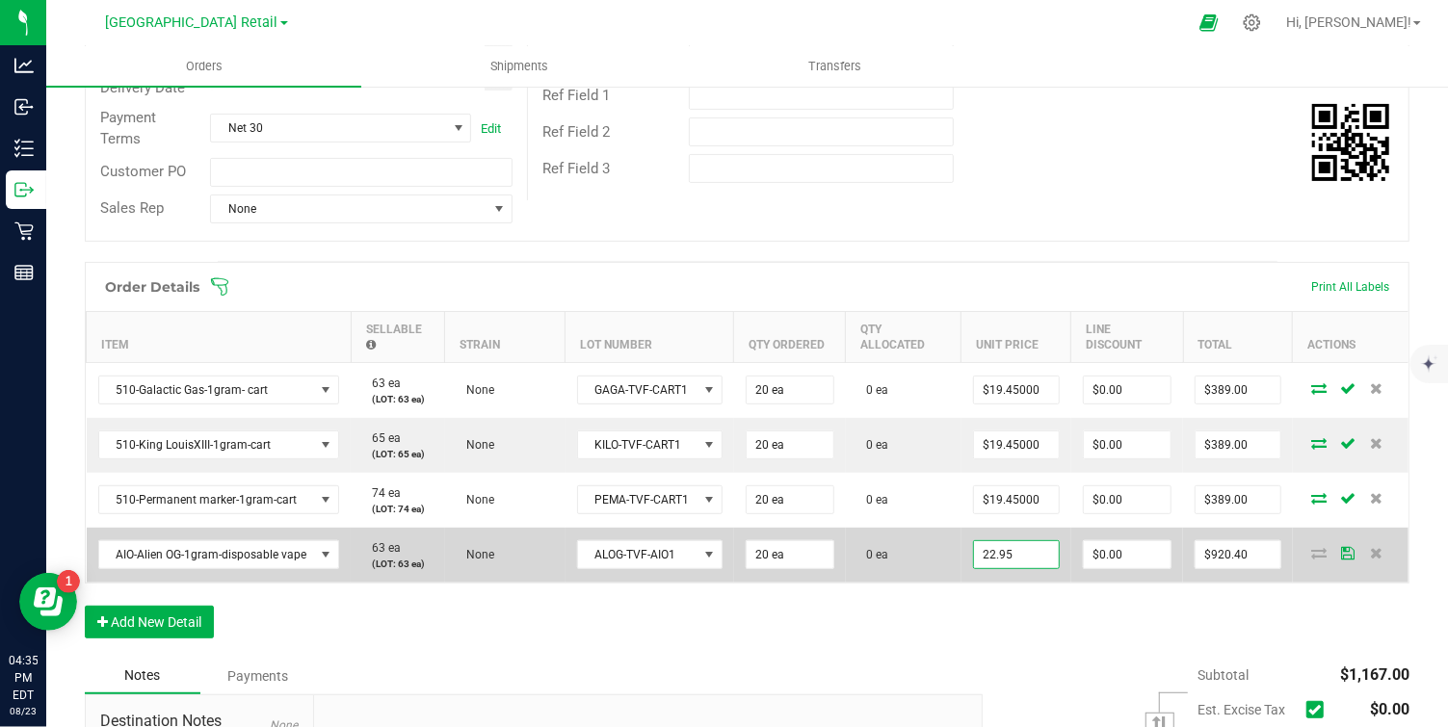
type input "$22.95000"
type input "$459.00"
click at [1299, 566] on td at bounding box center [1351, 555] width 116 height 55
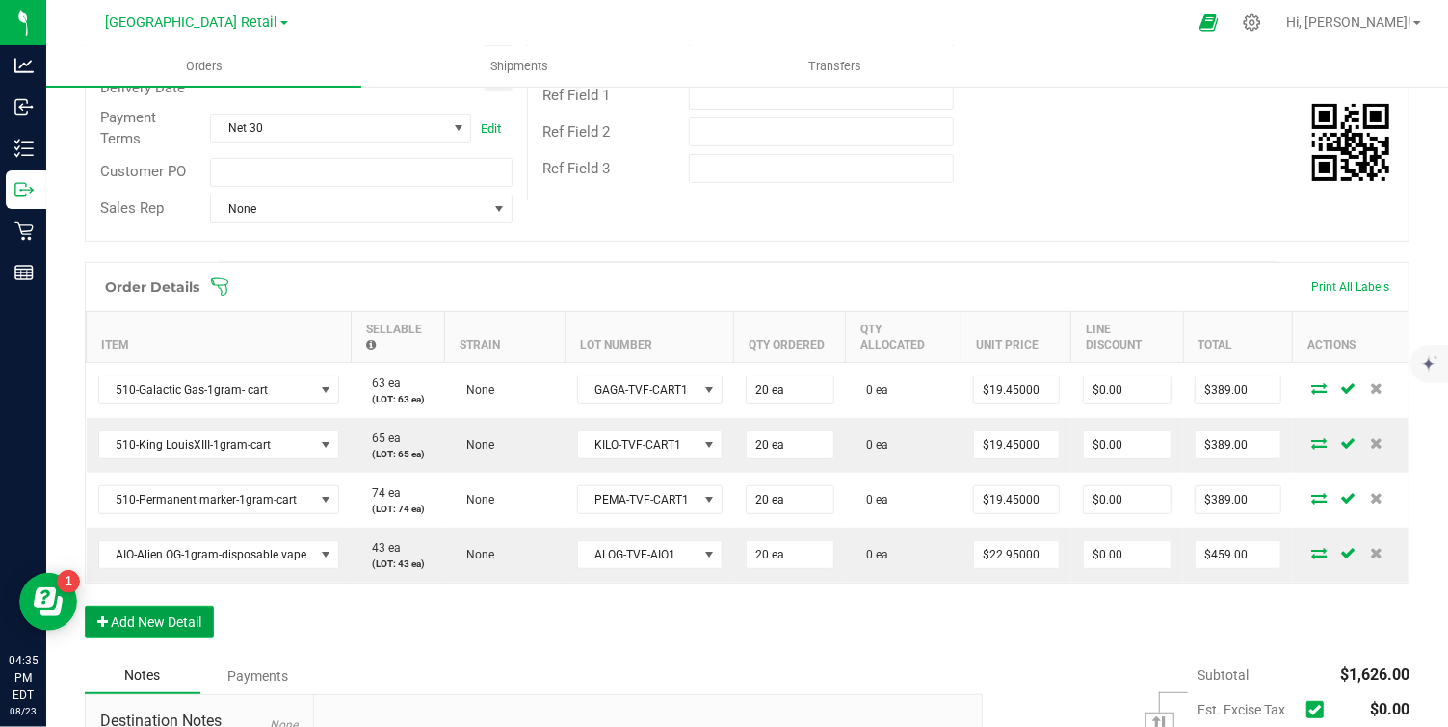
click at [172, 619] on button "Add New Detail" at bounding box center [149, 622] width 129 height 33
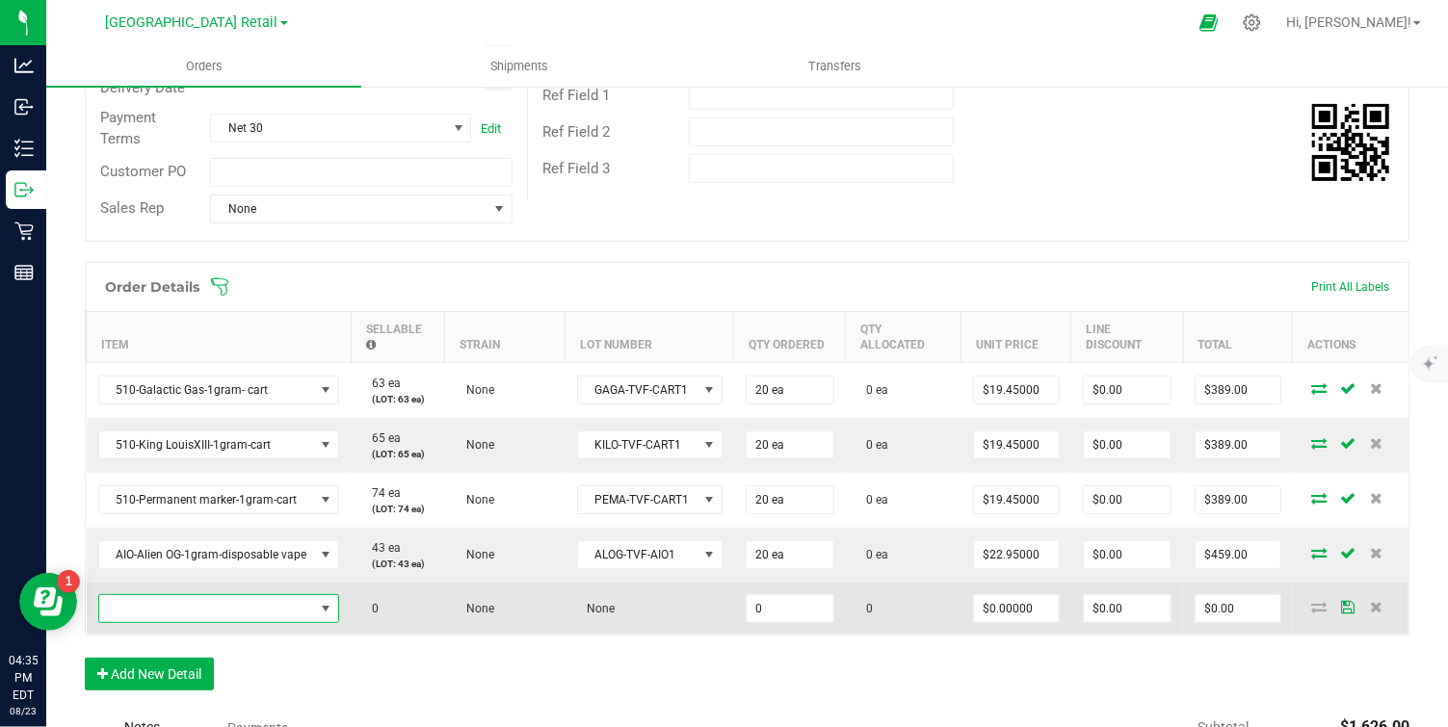
click at [323, 604] on span "NO DATA FOUND" at bounding box center [326, 608] width 15 height 15
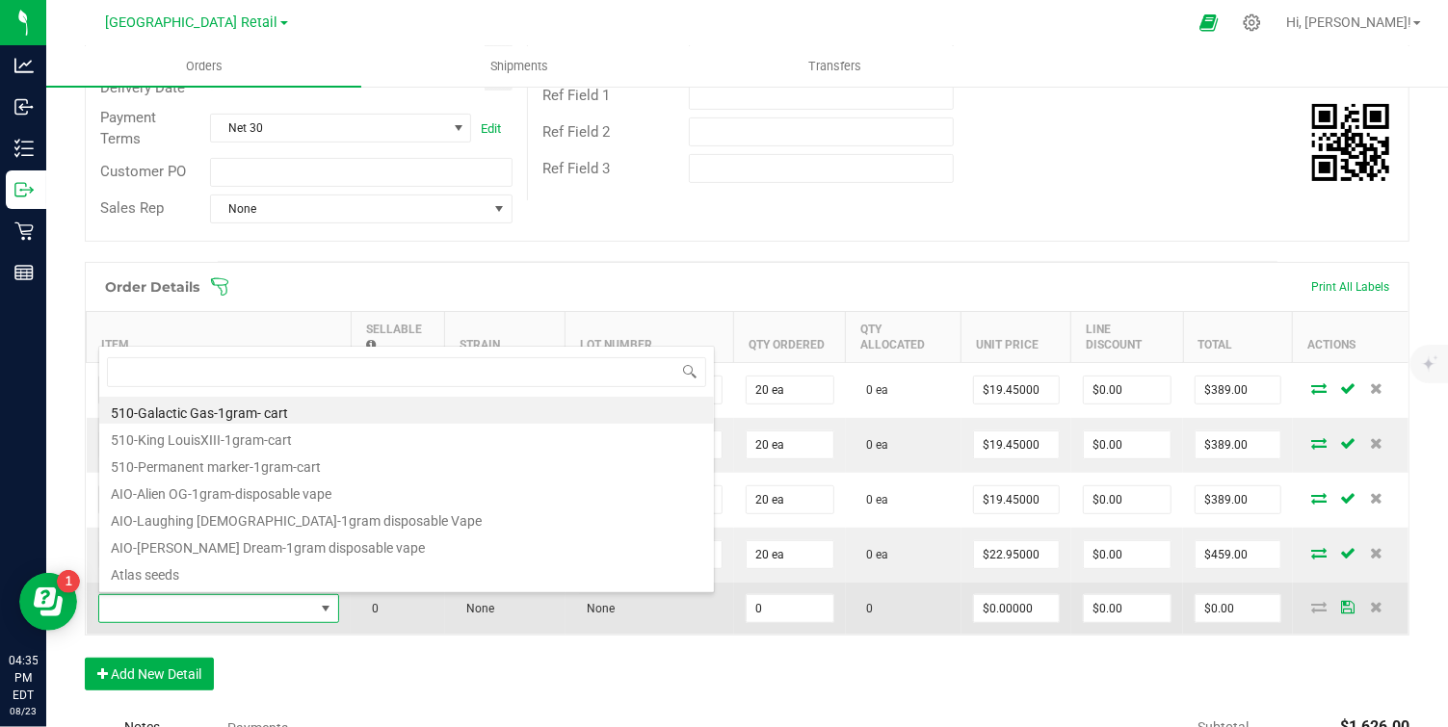
scroll to position [29, 239]
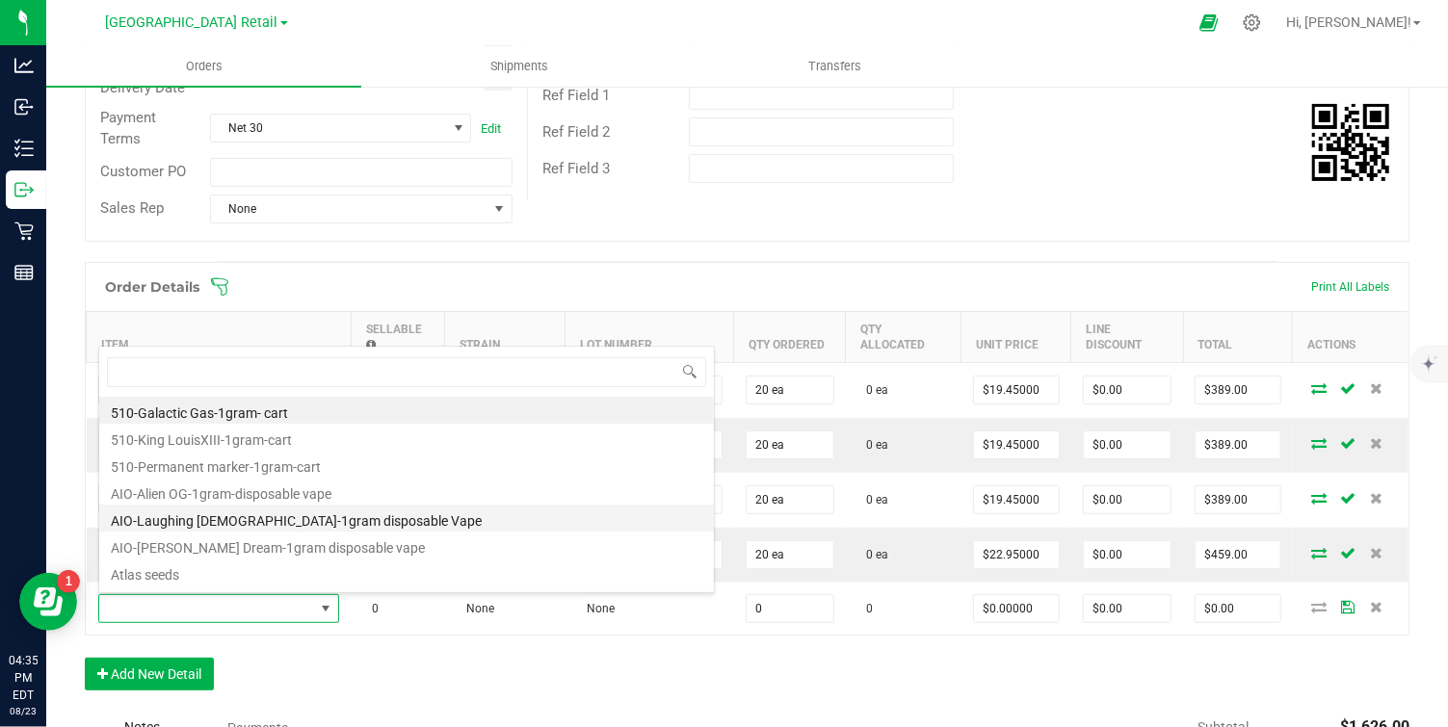
click at [233, 519] on li "AIO-Laughing Buddha-1gram disposable Vape" at bounding box center [406, 518] width 615 height 27
type input "0 ea"
type input "$46.02000"
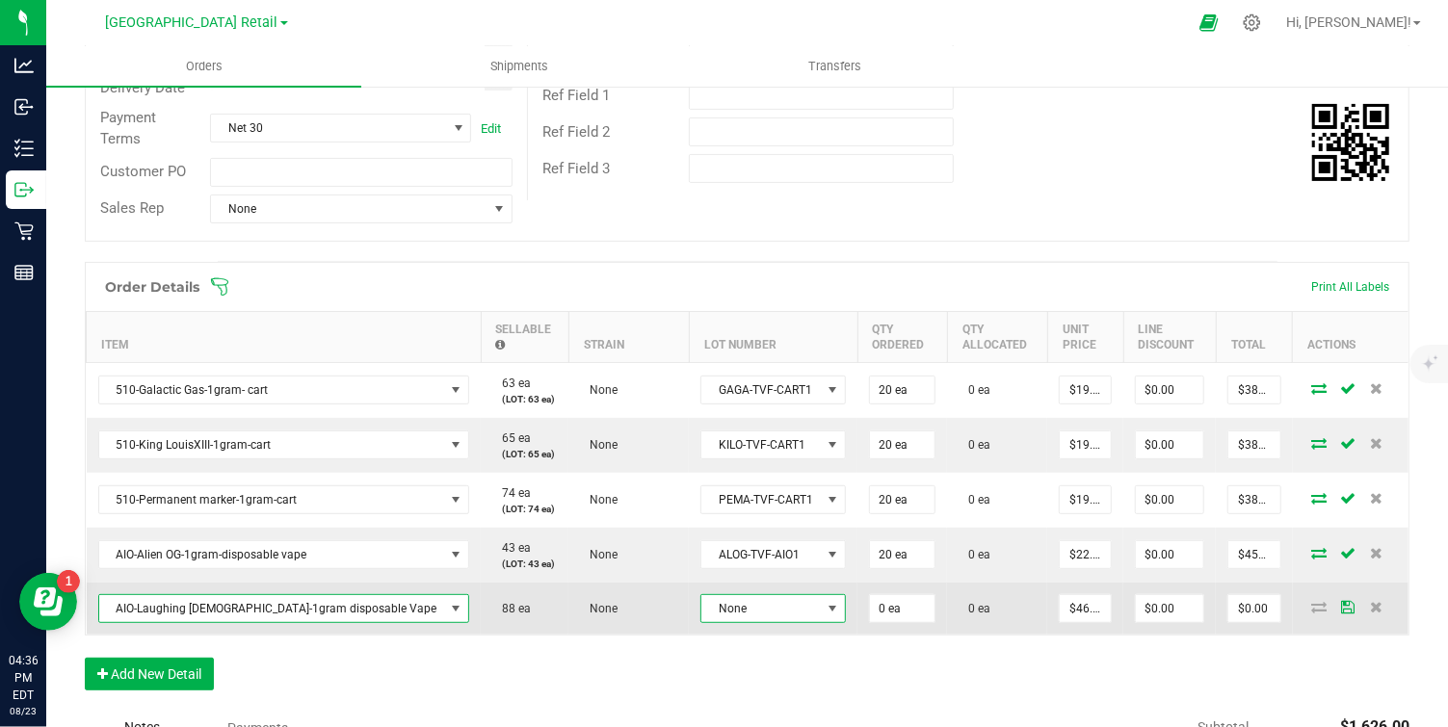
click at [825, 607] on span at bounding box center [832, 608] width 15 height 15
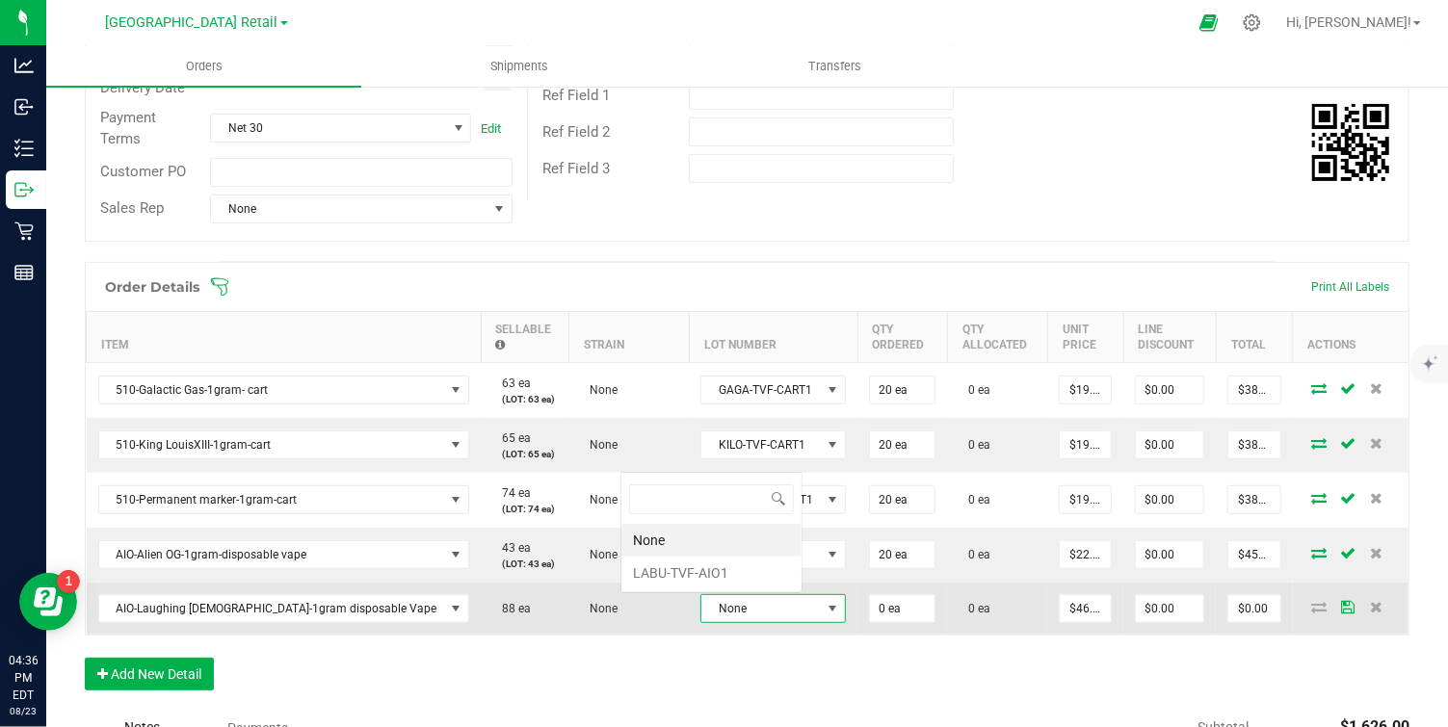
scroll to position [29, 145]
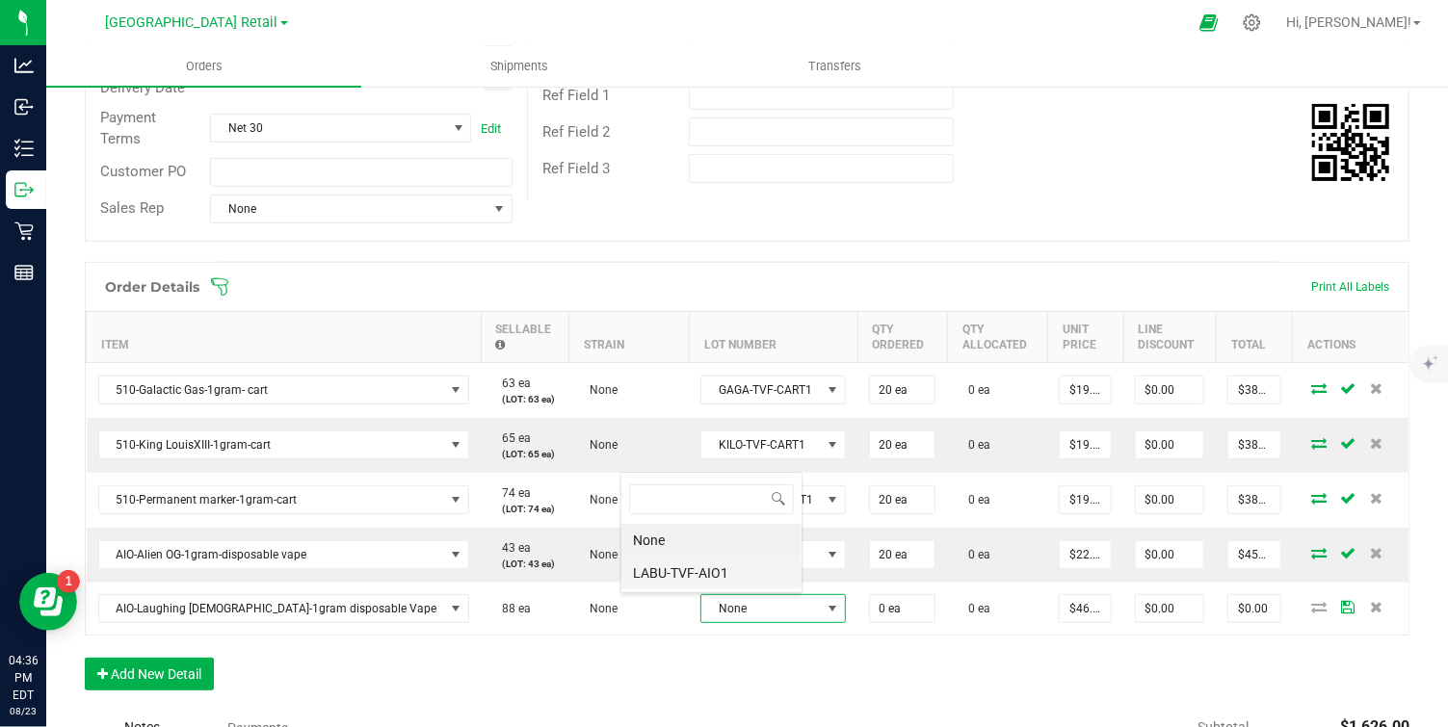
click at [705, 569] on li "LABU-TVF-AIO1" at bounding box center [711, 573] width 180 height 33
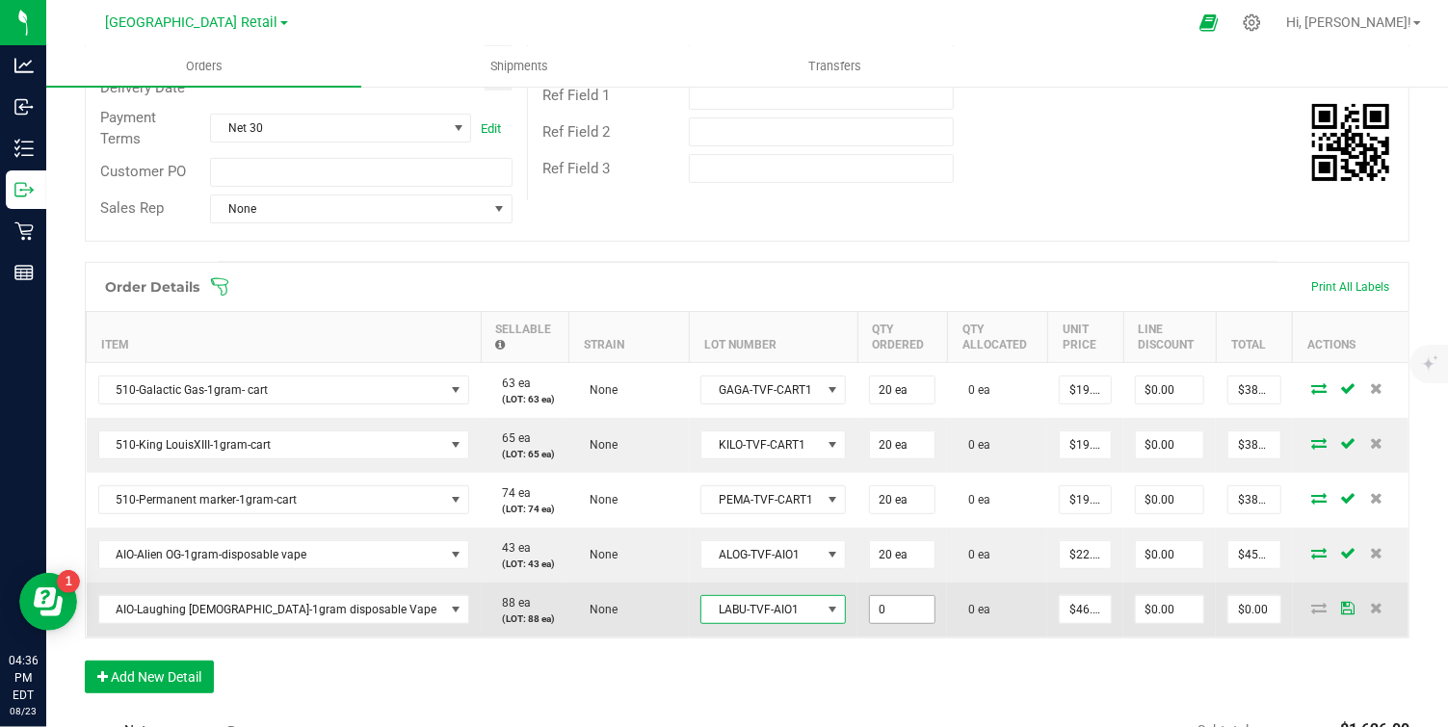
click at [870, 610] on input "0" at bounding box center [902, 609] width 65 height 27
type input "20 ea"
type input "46.02"
type input "$920.40"
click at [1065, 611] on input "46.02" at bounding box center [1085, 609] width 51 height 27
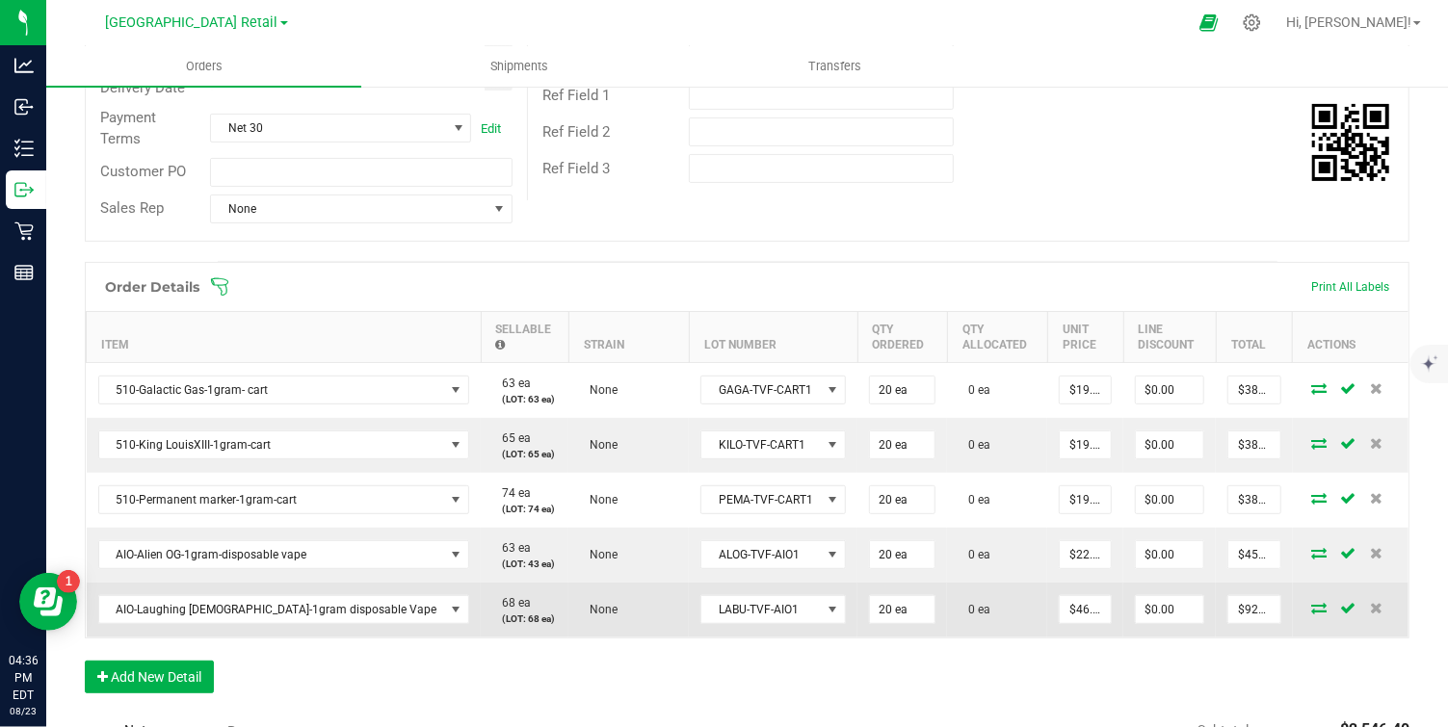
click at [1299, 621] on td at bounding box center [1351, 610] width 116 height 55
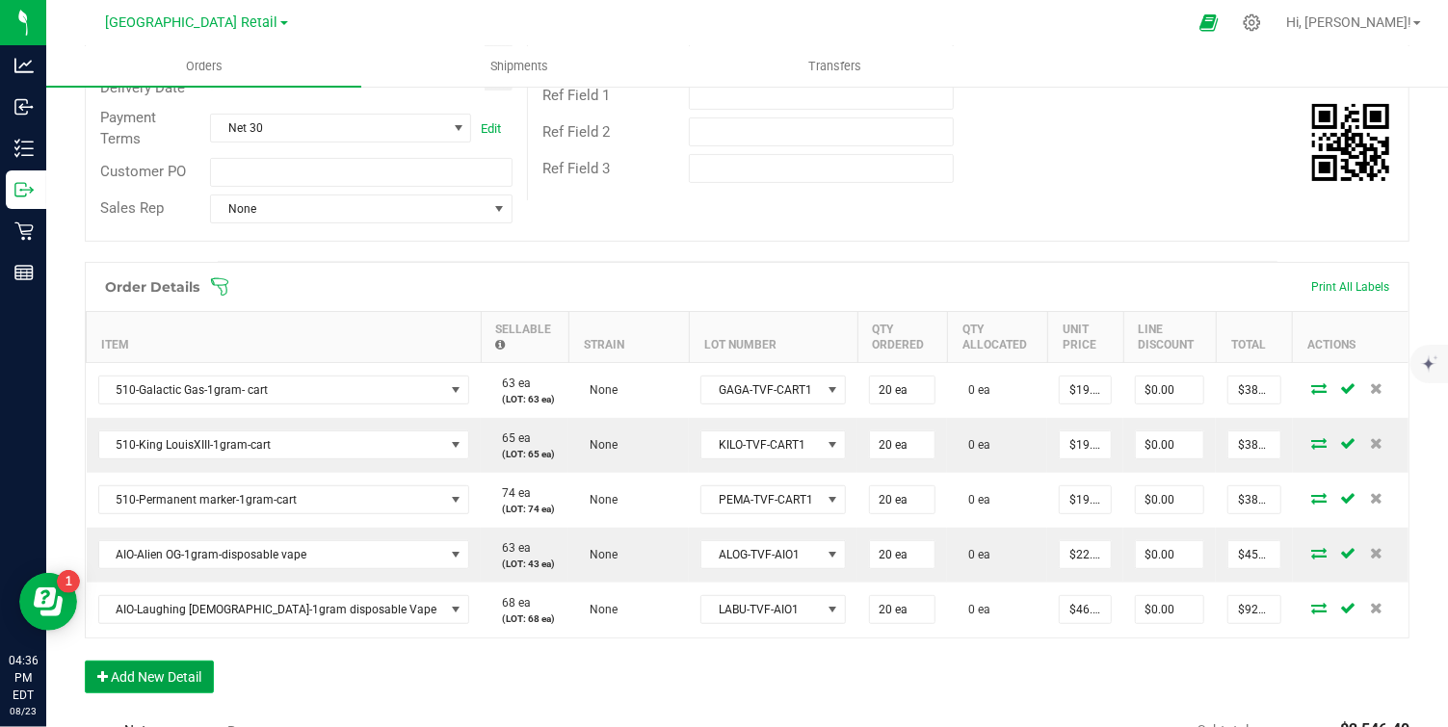
click at [146, 678] on button "Add New Detail" at bounding box center [149, 677] width 129 height 33
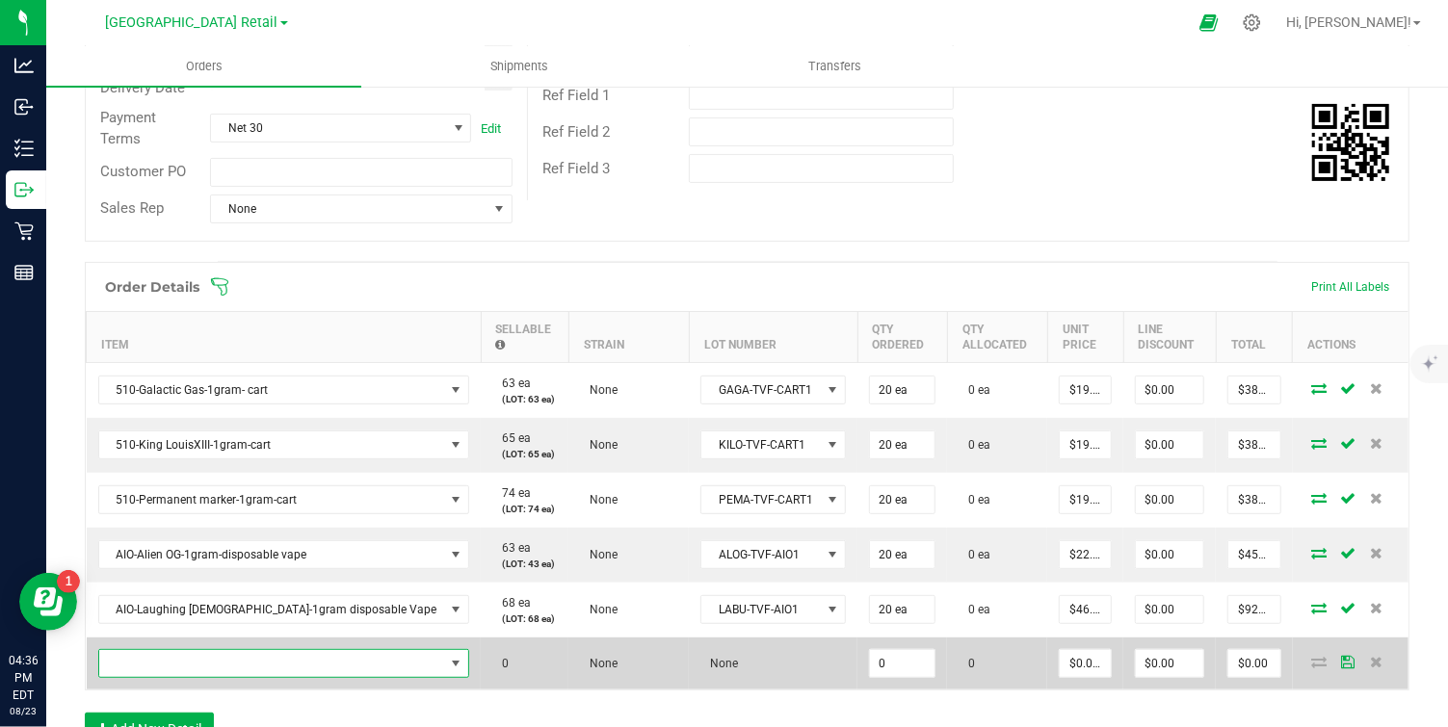
click at [449, 664] on span "NO DATA FOUND" at bounding box center [456, 663] width 15 height 15
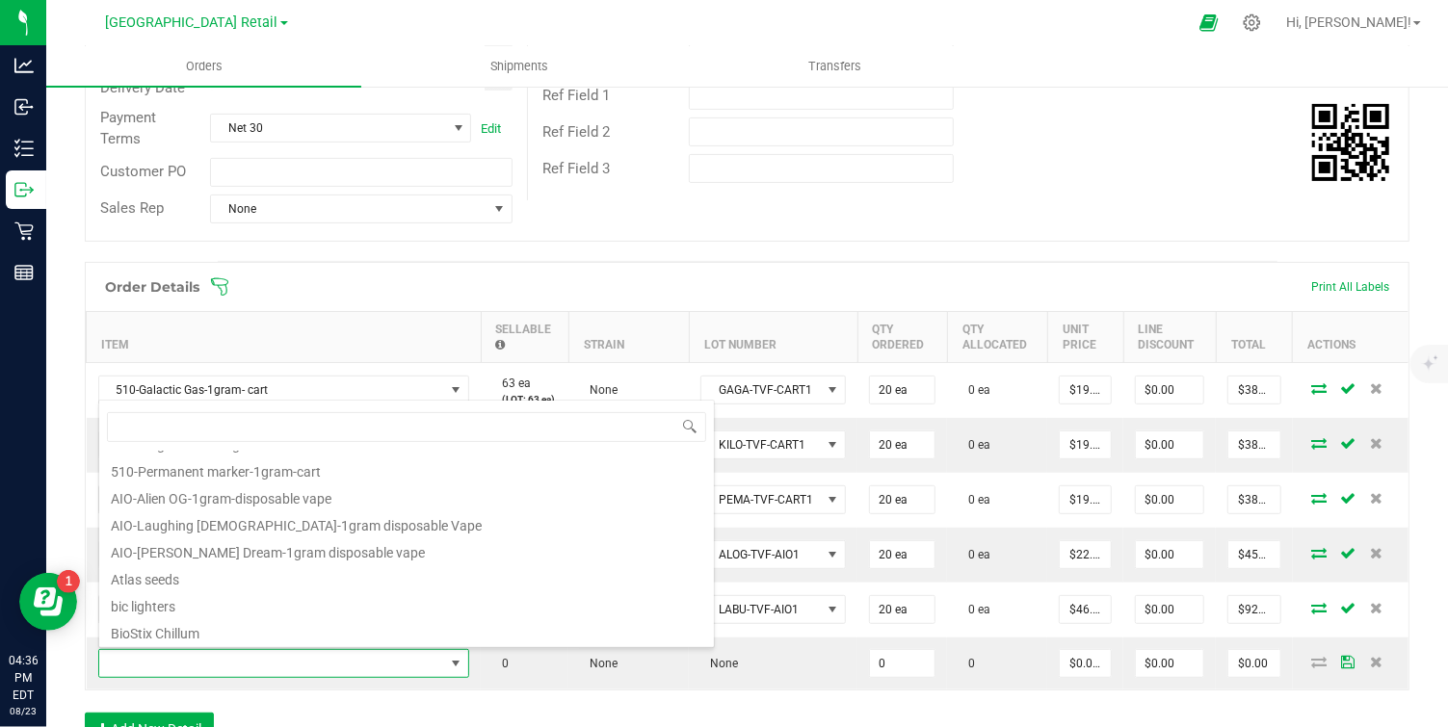
scroll to position [0, 0]
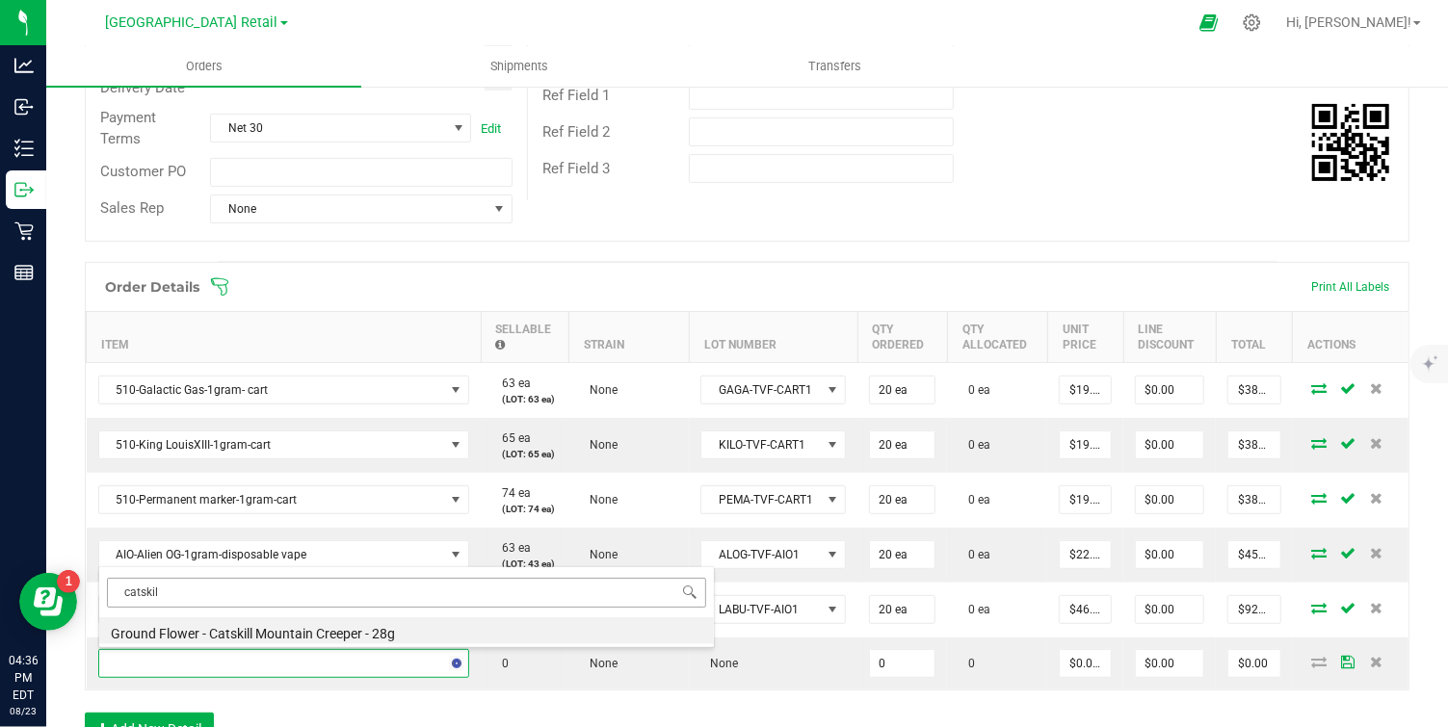
type input "catskill"
click at [300, 631] on li "Ground Flower - Catskill Mountain Creeper - 28g" at bounding box center [406, 631] width 615 height 27
type input "0 ea"
type input "$115.04000"
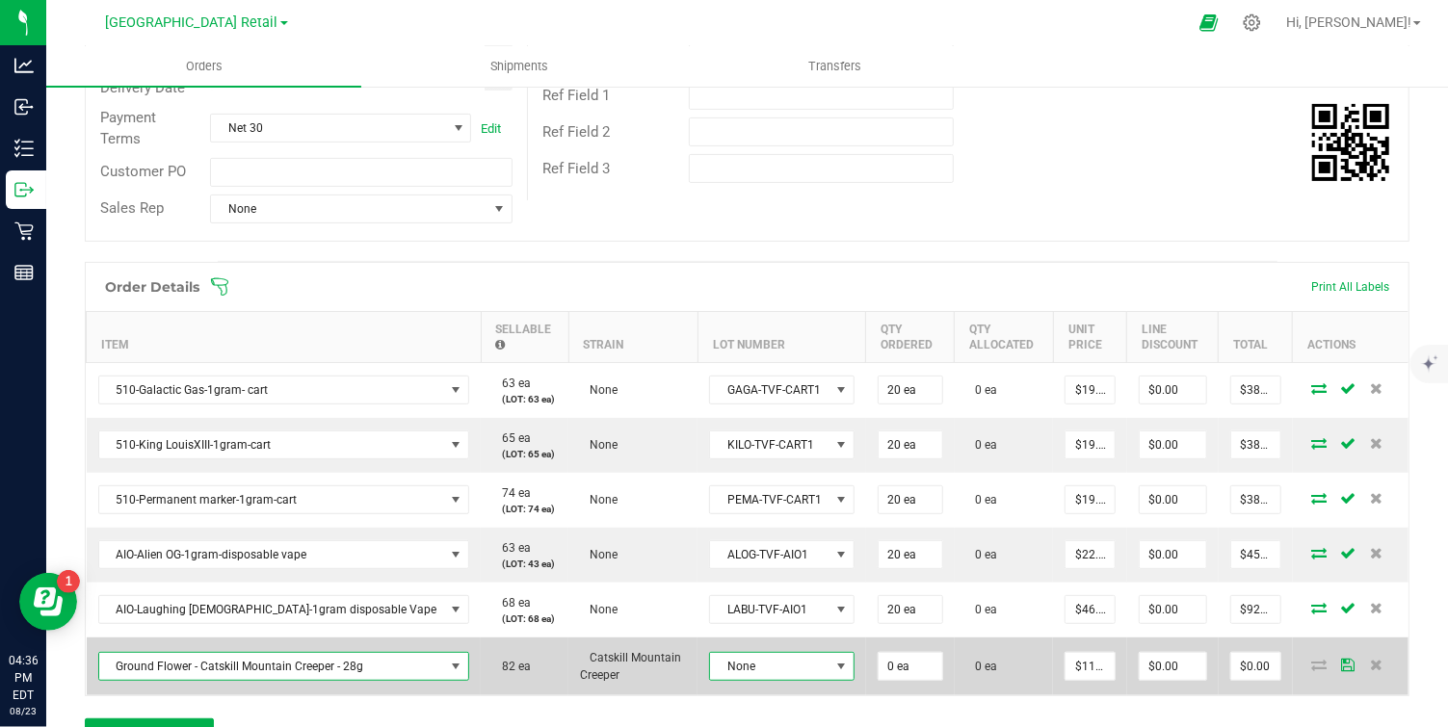
click at [833, 666] on span at bounding box center [840, 666] width 15 height 15
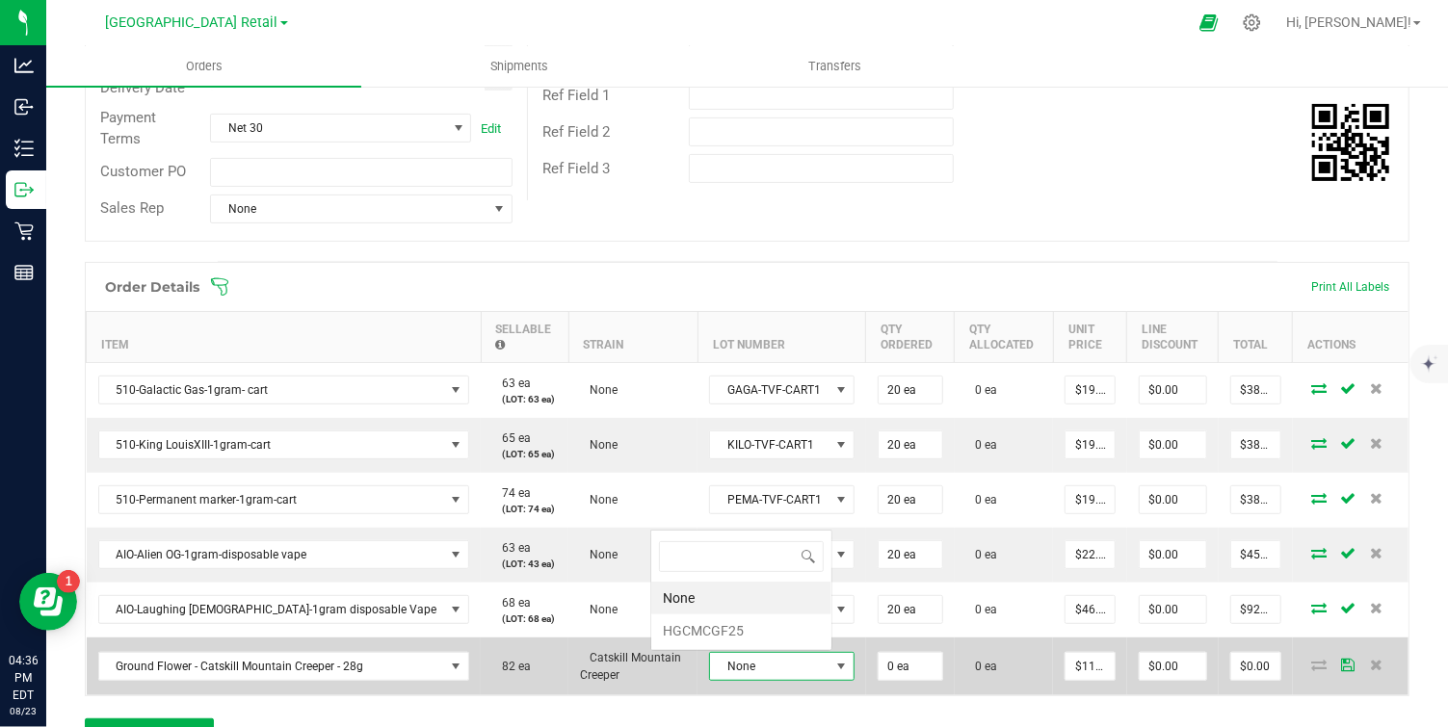
scroll to position [29, 145]
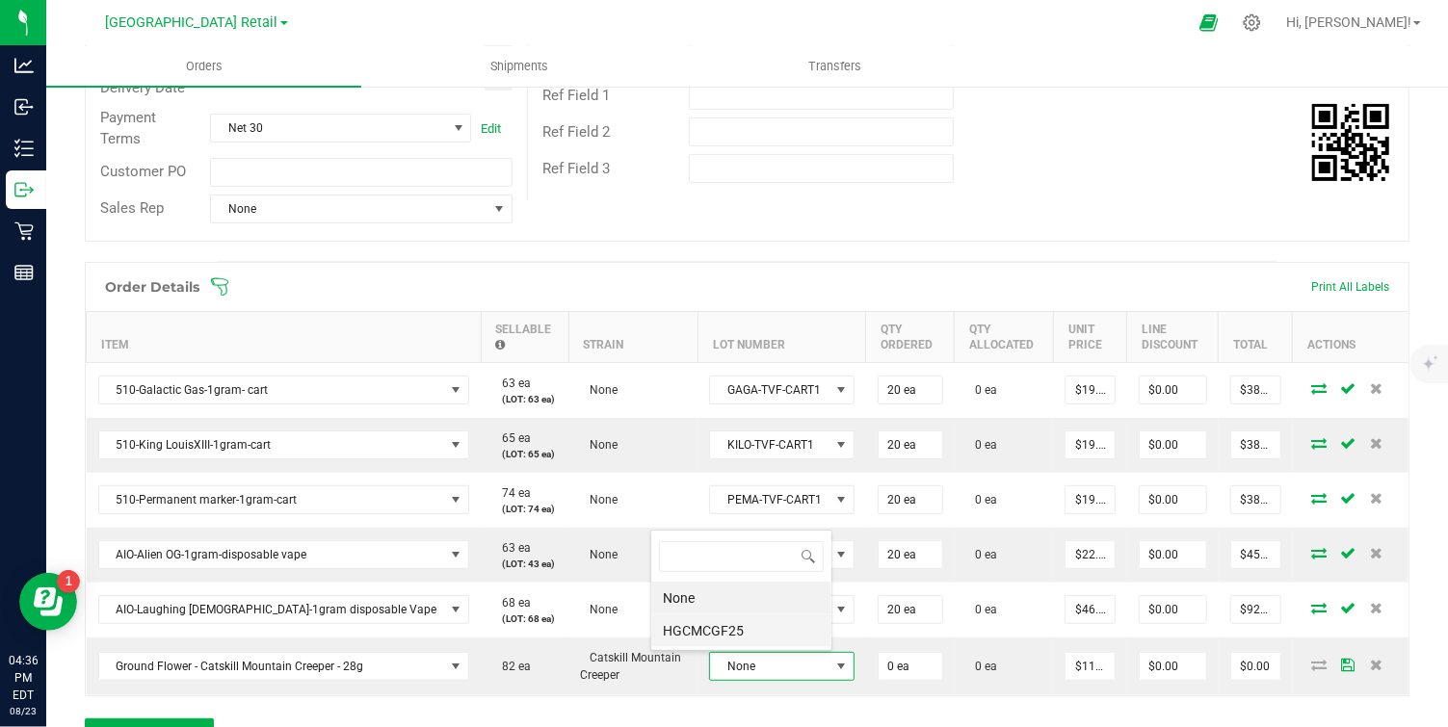
click at [721, 633] on li "HGCMCGF25" at bounding box center [741, 631] width 180 height 33
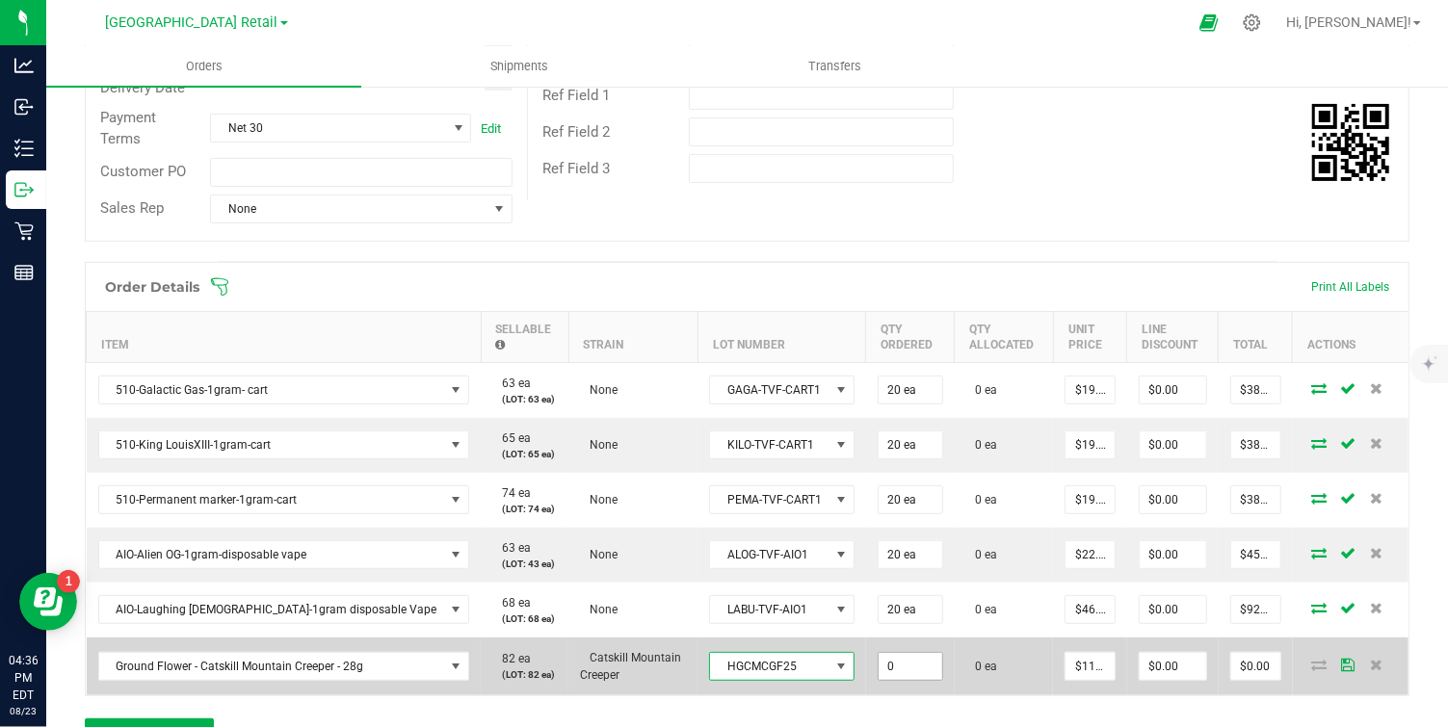
click at [879, 670] on input "0" at bounding box center [911, 666] width 64 height 27
type input "40 ea"
type input "115.04"
type input "$4,601.60"
click at [1079, 666] on input "115.04" at bounding box center [1090, 666] width 48 height 27
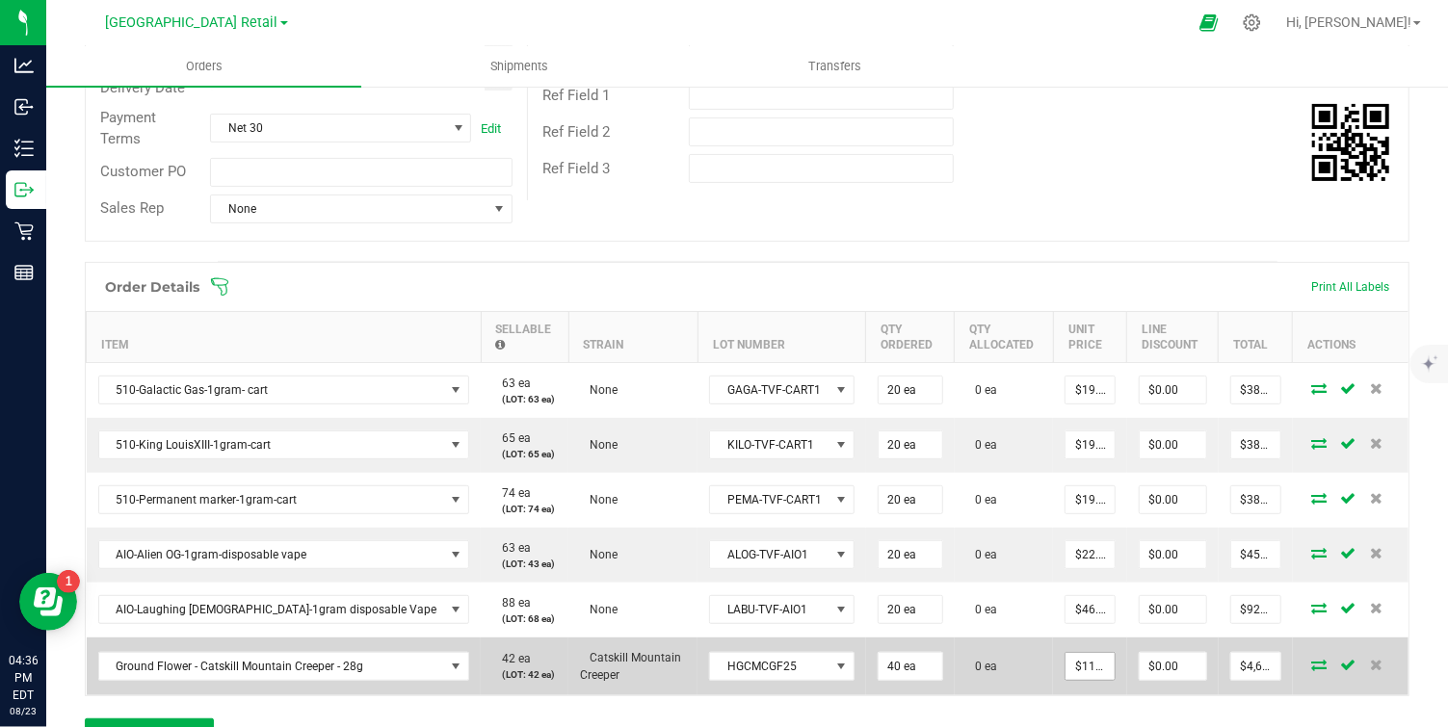
type input "115.04"
click at [1079, 666] on input "115.04" at bounding box center [1090, 666] width 48 height 27
type input "$60.00000"
type input "$2,400.00"
click at [1308, 679] on td at bounding box center [1351, 667] width 116 height 58
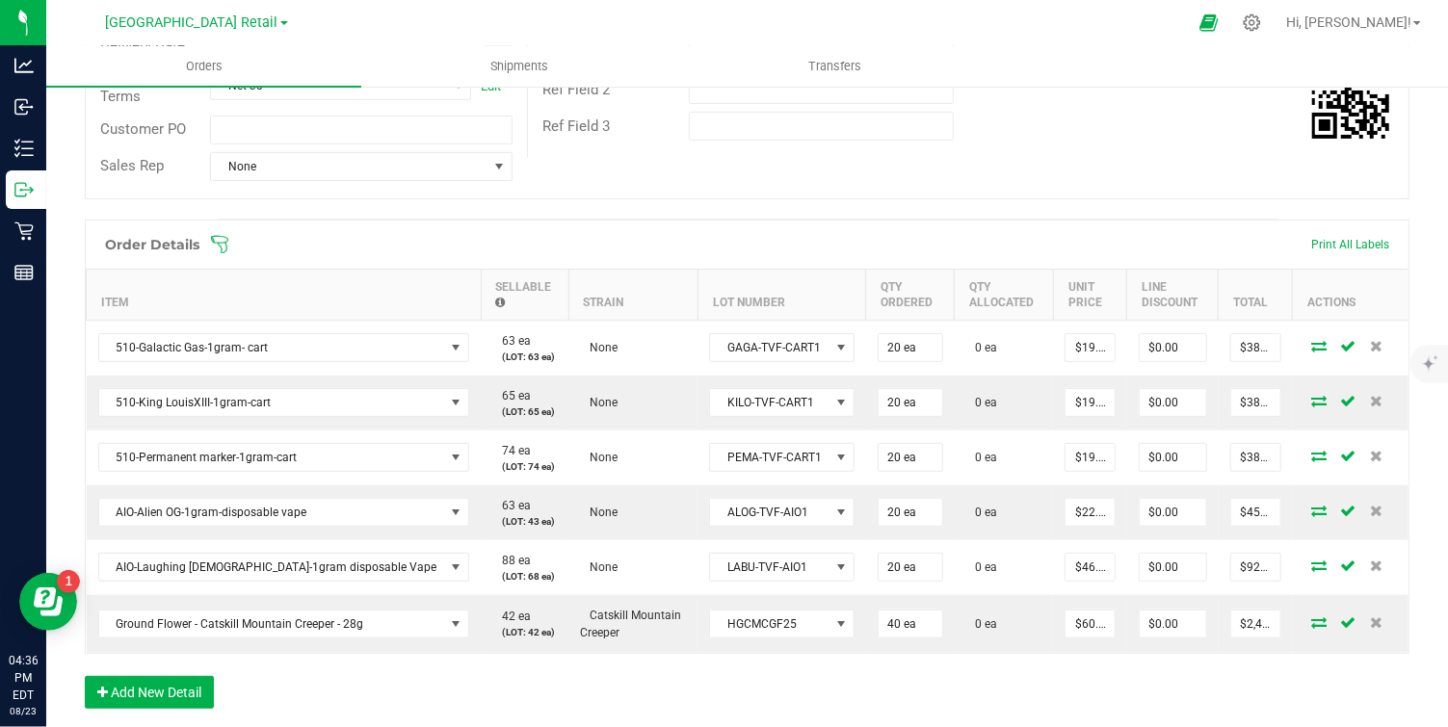
scroll to position [0, 0]
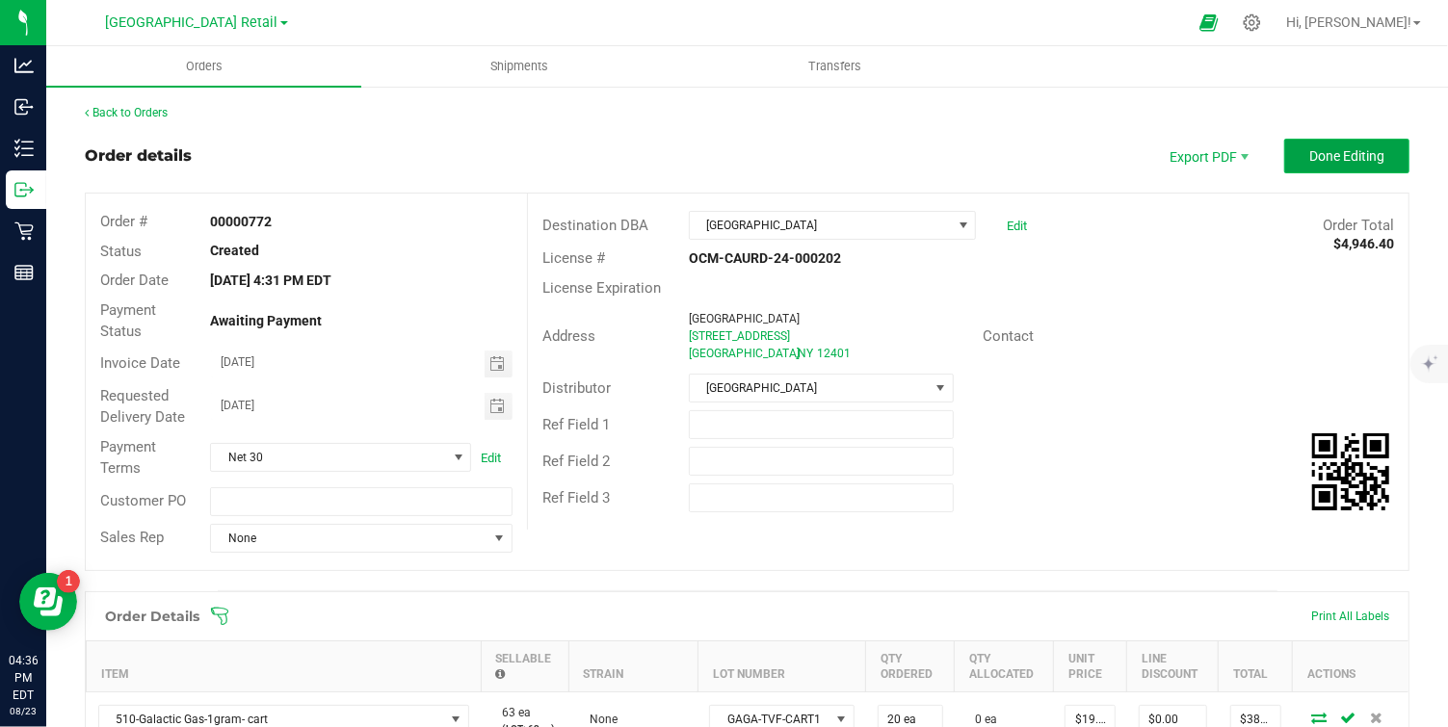
click at [1320, 152] on span "Done Editing" at bounding box center [1346, 155] width 75 height 15
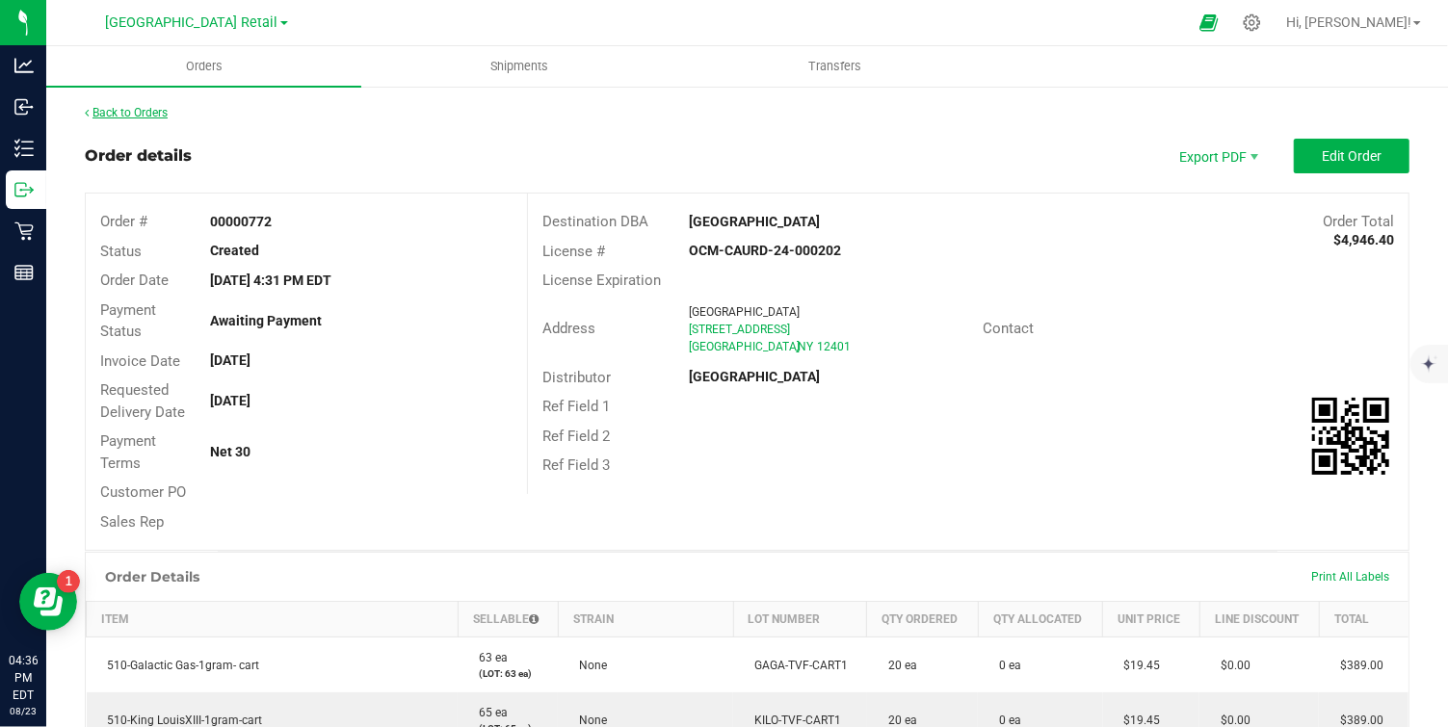
click at [115, 110] on link "Back to Orders" at bounding box center [126, 112] width 83 height 13
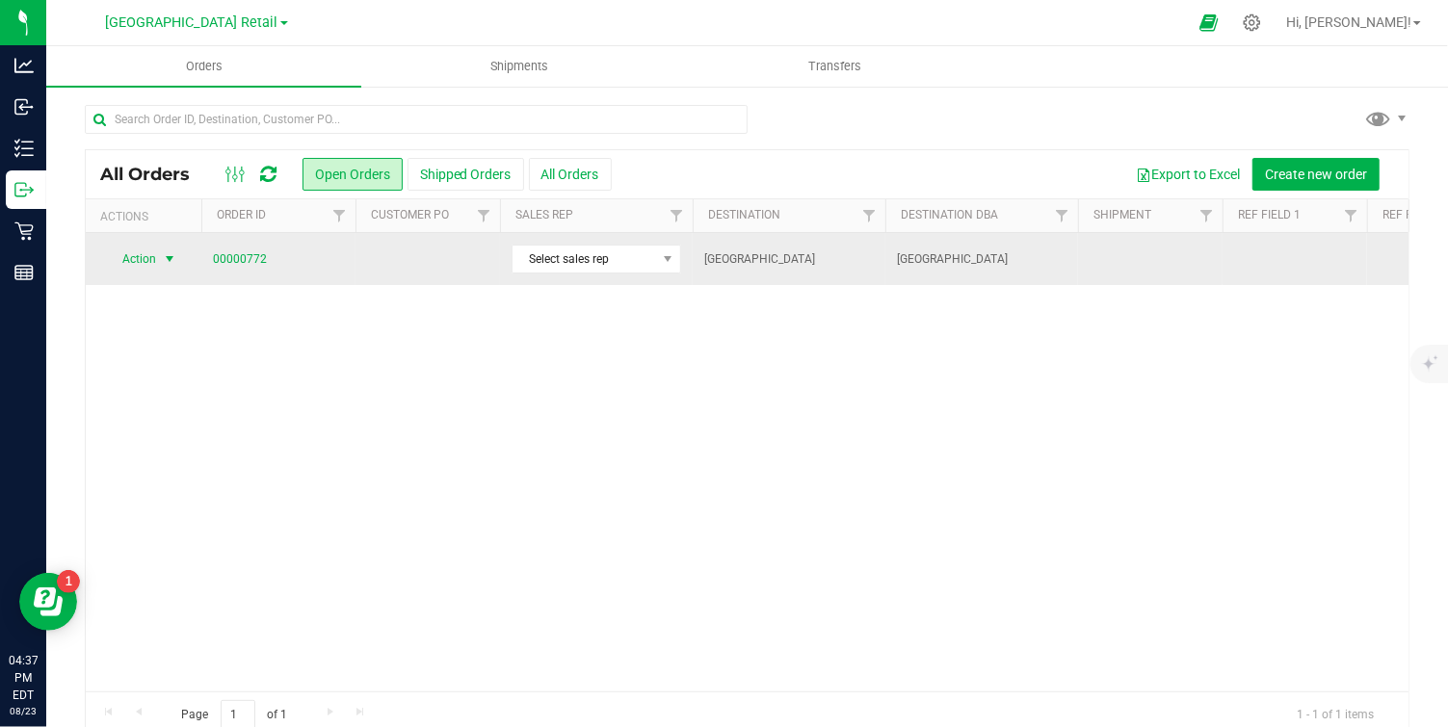
click at [167, 257] on span "select" at bounding box center [169, 258] width 15 height 15
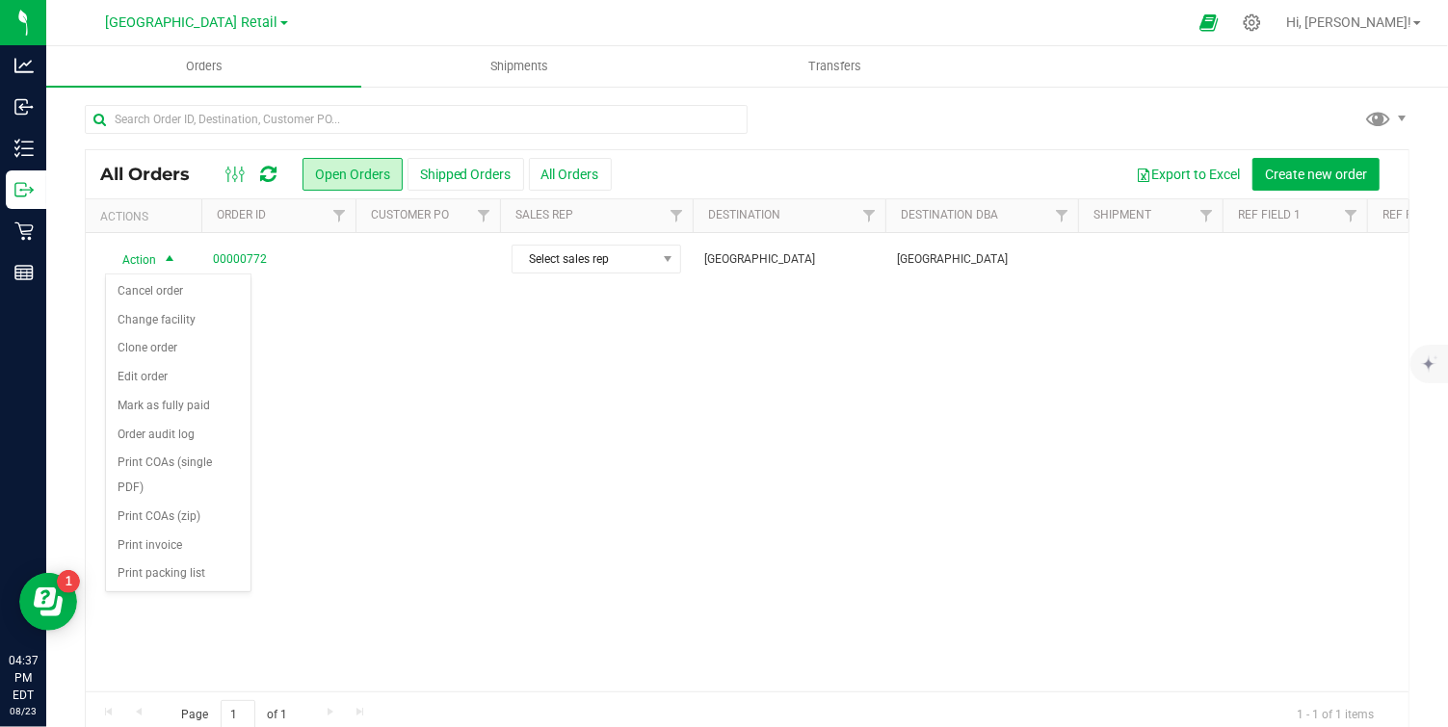
click at [574, 410] on div "Action Action Cancel order Change facility Clone order Edit order Mark as fully…" at bounding box center [747, 462] width 1323 height 459
click at [264, 19] on link "Township Valley Retail" at bounding box center [197, 22] width 182 height 18
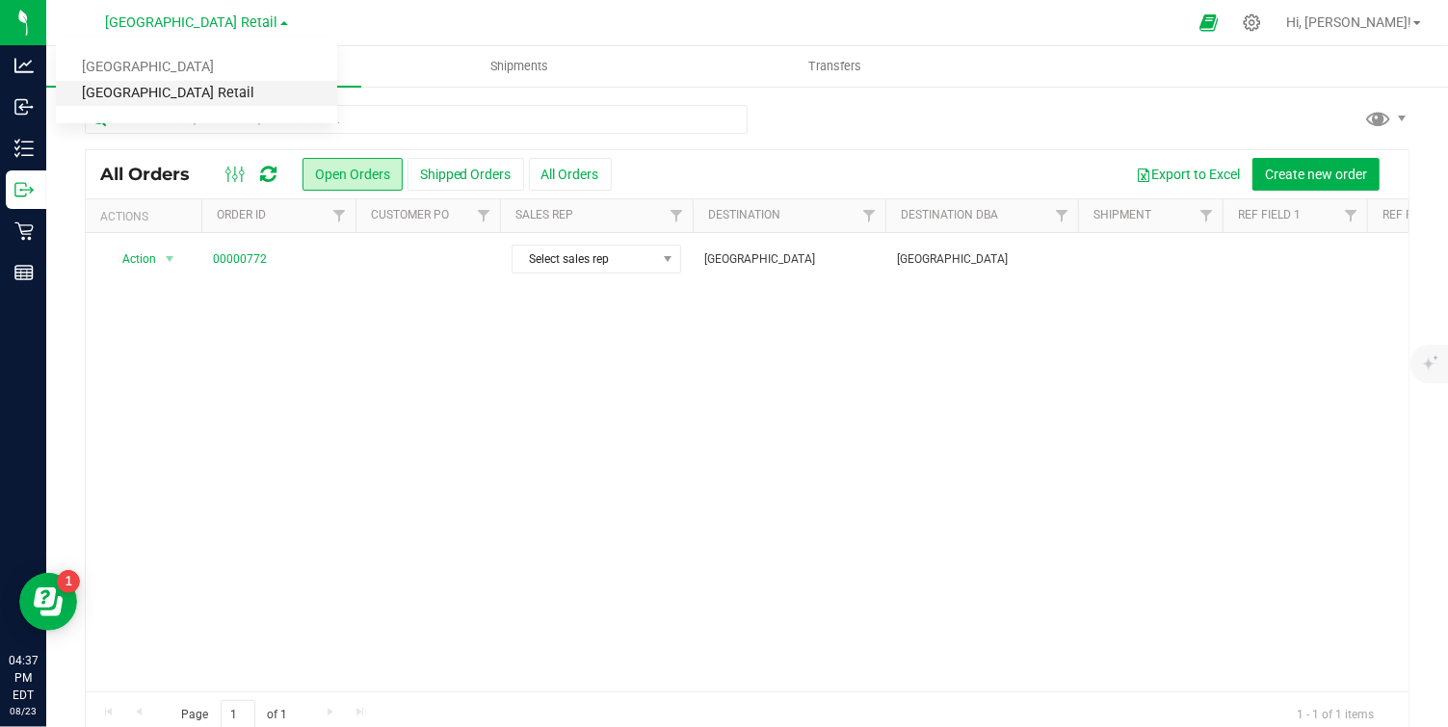
click at [195, 87] on link "Township Valley Retail" at bounding box center [196, 94] width 281 height 26
click at [280, 23] on span at bounding box center [284, 23] width 8 height 4
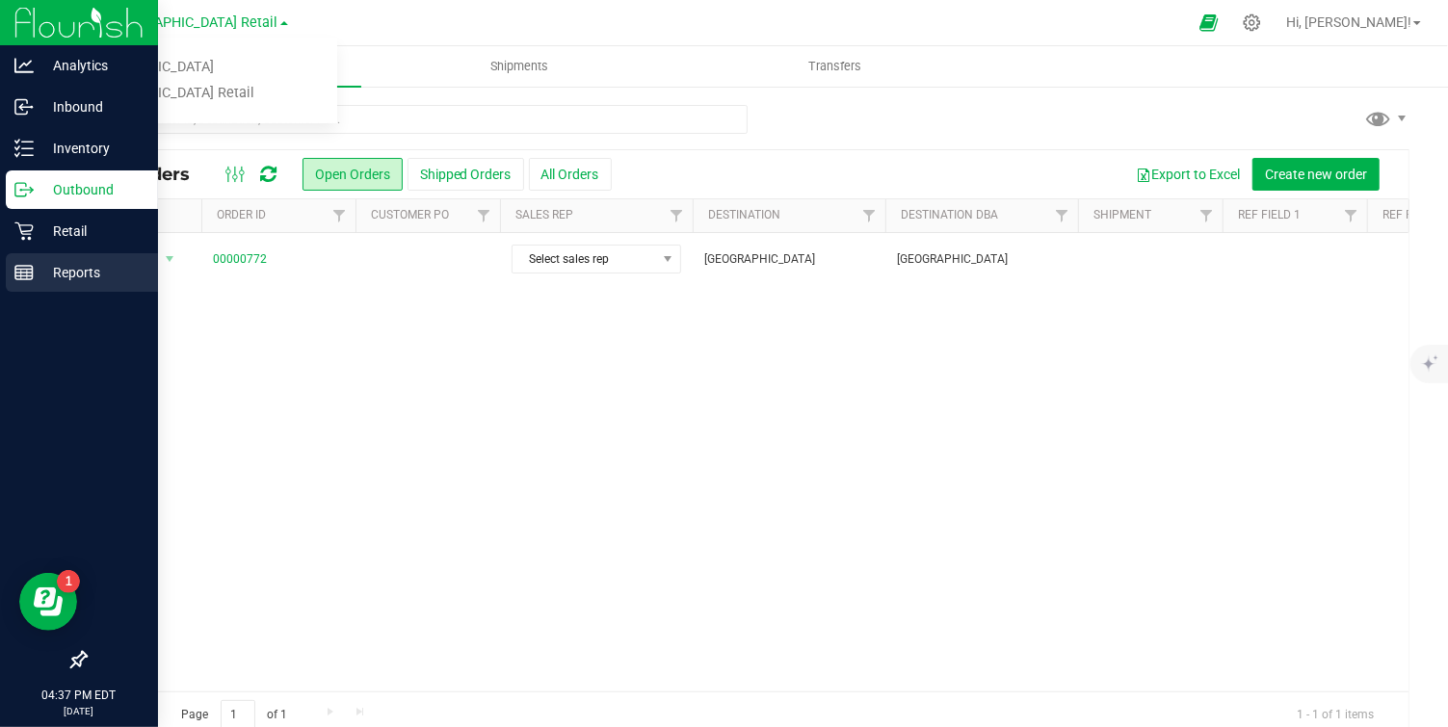
click at [67, 267] on p "Reports" at bounding box center [92, 272] width 116 height 23
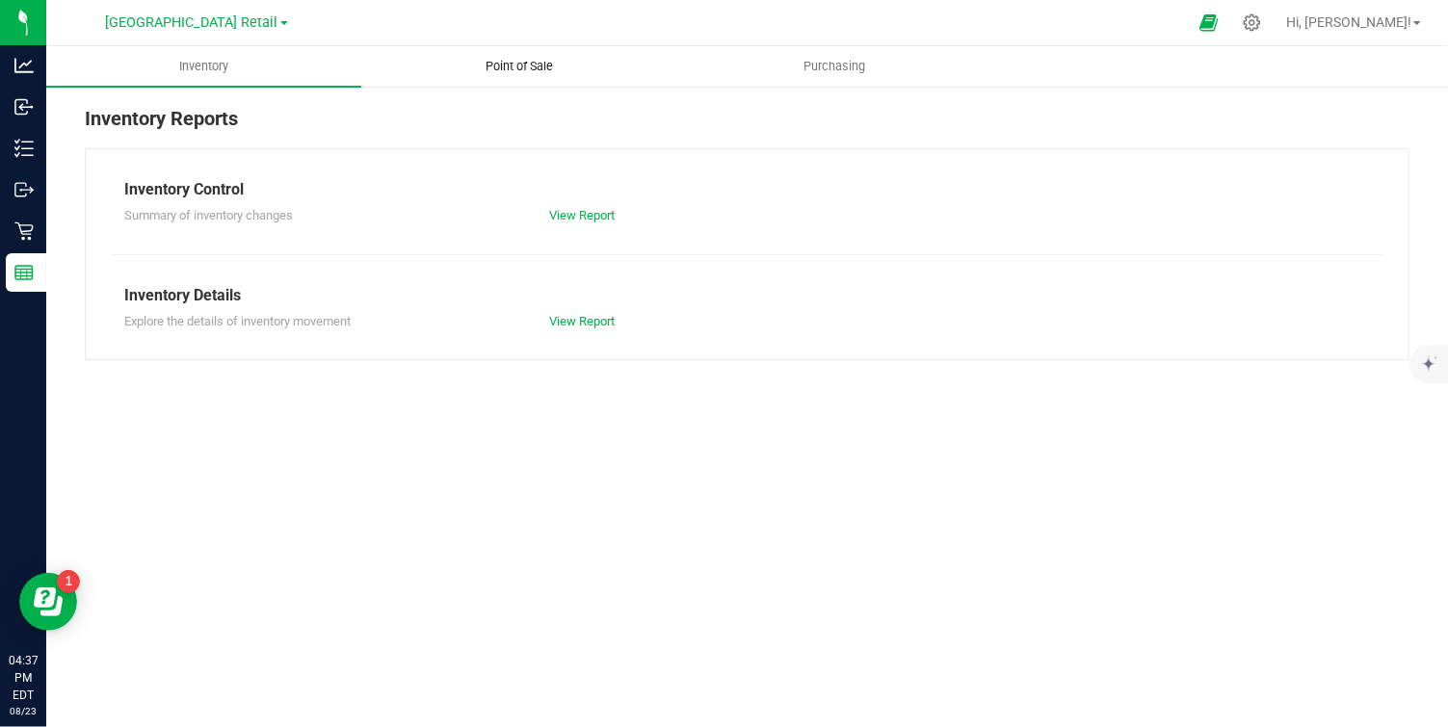
click at [517, 58] on span "Point of Sale" at bounding box center [519, 66] width 119 height 17
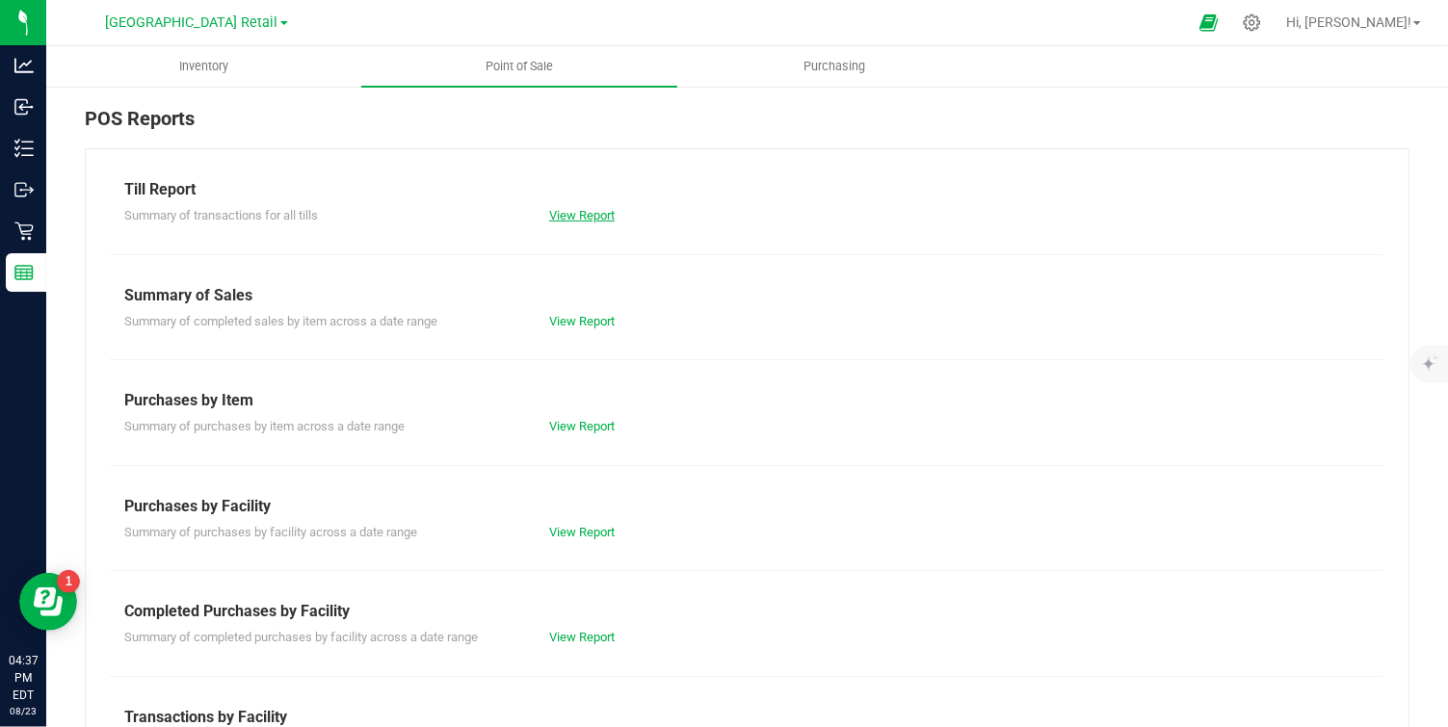
click at [571, 212] on link "View Report" at bounding box center [582, 215] width 66 height 14
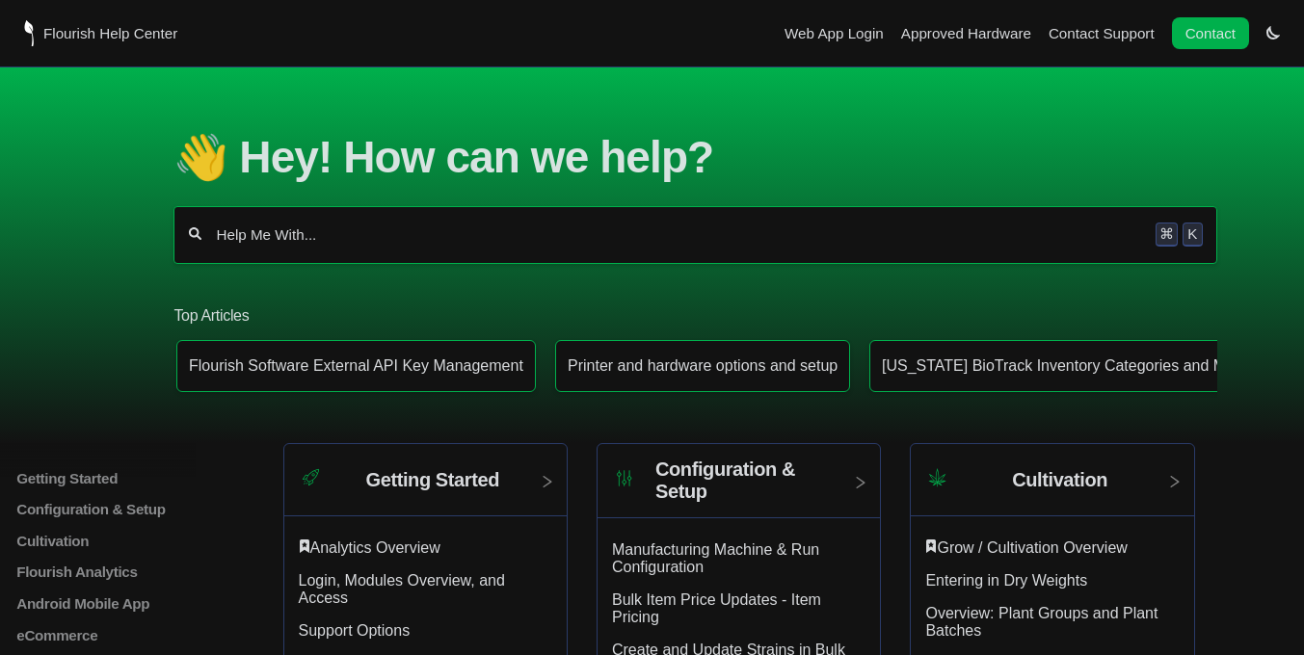
click at [409, 245] on input "Help Me With..." at bounding box center [679, 234] width 928 height 19
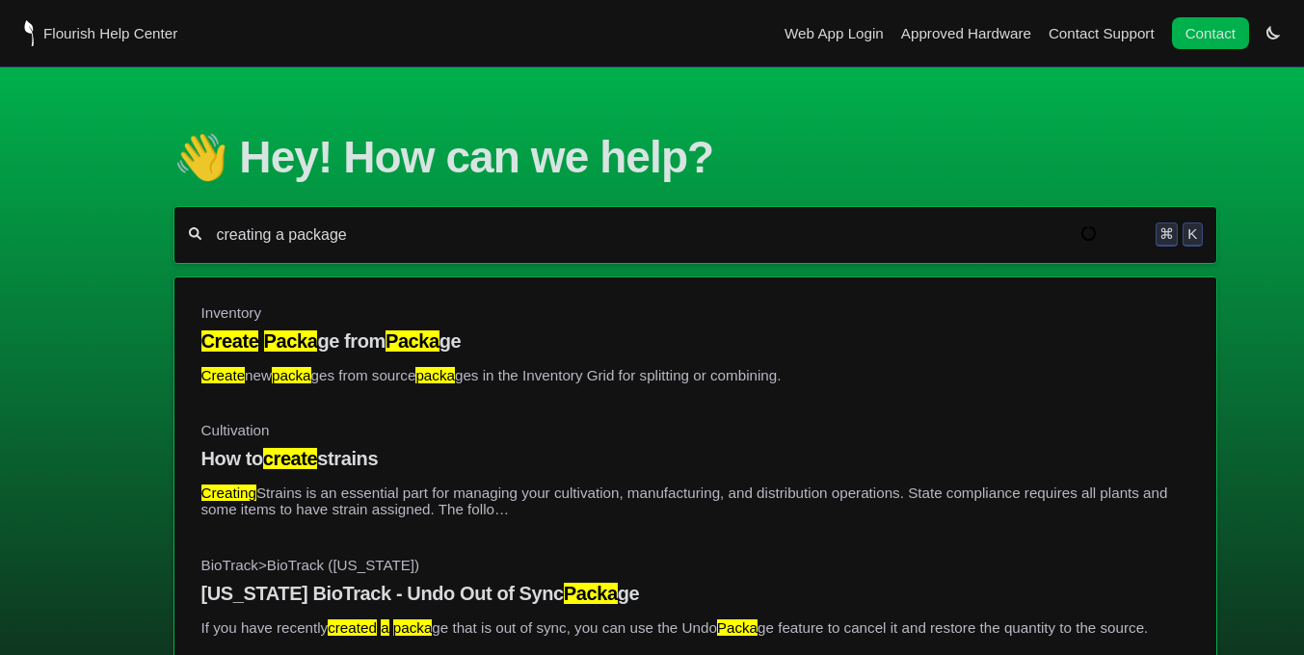
type input "creating a package"
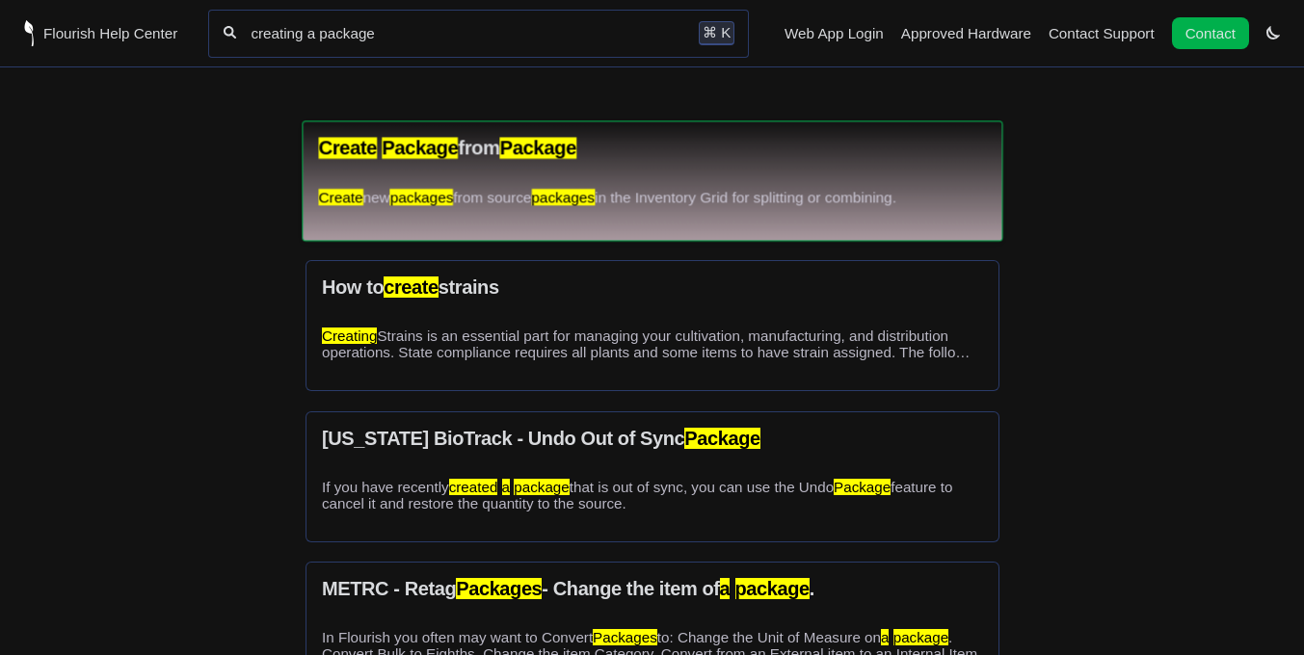
click at [481, 193] on p "Create new packages from source packages in the Inventory Grid for splitting or…" at bounding box center [652, 197] width 668 height 16
